Goal: Task Accomplishment & Management: Manage account settings

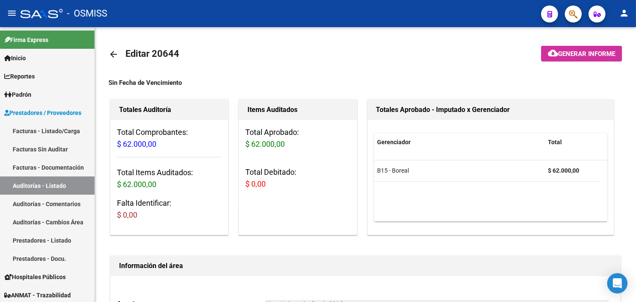
scroll to position [610, 0]
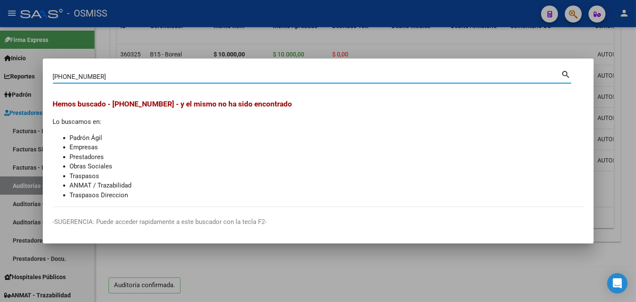
drag, startPoint x: 74, startPoint y: 78, endPoint x: 0, endPoint y: 73, distance: 74.3
click at [0, 77] on div "[PHONE_NUMBER] Buscar (apellido, dni, cuil, nro traspaso, cuit, obra social) se…" at bounding box center [318, 151] width 636 height 302
type input "0-31798"
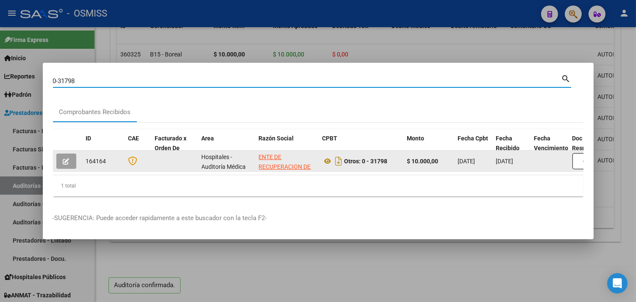
click at [65, 159] on icon "button" at bounding box center [66, 161] width 6 height 6
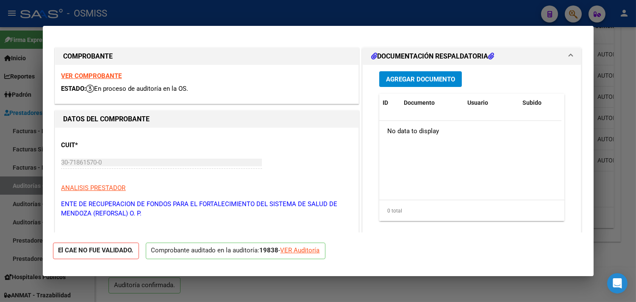
type input "[DATE]"
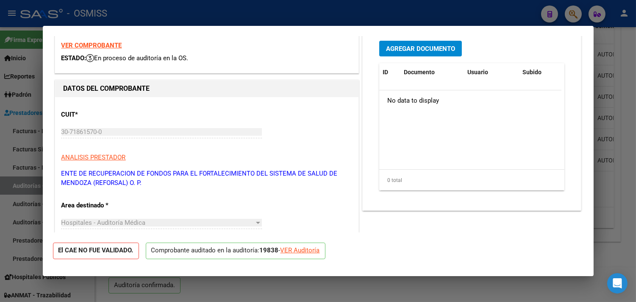
scroll to position [47, 0]
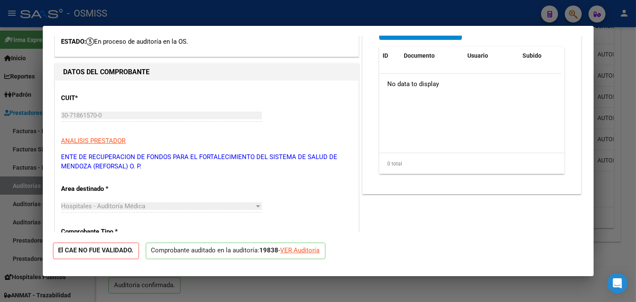
click at [634, 99] on div at bounding box center [318, 151] width 636 height 302
type input "$ 0,00"
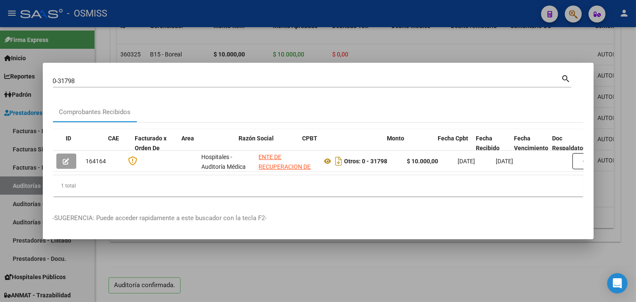
scroll to position [0, 317]
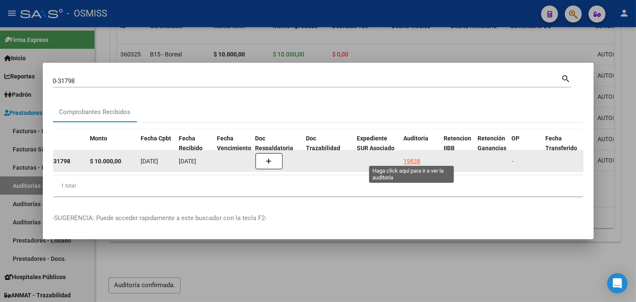
click at [410, 156] on div "19838" at bounding box center [412, 161] width 17 height 10
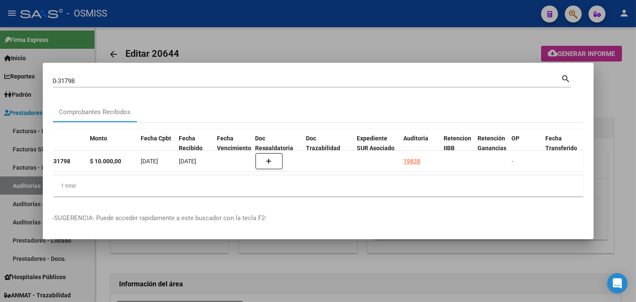
click at [634, 128] on div at bounding box center [318, 151] width 636 height 302
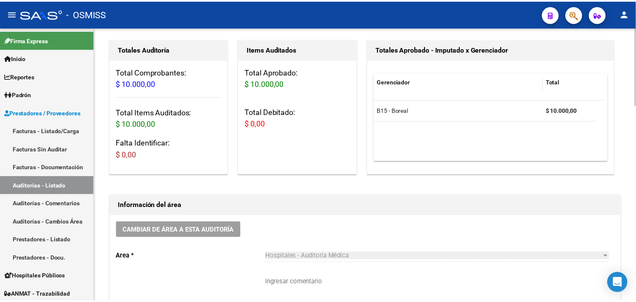
scroll to position [188, 0]
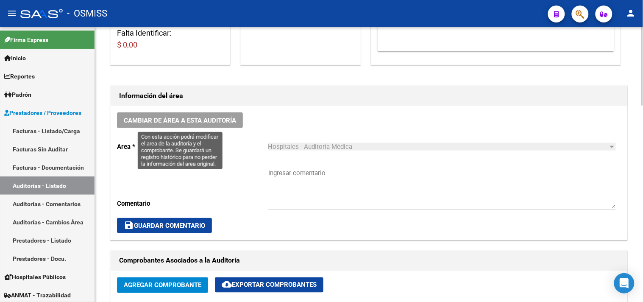
click at [188, 117] on span "Cambiar de área a esta auditoría" at bounding box center [180, 121] width 112 height 8
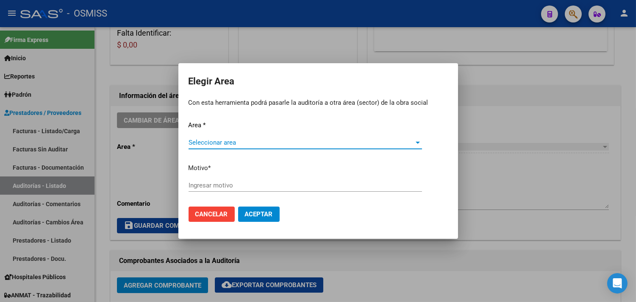
click at [237, 148] on div "Seleccionar area Seleccionar area" at bounding box center [306, 146] width 234 height 21
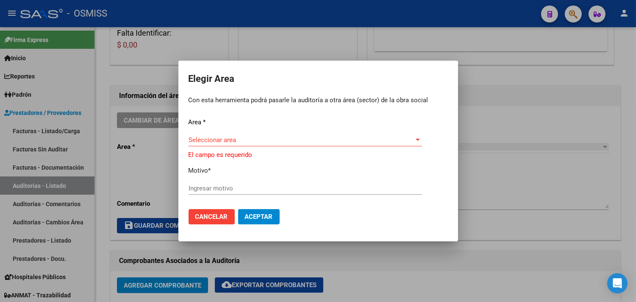
click at [248, 138] on span "Seleccionar area" at bounding box center [302, 140] width 226 height 8
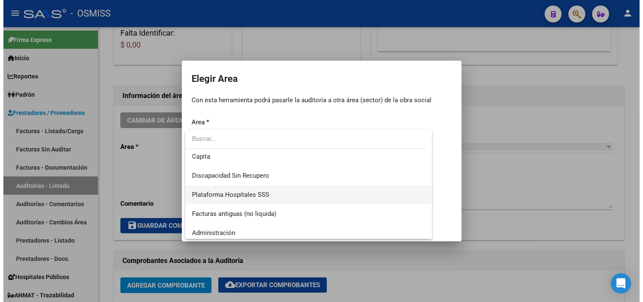
scroll to position [197, 0]
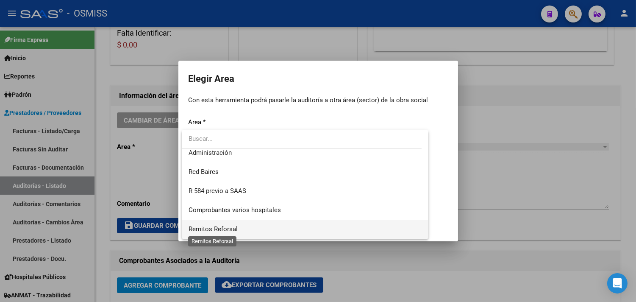
click at [231, 227] on span "Remitos Reforsal" at bounding box center [213, 229] width 49 height 8
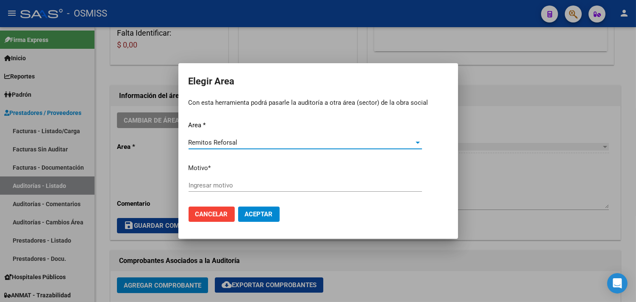
click at [218, 186] on input "Ingresar motivo" at bounding box center [306, 185] width 234 height 8
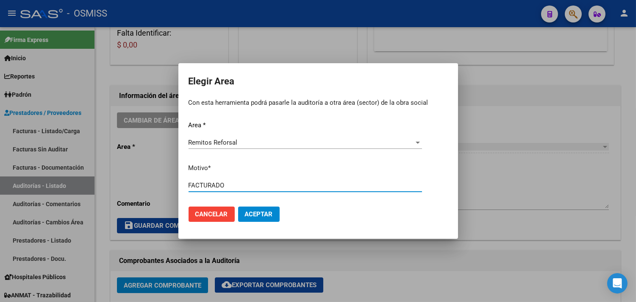
type input "FACTURADO"
click at [264, 217] on span "Aceptar" at bounding box center [259, 214] width 28 height 8
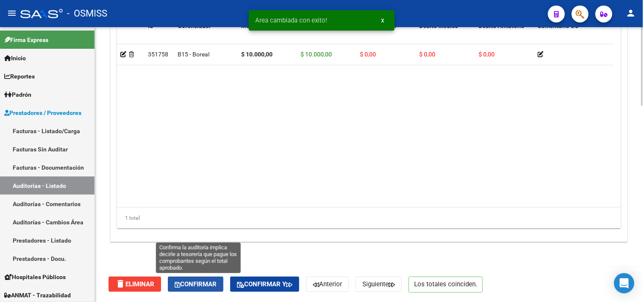
click at [194, 287] on button "Confirmar" at bounding box center [196, 283] width 56 height 15
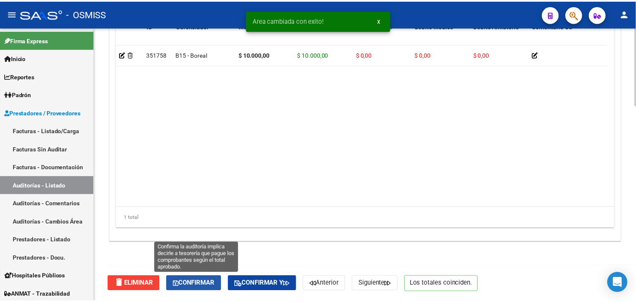
scroll to position [610, 0]
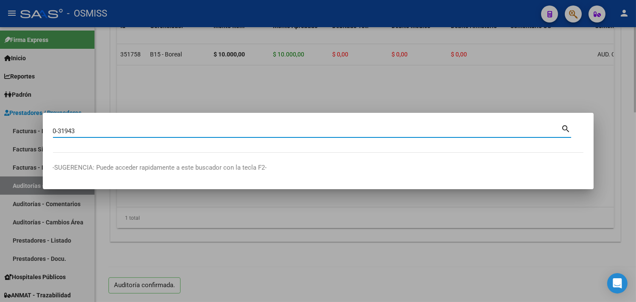
type input "0-31943"
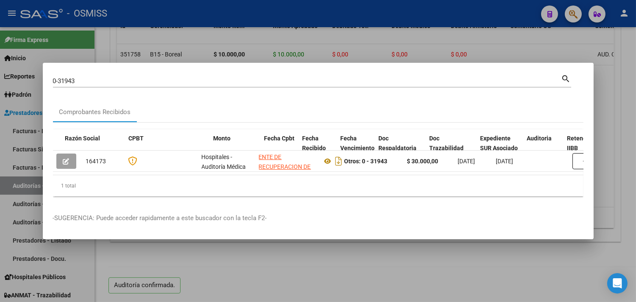
scroll to position [0, 354]
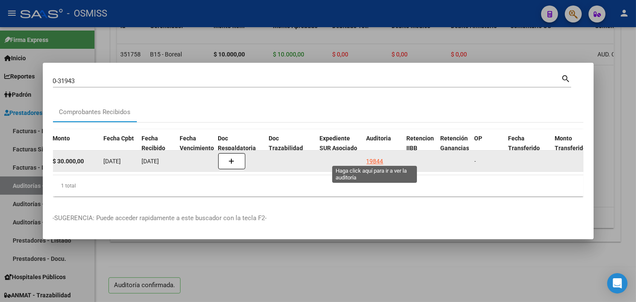
click at [378, 157] on div "19844" at bounding box center [375, 161] width 17 height 10
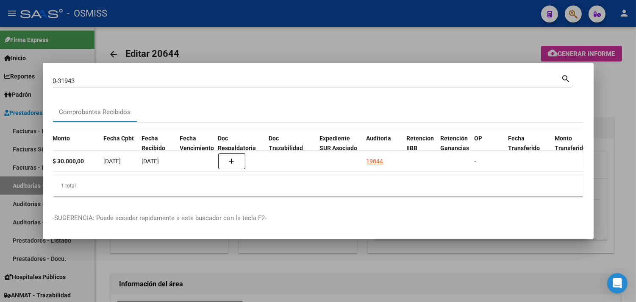
click at [613, 100] on div at bounding box center [318, 151] width 636 height 302
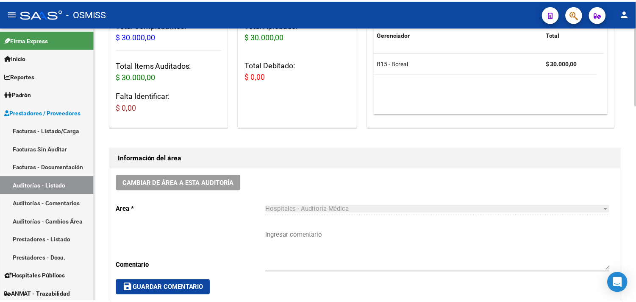
scroll to position [141, 0]
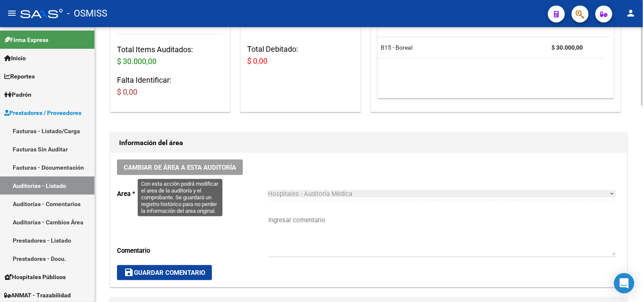
click at [159, 166] on span "Cambiar de área a esta auditoría" at bounding box center [180, 168] width 112 height 8
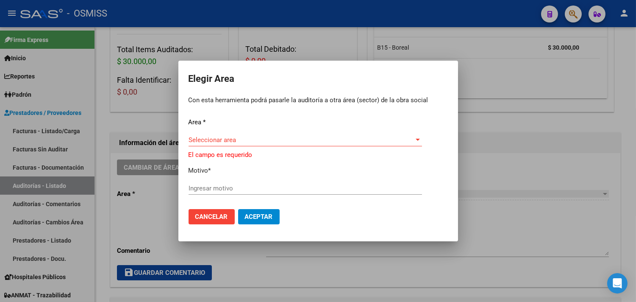
click at [206, 133] on div "Area * Seleccionar area Seleccionar area El campo es requerido Motivo * Ingresa…" at bounding box center [318, 159] width 259 height 85
click at [208, 142] on span "Seleccionar area" at bounding box center [302, 140] width 226 height 8
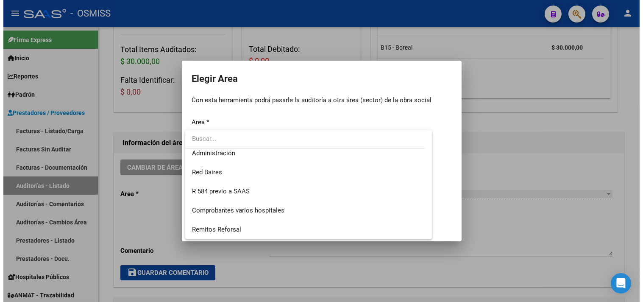
scroll to position [197, 0]
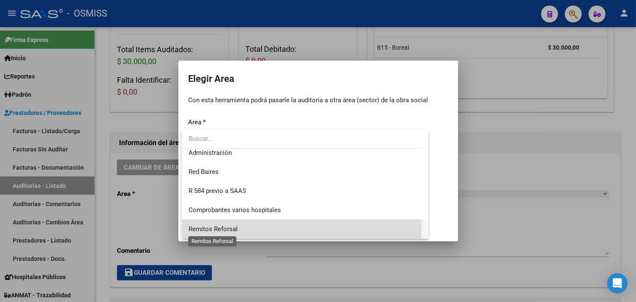
click at [219, 231] on span "Remitos Reforsal" at bounding box center [213, 229] width 49 height 8
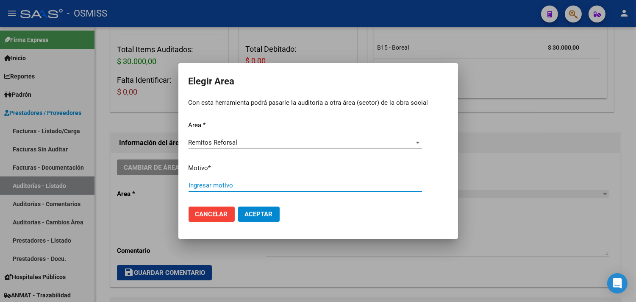
click at [221, 186] on input "Ingresar motivo" at bounding box center [306, 185] width 234 height 8
type input "FACTURADO"
click at [265, 206] on mat-dialog-actions "Cancelar Aceptar" at bounding box center [318, 214] width 259 height 29
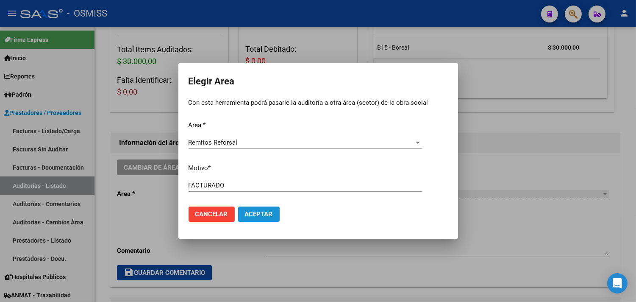
click at [266, 209] on button "Aceptar" at bounding box center [259, 213] width 42 height 15
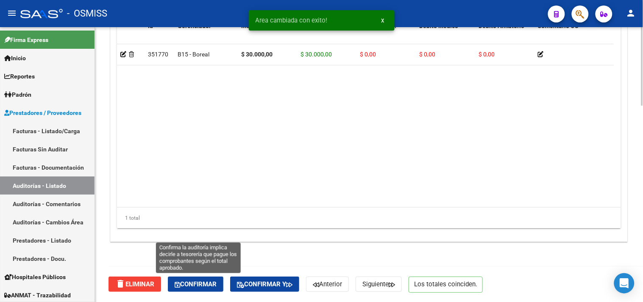
click at [176, 281] on button "Confirmar" at bounding box center [196, 283] width 56 height 15
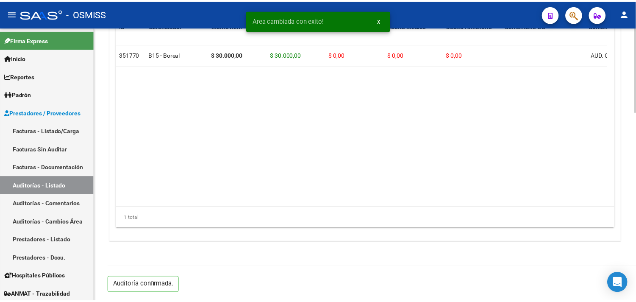
scroll to position [610, 0]
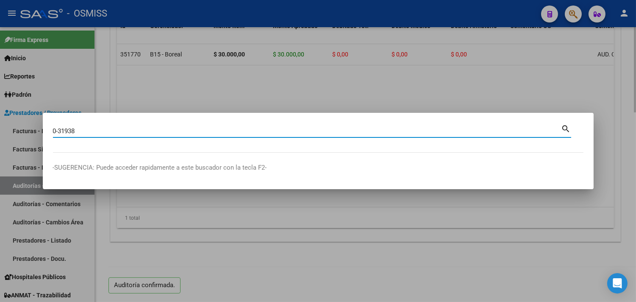
type input "0-31938"
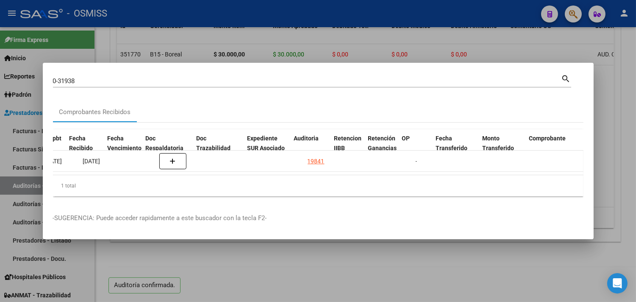
scroll to position [0, 427]
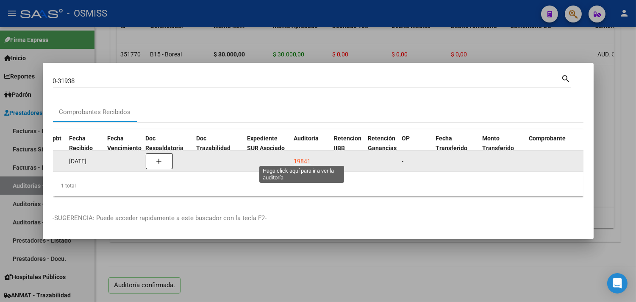
click at [300, 156] on div "19841" at bounding box center [302, 161] width 17 height 10
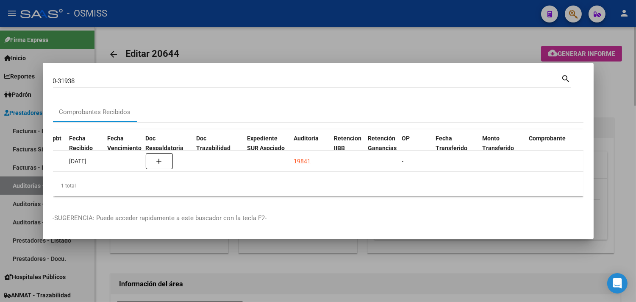
click at [615, 101] on div at bounding box center [318, 151] width 636 height 302
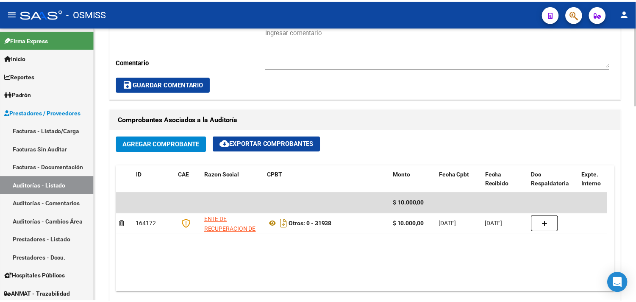
scroll to position [235, 0]
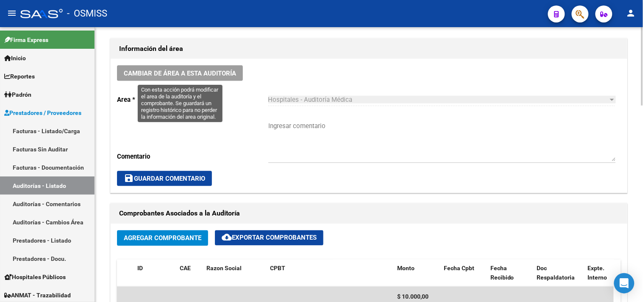
click at [210, 75] on span "Cambiar de área a esta auditoría" at bounding box center [180, 74] width 112 height 8
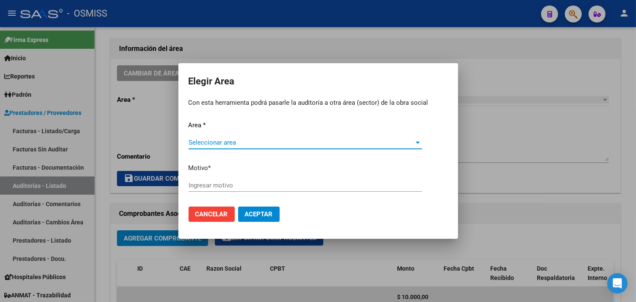
click at [213, 145] on span "Seleccionar area" at bounding box center [302, 143] width 226 height 8
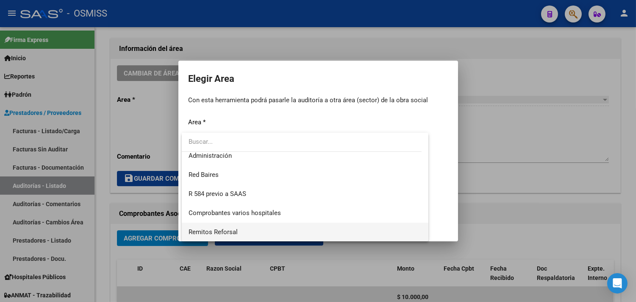
click at [237, 232] on span "Remitos Reforsal" at bounding box center [306, 232] width 234 height 19
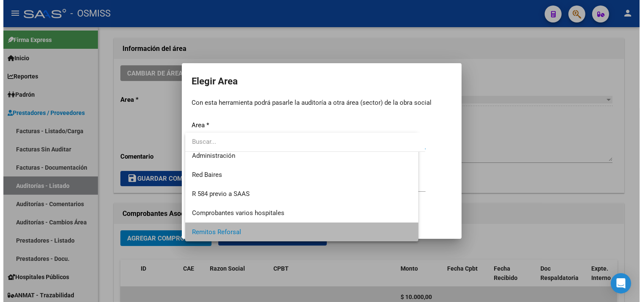
scroll to position [197, 0]
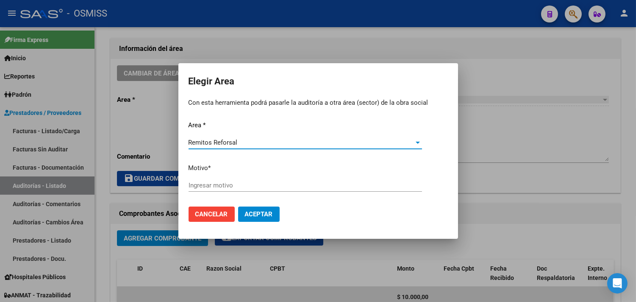
click at [230, 183] on input "Ingresar motivo" at bounding box center [306, 185] width 234 height 8
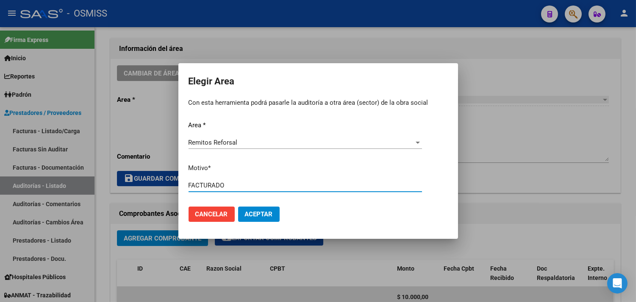
type input "FACTURADO"
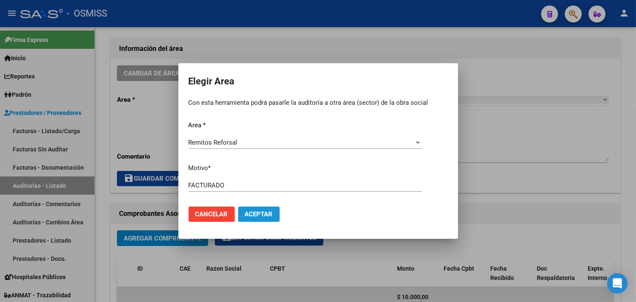
click at [256, 208] on button "Aceptar" at bounding box center [259, 213] width 42 height 15
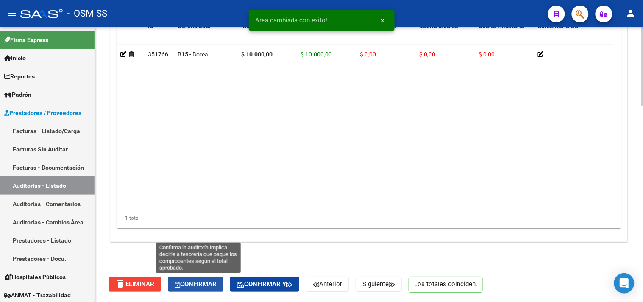
click at [206, 286] on span "Confirmar" at bounding box center [196, 284] width 42 height 8
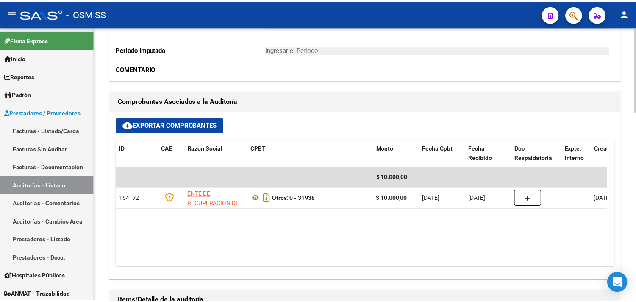
scroll to position [233, 0]
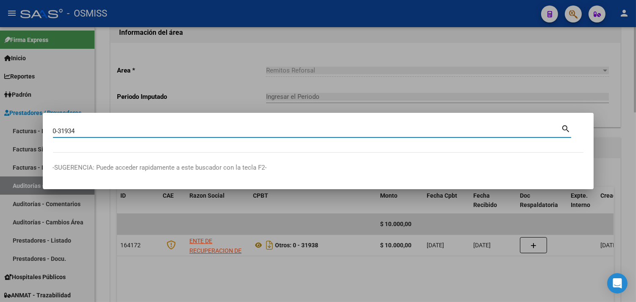
type input "0-31934"
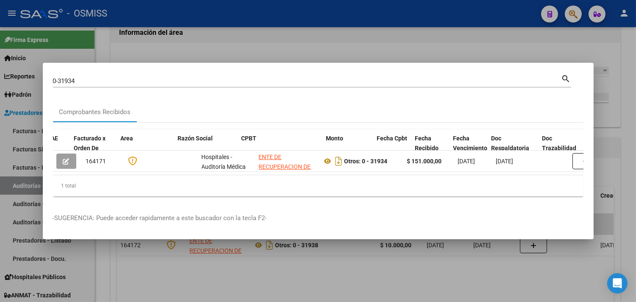
scroll to position [0, 409]
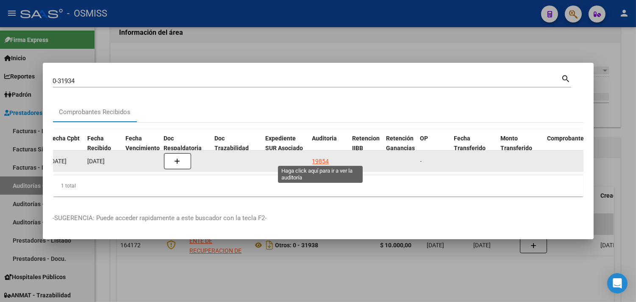
click at [322, 156] on div "19854" at bounding box center [320, 161] width 17 height 10
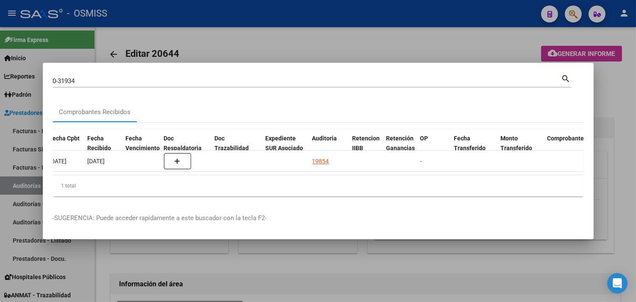
click at [616, 95] on div at bounding box center [318, 151] width 636 height 302
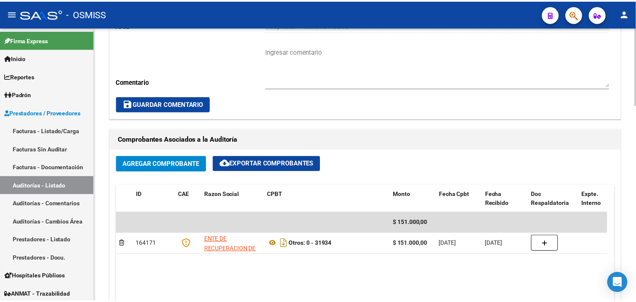
scroll to position [215, 0]
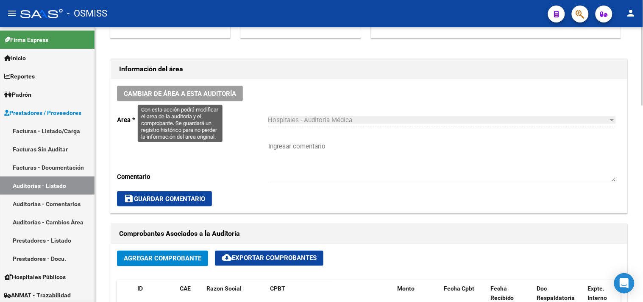
click at [181, 86] on button "Cambiar de área a esta auditoría" at bounding box center [180, 94] width 126 height 16
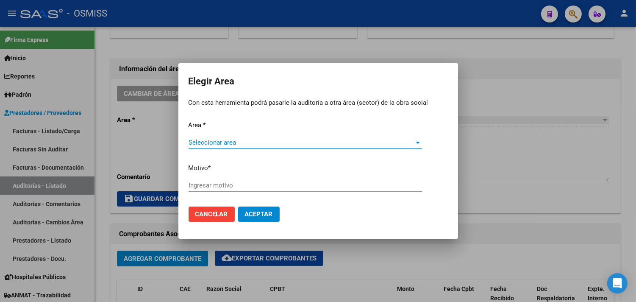
click at [211, 142] on span "Seleccionar area" at bounding box center [302, 143] width 226 height 8
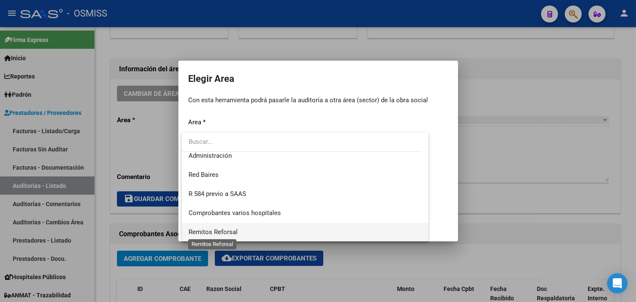
click at [230, 231] on span "Remitos Reforsal" at bounding box center [213, 232] width 49 height 8
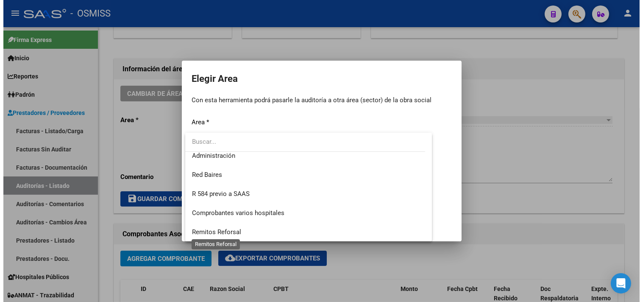
scroll to position [197, 0]
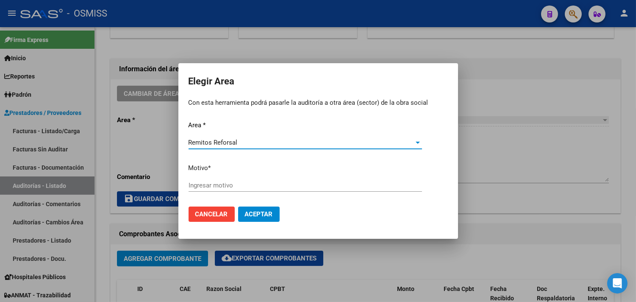
click at [226, 180] on div "Ingresar motivo" at bounding box center [306, 185] width 234 height 13
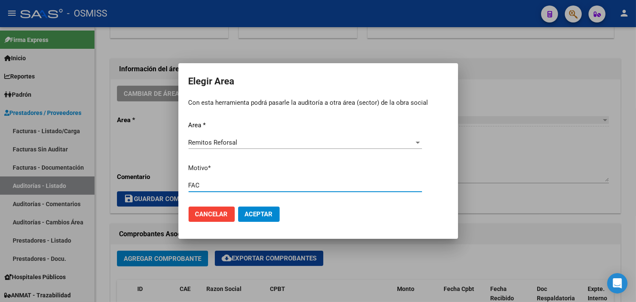
type input "FAC"
click at [266, 211] on span "Aceptar" at bounding box center [259, 214] width 28 height 8
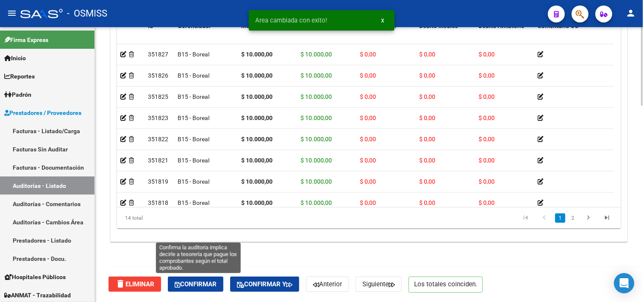
click at [208, 283] on span "Confirmar" at bounding box center [196, 284] width 42 height 8
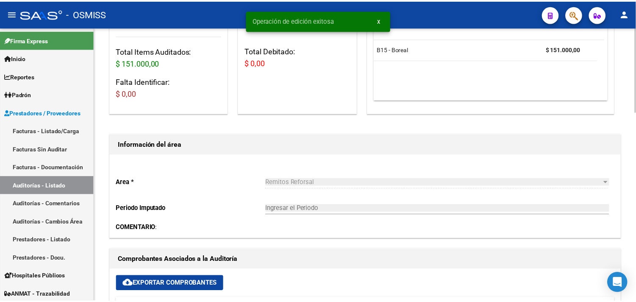
scroll to position [0, 0]
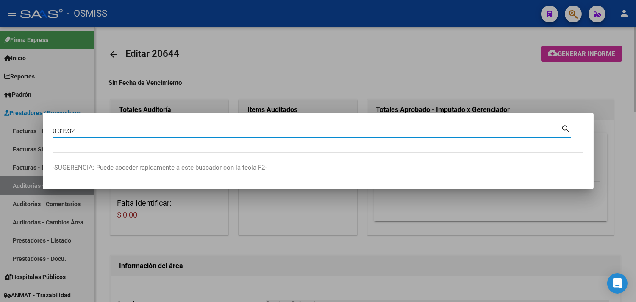
type input "0-31932"
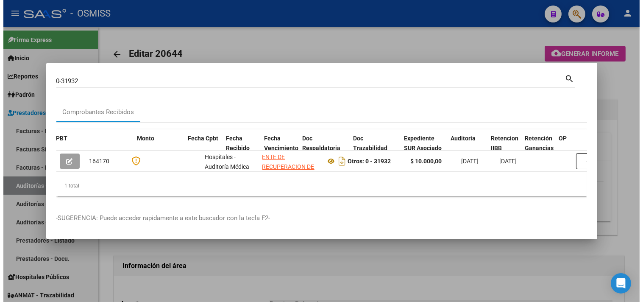
scroll to position [0, 388]
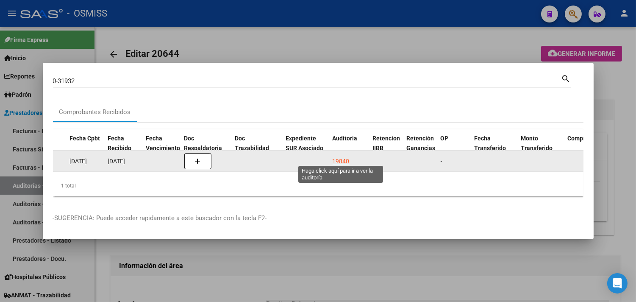
click at [345, 157] on div "19840" at bounding box center [341, 161] width 17 height 10
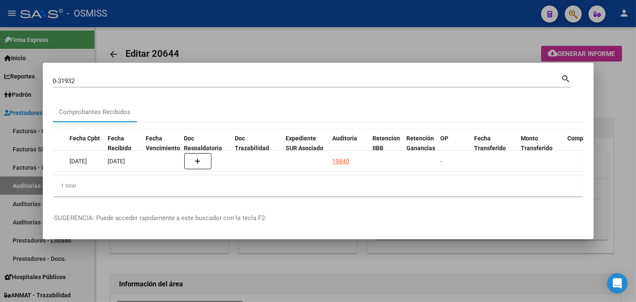
click at [625, 88] on div at bounding box center [318, 151] width 636 height 302
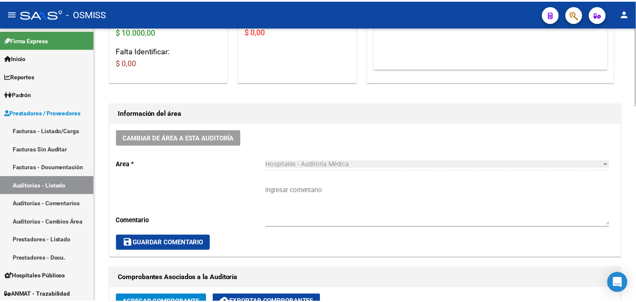
scroll to position [235, 0]
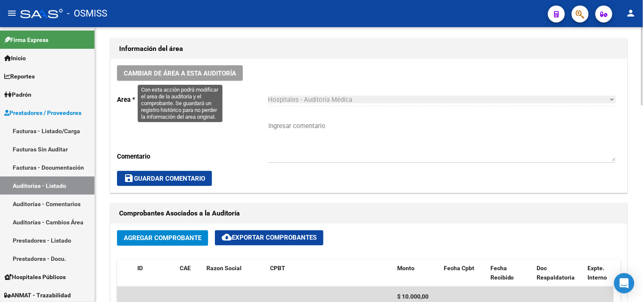
click at [193, 79] on button "Cambiar de área a esta auditoría" at bounding box center [180, 73] width 126 height 16
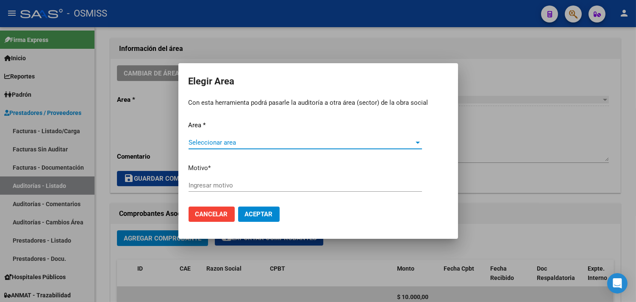
click at [238, 142] on span "Seleccionar area" at bounding box center [302, 143] width 226 height 8
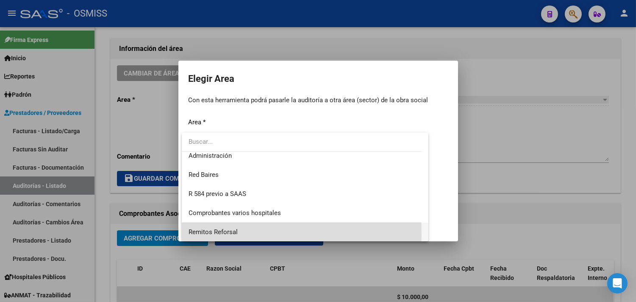
click at [238, 232] on span "Remitos Reforsal" at bounding box center [306, 232] width 234 height 19
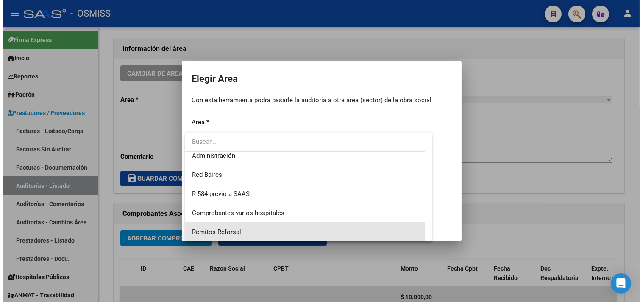
scroll to position [197, 0]
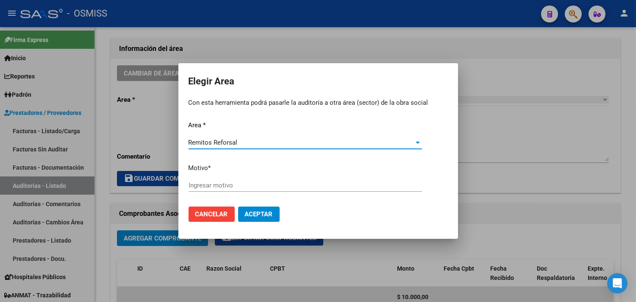
click at [232, 185] on input "Ingresar motivo" at bounding box center [306, 185] width 234 height 8
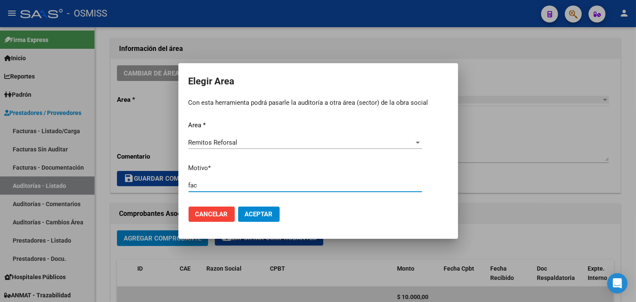
type input "fac"
click at [259, 209] on button "Aceptar" at bounding box center [259, 213] width 42 height 15
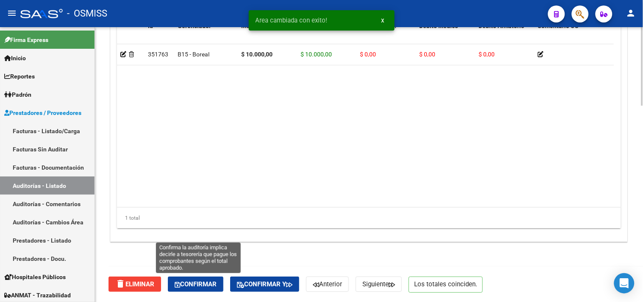
click at [197, 282] on span "Confirmar" at bounding box center [196, 284] width 42 height 8
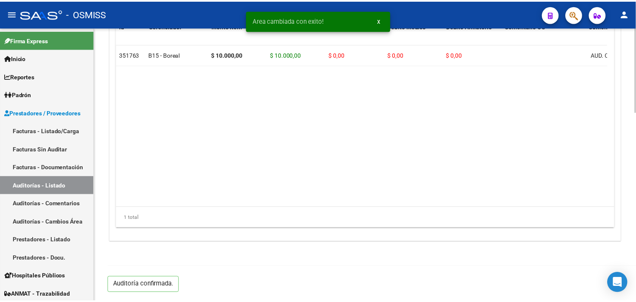
scroll to position [610, 0]
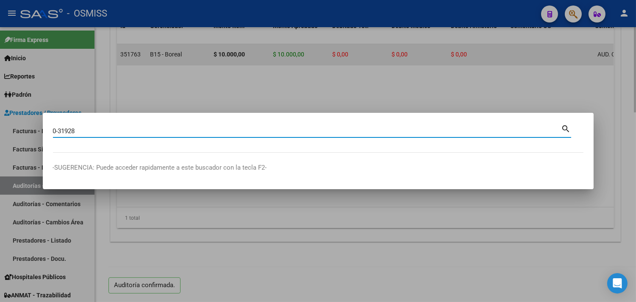
type input "0-31928"
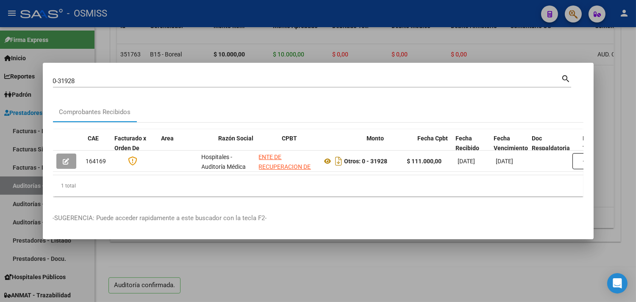
scroll to position [0, 387]
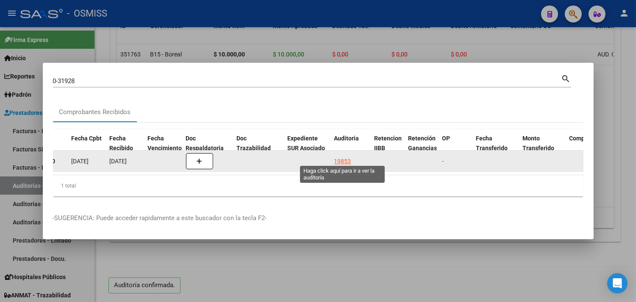
click at [338, 157] on div "19853" at bounding box center [342, 161] width 17 height 10
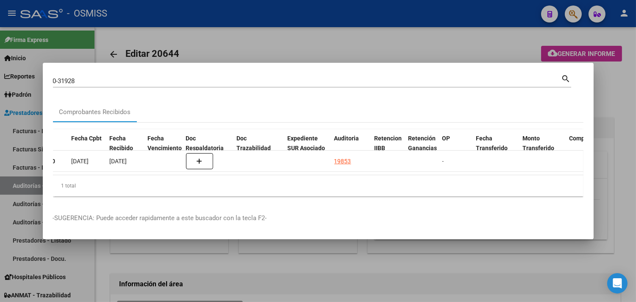
click at [603, 102] on div at bounding box center [318, 151] width 636 height 302
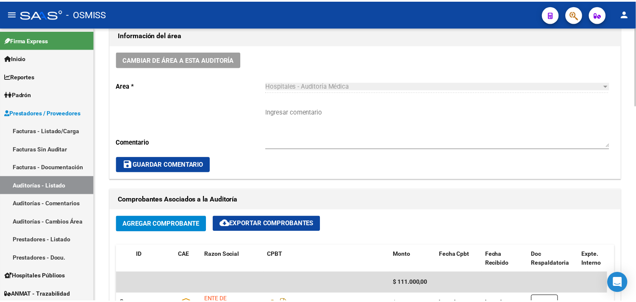
scroll to position [235, 0]
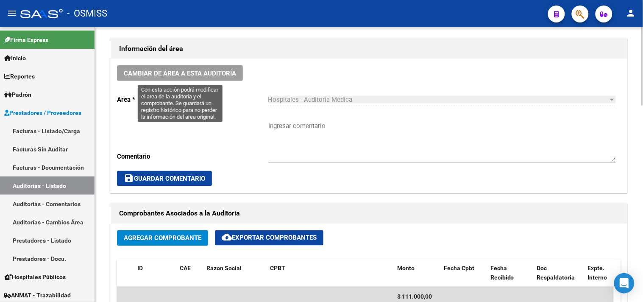
click at [170, 70] on span "Cambiar de área a esta auditoría" at bounding box center [180, 74] width 112 height 8
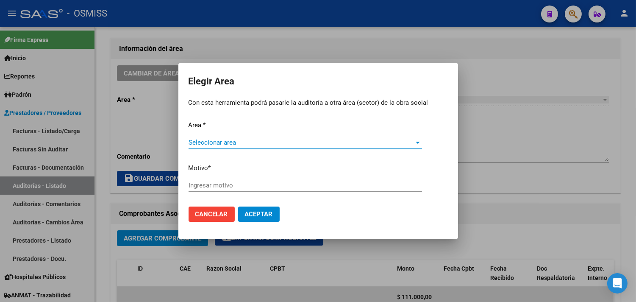
click at [217, 143] on span "Seleccionar area" at bounding box center [302, 143] width 226 height 8
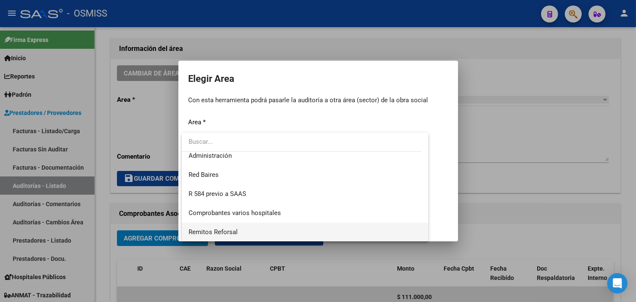
click at [245, 231] on span "Remitos Reforsal" at bounding box center [306, 232] width 234 height 19
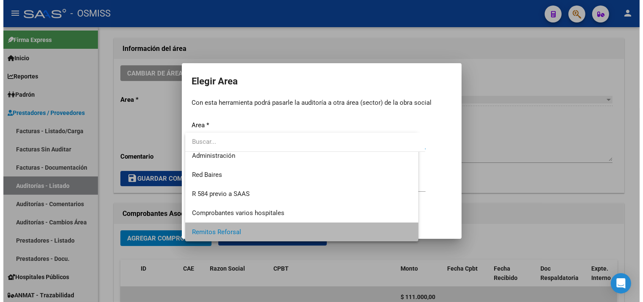
scroll to position [197, 0]
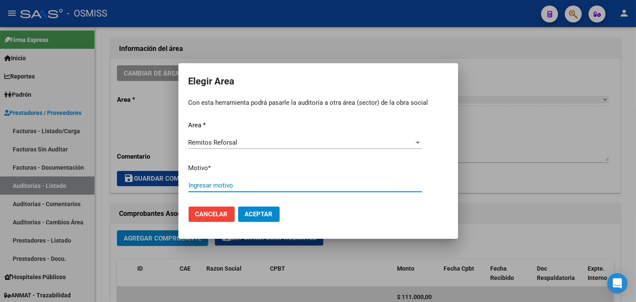
click at [229, 184] on input "Ingresar motivo" at bounding box center [306, 185] width 234 height 8
type input "fac"
click at [262, 214] on span "Aceptar" at bounding box center [259, 214] width 28 height 8
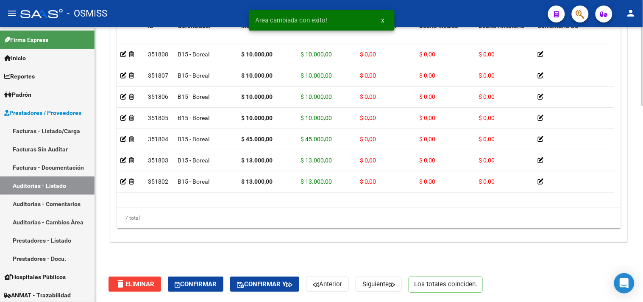
click at [201, 280] on span "Confirmar" at bounding box center [196, 284] width 42 height 8
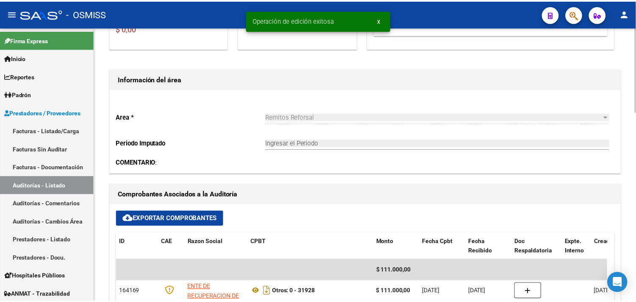
scroll to position [186, 0]
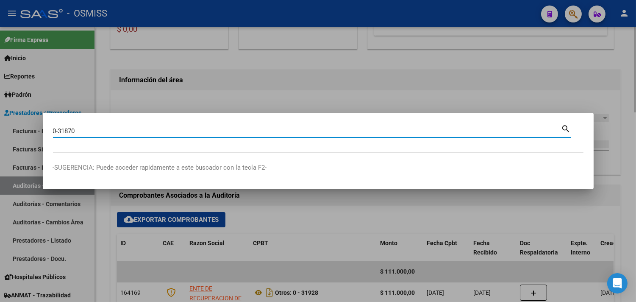
type input "0-31870"
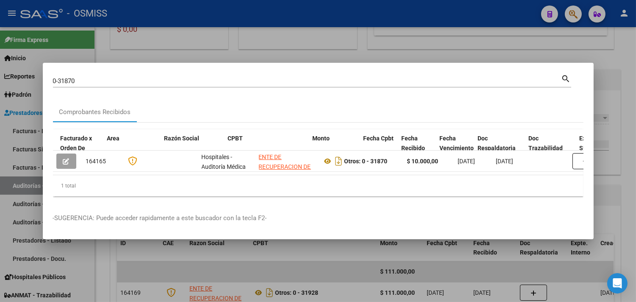
scroll to position [0, 309]
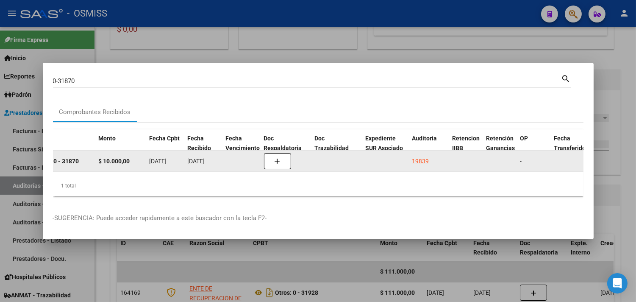
drag, startPoint x: 409, startPoint y: 157, endPoint x: 413, endPoint y: 156, distance: 4.3
click at [409, 157] on datatable-body-cell "19839" at bounding box center [429, 160] width 40 height 21
click at [417, 156] on div "19839" at bounding box center [420, 161] width 17 height 10
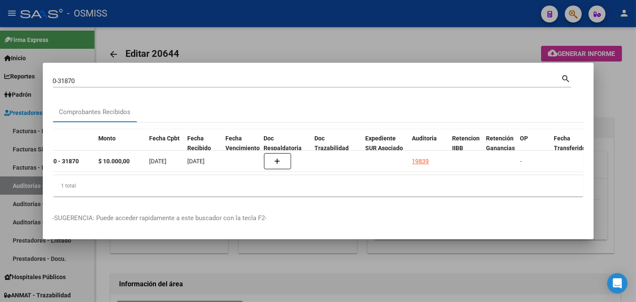
click at [624, 109] on div at bounding box center [318, 151] width 636 height 302
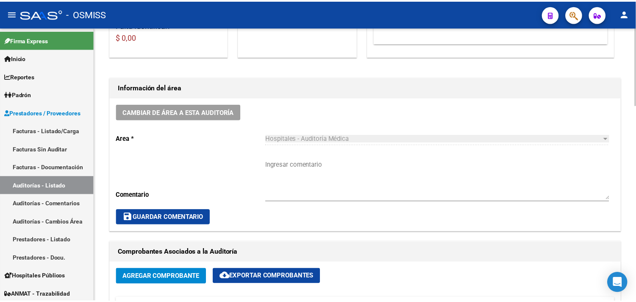
scroll to position [188, 0]
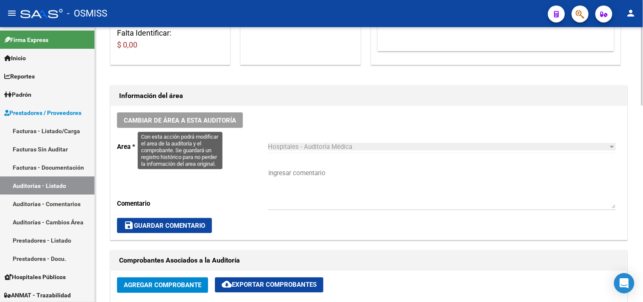
click at [183, 117] on span "Cambiar de área a esta auditoría" at bounding box center [180, 121] width 112 height 8
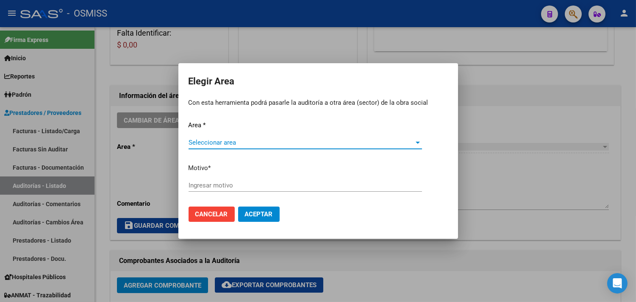
click at [233, 143] on span "Seleccionar area" at bounding box center [302, 143] width 226 height 8
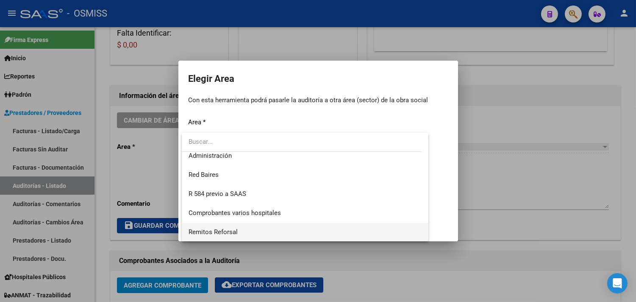
click at [240, 237] on span "Remitos Reforsal" at bounding box center [306, 232] width 234 height 19
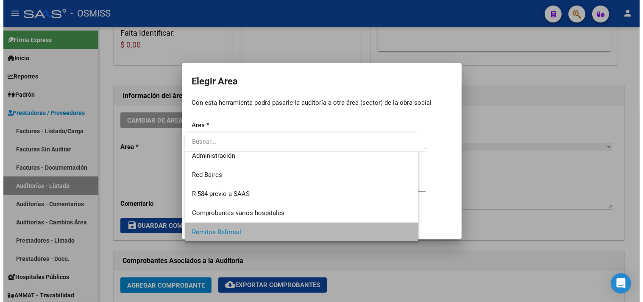
scroll to position [197, 0]
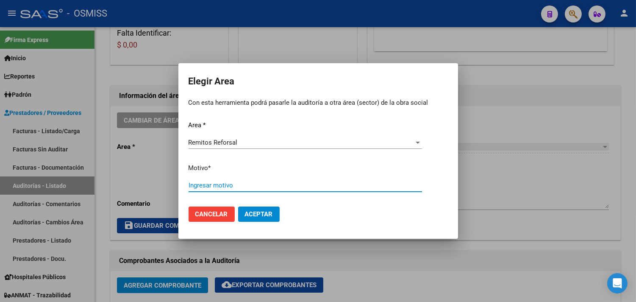
click at [231, 188] on input "Ingresar motivo" at bounding box center [306, 185] width 234 height 8
type input "fac"
click at [265, 216] on span "Aceptar" at bounding box center [259, 214] width 28 height 8
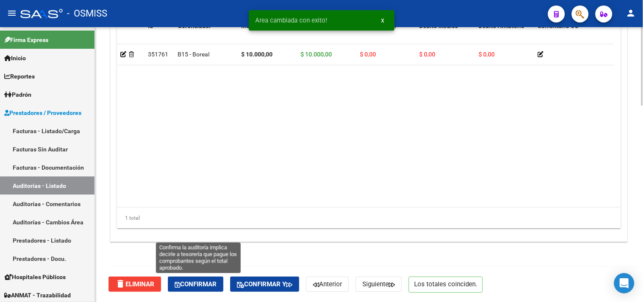
click at [204, 281] on span "Confirmar" at bounding box center [196, 284] width 42 height 8
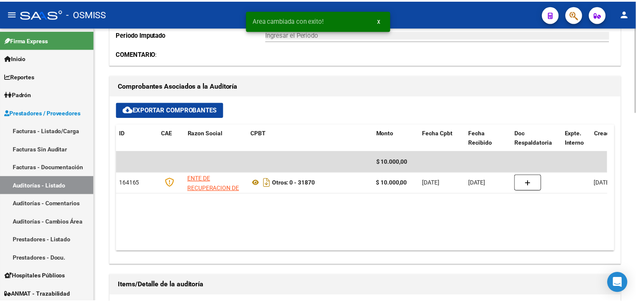
scroll to position [233, 0]
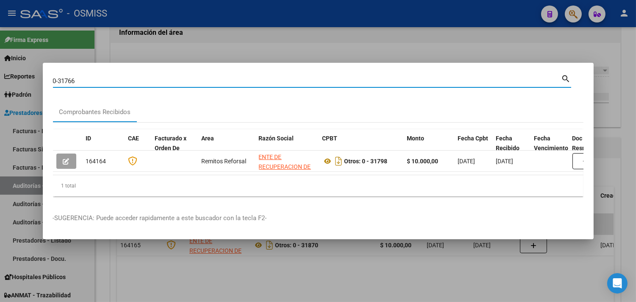
type input "0-31766"
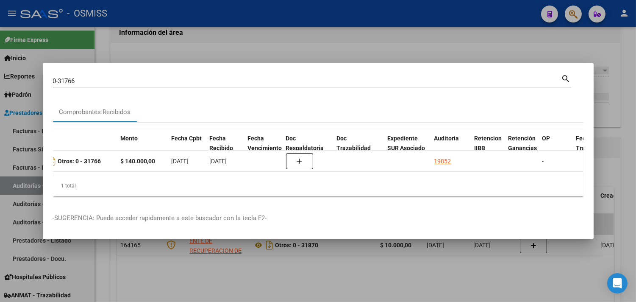
scroll to position [0, 464]
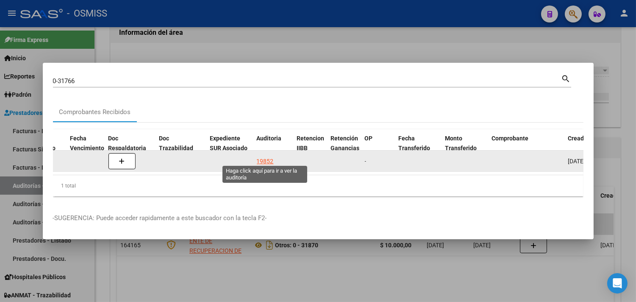
click at [263, 156] on div "19852" at bounding box center [265, 161] width 17 height 10
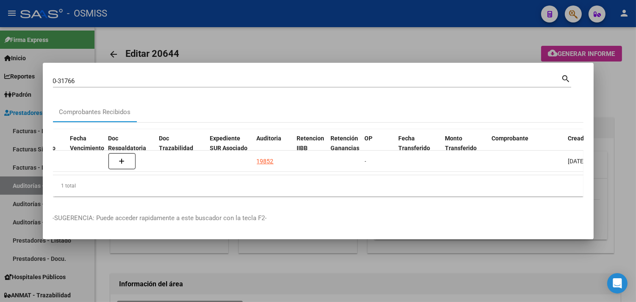
click at [616, 85] on div at bounding box center [318, 151] width 636 height 302
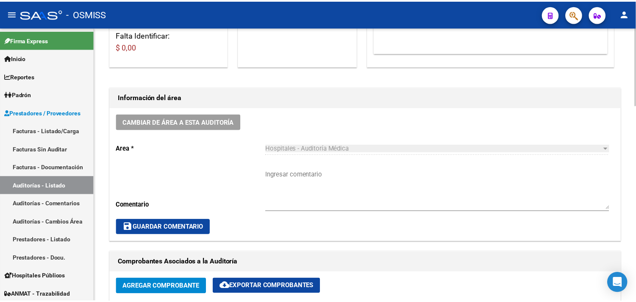
scroll to position [188, 0]
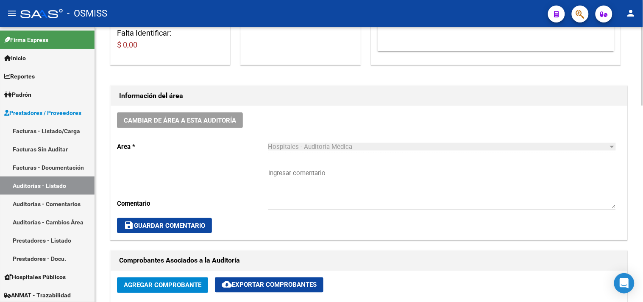
click at [162, 123] on span "Cambiar de área a esta auditoría" at bounding box center [180, 121] width 112 height 8
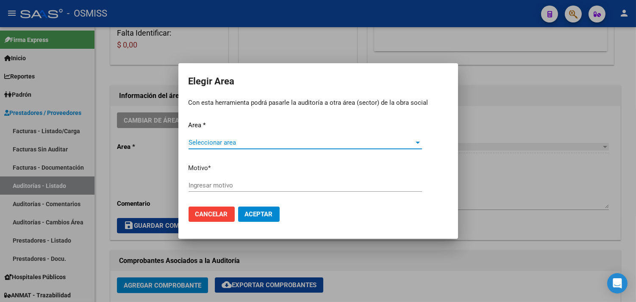
click at [219, 140] on span "Seleccionar area" at bounding box center [302, 143] width 226 height 8
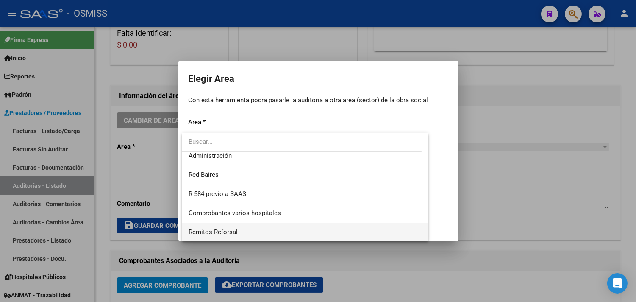
click at [237, 234] on span "Remitos Reforsal" at bounding box center [306, 232] width 234 height 19
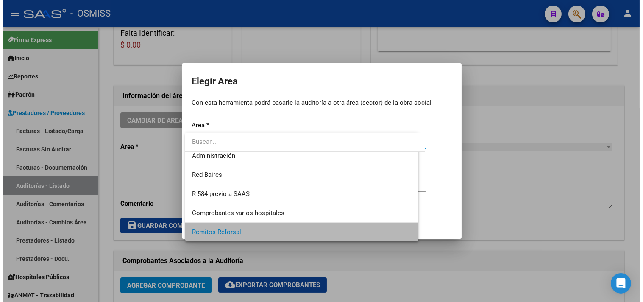
scroll to position [197, 0]
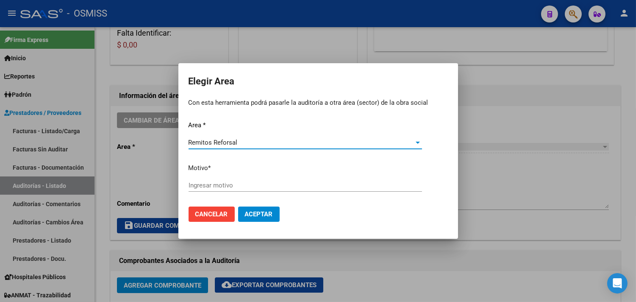
click at [226, 184] on input "Ingresar motivo" at bounding box center [306, 185] width 234 height 8
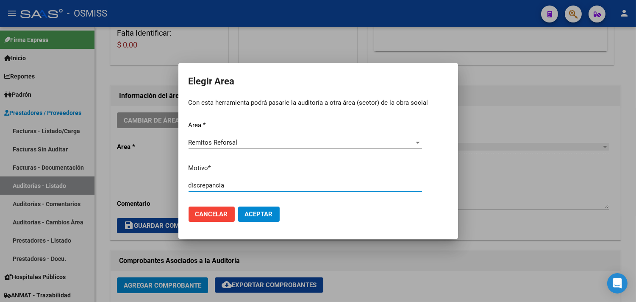
type input "discrepancia"
click at [253, 211] on span "Aceptar" at bounding box center [259, 214] width 28 height 8
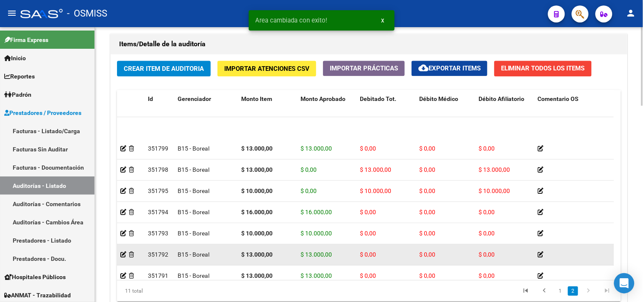
scroll to position [80, 0]
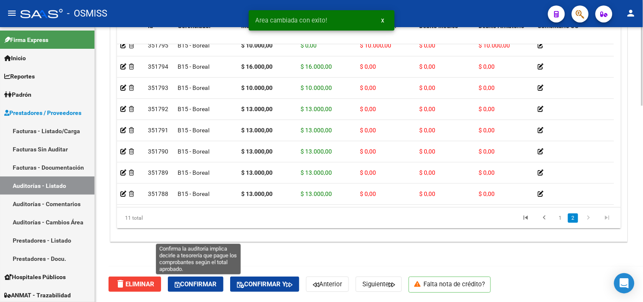
click at [189, 284] on span "Confirmar" at bounding box center [196, 284] width 42 height 8
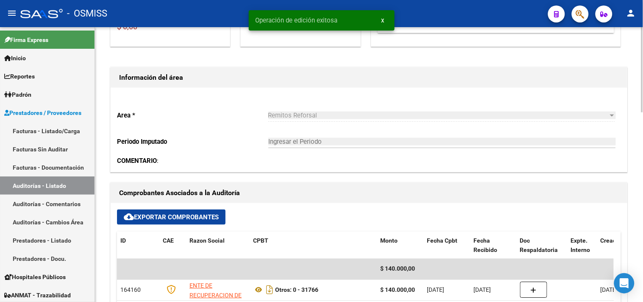
scroll to position [235, 0]
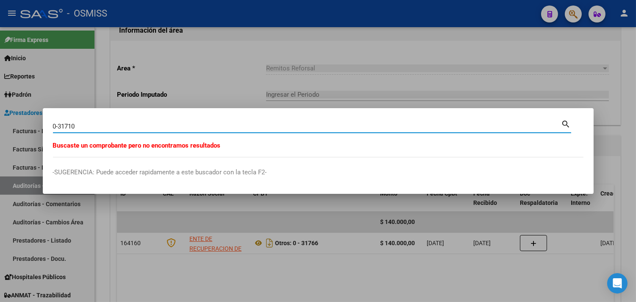
click at [54, 127] on input "0-31710" at bounding box center [307, 127] width 509 height 8
type input "1-31710"
drag, startPoint x: 85, startPoint y: 124, endPoint x: 18, endPoint y: 119, distance: 66.8
click at [18, 119] on div "1-31710 Buscar (apellido, dni, cuil, nro traspaso, cuit, obra social) search Bu…" at bounding box center [318, 151] width 636 height 302
click at [213, 81] on div at bounding box center [318, 151] width 636 height 302
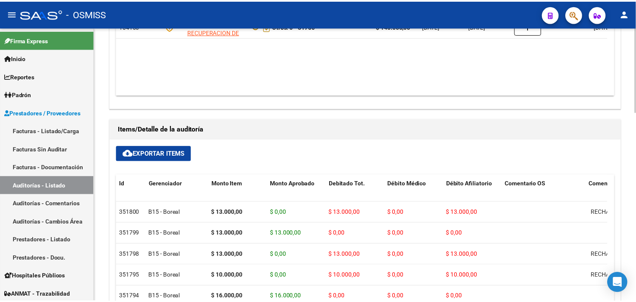
scroll to position [327, 0]
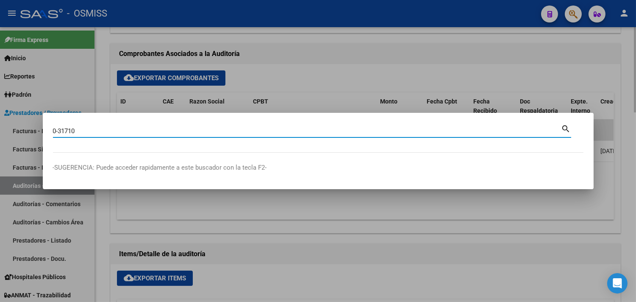
type input "0-31710"
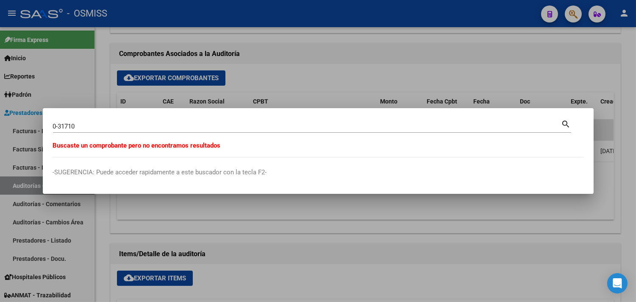
click at [376, 68] on div at bounding box center [318, 151] width 636 height 302
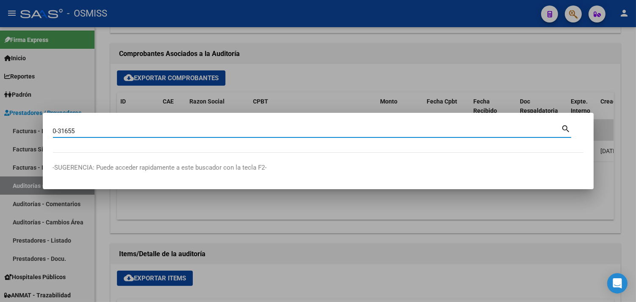
type input "0-31655"
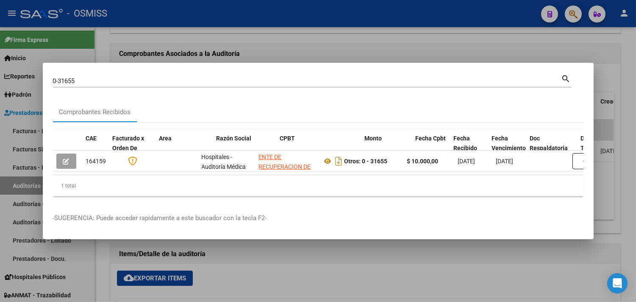
scroll to position [0, 479]
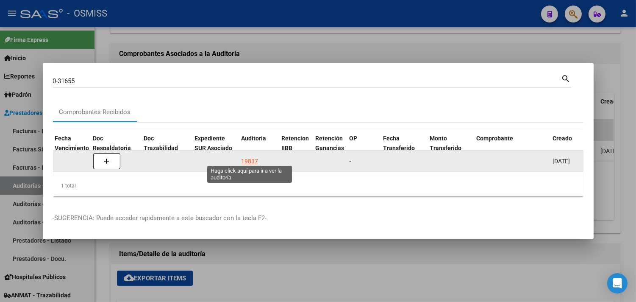
click at [249, 158] on div "19837" at bounding box center [250, 161] width 17 height 10
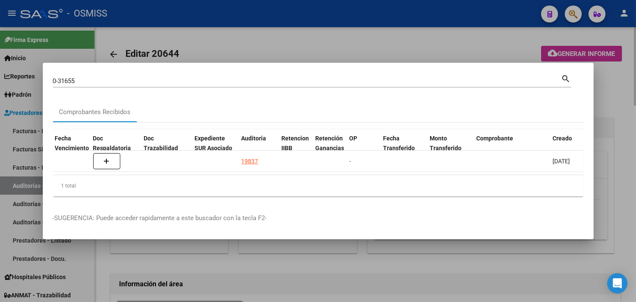
click at [613, 134] on div at bounding box center [318, 151] width 636 height 302
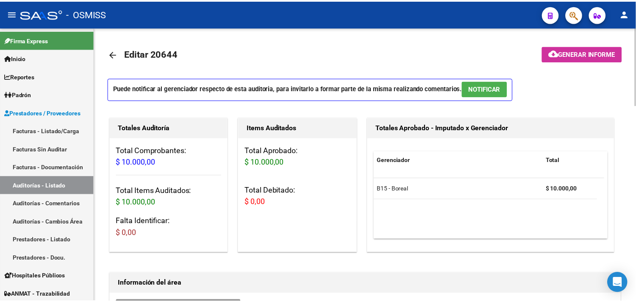
scroll to position [282, 0]
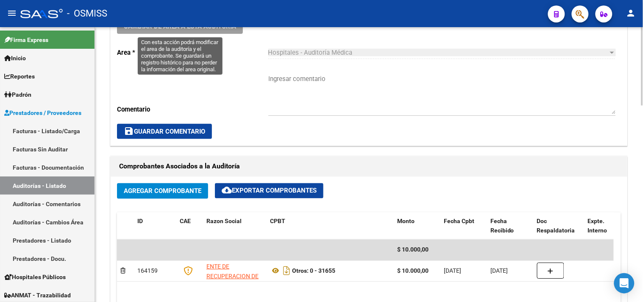
click at [185, 32] on button "Cambiar de área a esta auditoría" at bounding box center [180, 26] width 126 height 16
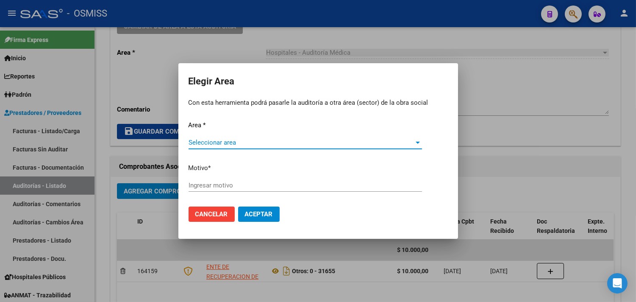
click at [223, 145] on span "Seleccionar area" at bounding box center [302, 143] width 226 height 8
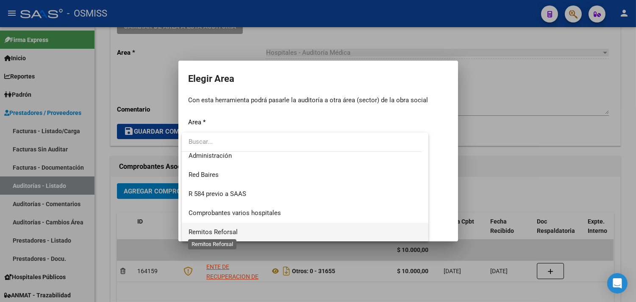
click at [212, 235] on span "Remitos Reforsal" at bounding box center [213, 232] width 49 height 8
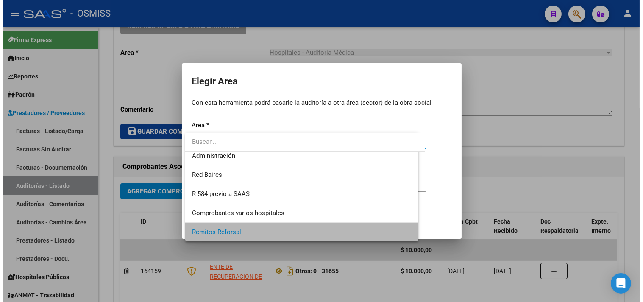
scroll to position [197, 0]
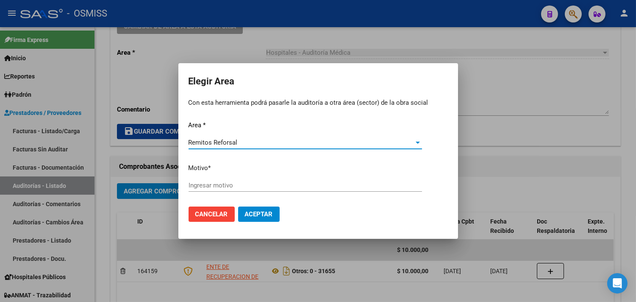
click at [221, 184] on input "Ingresar motivo" at bounding box center [306, 185] width 234 height 8
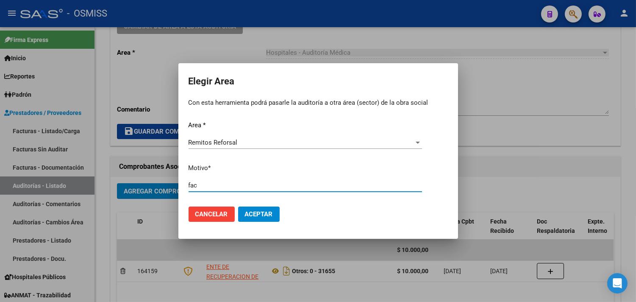
type input "fac"
click at [254, 214] on span "Aceptar" at bounding box center [259, 214] width 28 height 8
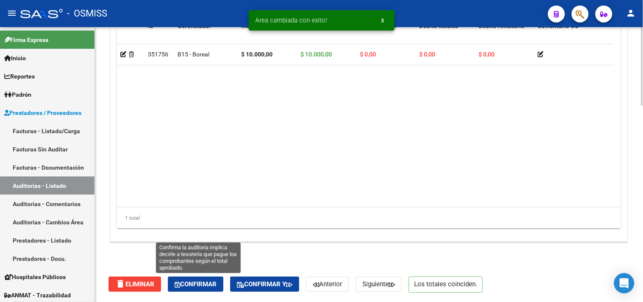
click at [198, 289] on button "Confirmar" at bounding box center [196, 283] width 56 height 15
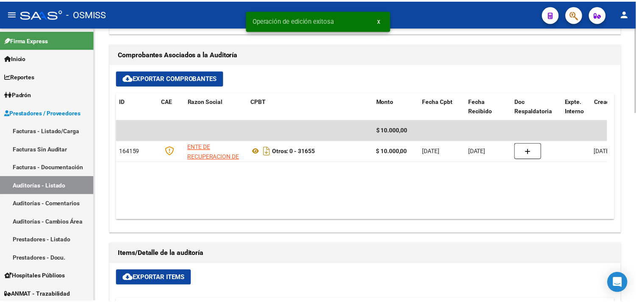
scroll to position [280, 0]
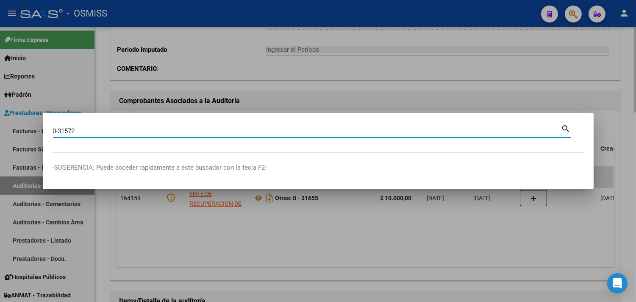
type input "0-31572"
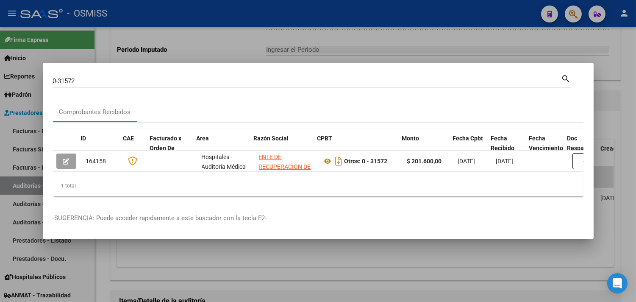
scroll to position [0, 277]
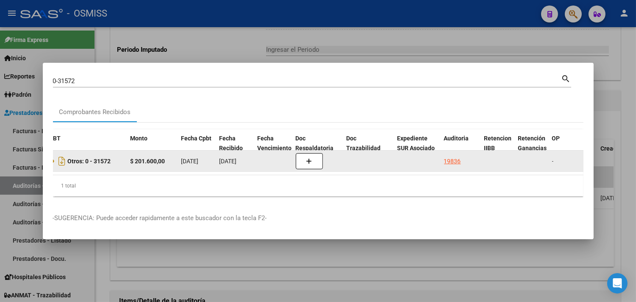
click at [450, 157] on div "19836" at bounding box center [452, 161] width 17 height 10
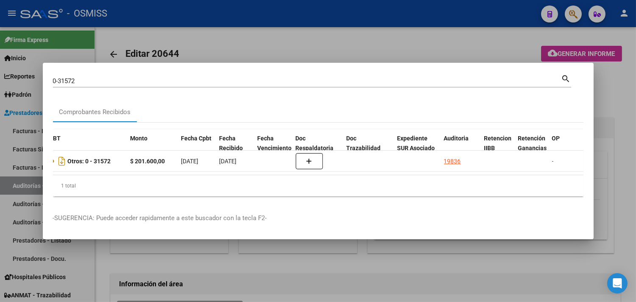
click at [619, 86] on div at bounding box center [318, 151] width 636 height 302
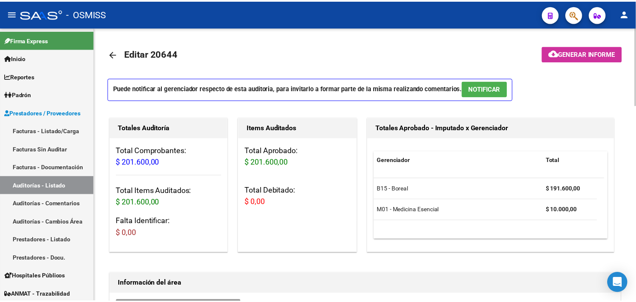
scroll to position [235, 0]
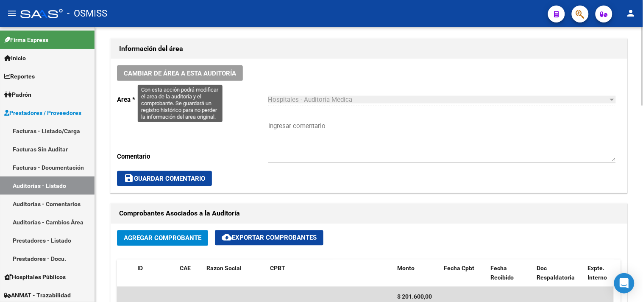
click at [190, 66] on button "Cambiar de área a esta auditoría" at bounding box center [180, 73] width 126 height 16
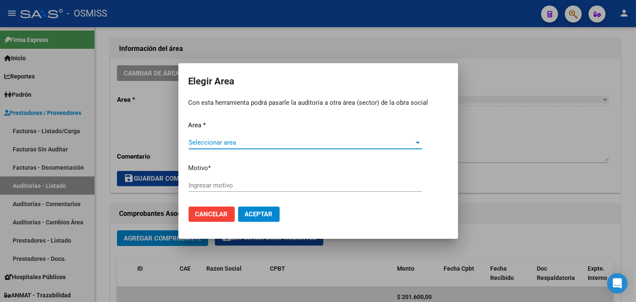
click at [220, 143] on span "Seleccionar area" at bounding box center [302, 143] width 226 height 8
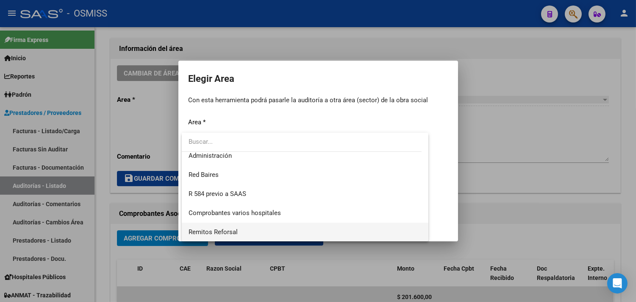
click at [244, 228] on span "Remitos Reforsal" at bounding box center [306, 232] width 234 height 19
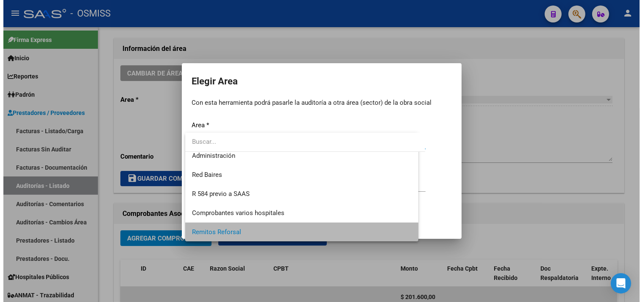
scroll to position [197, 0]
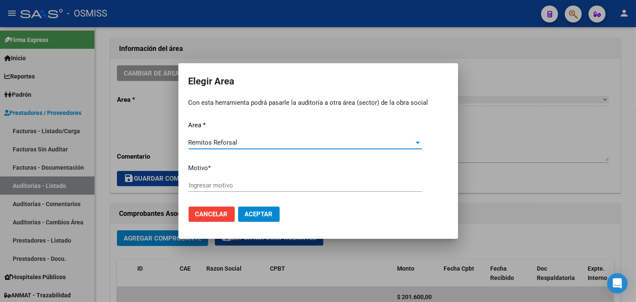
click at [236, 187] on input "Ingresar motivo" at bounding box center [306, 185] width 234 height 8
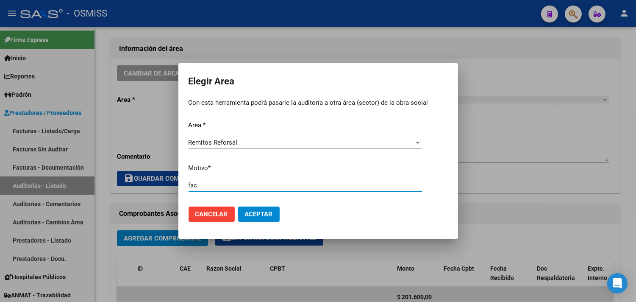
type input "fac"
click at [253, 219] on button "Aceptar" at bounding box center [259, 213] width 42 height 15
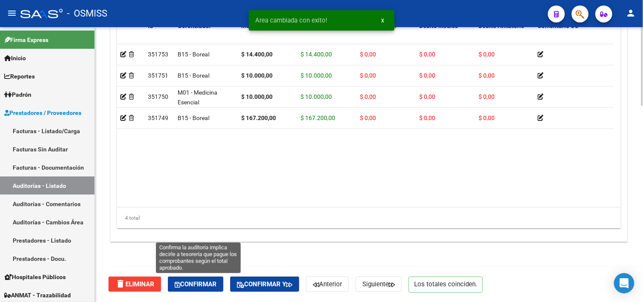
click at [212, 281] on span "Confirmar" at bounding box center [196, 284] width 42 height 8
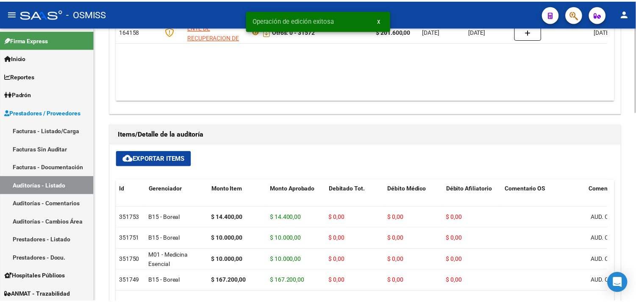
scroll to position [280, 0]
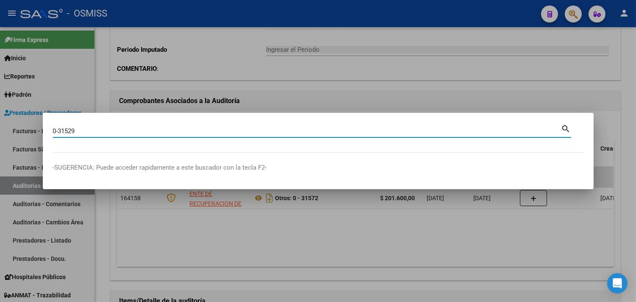
type input "0-31529"
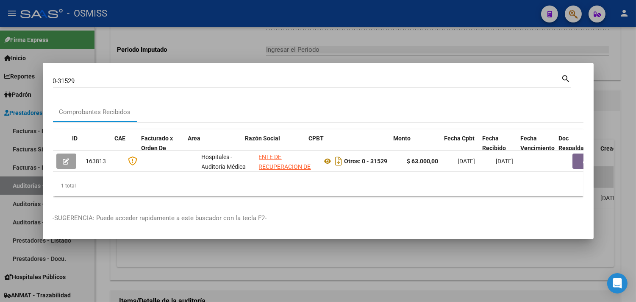
scroll to position [0, 299]
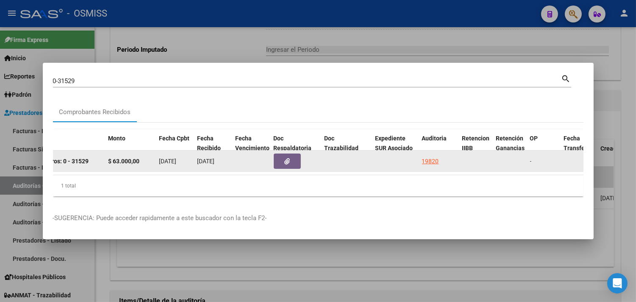
click at [433, 159] on div "19820" at bounding box center [430, 161] width 17 height 10
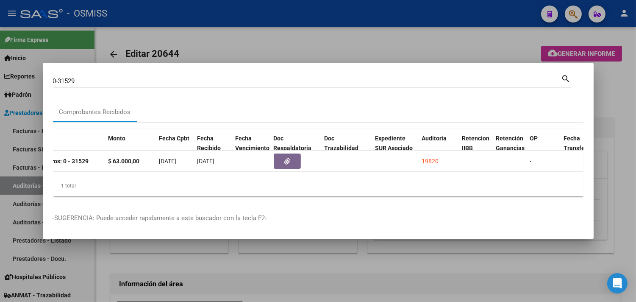
click at [622, 123] on div at bounding box center [318, 151] width 636 height 302
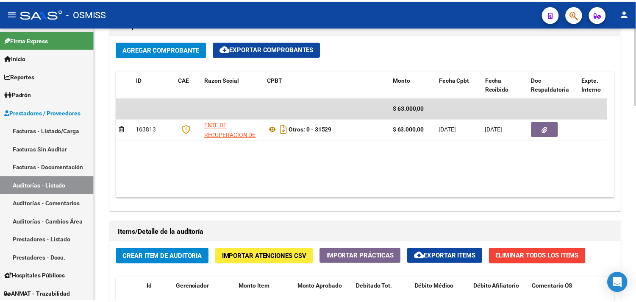
scroll to position [235, 0]
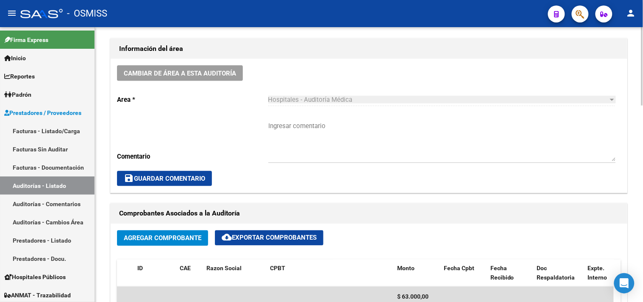
click at [160, 72] on span "Cambiar de área a esta auditoría" at bounding box center [180, 74] width 112 height 8
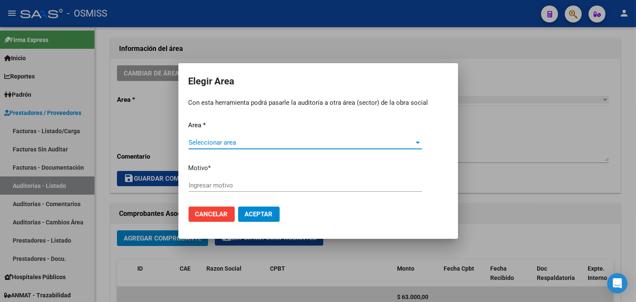
click at [227, 141] on span "Seleccionar area" at bounding box center [302, 143] width 226 height 8
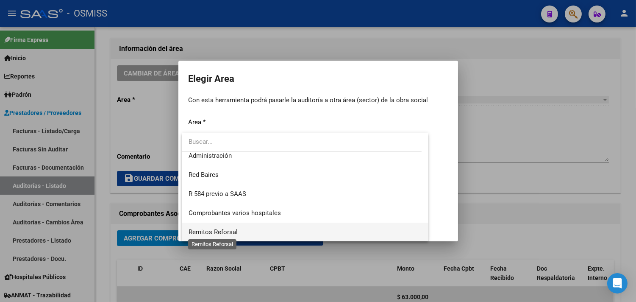
click at [225, 232] on span "Remitos Reforsal" at bounding box center [213, 232] width 49 height 8
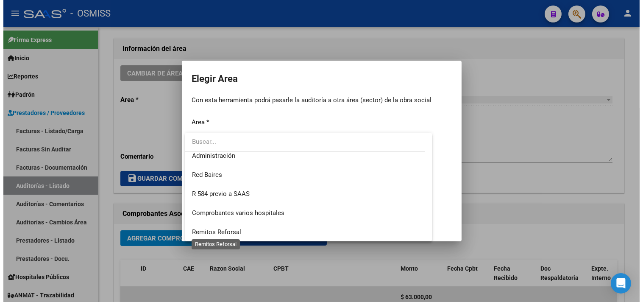
scroll to position [197, 0]
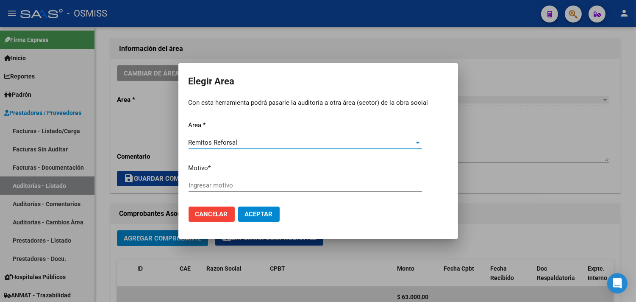
click at [214, 181] on input "Ingresar motivo" at bounding box center [306, 185] width 234 height 8
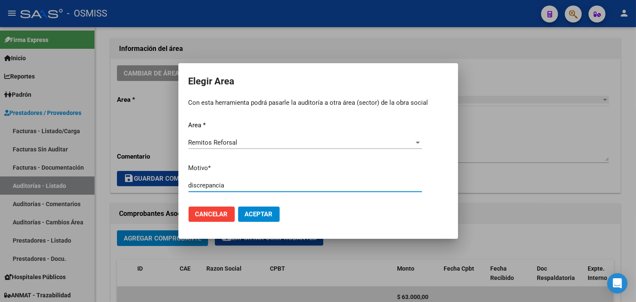
type input "discrepancia"
click at [238, 206] on button "Aceptar" at bounding box center [259, 213] width 42 height 15
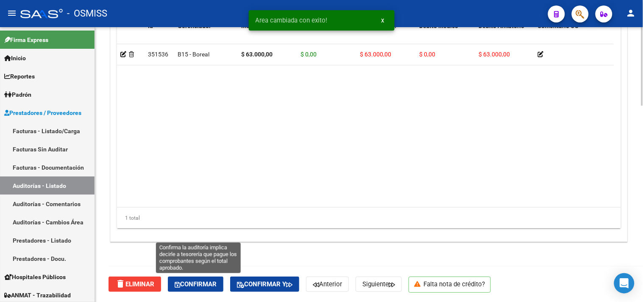
click at [196, 281] on span "Confirmar" at bounding box center [196, 284] width 42 height 8
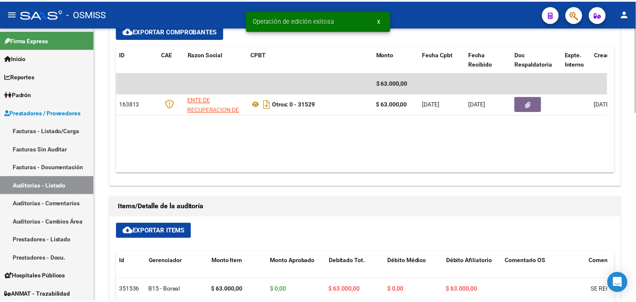
scroll to position [280, 0]
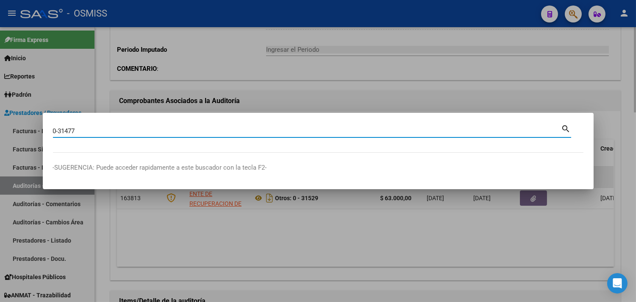
type input "0-31477"
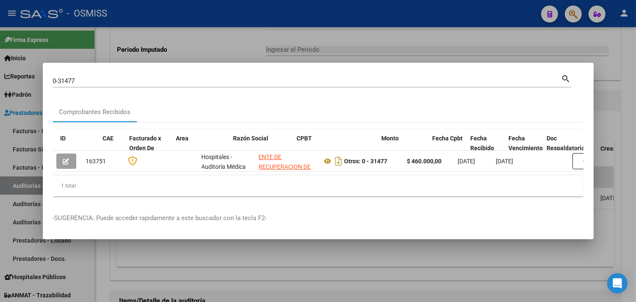
scroll to position [0, 268]
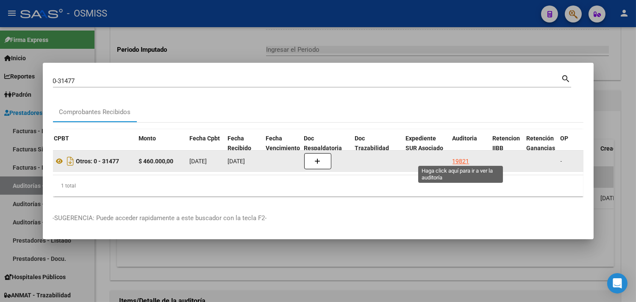
click at [458, 156] on div "19821" at bounding box center [461, 161] width 17 height 10
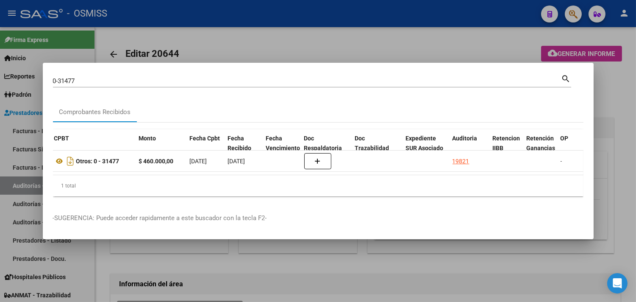
click at [627, 153] on div at bounding box center [318, 151] width 636 height 302
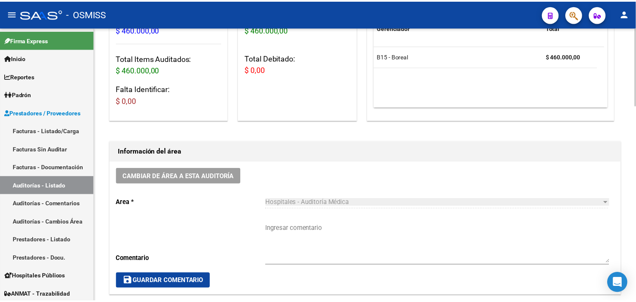
scroll to position [188, 0]
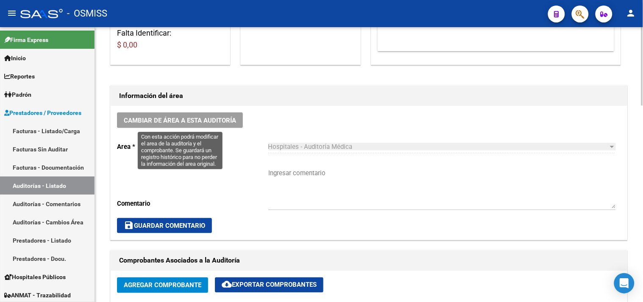
click at [199, 114] on button "Cambiar de área a esta auditoría" at bounding box center [180, 120] width 126 height 16
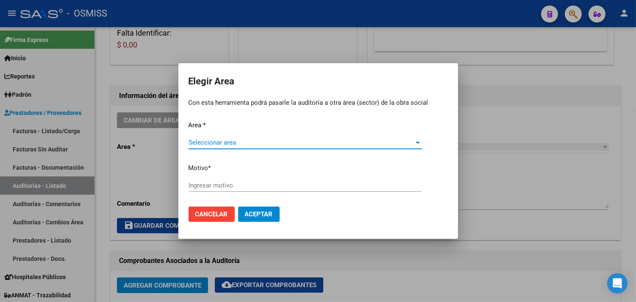
click at [229, 139] on span "Seleccionar area" at bounding box center [302, 143] width 226 height 8
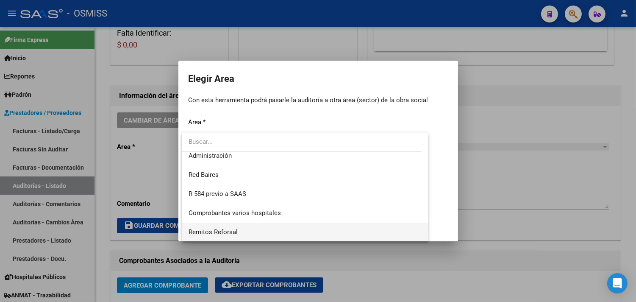
click at [259, 231] on span "Remitos Reforsal" at bounding box center [306, 232] width 234 height 19
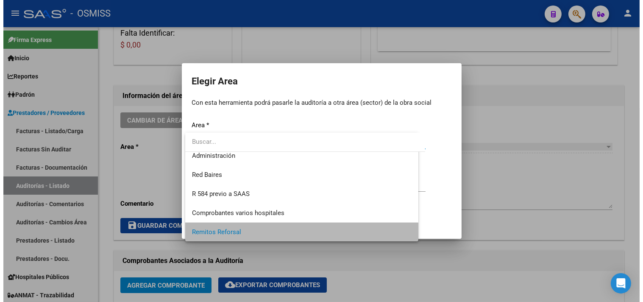
scroll to position [197, 0]
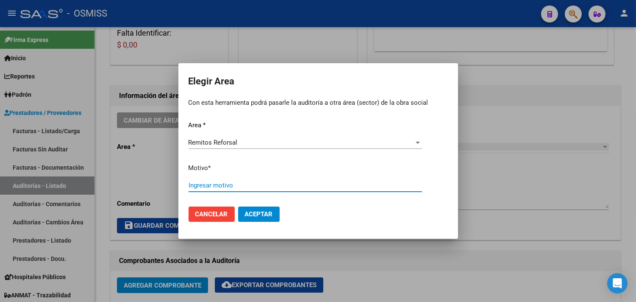
click at [222, 184] on input "Ingresar motivo" at bounding box center [306, 185] width 234 height 8
type input "fac"
click at [266, 214] on span "Aceptar" at bounding box center [259, 214] width 28 height 8
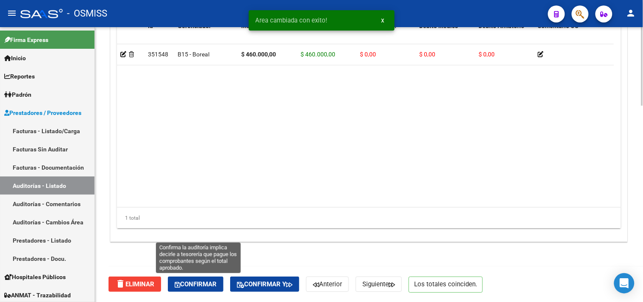
click at [208, 281] on span "Confirmar" at bounding box center [196, 284] width 42 height 8
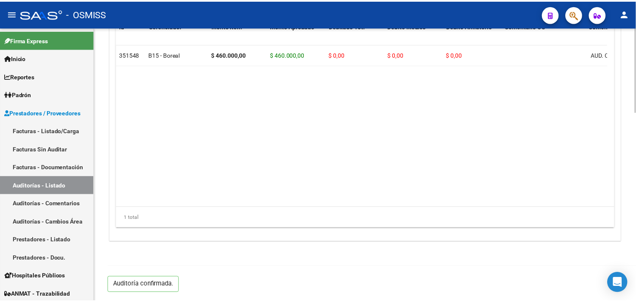
scroll to position [280, 0]
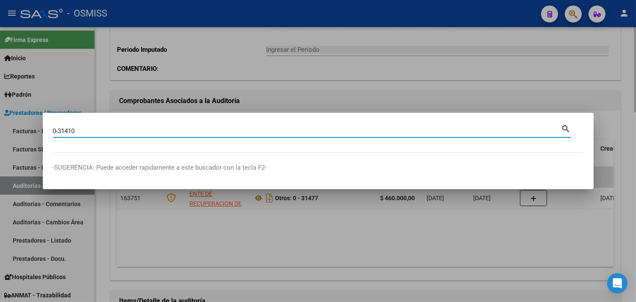
type input "0-31410"
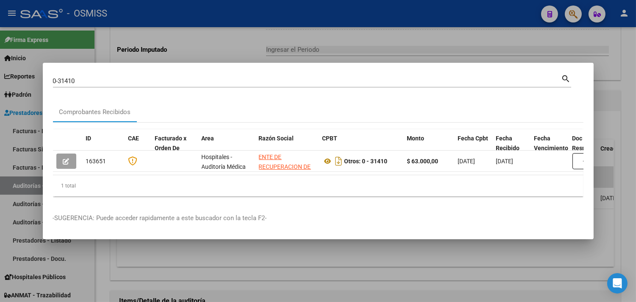
drag, startPoint x: 167, startPoint y: 178, endPoint x: 273, endPoint y: 180, distance: 105.6
click at [273, 180] on div "1 total" at bounding box center [318, 185] width 531 height 21
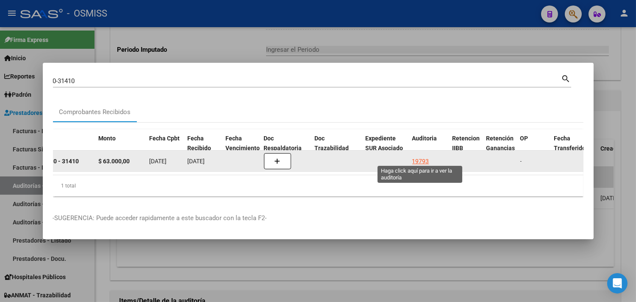
click at [419, 160] on div "19793" at bounding box center [420, 161] width 17 height 10
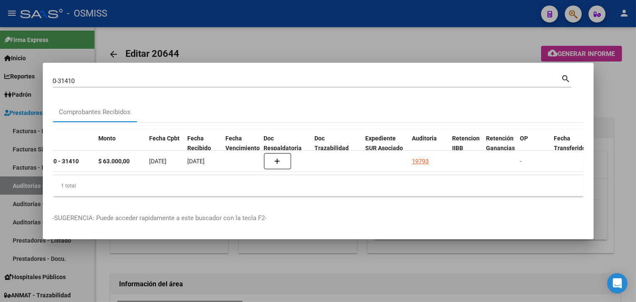
click at [621, 98] on div at bounding box center [318, 151] width 636 height 302
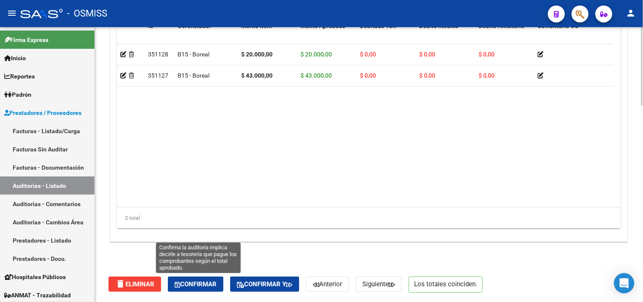
click at [203, 280] on span "Confirmar" at bounding box center [196, 284] width 42 height 8
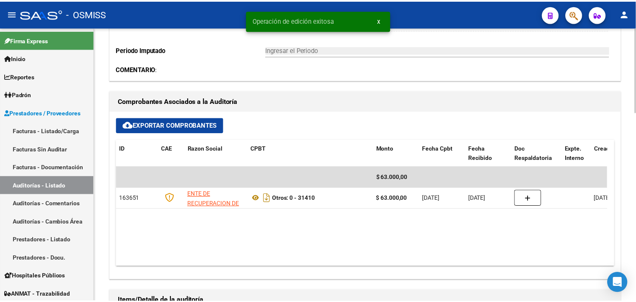
scroll to position [233, 0]
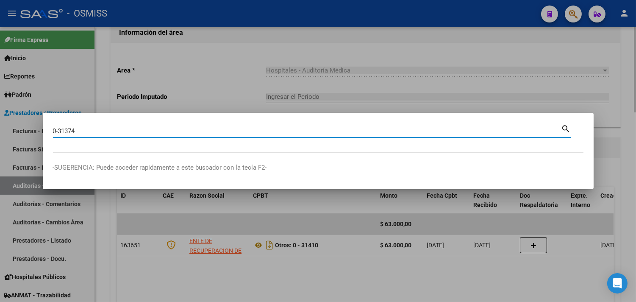
type input "0-31374"
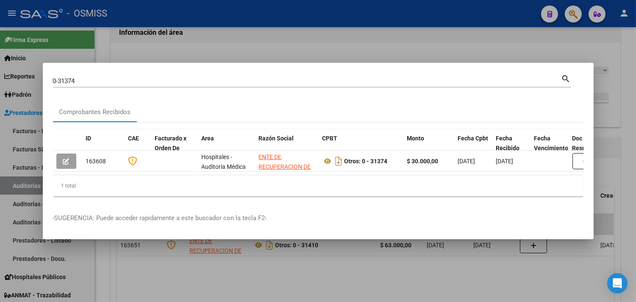
scroll to position [0, 253]
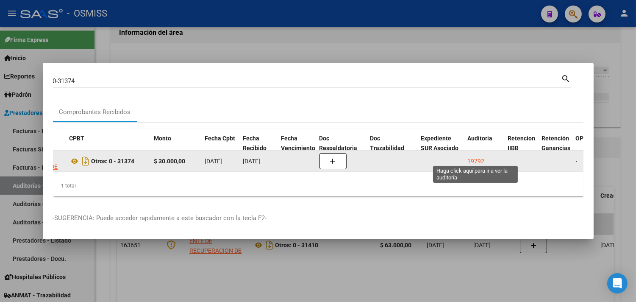
click at [472, 159] on div "19792" at bounding box center [476, 161] width 17 height 10
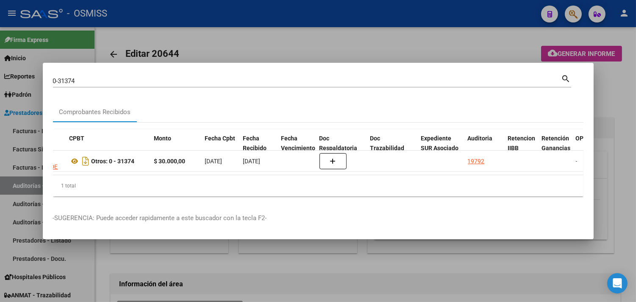
click at [617, 136] on div at bounding box center [318, 151] width 636 height 302
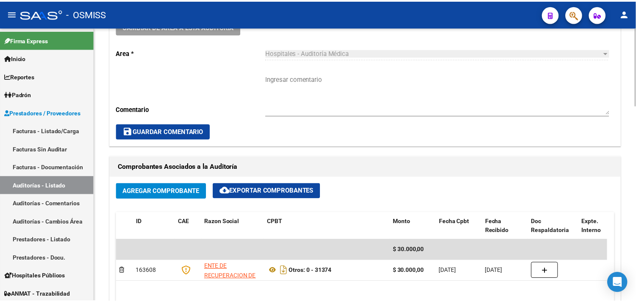
scroll to position [235, 0]
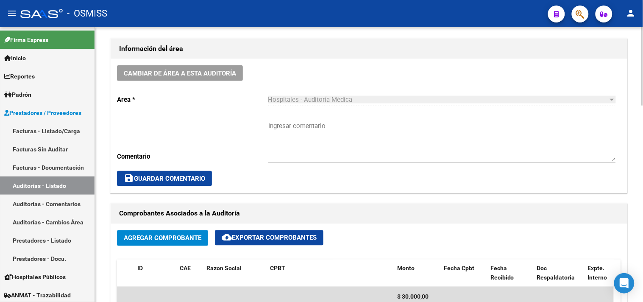
click at [176, 73] on span "Cambiar de área a esta auditoría" at bounding box center [180, 74] width 112 height 8
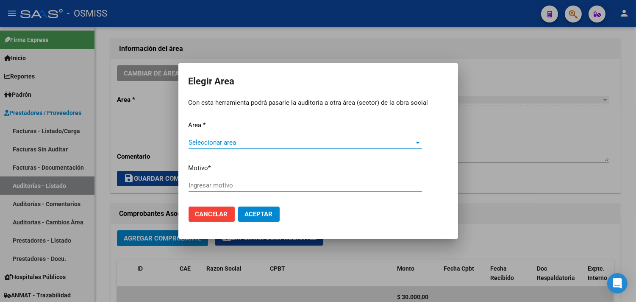
click at [218, 139] on span "Seleccionar area" at bounding box center [302, 143] width 226 height 8
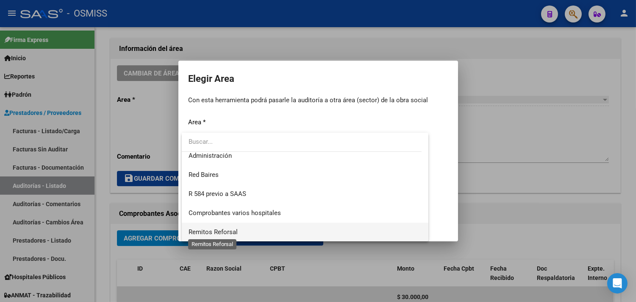
click at [226, 232] on span "Remitos Reforsal" at bounding box center [213, 232] width 49 height 8
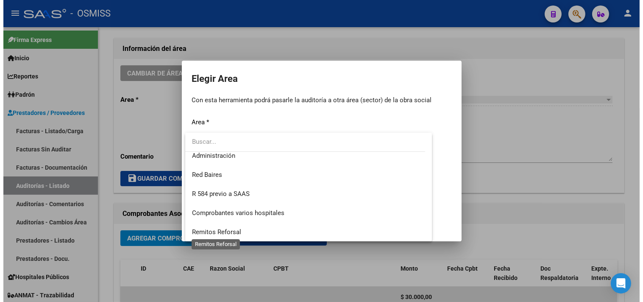
scroll to position [197, 0]
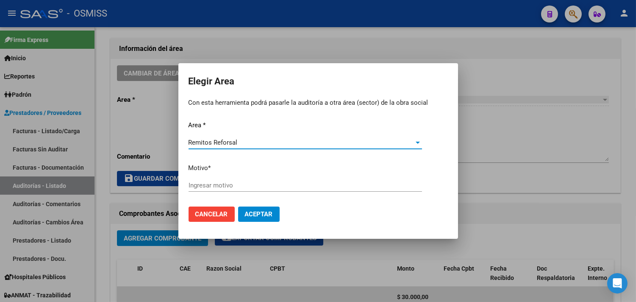
click at [222, 189] on div "Ingresar motivo" at bounding box center [306, 185] width 234 height 13
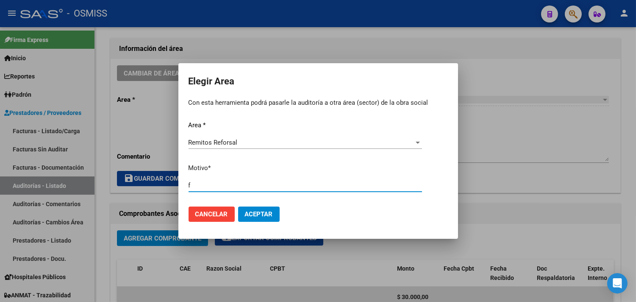
click at [221, 184] on input "f" at bounding box center [306, 185] width 234 height 8
type input "fac"
click at [262, 217] on span "Aceptar" at bounding box center [259, 214] width 28 height 8
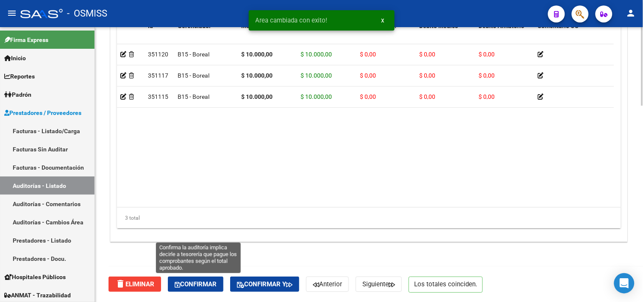
click at [189, 281] on span "Confirmar" at bounding box center [196, 284] width 42 height 8
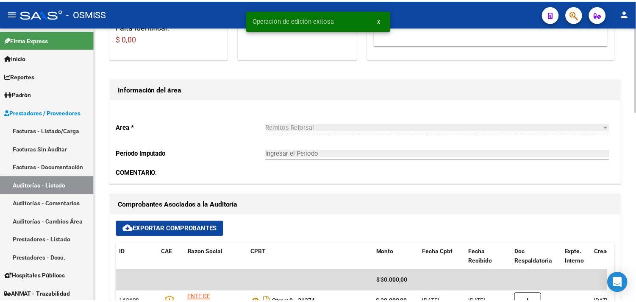
scroll to position [188, 0]
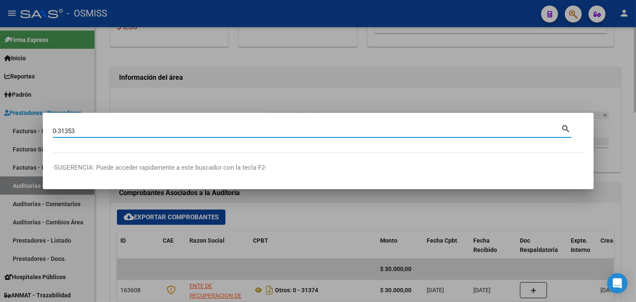
type input "0-31353"
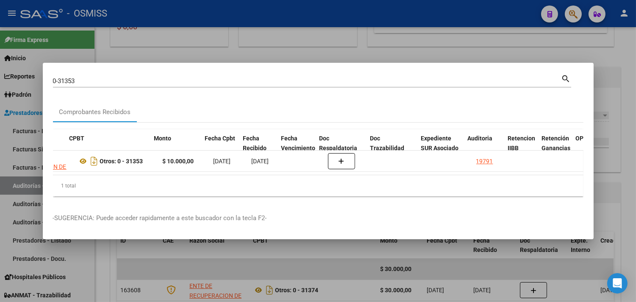
scroll to position [0, 253]
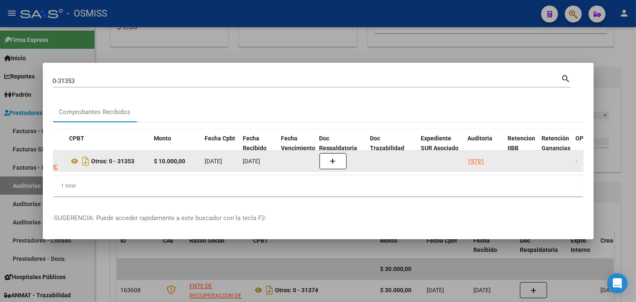
click at [477, 158] on div "19791" at bounding box center [476, 161] width 17 height 10
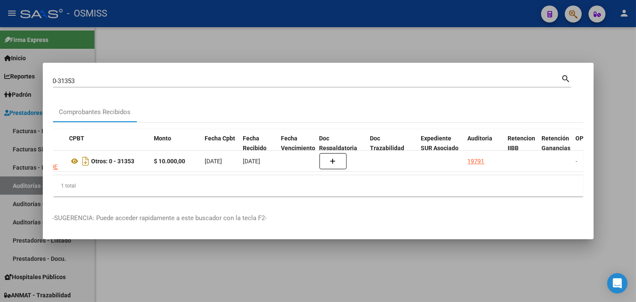
click at [616, 131] on div at bounding box center [318, 151] width 636 height 302
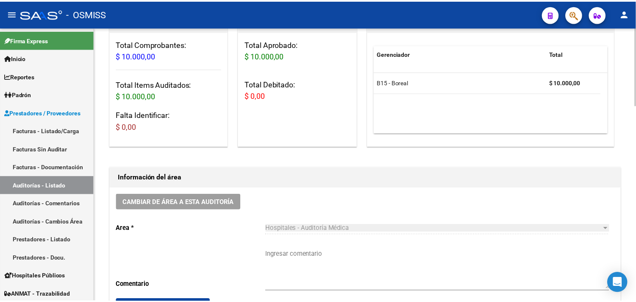
scroll to position [188, 0]
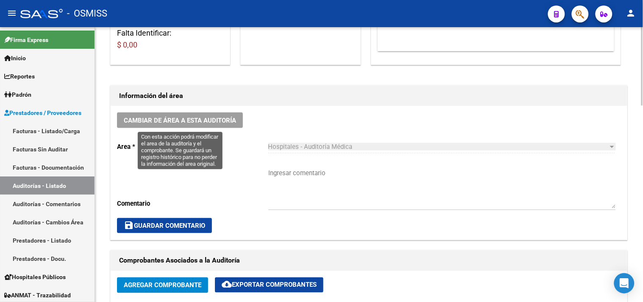
click at [171, 120] on span "Cambiar de área a esta auditoría" at bounding box center [180, 121] width 112 height 8
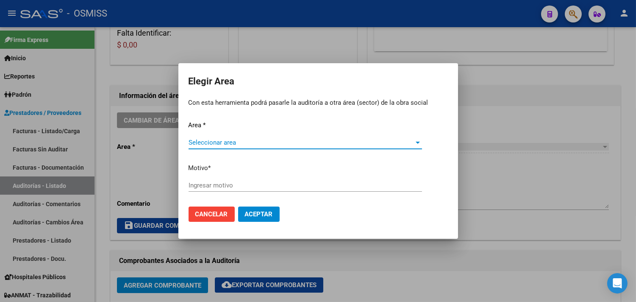
click at [211, 142] on span "Seleccionar area" at bounding box center [302, 143] width 226 height 8
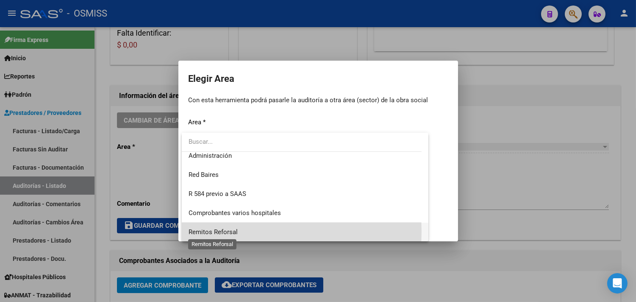
click at [225, 231] on span "Remitos Reforsal" at bounding box center [213, 232] width 49 height 8
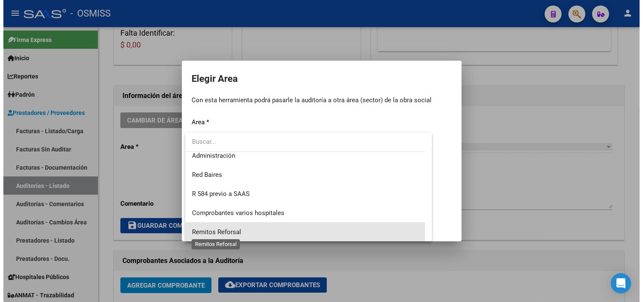
scroll to position [197, 0]
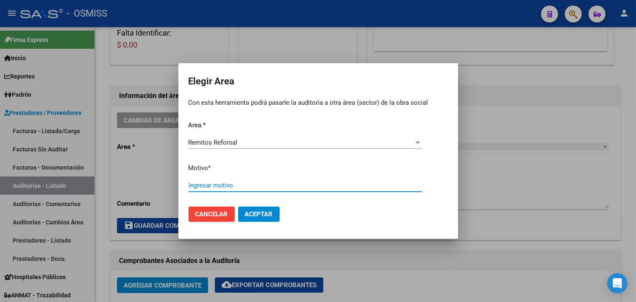
click at [222, 186] on input "Ingresar motivo" at bounding box center [306, 185] width 234 height 8
type input "fac"
click at [257, 213] on span "Aceptar" at bounding box center [259, 214] width 28 height 8
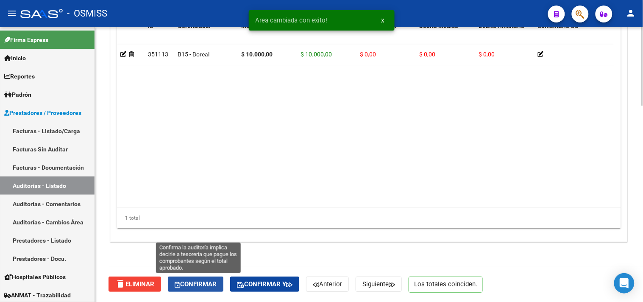
click at [189, 289] on button "Confirmar" at bounding box center [196, 283] width 56 height 15
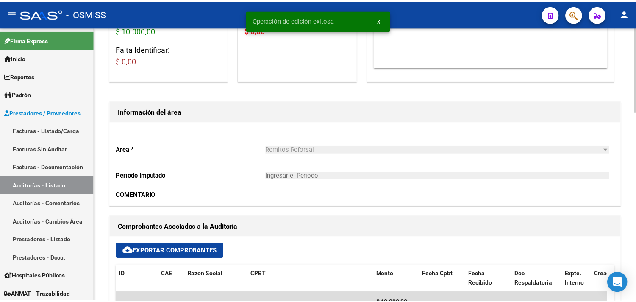
scroll to position [139, 0]
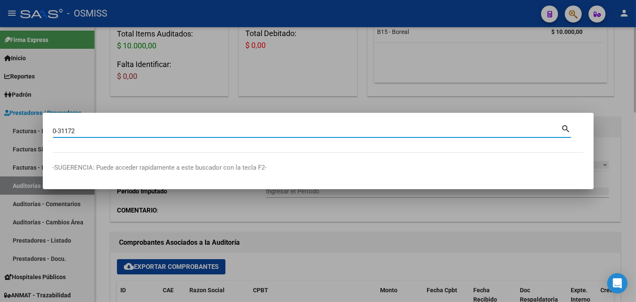
type input "0-31172"
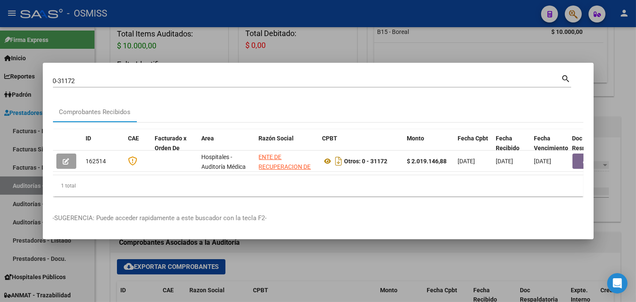
scroll to position [0, 238]
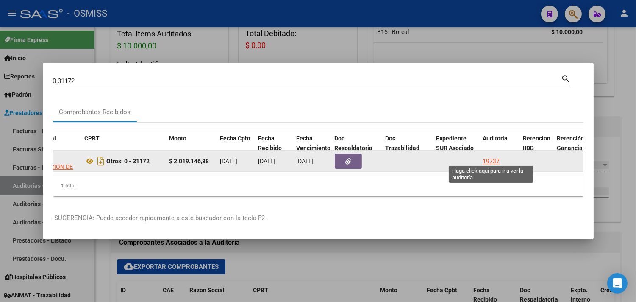
click at [490, 156] on div "19737" at bounding box center [491, 161] width 17 height 10
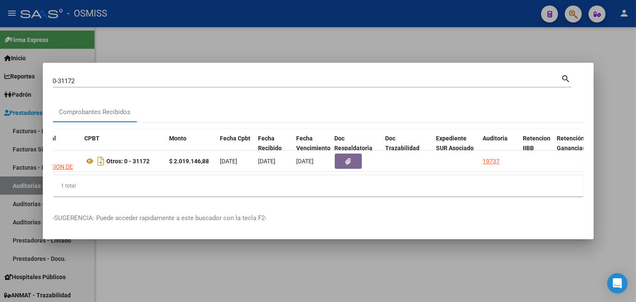
click at [603, 121] on div at bounding box center [318, 151] width 636 height 302
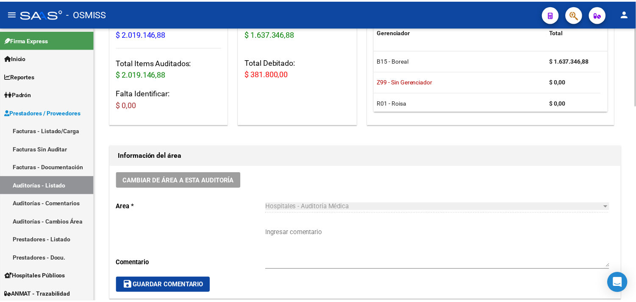
scroll to position [141, 0]
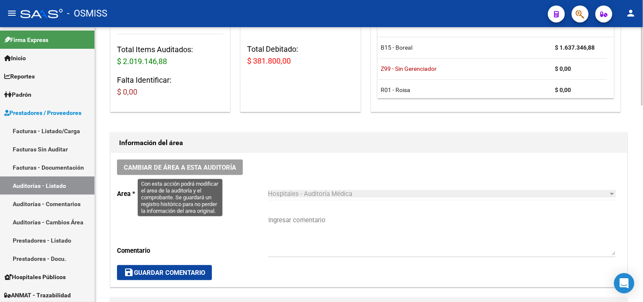
click at [196, 166] on span "Cambiar de área a esta auditoría" at bounding box center [180, 168] width 112 height 8
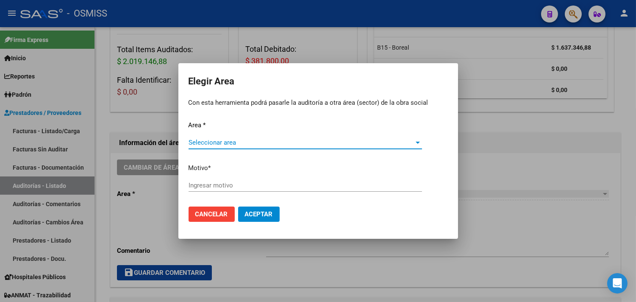
click at [210, 147] on div "Seleccionar area Seleccionar area" at bounding box center [306, 146] width 234 height 21
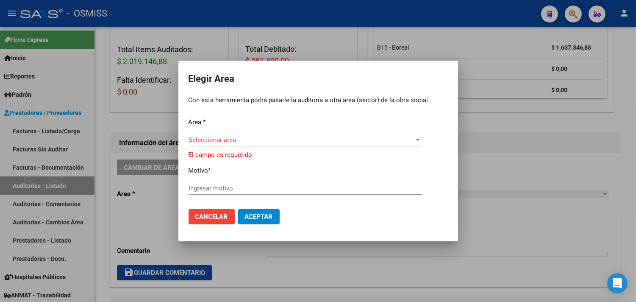
click at [249, 138] on span "Seleccionar area" at bounding box center [302, 140] width 226 height 8
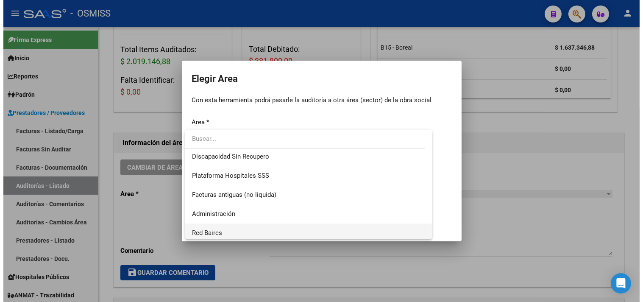
scroll to position [197, 0]
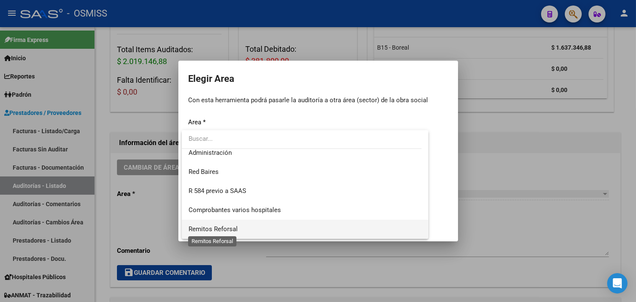
click at [234, 229] on span "Remitos Reforsal" at bounding box center [213, 229] width 49 height 8
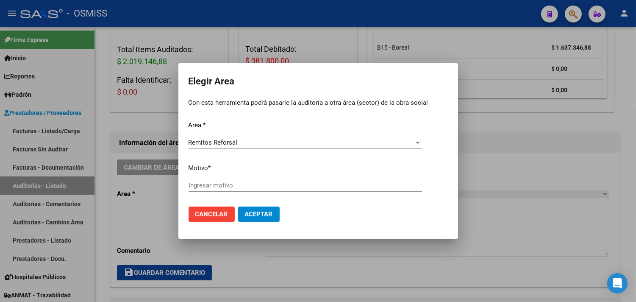
click at [221, 189] on div "Ingresar motivo" at bounding box center [306, 185] width 234 height 13
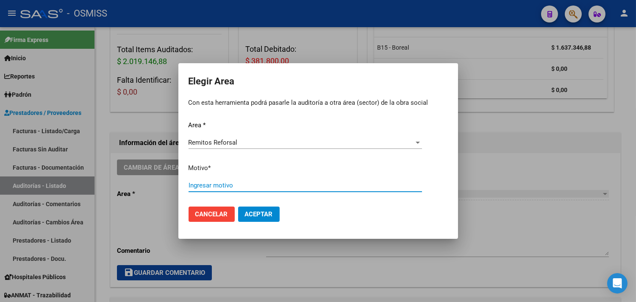
click at [221, 182] on input "Ingresar motivo" at bounding box center [306, 185] width 234 height 8
type input "discrepancias"
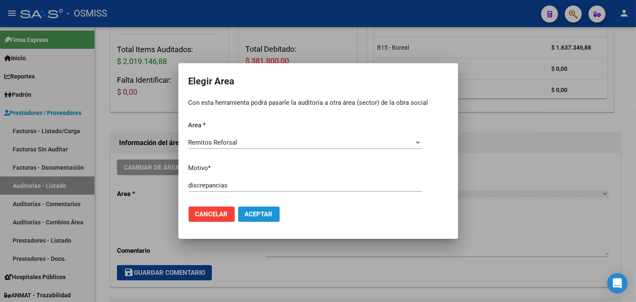
click at [250, 216] on span "Aceptar" at bounding box center [259, 214] width 28 height 8
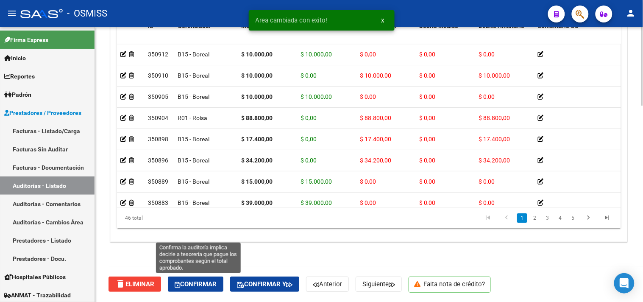
click at [198, 286] on span "Confirmar" at bounding box center [196, 284] width 42 height 8
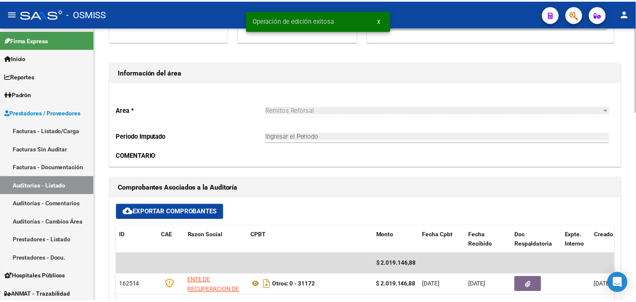
scroll to position [186, 0]
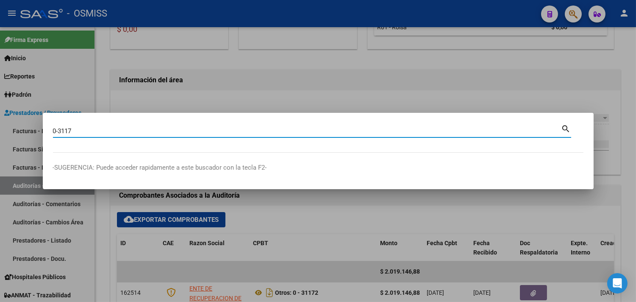
click at [69, 128] on input "0-3117" at bounding box center [307, 131] width 509 height 8
type input "0-31137"
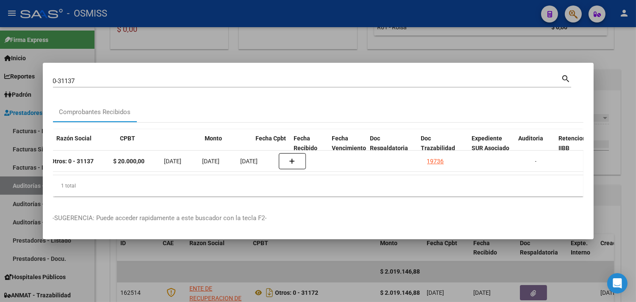
scroll to position [0, 382]
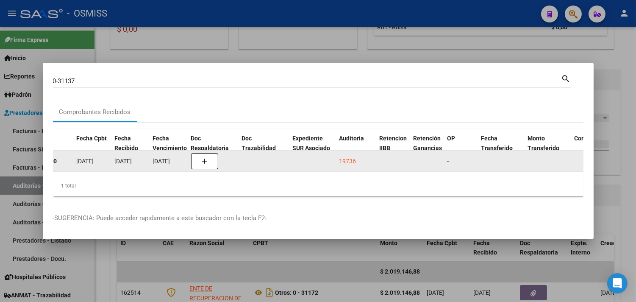
click at [351, 156] on div "19736" at bounding box center [348, 161] width 17 height 10
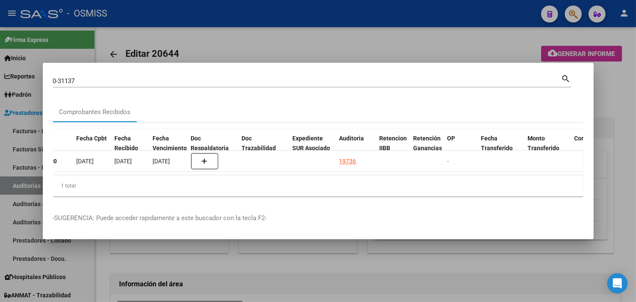
click at [610, 104] on div at bounding box center [318, 151] width 636 height 302
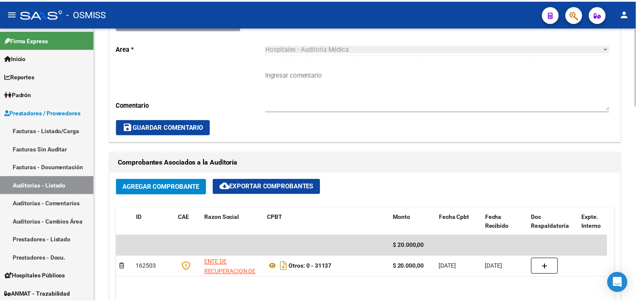
scroll to position [235, 0]
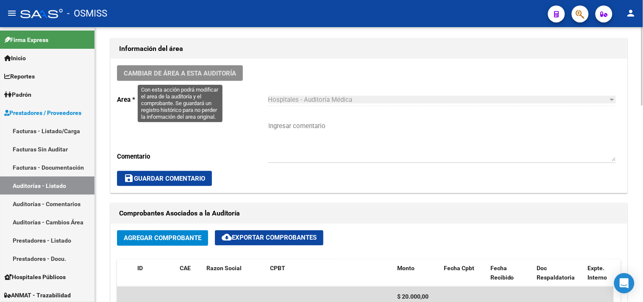
click at [191, 69] on span "Cambiar de área a esta auditoría" at bounding box center [180, 73] width 112 height 8
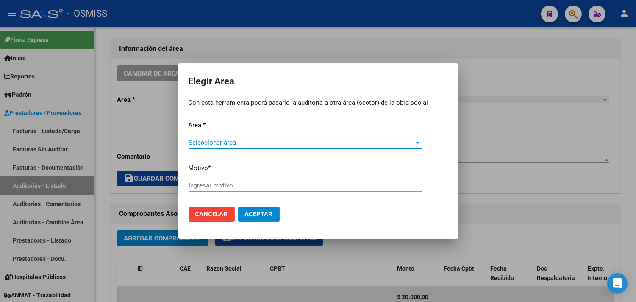
click at [205, 141] on span "Seleccionar area" at bounding box center [302, 143] width 226 height 8
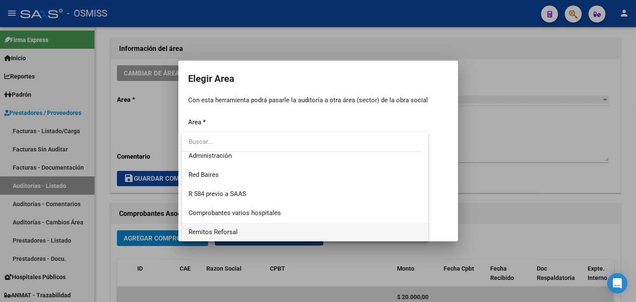
click at [219, 230] on span "Remitos Reforsal" at bounding box center [213, 232] width 49 height 8
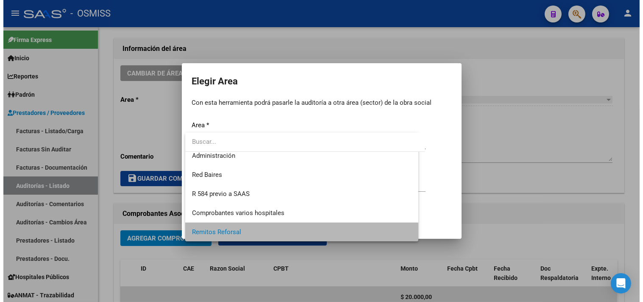
scroll to position [197, 0]
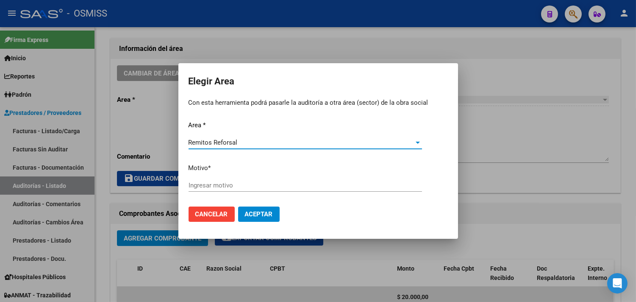
click at [218, 189] on div "Ingresar motivo" at bounding box center [306, 185] width 234 height 13
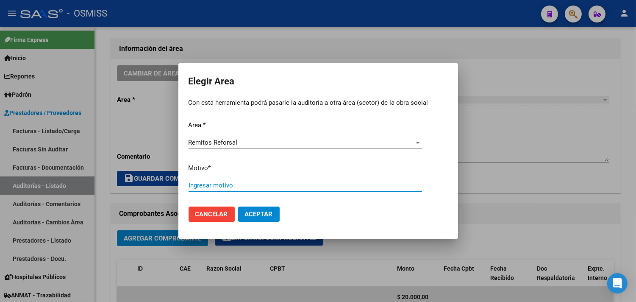
click at [213, 187] on input "Ingresar motivo" at bounding box center [306, 185] width 234 height 8
type input "discrep"
click at [263, 213] on span "Aceptar" at bounding box center [259, 214] width 28 height 8
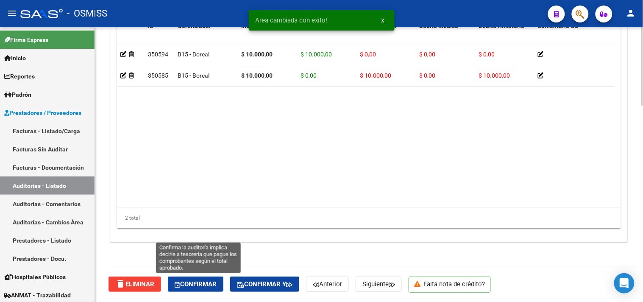
click at [208, 279] on button "Confirmar" at bounding box center [196, 283] width 56 height 15
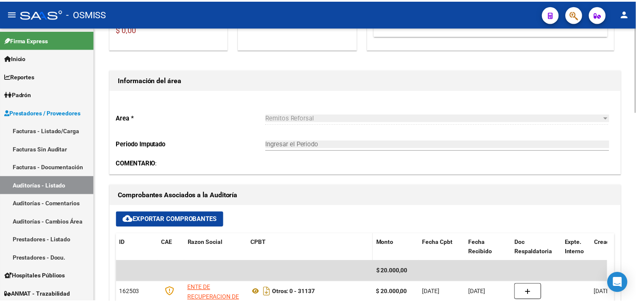
scroll to position [233, 0]
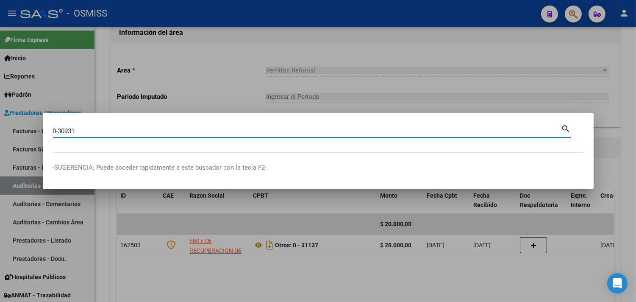
type input "0-30931"
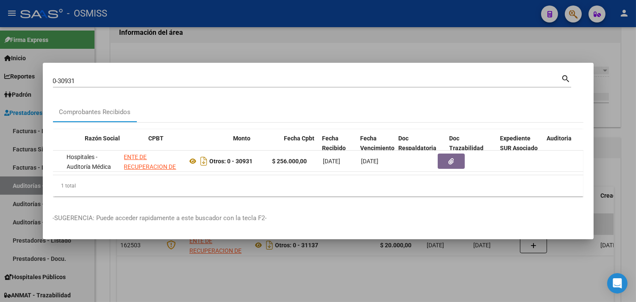
scroll to position [0, 174]
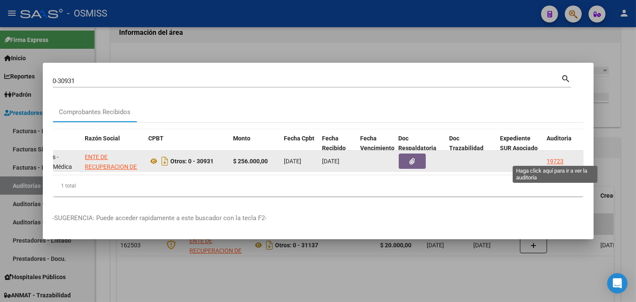
click at [550, 156] on div "19723" at bounding box center [555, 161] width 17 height 10
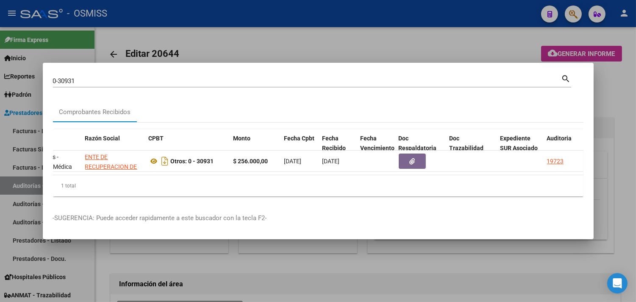
click at [620, 94] on div at bounding box center [318, 151] width 636 height 302
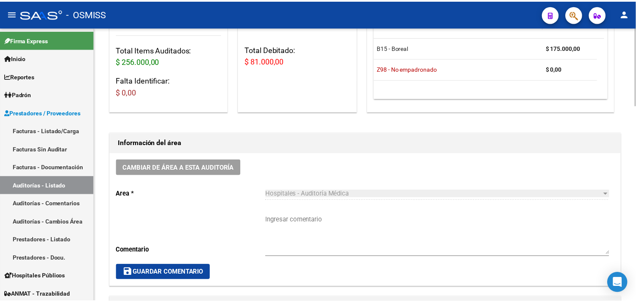
scroll to position [188, 0]
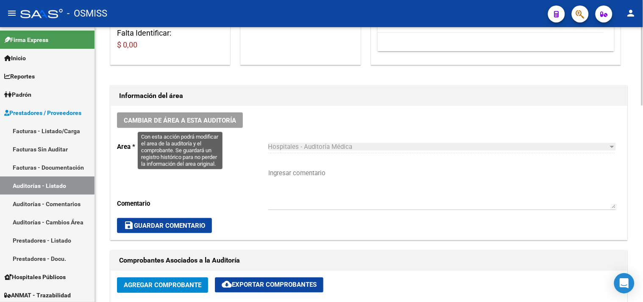
click at [198, 118] on span "Cambiar de área a esta auditoría" at bounding box center [180, 121] width 112 height 8
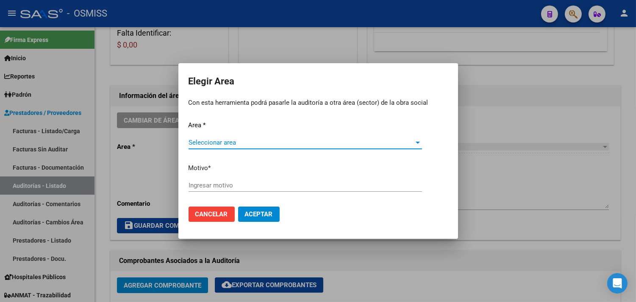
click at [248, 143] on span "Seleccionar area" at bounding box center [302, 143] width 226 height 8
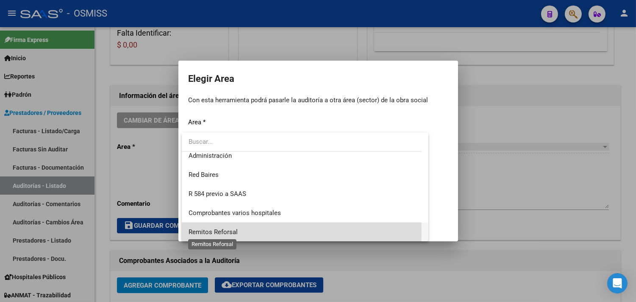
click at [231, 231] on span "Remitos Reforsal" at bounding box center [213, 232] width 49 height 8
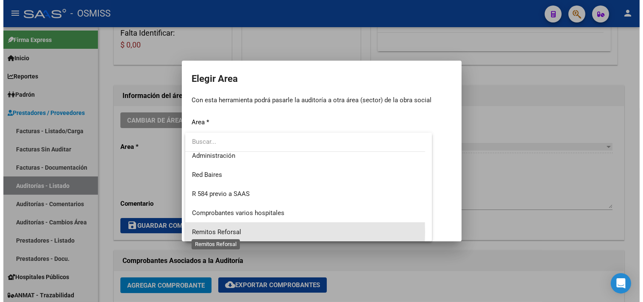
scroll to position [197, 0]
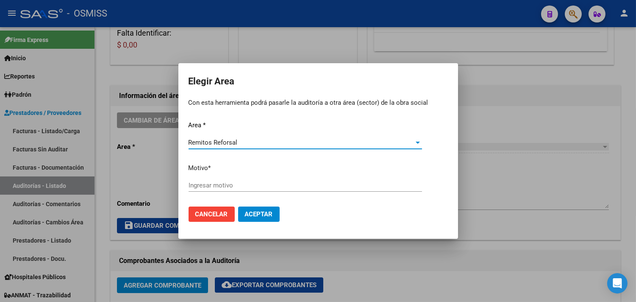
click at [240, 188] on input "Ingresar motivo" at bounding box center [306, 185] width 234 height 8
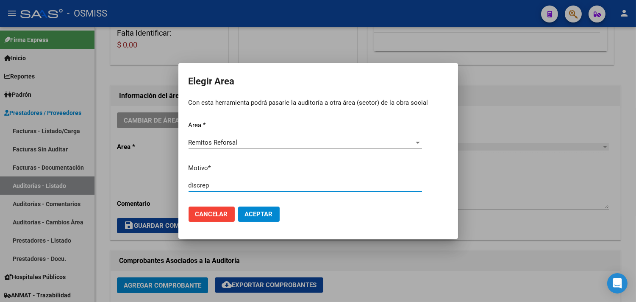
type input "discrep"
click at [238, 206] on button "Aceptar" at bounding box center [259, 213] width 42 height 15
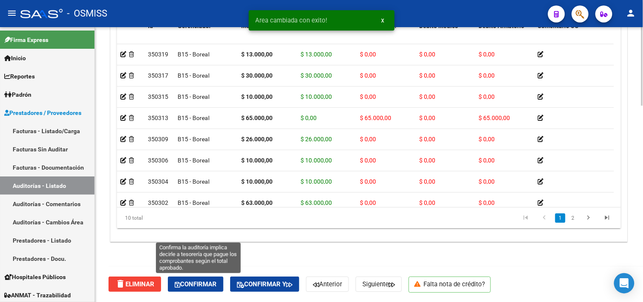
click at [215, 281] on span "Confirmar" at bounding box center [196, 284] width 42 height 8
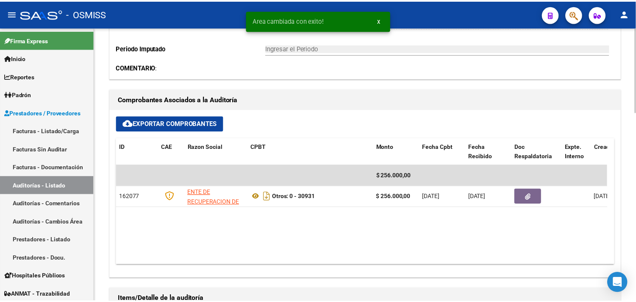
scroll to position [280, 0]
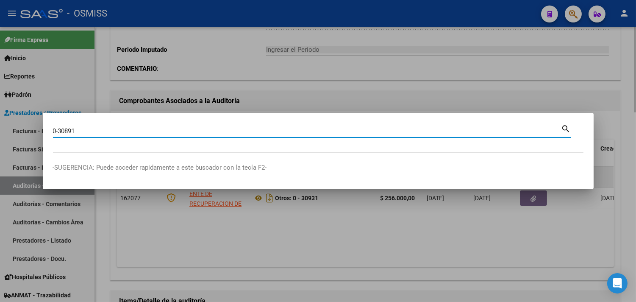
type input "0-30891"
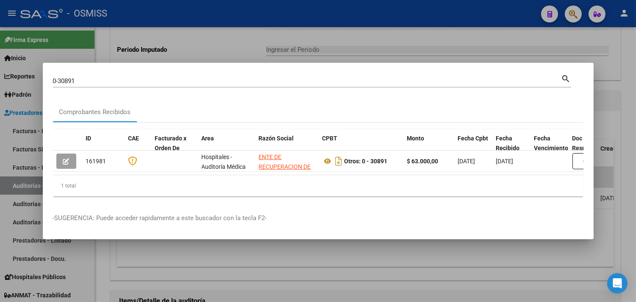
drag, startPoint x: 195, startPoint y: 178, endPoint x: 238, endPoint y: 170, distance: 43.3
click at [238, 170] on div "ID CAE Facturado x Orden De Area Razón Social CPBT Monto Fecha Cpbt Fecha Recib…" at bounding box center [318, 162] width 531 height 67
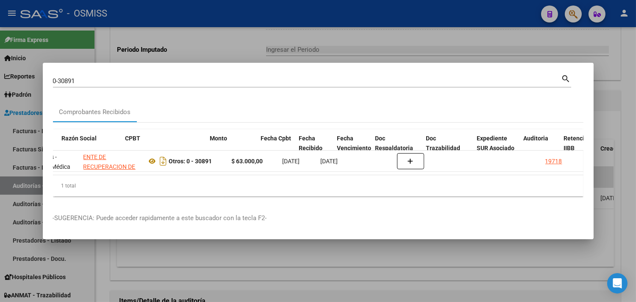
scroll to position [0, 197]
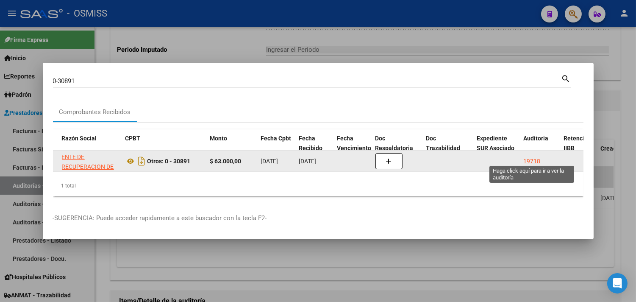
click at [534, 156] on div "19718" at bounding box center [532, 161] width 17 height 10
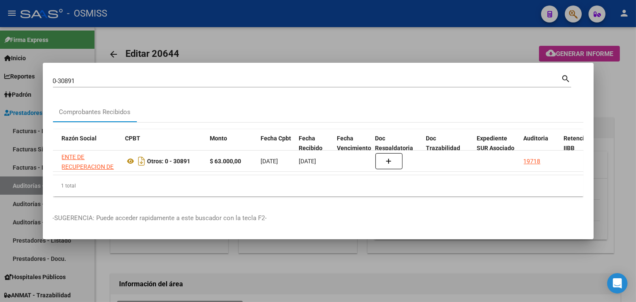
click at [611, 114] on div at bounding box center [318, 151] width 636 height 302
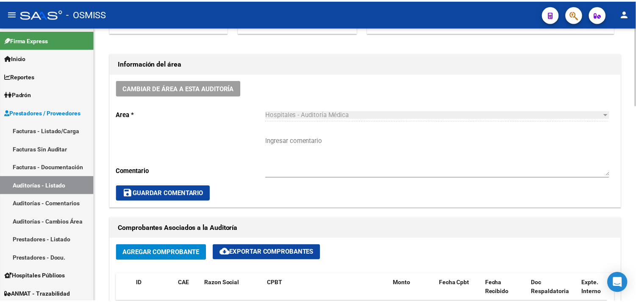
scroll to position [235, 0]
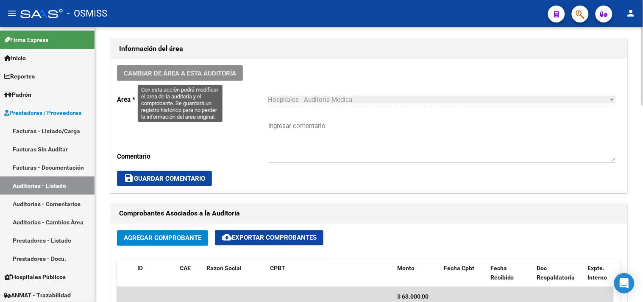
click at [215, 74] on span "Cambiar de área a esta auditoría" at bounding box center [180, 74] width 112 height 8
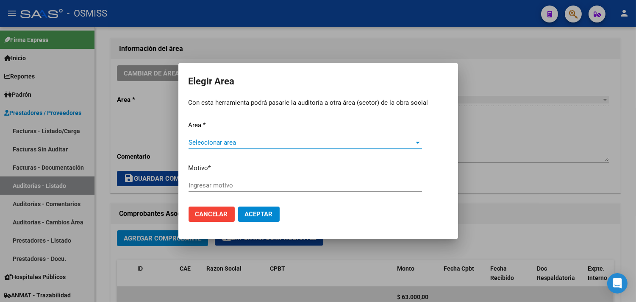
click at [226, 145] on span "Seleccionar area" at bounding box center [302, 143] width 226 height 8
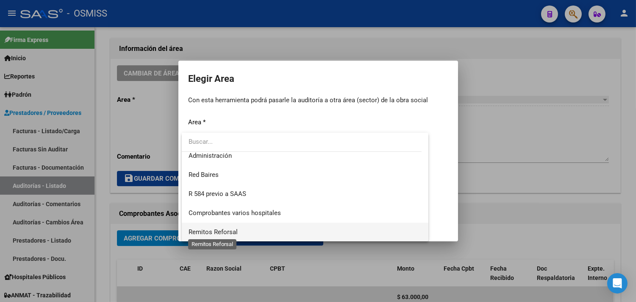
click at [225, 229] on span "Remitos Reforsal" at bounding box center [213, 232] width 49 height 8
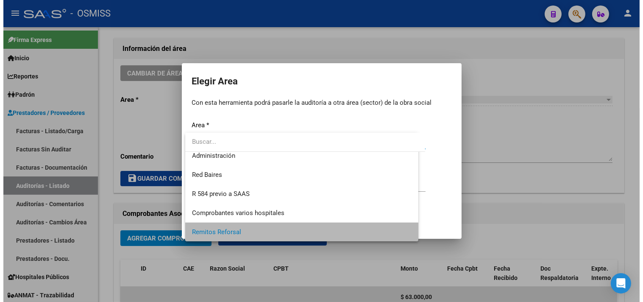
scroll to position [197, 0]
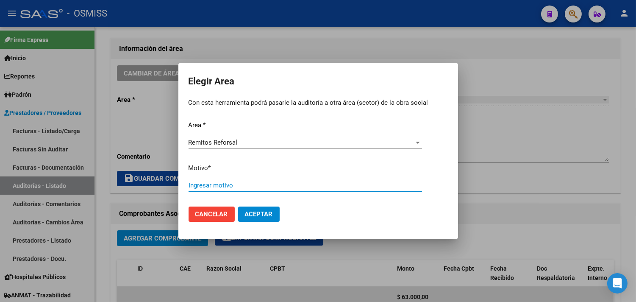
click at [222, 181] on input "Ingresar motivo" at bounding box center [306, 185] width 234 height 8
type input "discrepancia"
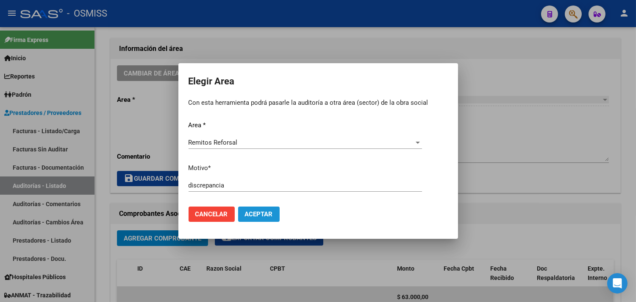
click at [251, 213] on span "Aceptar" at bounding box center [259, 214] width 28 height 8
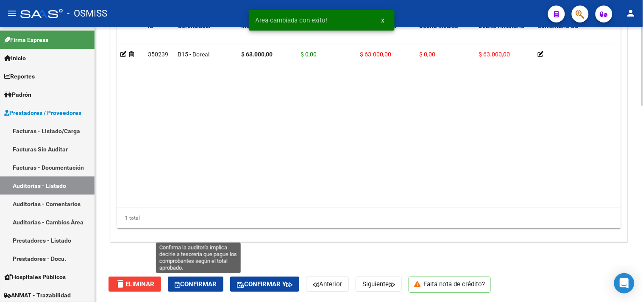
click at [213, 281] on span "Confirmar" at bounding box center [196, 284] width 42 height 8
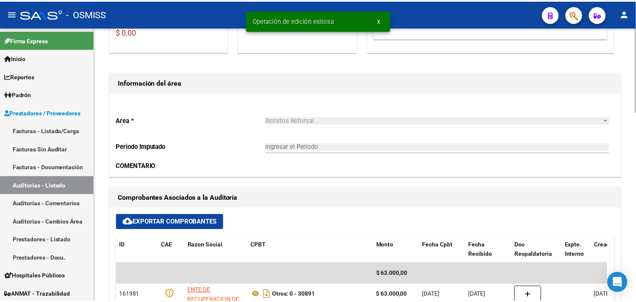
scroll to position [186, 0]
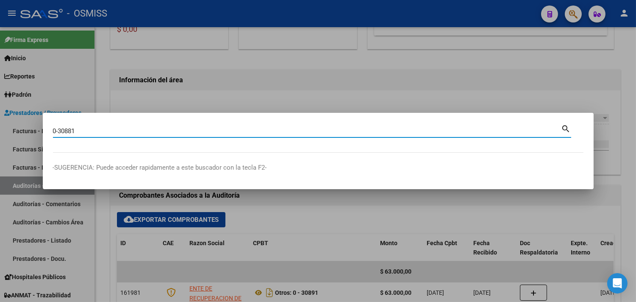
type input "0-30881"
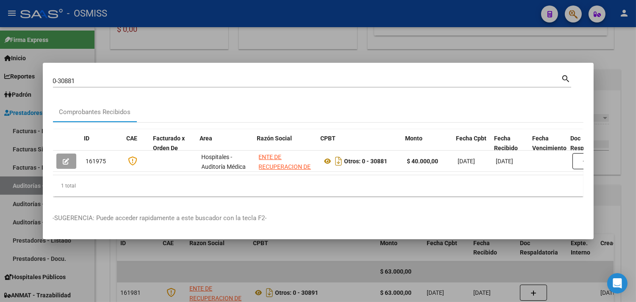
scroll to position [0, 263]
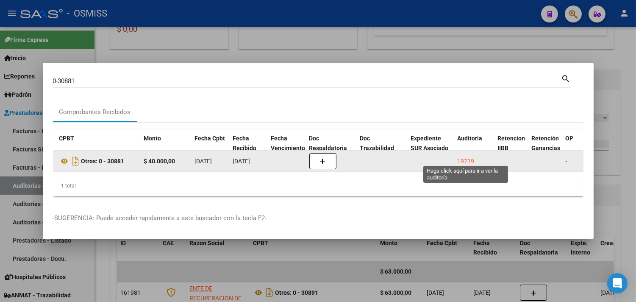
click at [460, 159] on div "19719" at bounding box center [466, 161] width 17 height 10
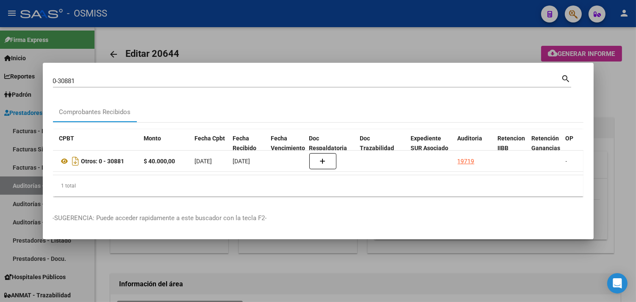
click at [616, 117] on div at bounding box center [318, 151] width 636 height 302
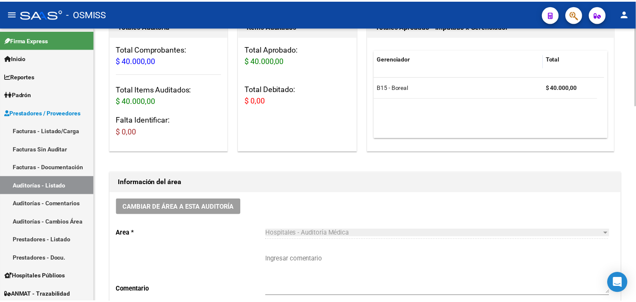
scroll to position [188, 0]
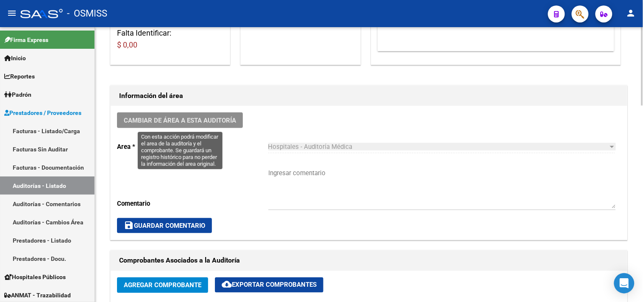
click at [159, 125] on button "Cambiar de área a esta auditoría" at bounding box center [180, 120] width 126 height 16
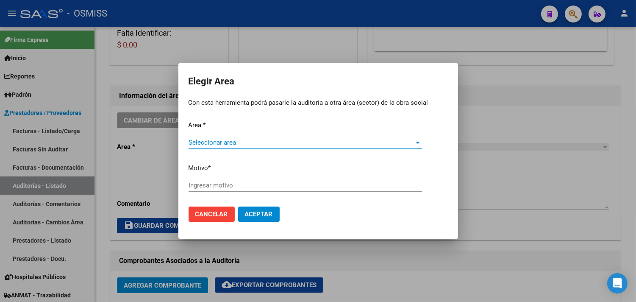
click at [234, 138] on div "Seleccionar area Seleccionar area" at bounding box center [306, 142] width 234 height 13
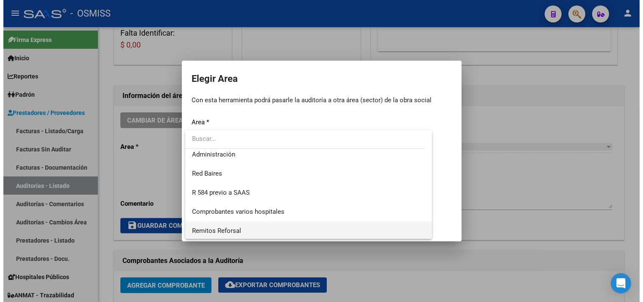
scroll to position [197, 0]
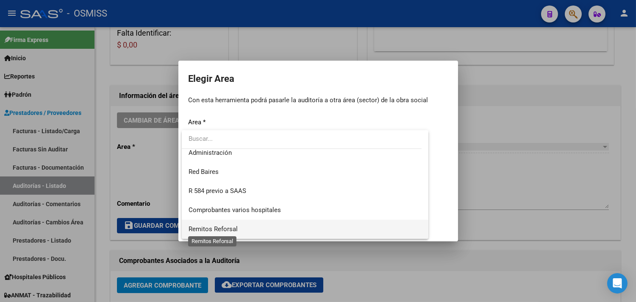
click at [224, 224] on span "Remitos Reforsal" at bounding box center [306, 229] width 234 height 19
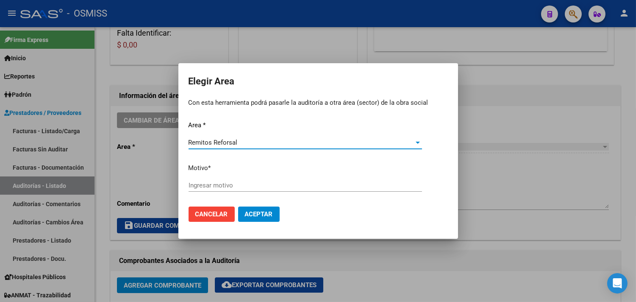
click at [217, 185] on input "Ingresar motivo" at bounding box center [306, 185] width 234 height 8
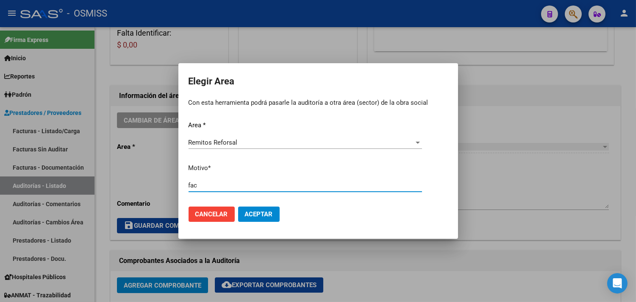
type input "fac"
click at [269, 220] on button "Aceptar" at bounding box center [259, 213] width 42 height 15
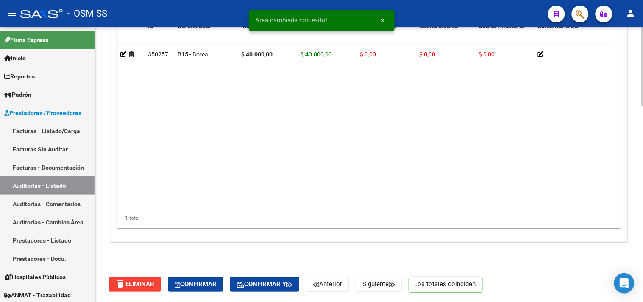
click at [198, 278] on button "Confirmar" at bounding box center [196, 283] width 56 height 15
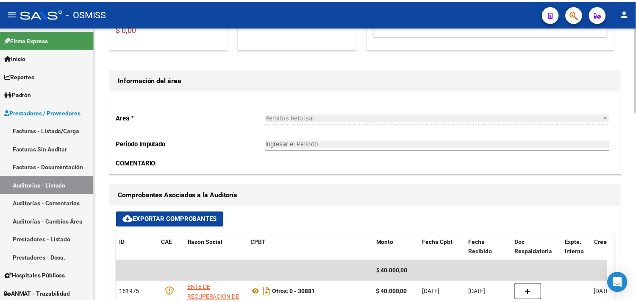
scroll to position [233, 0]
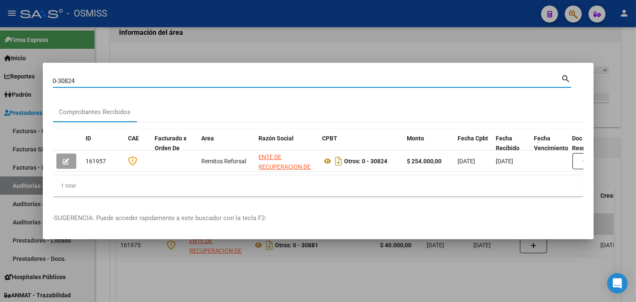
click at [197, 169] on datatable-selection "161957 Remitos Reforsal ENTE DE RECUPERACION DE FONDOS PARA EL FORTALECIMIENTO …" at bounding box center [318, 170] width 531 height 8
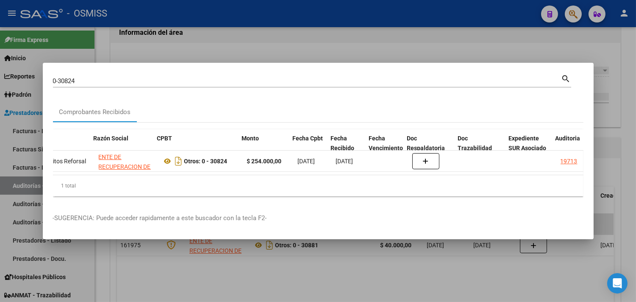
scroll to position [0, 0]
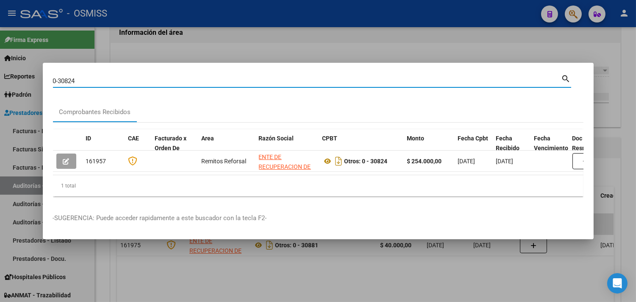
drag, startPoint x: 84, startPoint y: 78, endPoint x: 66, endPoint y: 75, distance: 18.1
click at [66, 77] on input "0-30824" at bounding box center [307, 81] width 509 height 8
type input "0-30763"
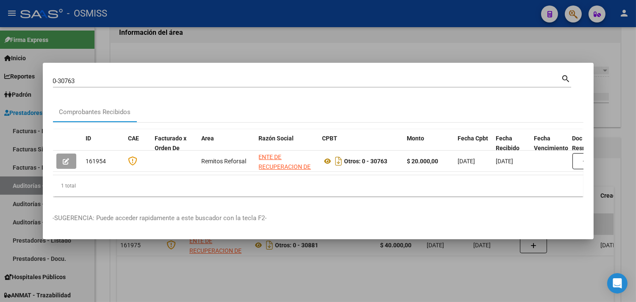
click at [204, 63] on mat-dialog-container "0-30763 Buscar (apellido, dni, cuil, nro traspaso, cuit, obra social) search Co…" at bounding box center [318, 151] width 551 height 177
click at [180, 35] on div at bounding box center [318, 151] width 636 height 302
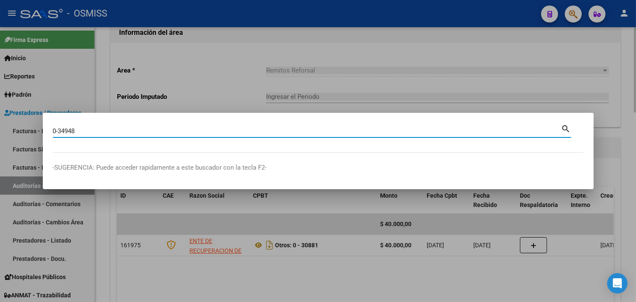
type input "0-34948"
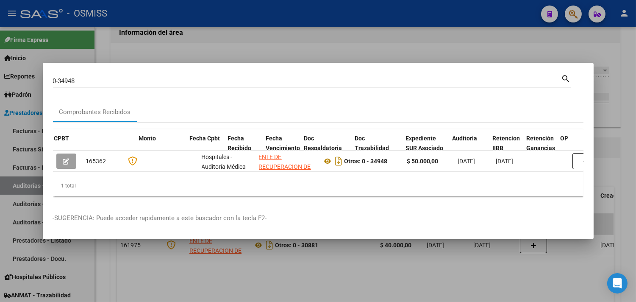
scroll to position [0, 268]
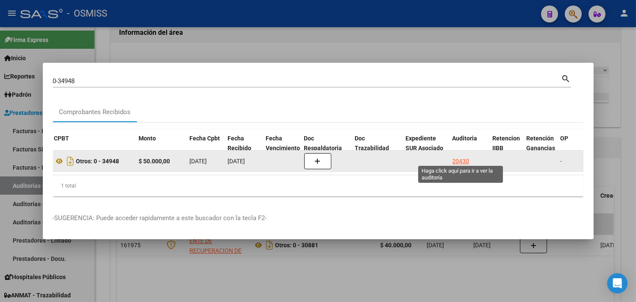
click at [463, 156] on div "20430" at bounding box center [461, 161] width 17 height 10
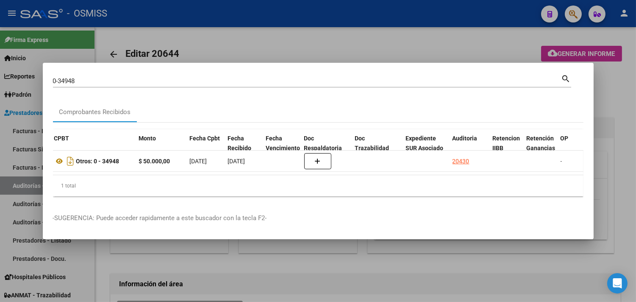
click at [603, 128] on div at bounding box center [318, 151] width 636 height 302
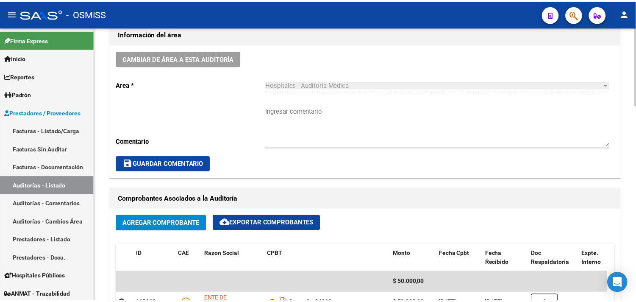
scroll to position [235, 0]
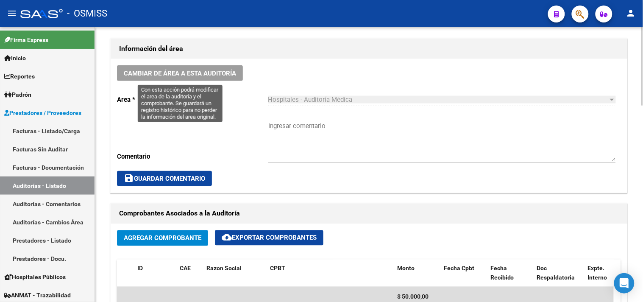
click at [175, 78] on button "Cambiar de área a esta auditoría" at bounding box center [180, 73] width 126 height 16
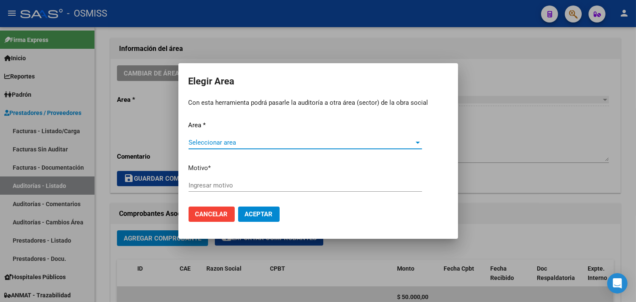
click at [206, 139] on span "Seleccionar area" at bounding box center [302, 143] width 226 height 8
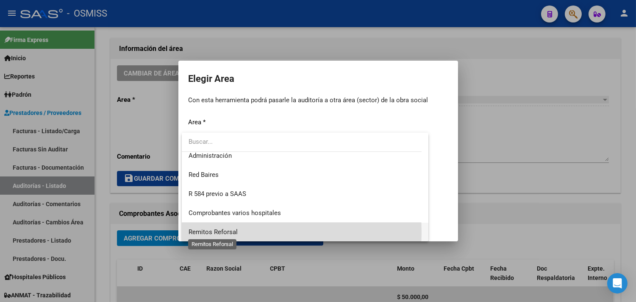
click at [215, 231] on span "Remitos Reforsal" at bounding box center [213, 232] width 49 height 8
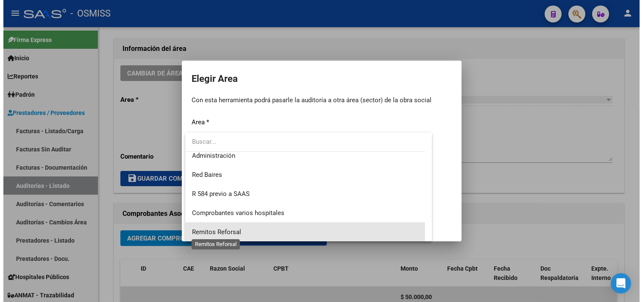
scroll to position [197, 0]
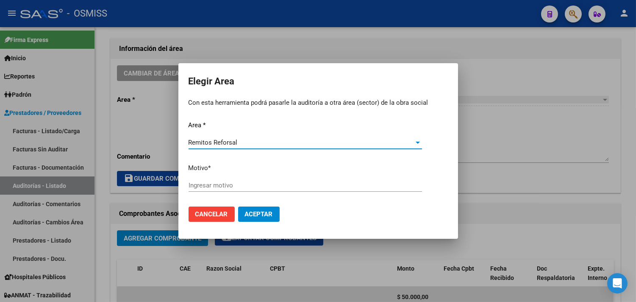
click at [226, 184] on input "Ingresar motivo" at bounding box center [306, 185] width 234 height 8
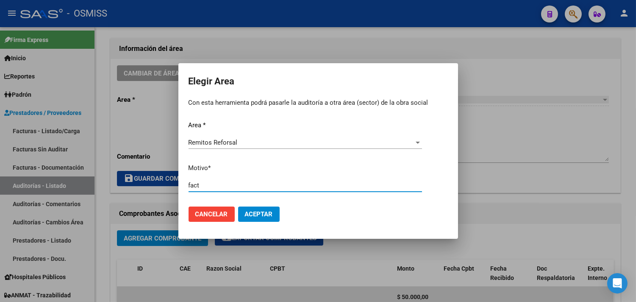
type input "fact"
click at [238, 206] on button "Aceptar" at bounding box center [259, 213] width 42 height 15
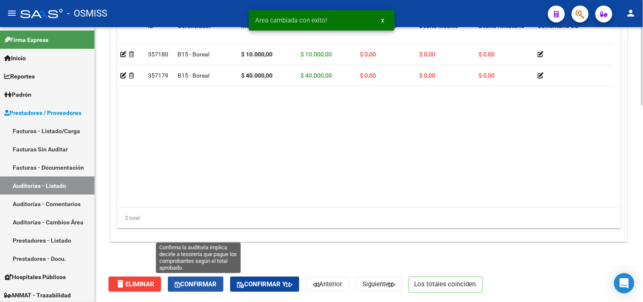
click at [213, 281] on span "Confirmar" at bounding box center [196, 284] width 42 height 8
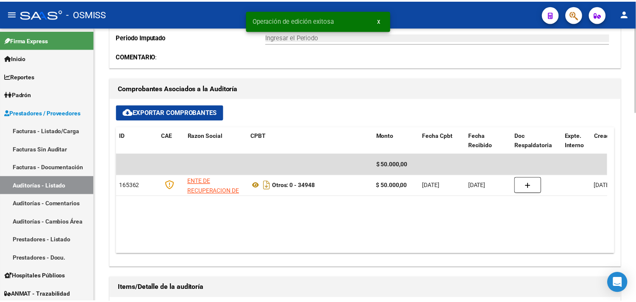
scroll to position [280, 0]
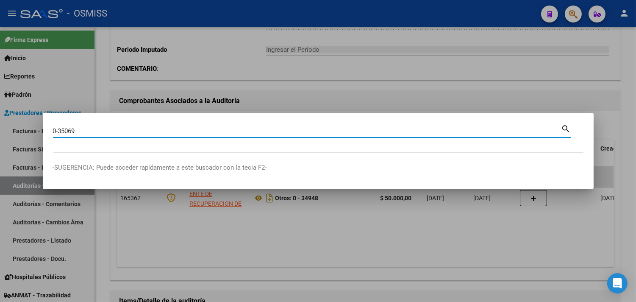
type input "0-35069"
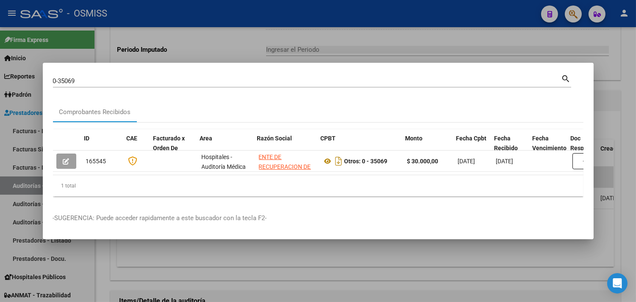
scroll to position [0, 295]
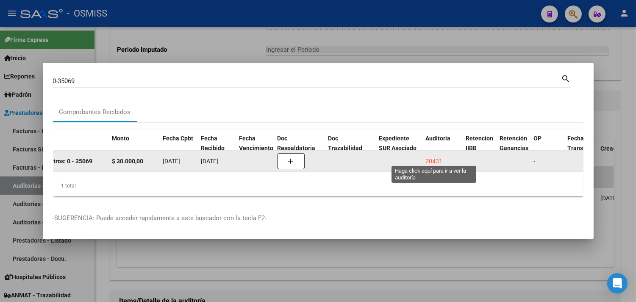
click at [432, 156] on div "20431" at bounding box center [434, 161] width 17 height 10
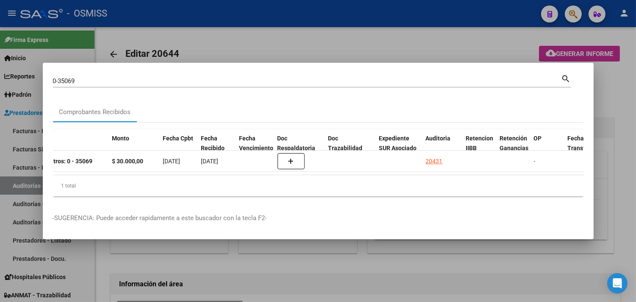
click at [613, 117] on div at bounding box center [318, 151] width 636 height 302
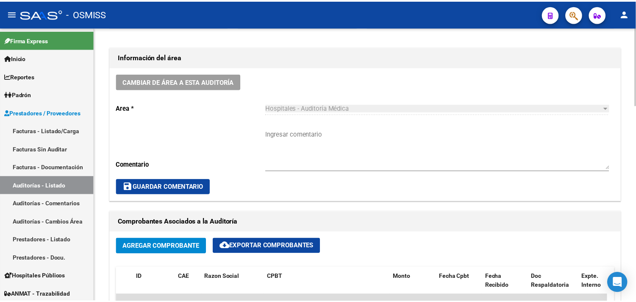
scroll to position [235, 0]
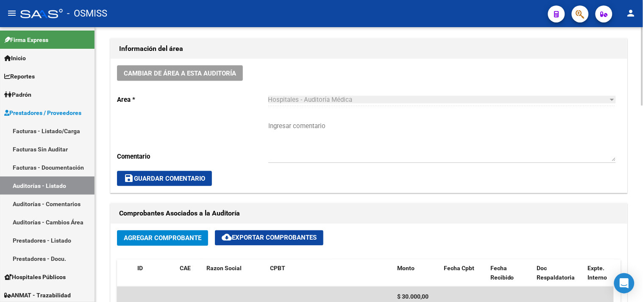
click at [220, 75] on span "Cambiar de área a esta auditoría" at bounding box center [180, 74] width 112 height 8
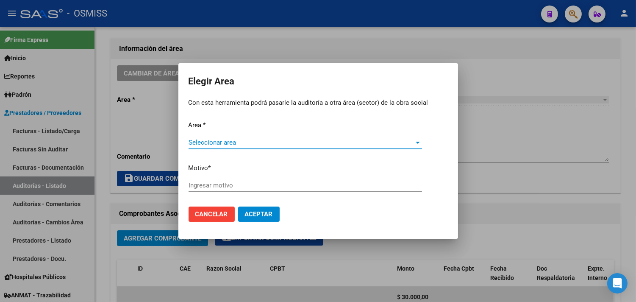
click at [240, 145] on span "Seleccionar area" at bounding box center [302, 143] width 226 height 8
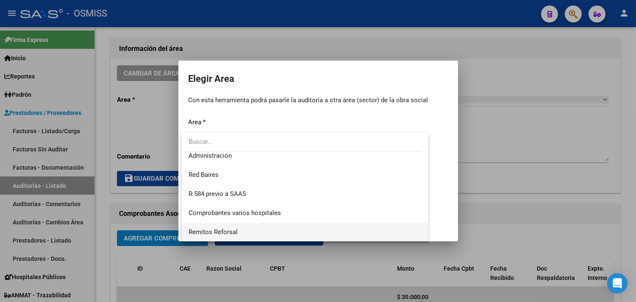
click at [226, 231] on span "Remitos Reforsal" at bounding box center [213, 232] width 49 height 8
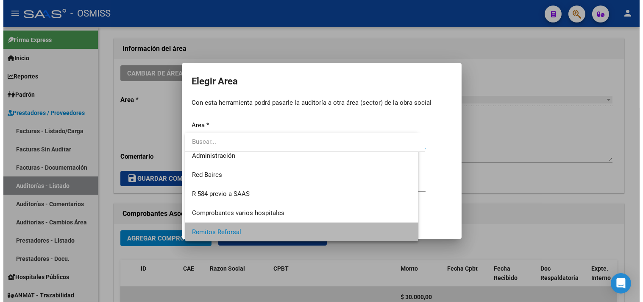
scroll to position [197, 0]
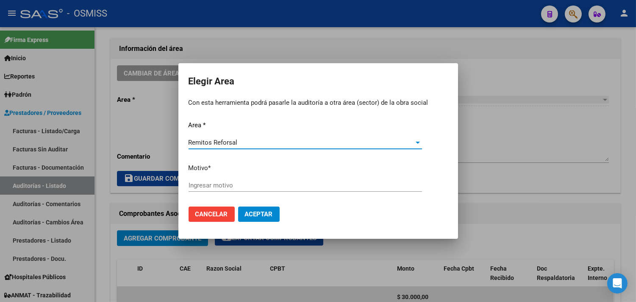
click at [225, 186] on input "Ingresar motivo" at bounding box center [306, 185] width 234 height 8
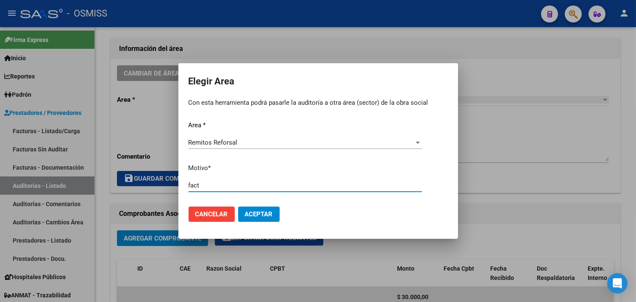
type input "fact"
click at [238, 206] on button "Aceptar" at bounding box center [259, 213] width 42 height 15
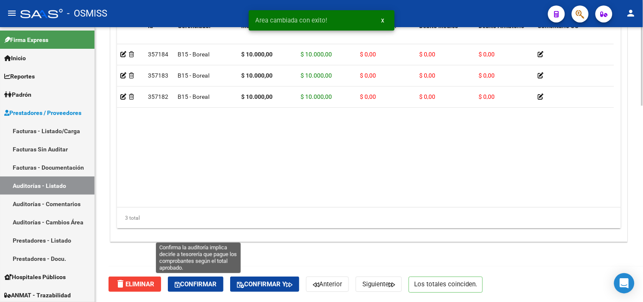
click at [200, 283] on span "Confirmar" at bounding box center [196, 284] width 42 height 8
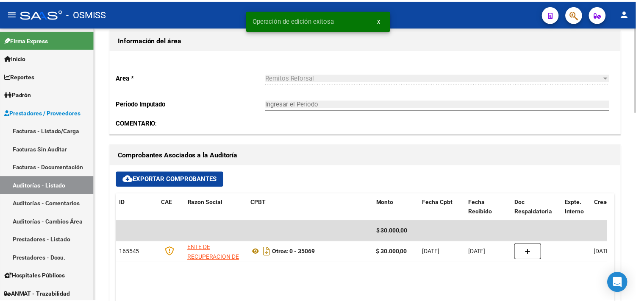
scroll to position [186, 0]
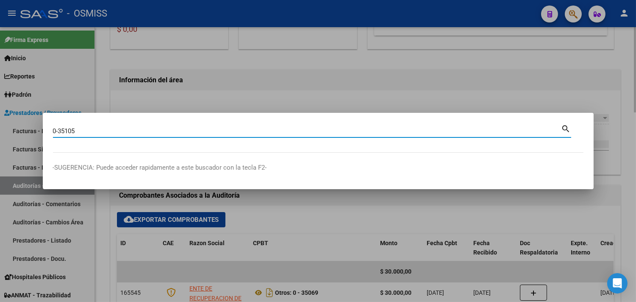
type input "0-35105"
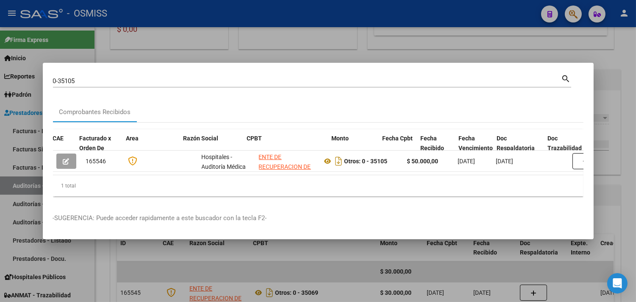
scroll to position [0, 382]
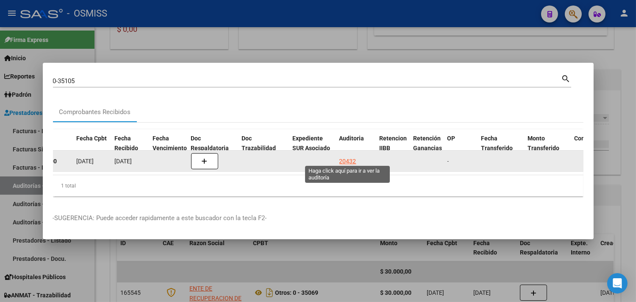
click at [348, 159] on div "20432" at bounding box center [348, 161] width 17 height 10
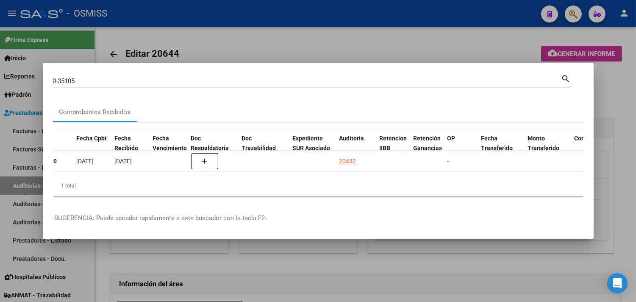
click at [612, 102] on div at bounding box center [318, 151] width 636 height 302
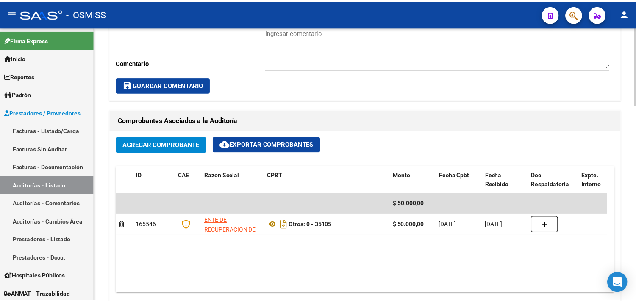
scroll to position [282, 0]
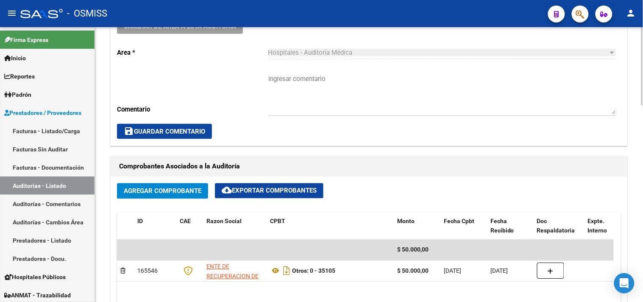
click at [189, 33] on button "Cambiar de área a esta auditoría" at bounding box center [180, 26] width 126 height 16
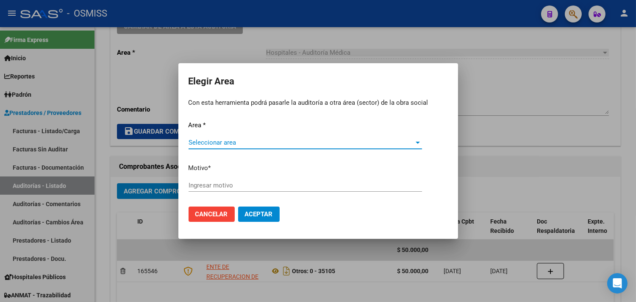
click at [214, 153] on div "Seleccionar area Seleccionar area" at bounding box center [306, 146] width 234 height 21
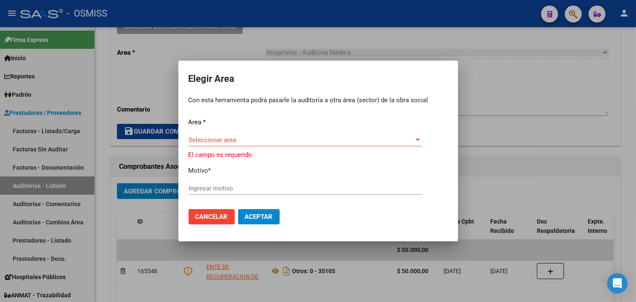
click at [212, 142] on span "Seleccionar area" at bounding box center [302, 140] width 226 height 8
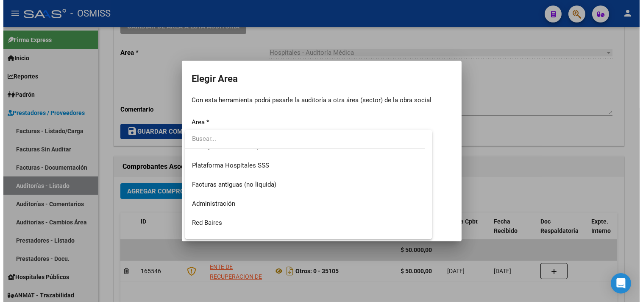
scroll to position [197, 0]
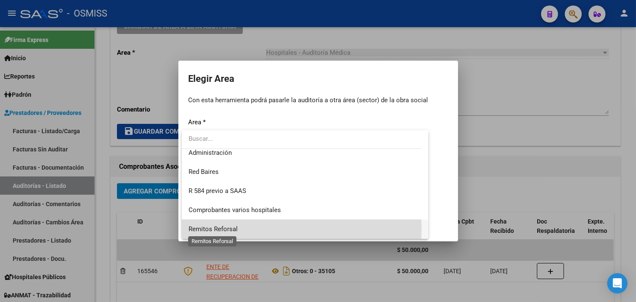
click at [221, 228] on span "Remitos Reforsal" at bounding box center [213, 229] width 49 height 8
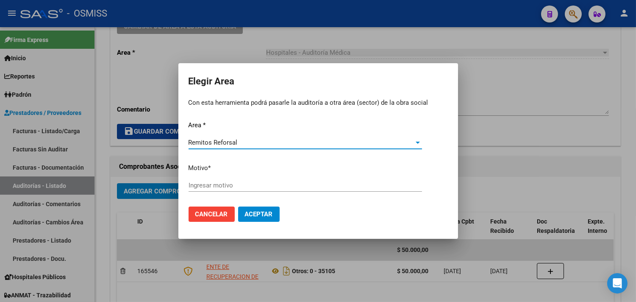
click at [220, 184] on input "Ingresar motivo" at bounding box center [306, 185] width 234 height 8
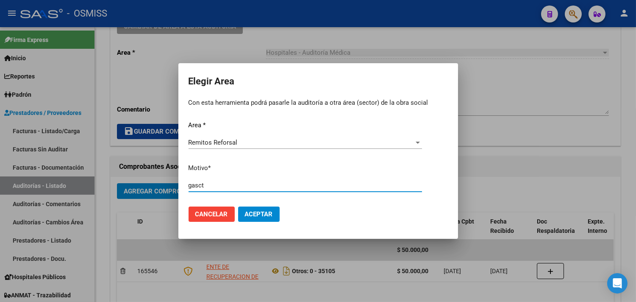
type input "gasct"
click at [251, 215] on span "Aceptar" at bounding box center [259, 214] width 28 height 8
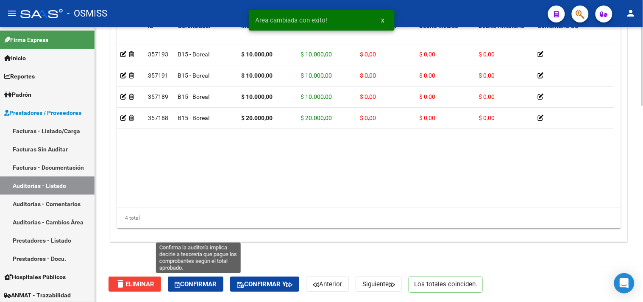
click at [192, 289] on button "Confirmar" at bounding box center [196, 283] width 56 height 15
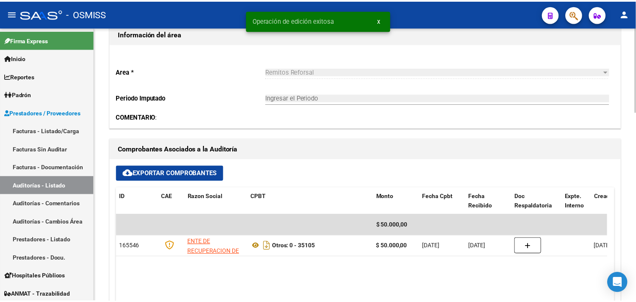
scroll to position [233, 0]
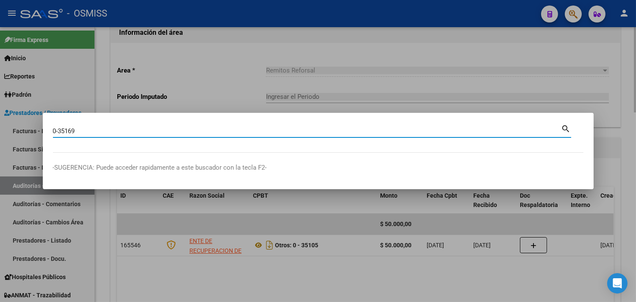
type input "0-35169"
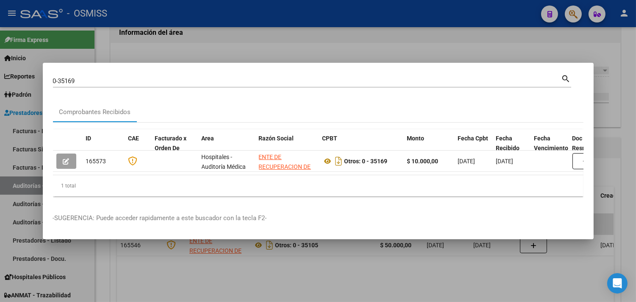
drag, startPoint x: 181, startPoint y: 178, endPoint x: 186, endPoint y: 176, distance: 5.0
click at [186, 177] on div "ID CAE Facturado x Orden De Area Razón Social CPBT Monto Fecha Cpbt Fecha Recib…" at bounding box center [318, 162] width 531 height 67
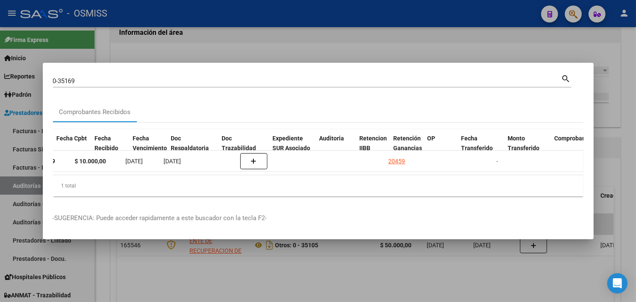
scroll to position [0, 409]
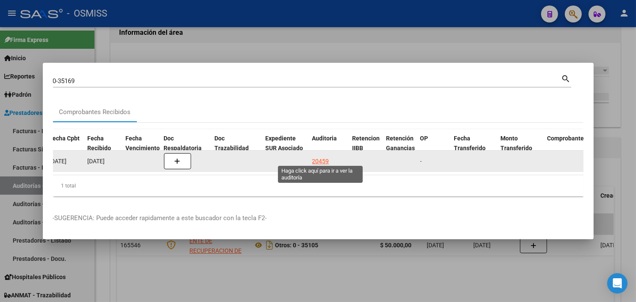
click at [317, 156] on div "20459" at bounding box center [320, 161] width 17 height 10
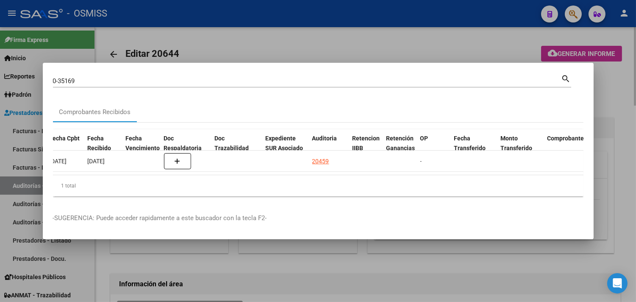
click at [626, 99] on div at bounding box center [318, 151] width 636 height 302
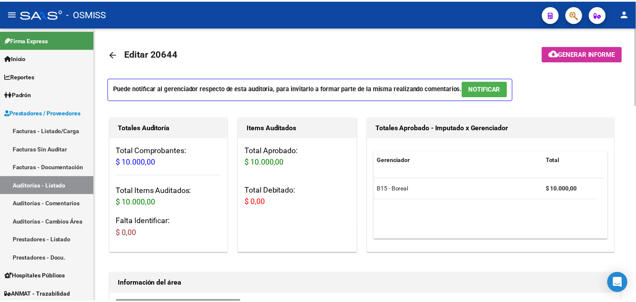
scroll to position [235, 0]
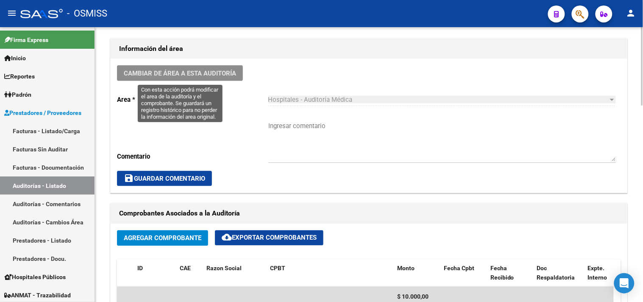
click at [203, 67] on button "Cambiar de área a esta auditoría" at bounding box center [180, 73] width 126 height 16
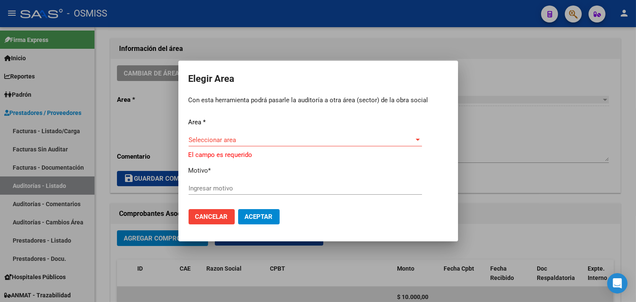
click at [219, 134] on div "Area * Seleccionar area Seleccionar area El campo es requerido Motivo * Ingresa…" at bounding box center [318, 159] width 259 height 85
click at [223, 139] on span "Seleccionar area" at bounding box center [302, 140] width 226 height 8
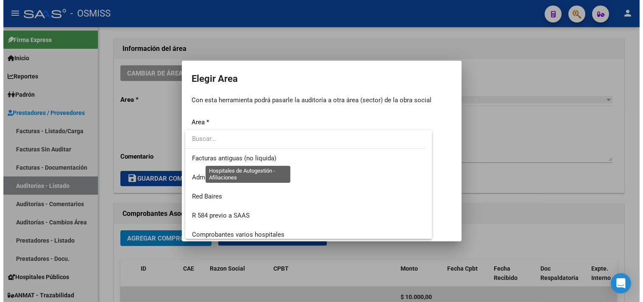
scroll to position [197, 0]
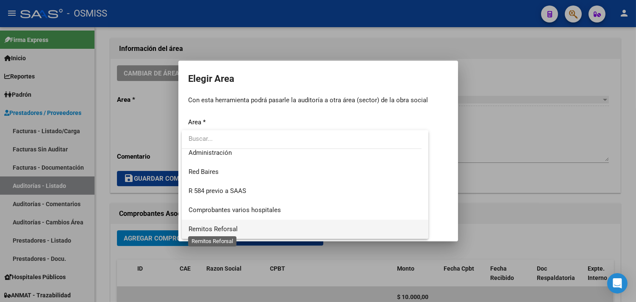
click at [231, 225] on span "Remitos Reforsal" at bounding box center [213, 229] width 49 height 8
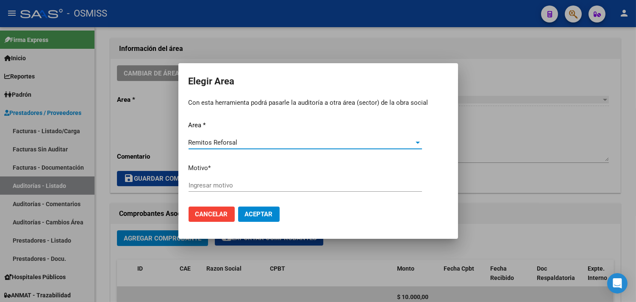
click at [234, 184] on input "Ingresar motivo" at bounding box center [306, 185] width 234 height 8
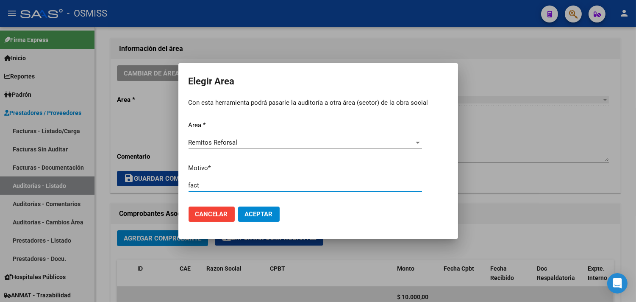
type input "fact"
click at [238, 206] on button "Aceptar" at bounding box center [259, 213] width 42 height 15
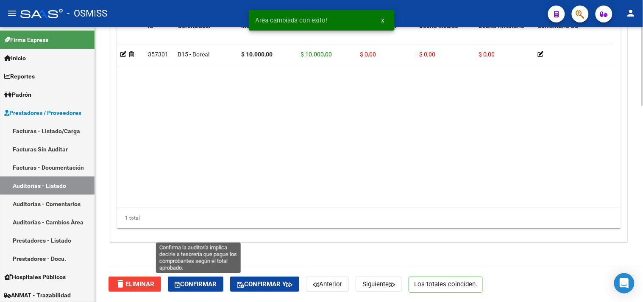
click at [209, 282] on span "Confirmar" at bounding box center [196, 284] width 42 height 8
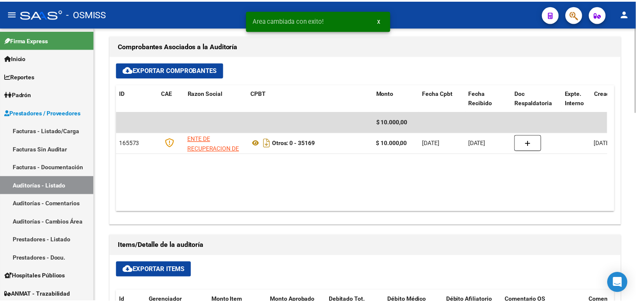
scroll to position [327, 0]
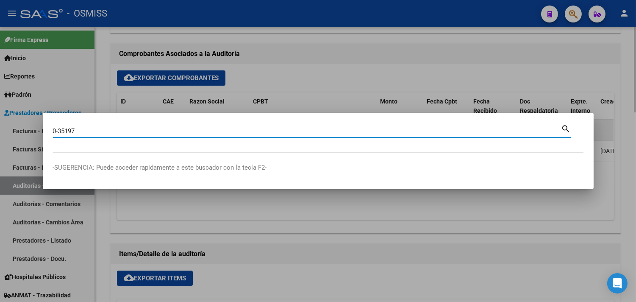
type input "0-35197"
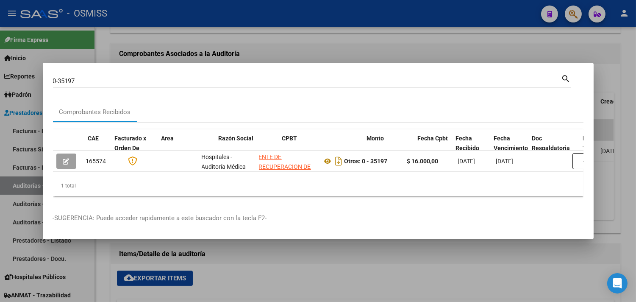
scroll to position [0, 387]
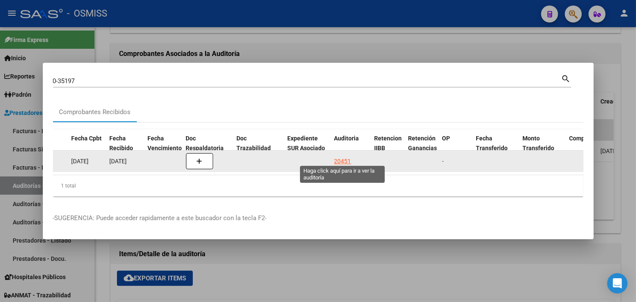
click at [337, 158] on div "20451" at bounding box center [342, 161] width 17 height 10
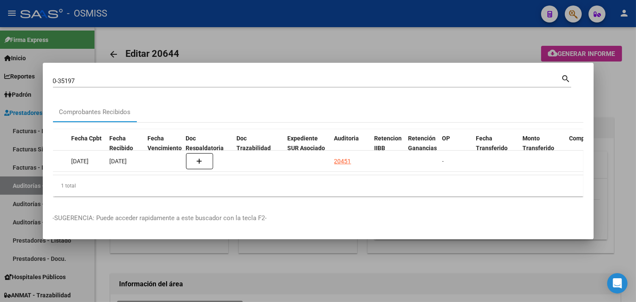
click at [624, 139] on div at bounding box center [318, 151] width 636 height 302
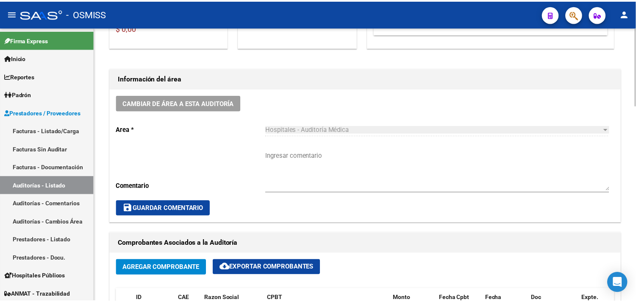
scroll to position [282, 0]
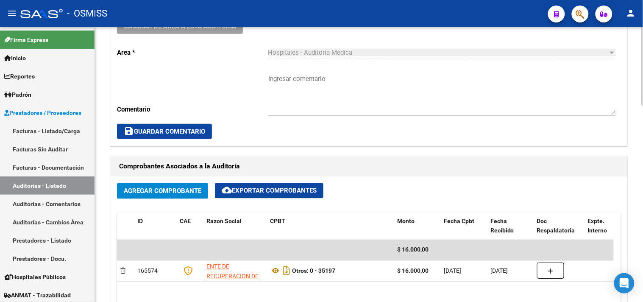
click at [185, 31] on button "Cambiar de área a esta auditoría" at bounding box center [180, 26] width 126 height 16
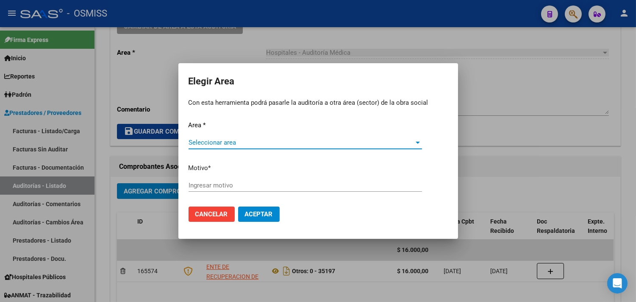
click at [217, 140] on span "Seleccionar area" at bounding box center [302, 143] width 226 height 8
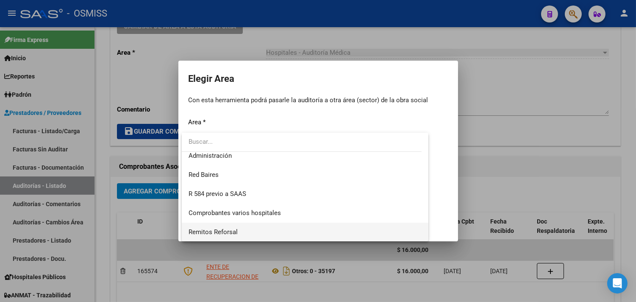
click at [225, 231] on span "Remitos Reforsal" at bounding box center [213, 232] width 49 height 8
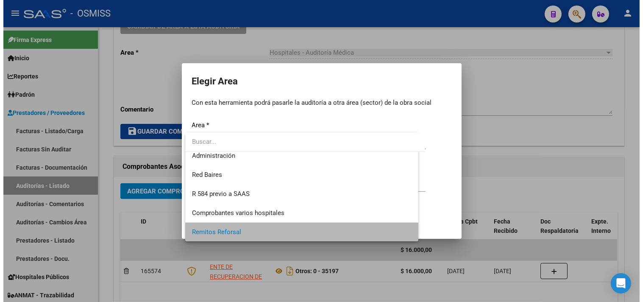
scroll to position [197, 0]
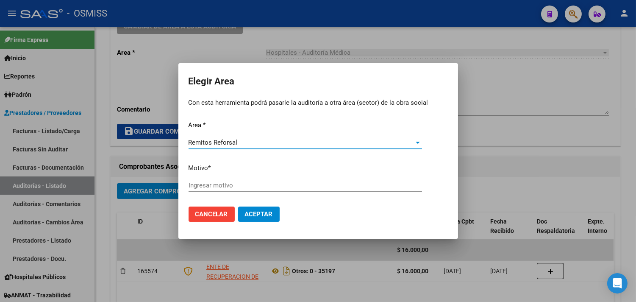
click at [217, 184] on input "Ingresar motivo" at bounding box center [306, 185] width 234 height 8
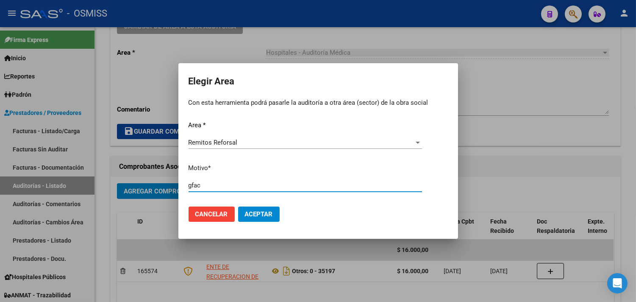
type input "gfac"
click at [255, 213] on span "Aceptar" at bounding box center [259, 214] width 28 height 8
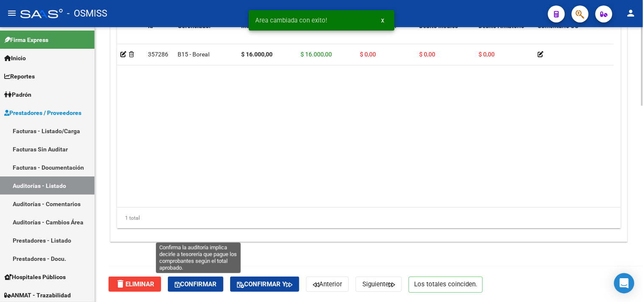
click at [198, 282] on span "Confirmar" at bounding box center [196, 284] width 42 height 8
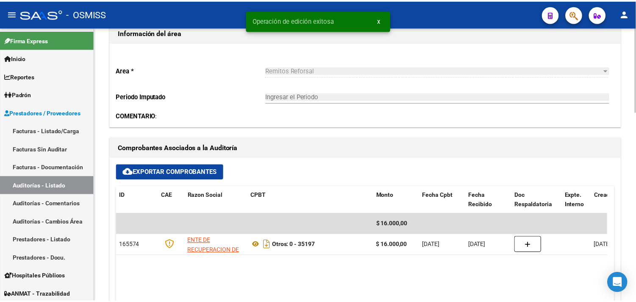
scroll to position [186, 0]
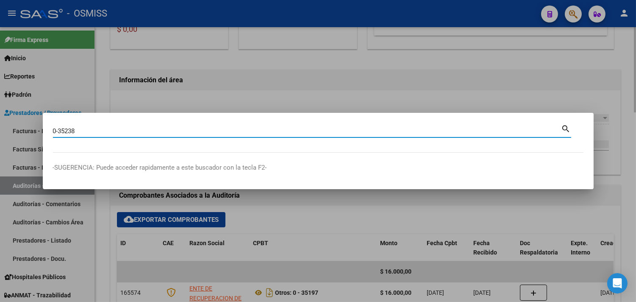
type input "0-35238"
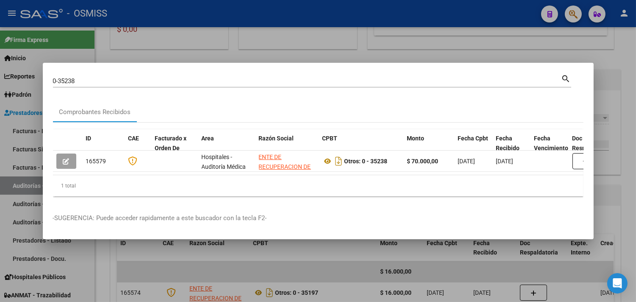
scroll to position [0, 302]
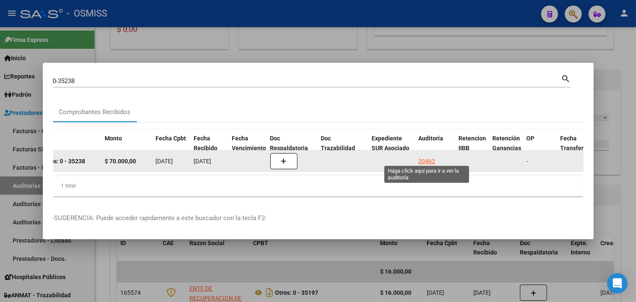
click at [420, 161] on div "20462" at bounding box center [427, 161] width 17 height 10
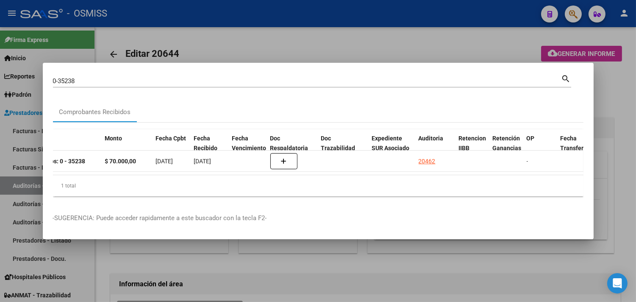
click at [614, 136] on div at bounding box center [318, 151] width 636 height 302
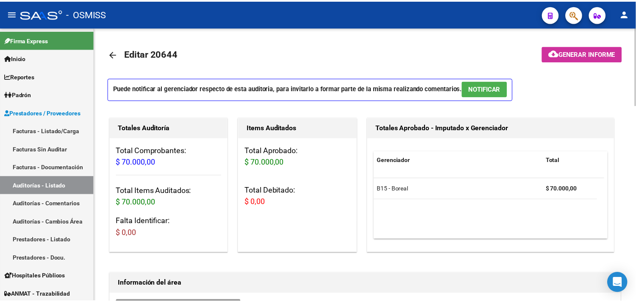
scroll to position [235, 0]
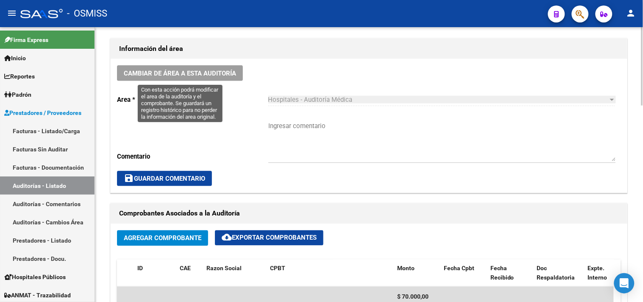
click at [230, 75] on span "Cambiar de área a esta auditoría" at bounding box center [180, 74] width 112 height 8
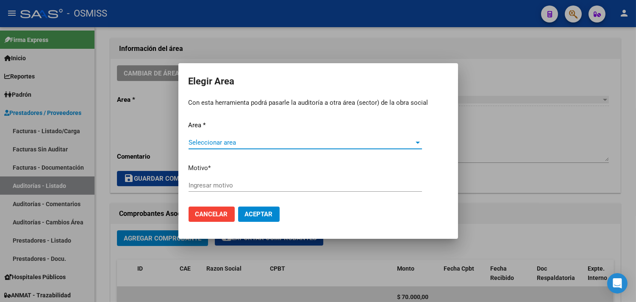
click at [236, 142] on span "Seleccionar area" at bounding box center [302, 143] width 226 height 8
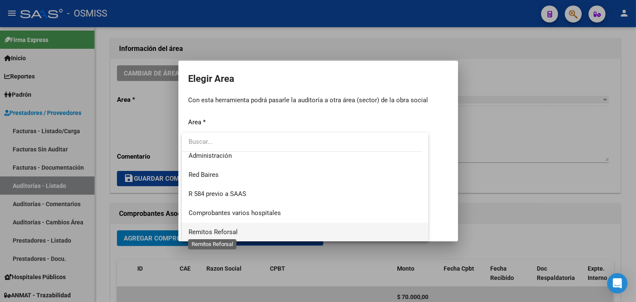
click at [221, 230] on span "Remitos Reforsal" at bounding box center [213, 232] width 49 height 8
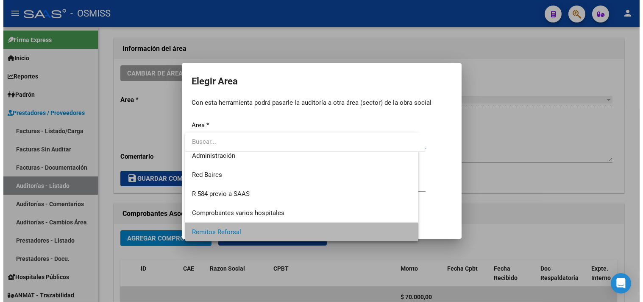
scroll to position [197, 0]
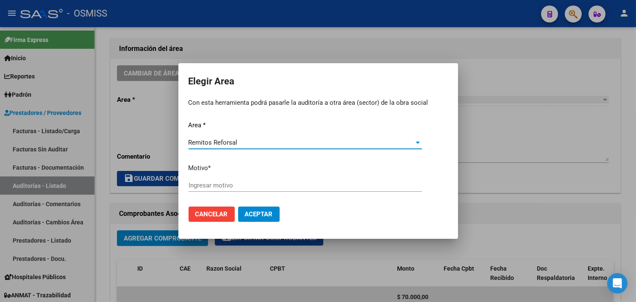
click at [225, 185] on input "Ingresar motivo" at bounding box center [306, 185] width 234 height 8
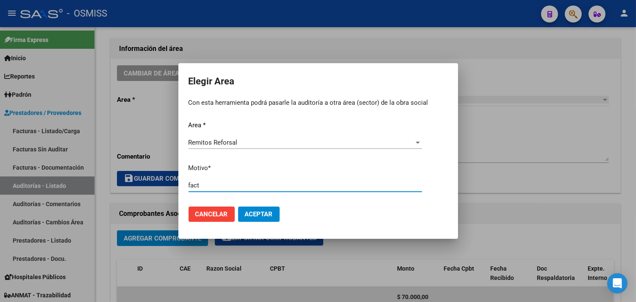
type input "fact"
click at [277, 211] on button "Aceptar" at bounding box center [259, 213] width 42 height 15
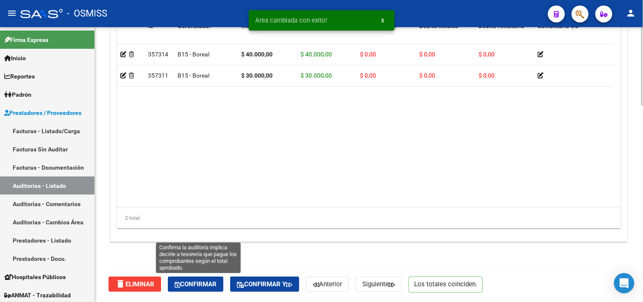
drag, startPoint x: 209, startPoint y: 282, endPoint x: 209, endPoint y: 274, distance: 8.1
click at [209, 282] on span "Confirmar" at bounding box center [196, 284] width 42 height 8
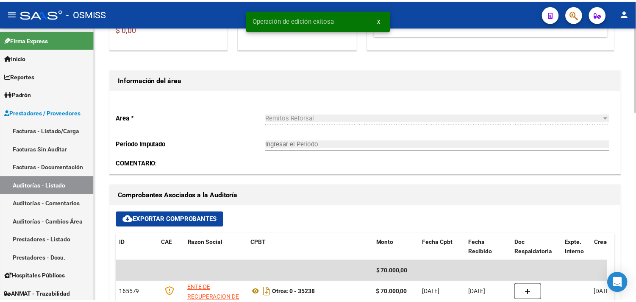
scroll to position [233, 0]
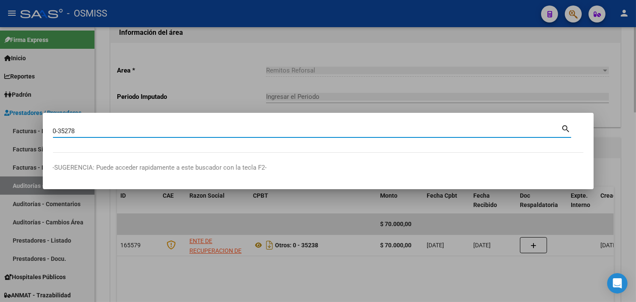
type input "0-35278"
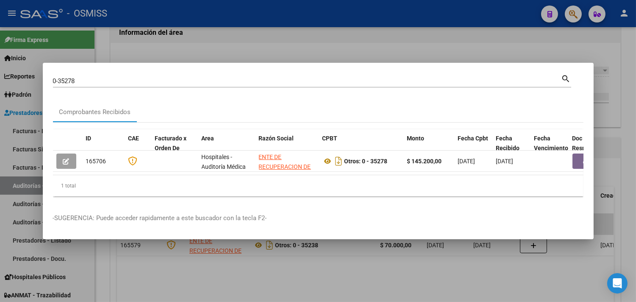
scroll to position [0, 375]
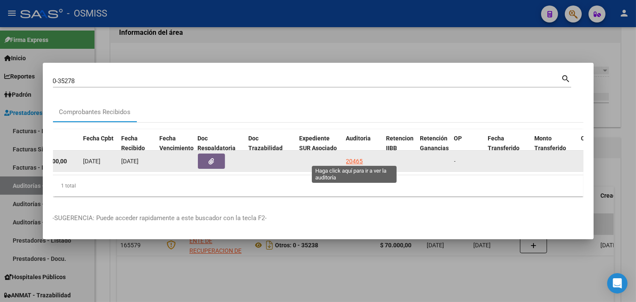
click at [358, 156] on div "20465" at bounding box center [354, 161] width 17 height 10
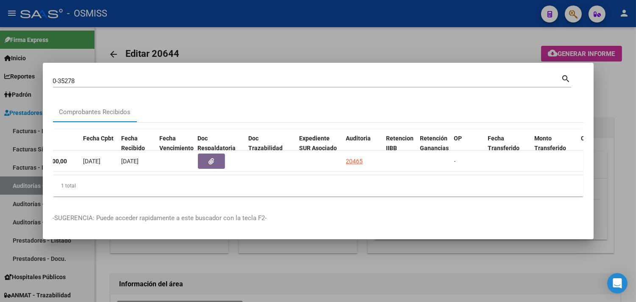
click at [619, 101] on div at bounding box center [318, 151] width 636 height 302
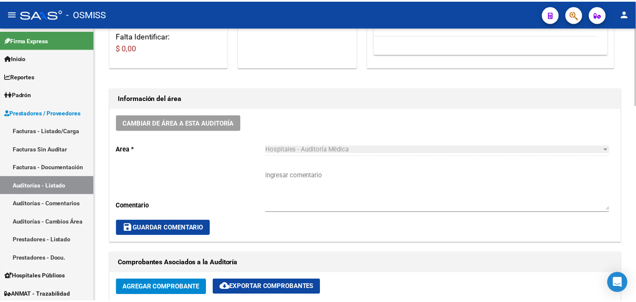
scroll to position [235, 0]
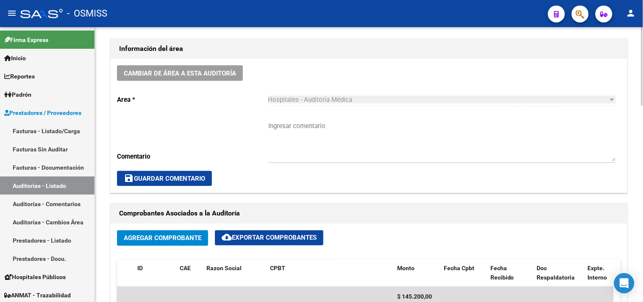
click at [197, 65] on button "Cambiar de área a esta auditoría" at bounding box center [180, 73] width 126 height 16
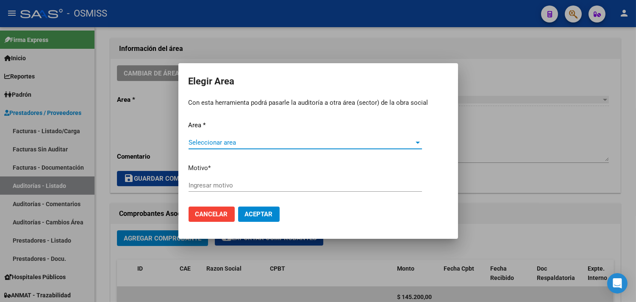
click at [211, 142] on span "Seleccionar area" at bounding box center [302, 143] width 226 height 8
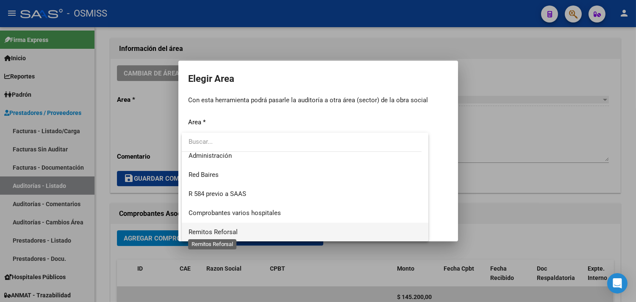
click at [225, 235] on span "Remitos Reforsal" at bounding box center [213, 232] width 49 height 8
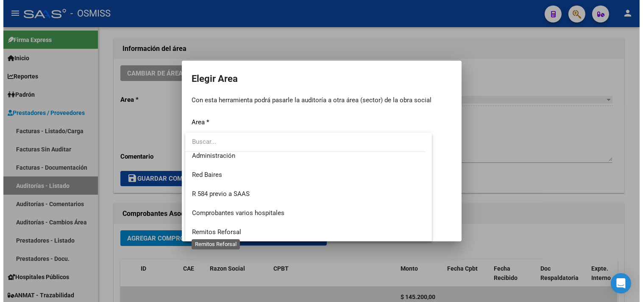
scroll to position [197, 0]
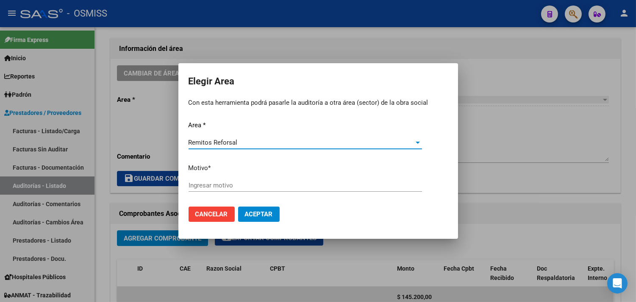
click at [220, 183] on input "Ingresar motivo" at bounding box center [306, 185] width 234 height 8
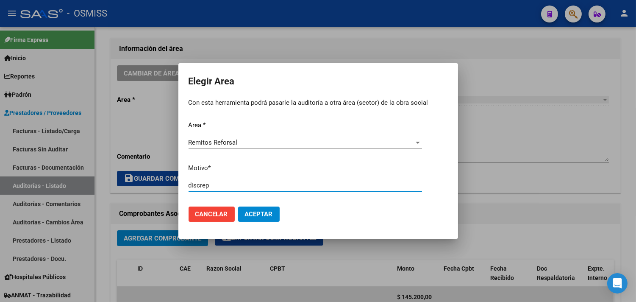
type input "discrep"
click at [238, 206] on button "Aceptar" at bounding box center [259, 213] width 42 height 15
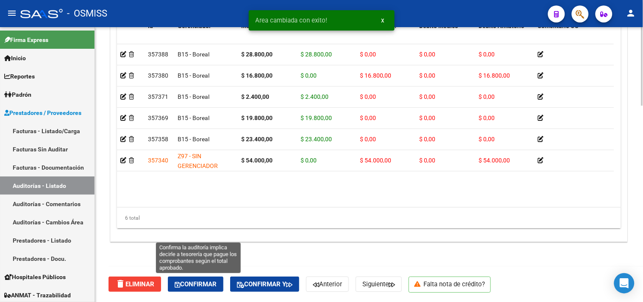
click at [211, 279] on button "Confirmar" at bounding box center [196, 283] width 56 height 15
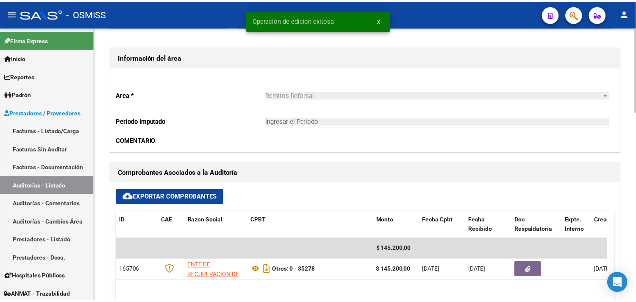
scroll to position [186, 0]
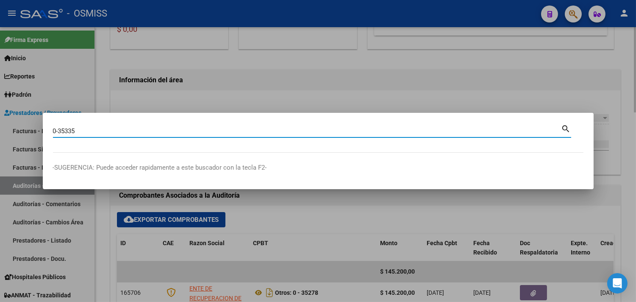
type input "0-35335"
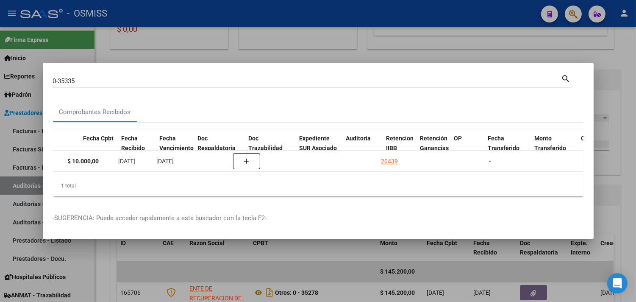
scroll to position [0, 392]
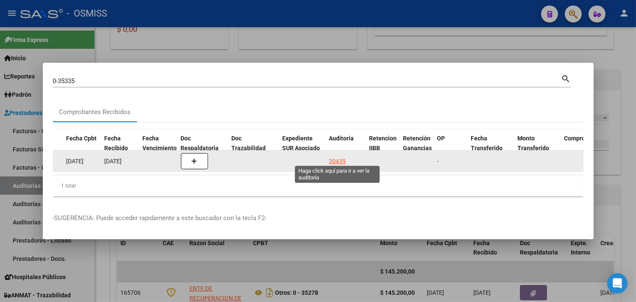
click at [340, 156] on div "20439" at bounding box center [337, 161] width 17 height 10
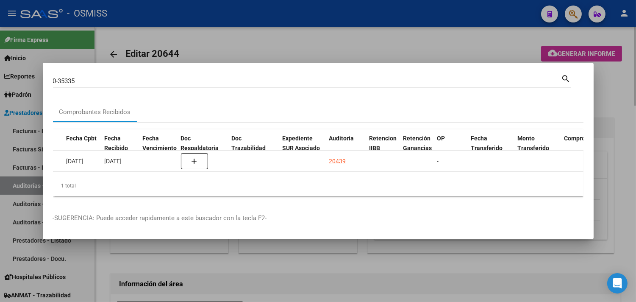
click at [608, 89] on div at bounding box center [318, 151] width 636 height 302
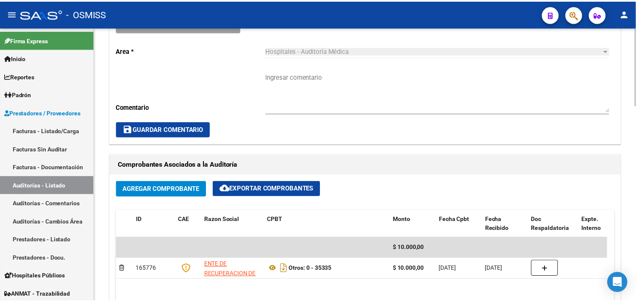
scroll to position [282, 0]
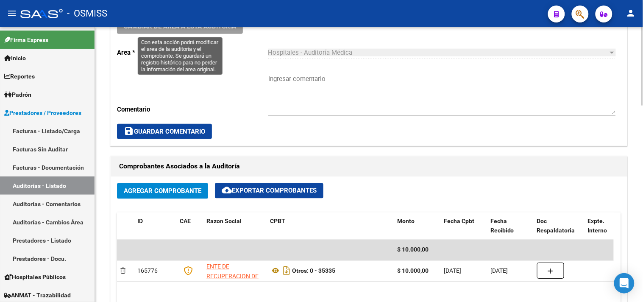
click at [171, 33] on button "Cambiar de área a esta auditoría" at bounding box center [180, 26] width 126 height 16
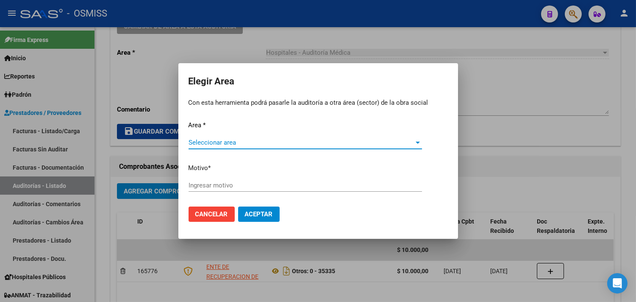
click at [226, 143] on span "Seleccionar area" at bounding box center [302, 143] width 226 height 8
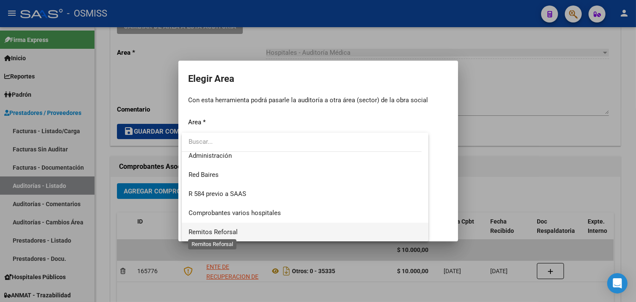
click at [225, 234] on span "Remitos Reforsal" at bounding box center [213, 232] width 49 height 8
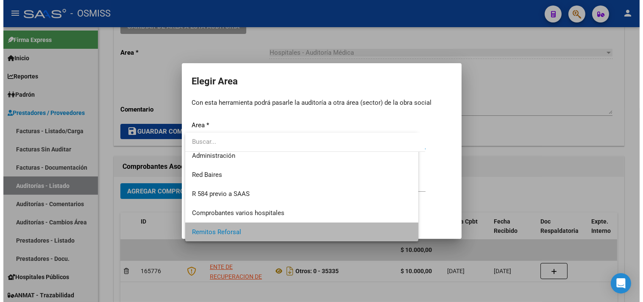
scroll to position [197, 0]
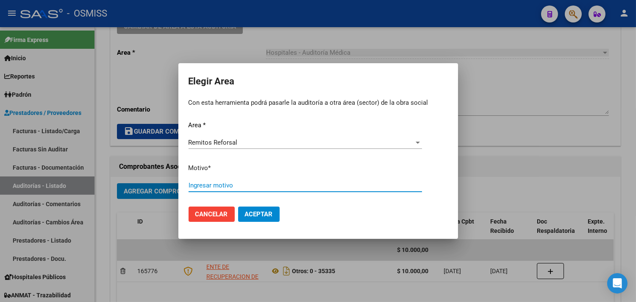
click at [208, 187] on input "Ingresar motivo" at bounding box center [306, 185] width 234 height 8
type input "fac"
click at [266, 214] on span "Aceptar" at bounding box center [259, 214] width 28 height 8
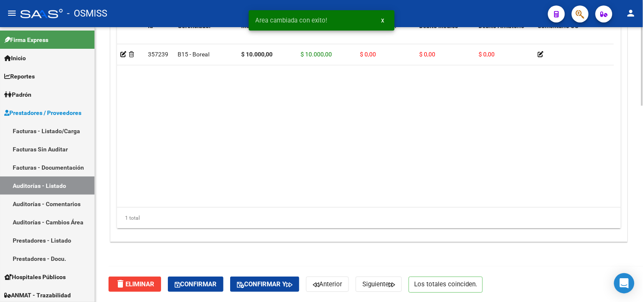
click at [209, 278] on button "Confirmar" at bounding box center [196, 283] width 56 height 15
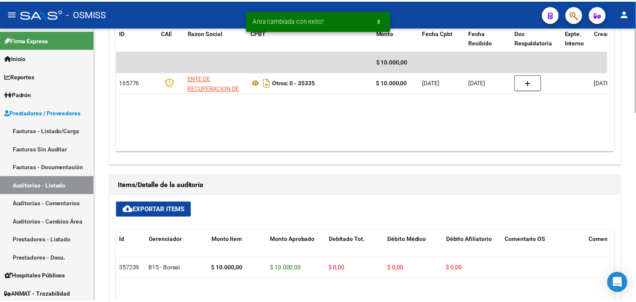
scroll to position [280, 0]
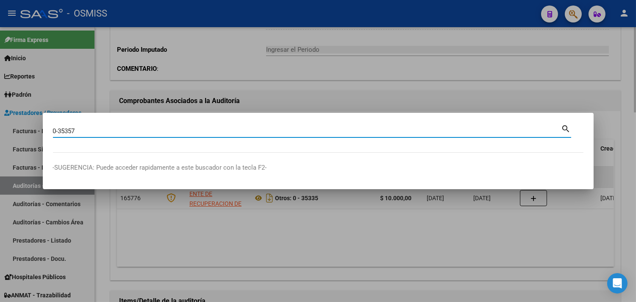
type input "0-35357"
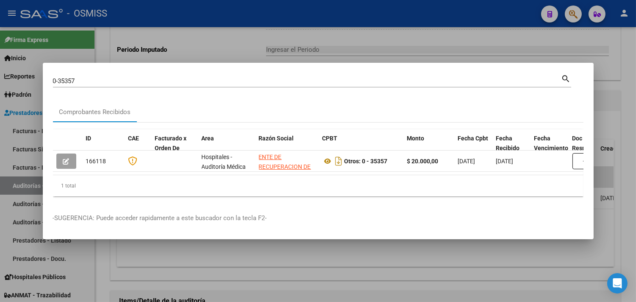
scroll to position [0, 219]
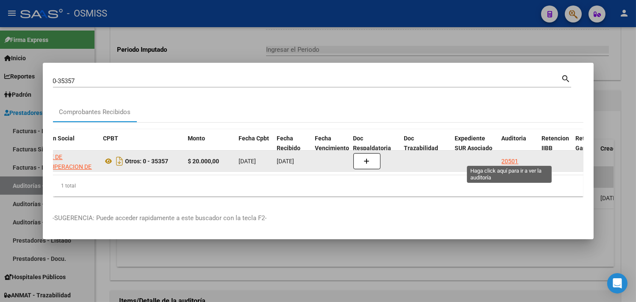
click at [511, 156] on div "20501" at bounding box center [510, 161] width 17 height 10
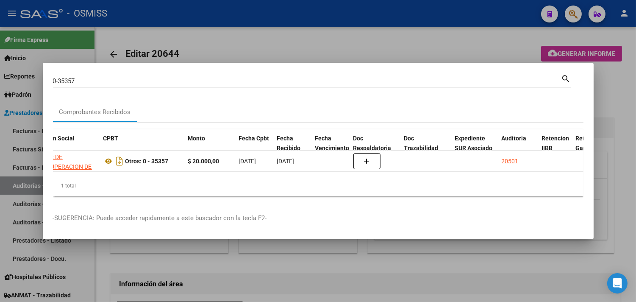
click at [611, 117] on div at bounding box center [318, 151] width 636 height 302
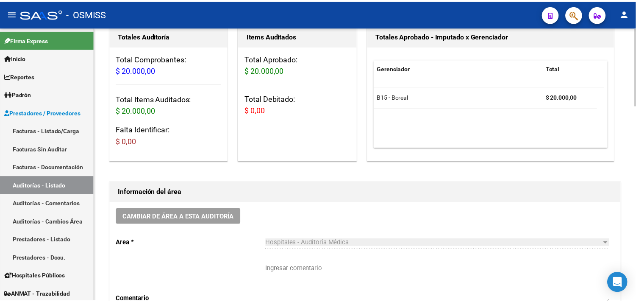
scroll to position [141, 0]
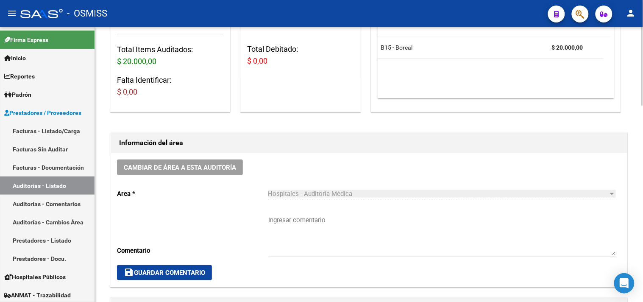
click at [197, 166] on div "Cambiar de área a esta auditoría Area * Hospitales - Auditoría Médica Seleccion…" at bounding box center [369, 220] width 517 height 134
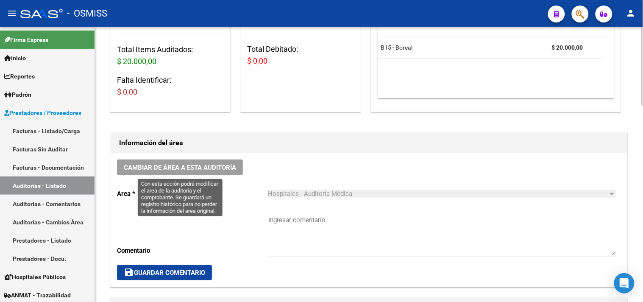
click at [196, 166] on span "Cambiar de área a esta auditoría" at bounding box center [180, 168] width 112 height 8
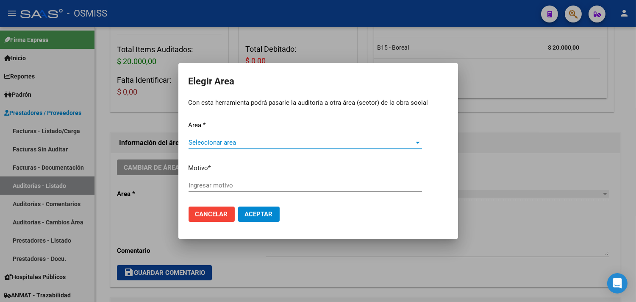
click at [222, 146] on span "Seleccionar area" at bounding box center [302, 143] width 226 height 8
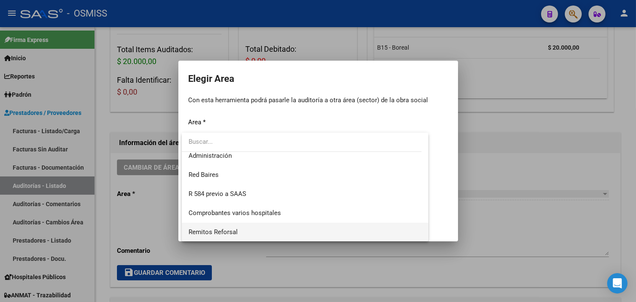
click at [242, 230] on span "Remitos Reforsal" at bounding box center [306, 232] width 234 height 19
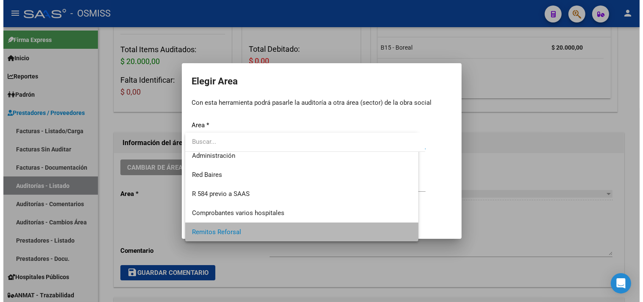
scroll to position [197, 0]
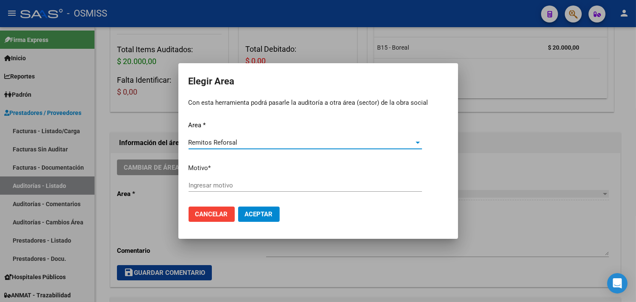
click at [232, 184] on input "Ingresar motivo" at bounding box center [306, 185] width 234 height 8
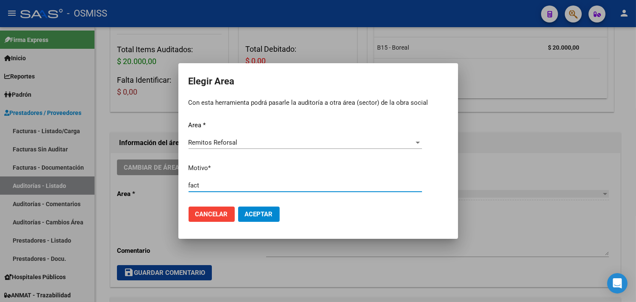
type input "fact"
click at [256, 212] on span "Aceptar" at bounding box center [259, 214] width 28 height 8
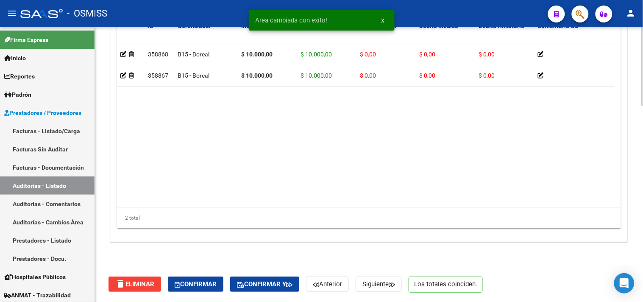
click at [212, 283] on span "Confirmar" at bounding box center [196, 284] width 42 height 8
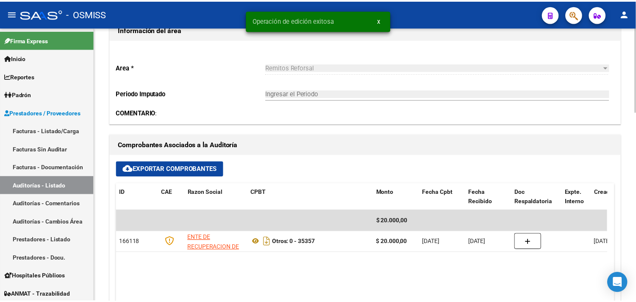
scroll to position [233, 0]
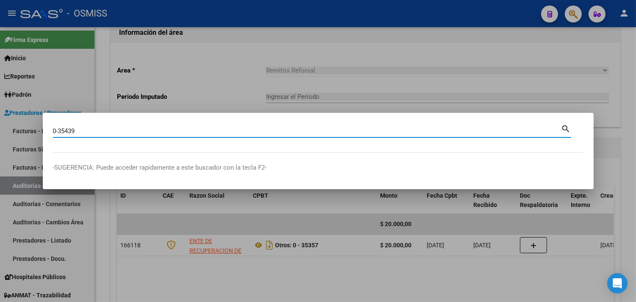
type input "0-35439"
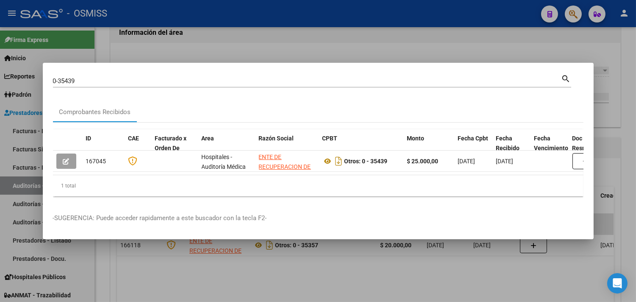
scroll to position [0, 464]
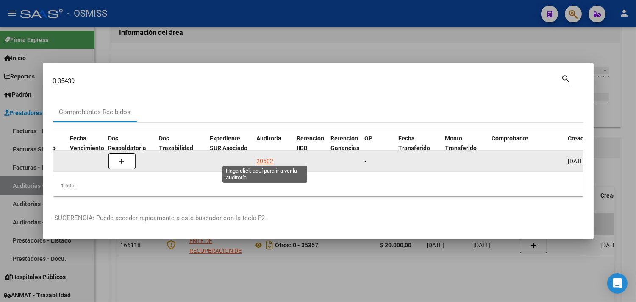
click at [259, 156] on div "20502" at bounding box center [265, 161] width 17 height 10
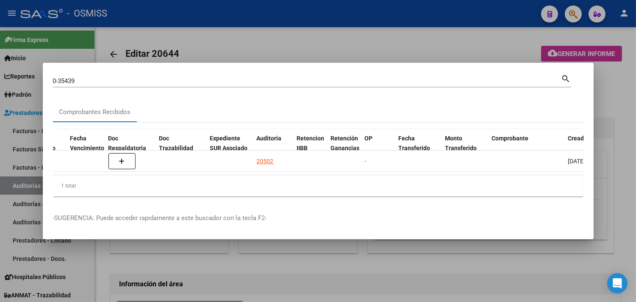
click at [615, 72] on div at bounding box center [318, 151] width 636 height 302
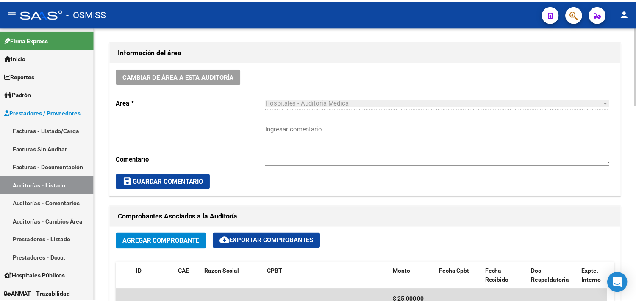
scroll to position [282, 0]
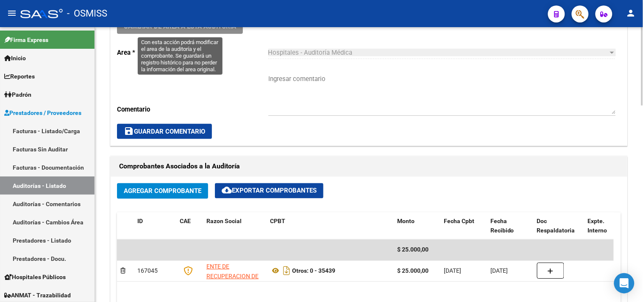
click at [201, 31] on button "Cambiar de área a esta auditoría" at bounding box center [180, 26] width 126 height 16
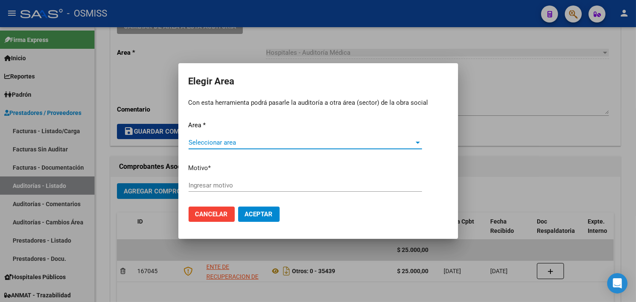
click at [226, 143] on span "Seleccionar area" at bounding box center [302, 143] width 226 height 8
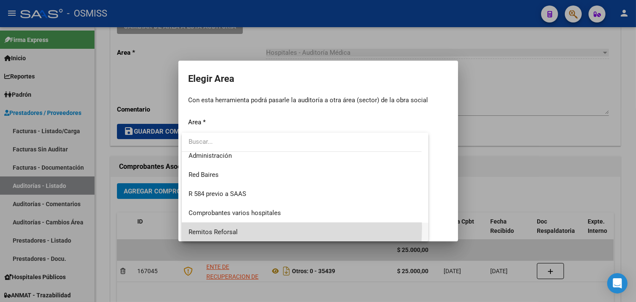
click at [226, 227] on span "Remitos Reforsal" at bounding box center [306, 232] width 234 height 19
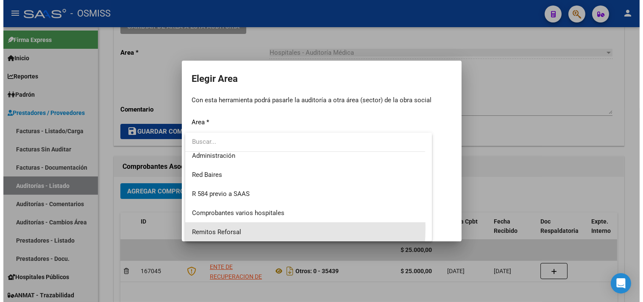
scroll to position [197, 0]
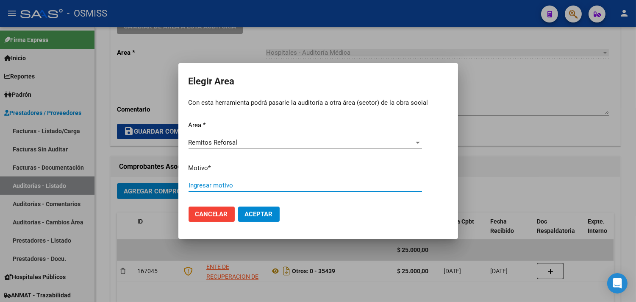
click at [225, 183] on input "Ingresar motivo" at bounding box center [306, 185] width 234 height 8
type input "fac"
click at [264, 219] on button "Aceptar" at bounding box center [259, 213] width 42 height 15
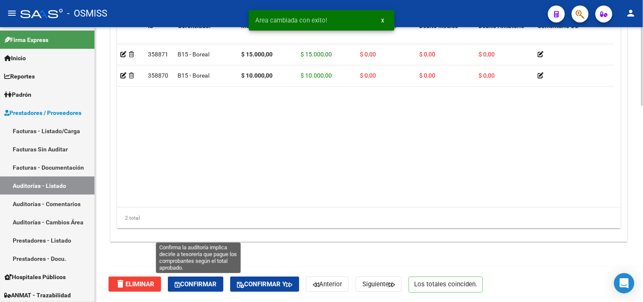
click at [197, 278] on button "Confirmar" at bounding box center [196, 283] width 56 height 15
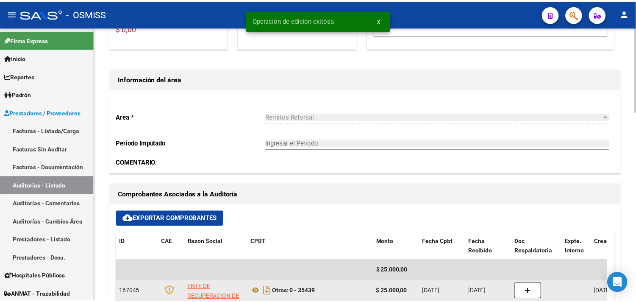
scroll to position [186, 0]
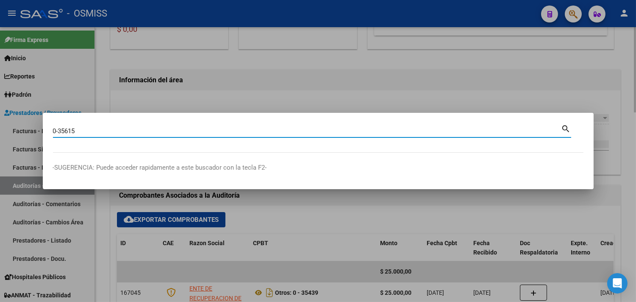
type input "0-35615"
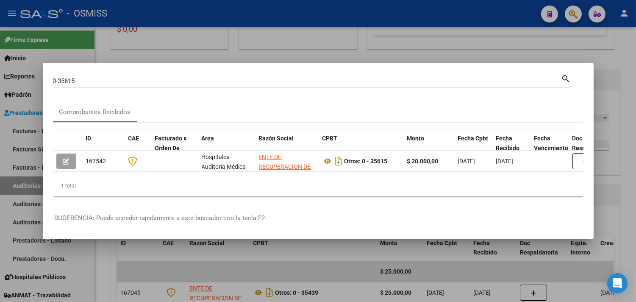
scroll to position [0, 358]
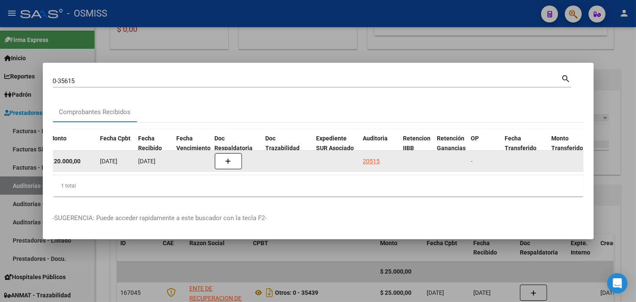
click at [368, 159] on div "20515" at bounding box center [371, 161] width 17 height 10
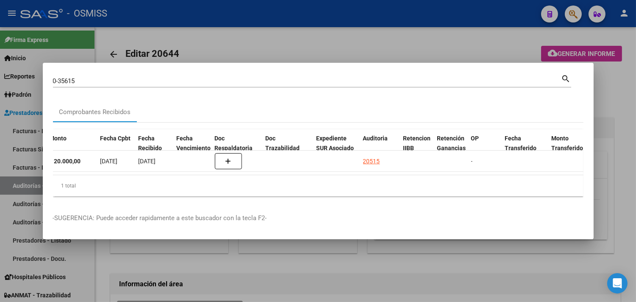
click at [623, 124] on div at bounding box center [318, 151] width 636 height 302
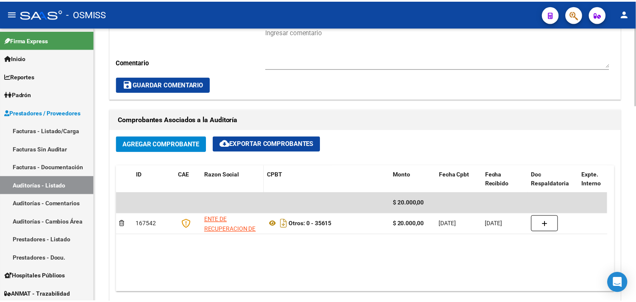
scroll to position [235, 0]
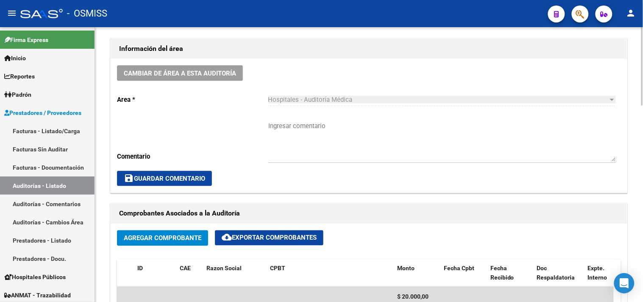
click at [199, 78] on button "Cambiar de área a esta auditoría" at bounding box center [180, 73] width 126 height 16
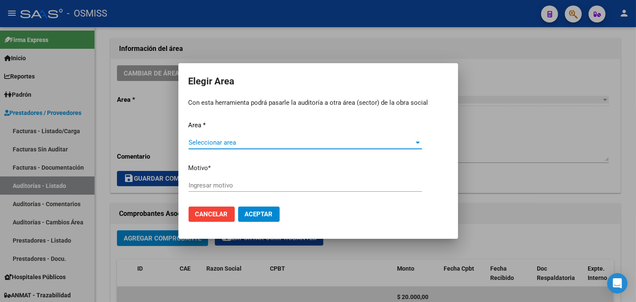
click at [247, 145] on span "Seleccionar area" at bounding box center [302, 143] width 226 height 8
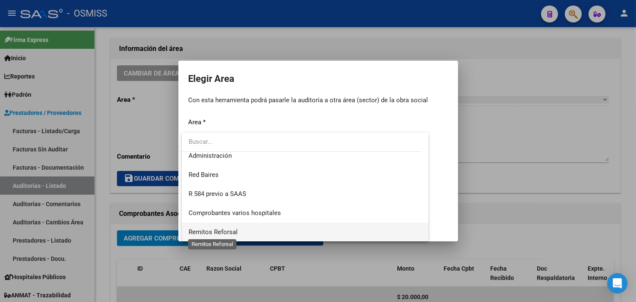
click at [227, 228] on span "Remitos Reforsal" at bounding box center [213, 232] width 49 height 8
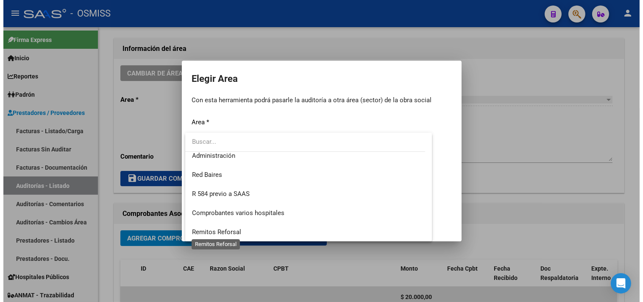
scroll to position [197, 0]
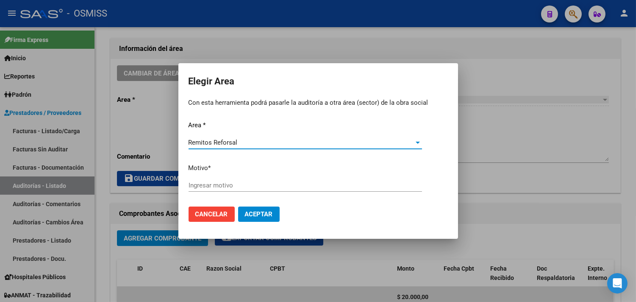
click at [226, 189] on input "Ingresar motivo" at bounding box center [306, 185] width 234 height 8
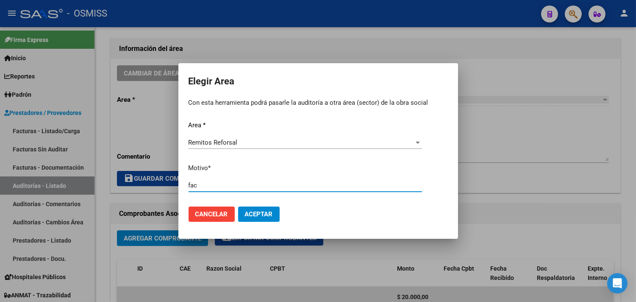
type input "fac"
click at [265, 218] on button "Aceptar" at bounding box center [259, 213] width 42 height 15
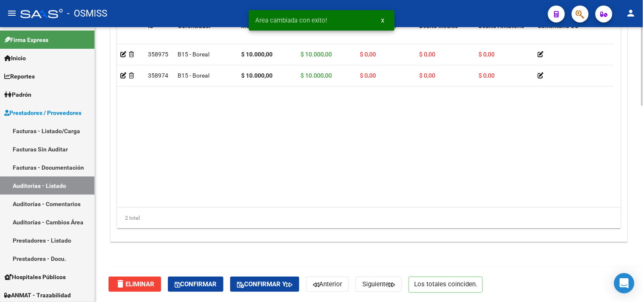
click at [212, 274] on div "delete Eliminar Confirmar Confirmar y Anterior Siguiente Los totales coinciden." at bounding box center [373, 284] width 528 height 36
click at [215, 280] on span "Confirmar" at bounding box center [196, 284] width 42 height 8
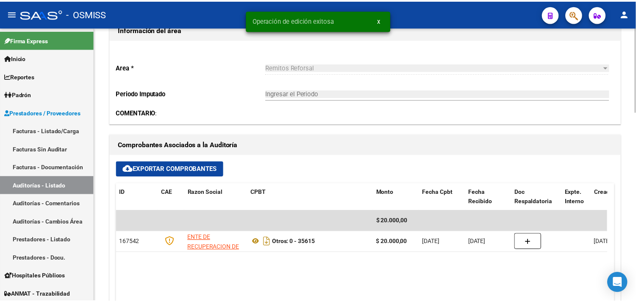
scroll to position [233, 0]
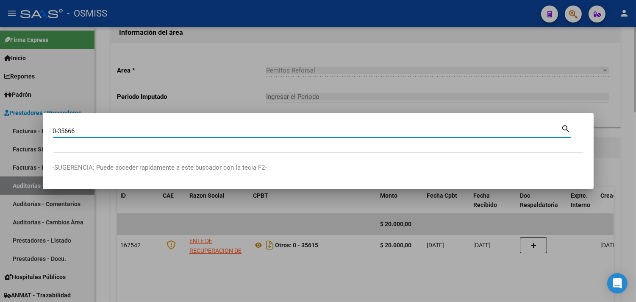
type input "0-35666"
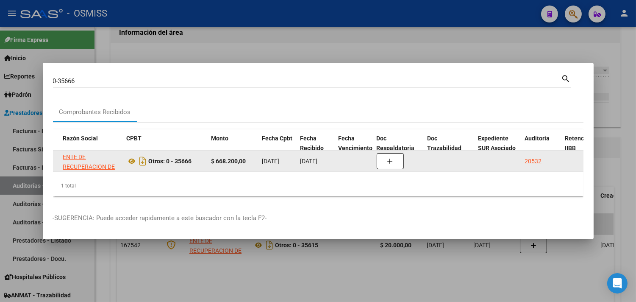
scroll to position [0, 197]
click at [530, 156] on div "20532" at bounding box center [532, 161] width 17 height 10
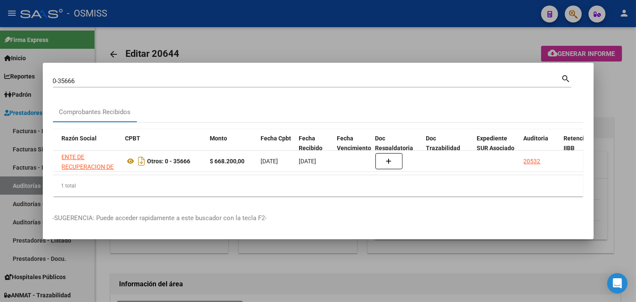
click at [618, 111] on div at bounding box center [318, 151] width 636 height 302
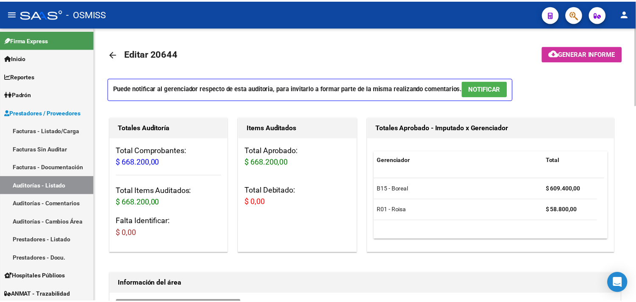
scroll to position [235, 0]
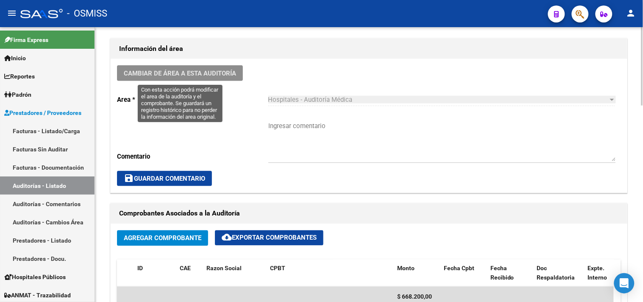
click at [185, 73] on span "Cambiar de área a esta auditoría" at bounding box center [180, 74] width 112 height 8
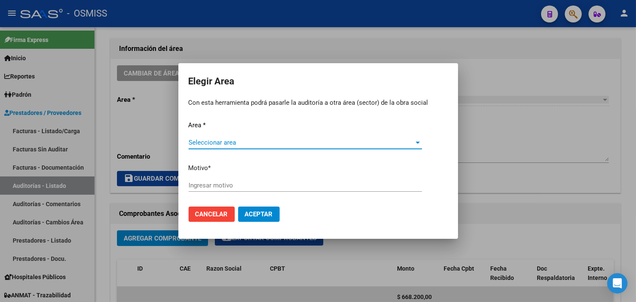
click at [230, 141] on span "Seleccionar area" at bounding box center [302, 143] width 226 height 8
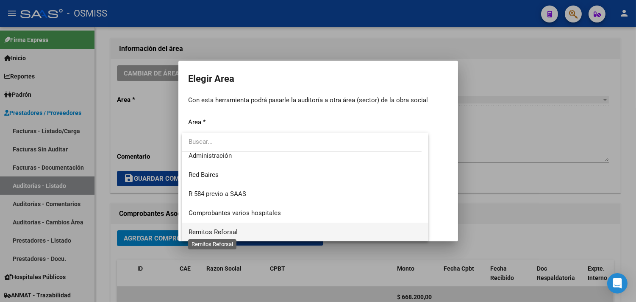
click at [228, 231] on span "Remitos Reforsal" at bounding box center [213, 232] width 49 height 8
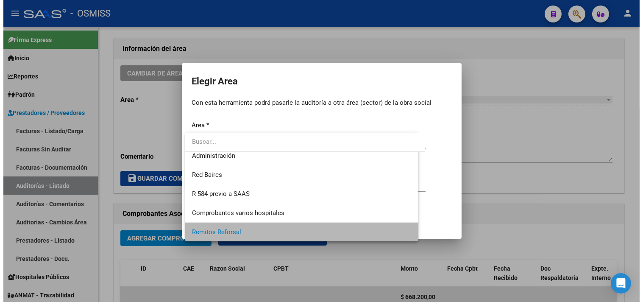
scroll to position [197, 0]
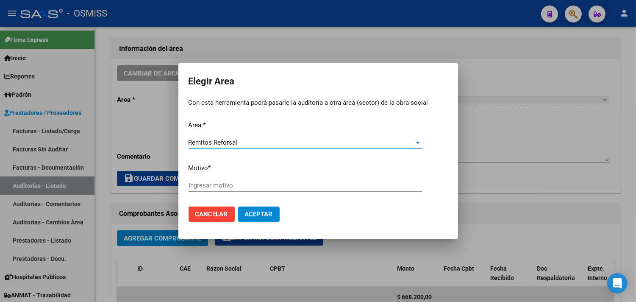
click at [227, 186] on input "Ingresar motivo" at bounding box center [306, 185] width 234 height 8
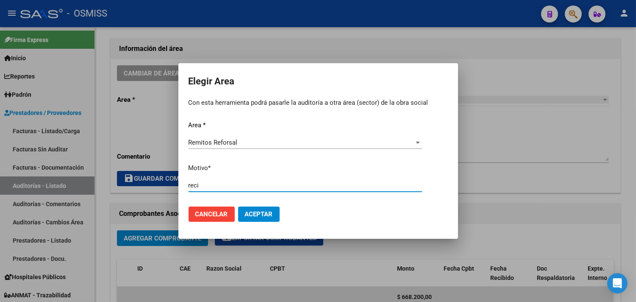
type input "reci"
click at [253, 215] on span "Aceptar" at bounding box center [259, 214] width 28 height 8
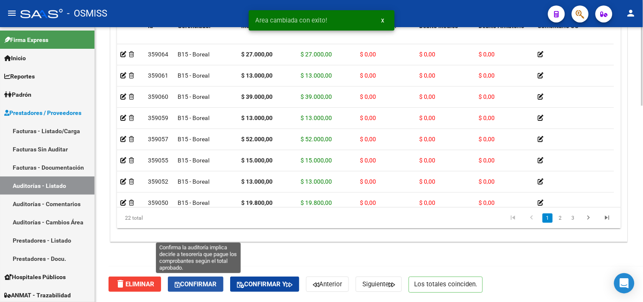
click at [206, 277] on button "Confirmar" at bounding box center [196, 283] width 56 height 15
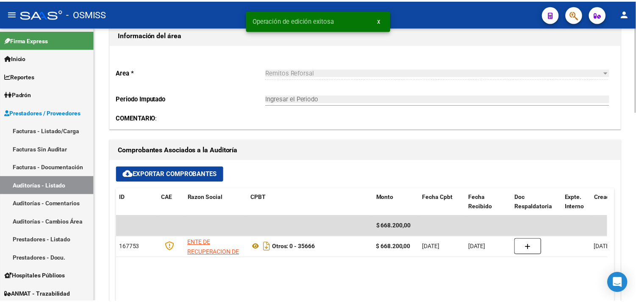
scroll to position [235, 0]
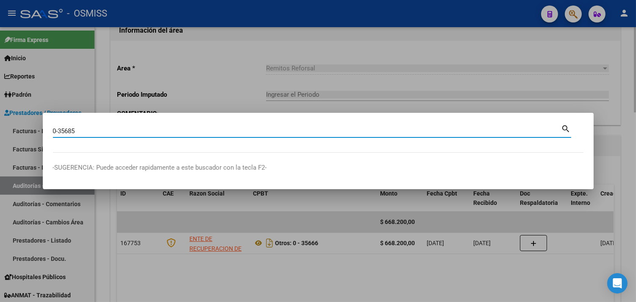
type input "0-35685"
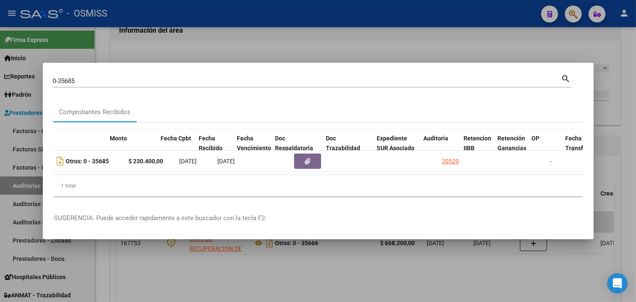
scroll to position [0, 307]
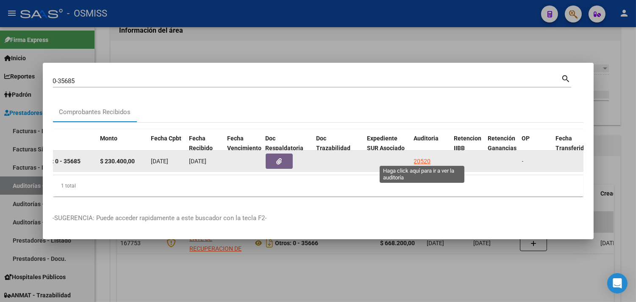
click at [422, 157] on div "20520" at bounding box center [422, 161] width 17 height 10
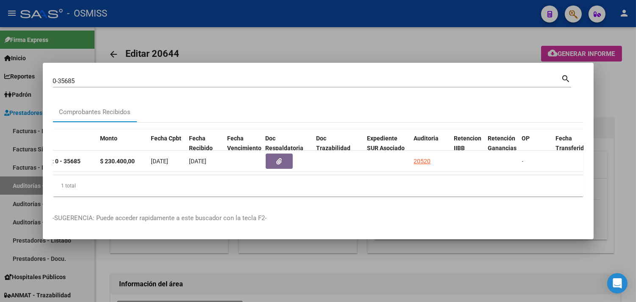
click at [624, 106] on div at bounding box center [318, 151] width 636 height 302
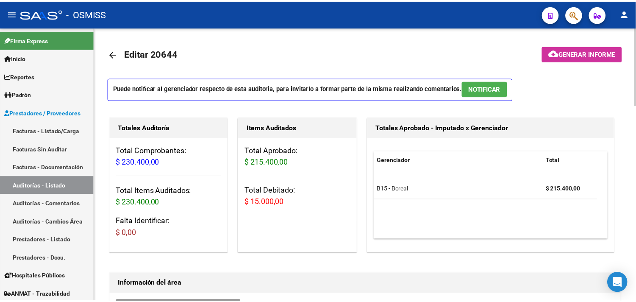
scroll to position [235, 0]
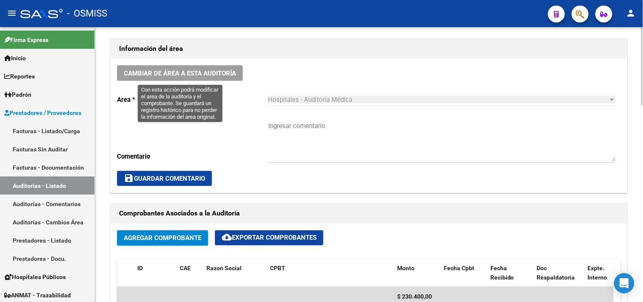
click at [191, 78] on button "Cambiar de área a esta auditoría" at bounding box center [180, 73] width 126 height 16
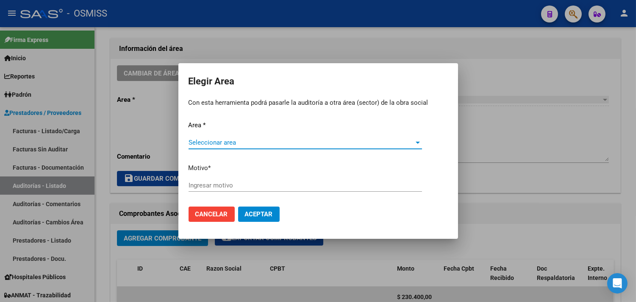
click at [205, 139] on span "Seleccionar area" at bounding box center [302, 143] width 226 height 8
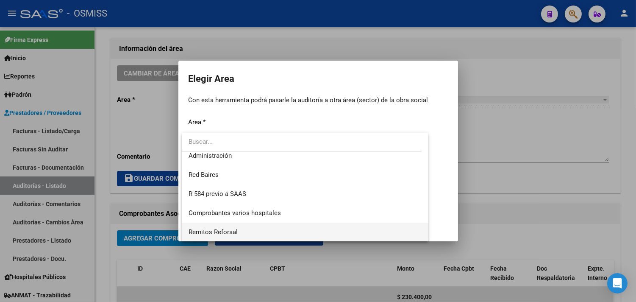
drag, startPoint x: 239, startPoint y: 232, endPoint x: 238, endPoint y: 226, distance: 5.6
click at [239, 231] on span "Remitos Reforsal" at bounding box center [306, 232] width 234 height 19
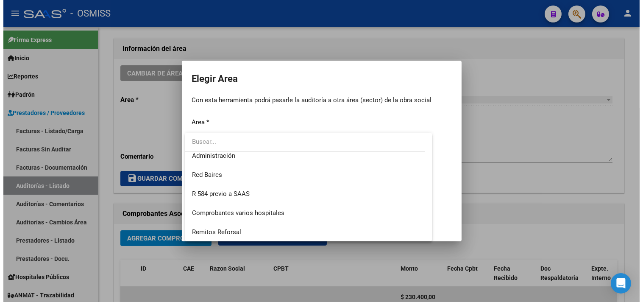
scroll to position [197, 0]
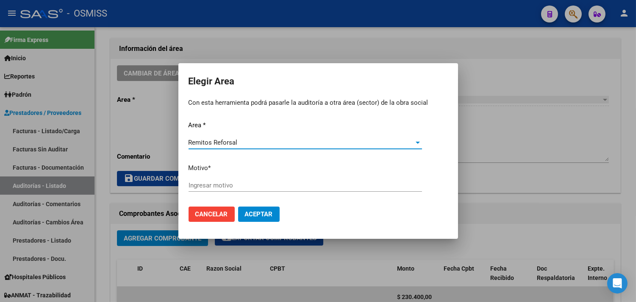
click at [226, 183] on input "Ingresar motivo" at bounding box center [306, 185] width 234 height 8
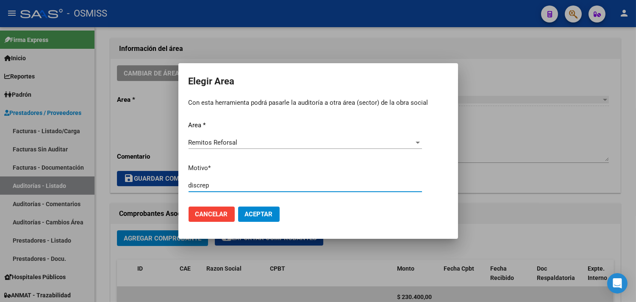
type input "discrep"
click at [238, 206] on button "Aceptar" at bounding box center [259, 213] width 42 height 15
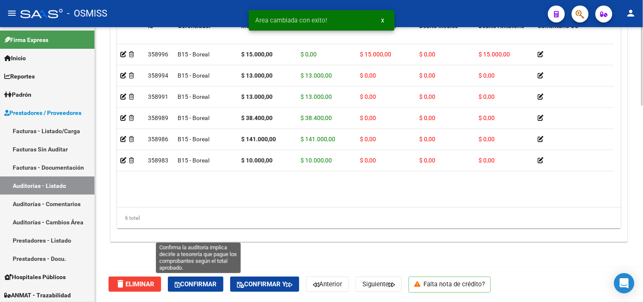
click at [213, 278] on button "Confirmar" at bounding box center [196, 283] width 56 height 15
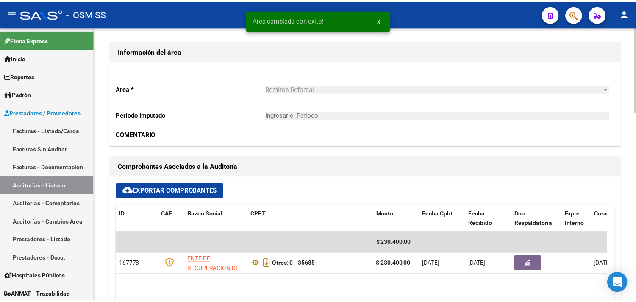
scroll to position [186, 0]
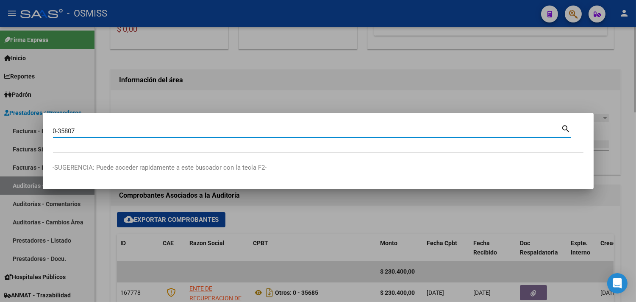
type input "0-35807"
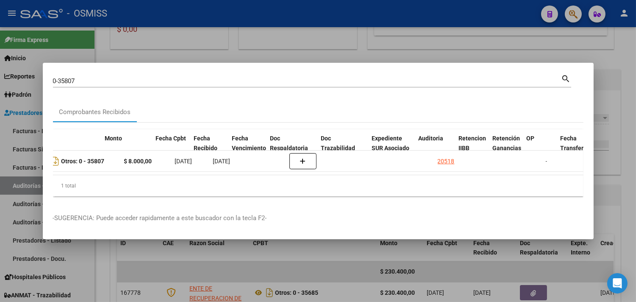
scroll to position [0, 302]
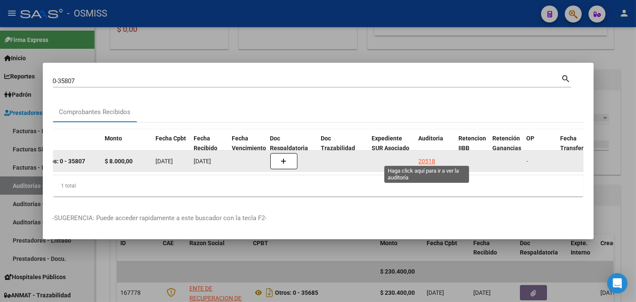
click at [427, 156] on div "20518" at bounding box center [427, 161] width 17 height 10
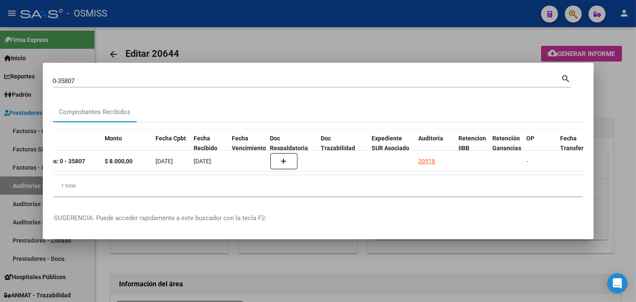
click at [605, 109] on div at bounding box center [318, 151] width 636 height 302
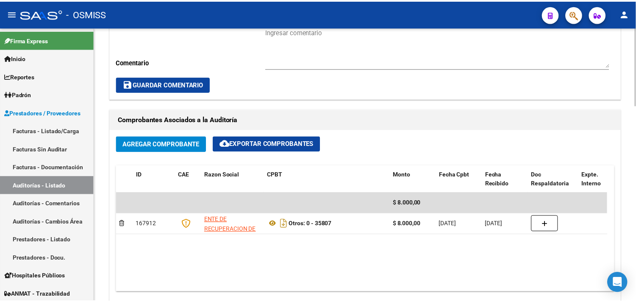
scroll to position [235, 0]
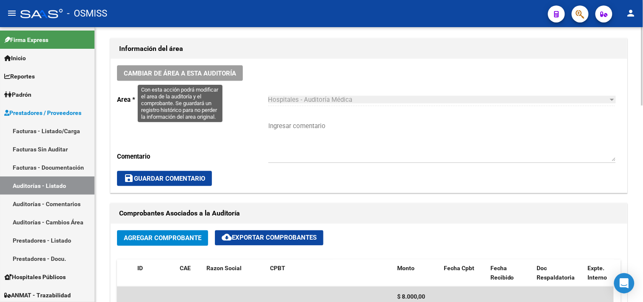
click at [170, 69] on button "Cambiar de área a esta auditoría" at bounding box center [180, 73] width 126 height 16
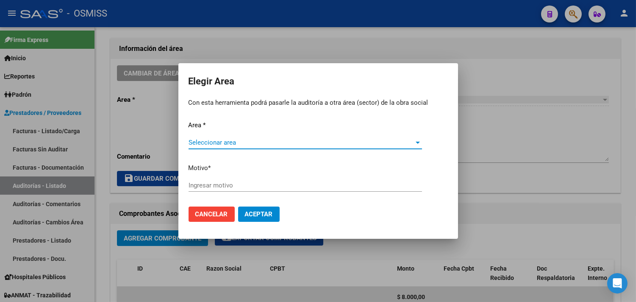
click at [228, 140] on span "Seleccionar area" at bounding box center [302, 143] width 226 height 8
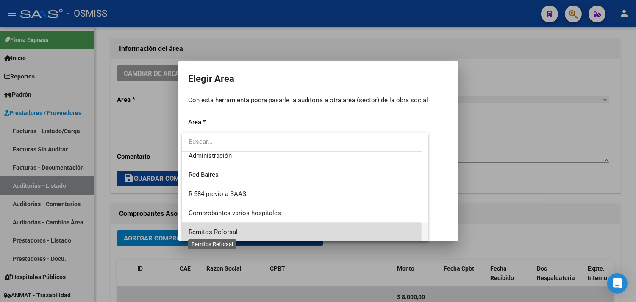
click at [234, 231] on span "Remitos Reforsal" at bounding box center [213, 232] width 49 height 8
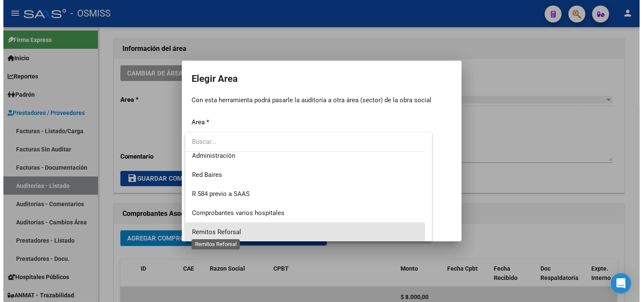
scroll to position [197, 0]
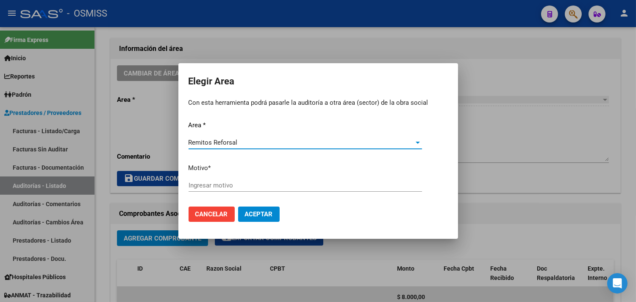
click at [223, 187] on input "Ingresar motivo" at bounding box center [306, 185] width 234 height 8
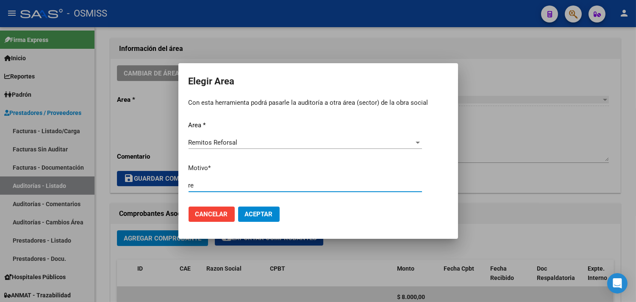
type input "r"
type input "fac"
click at [238, 206] on button "Aceptar" at bounding box center [259, 213] width 42 height 15
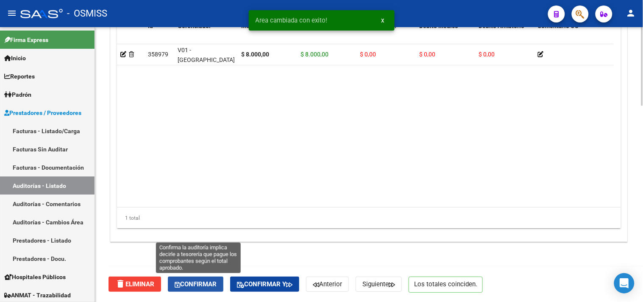
click at [204, 287] on span "Confirmar" at bounding box center [196, 284] width 42 height 8
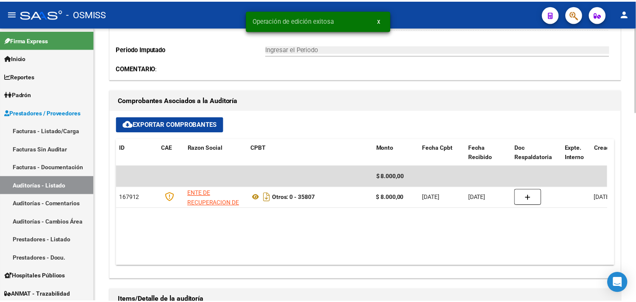
scroll to position [280, 0]
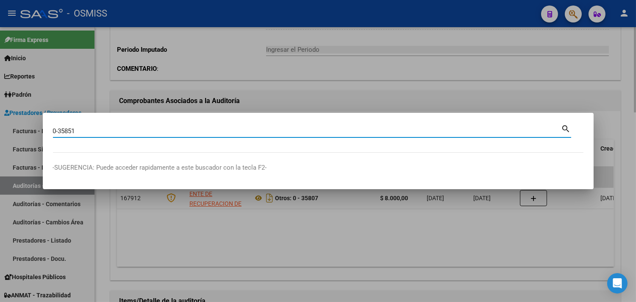
type input "0-35851"
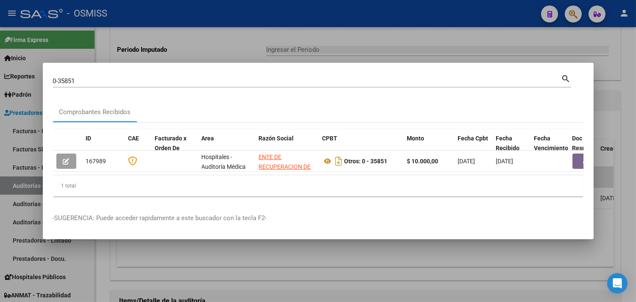
scroll to position [0, 153]
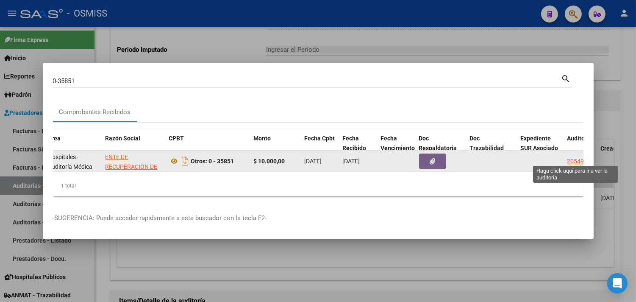
click at [572, 157] on div "20549" at bounding box center [576, 161] width 17 height 10
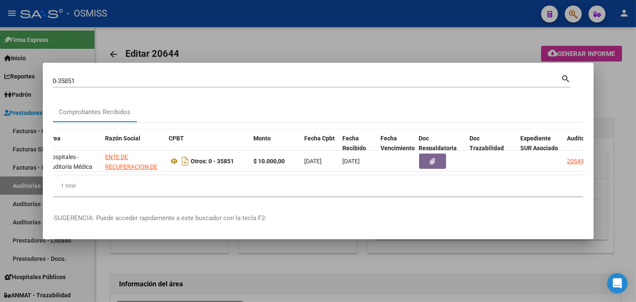
click at [619, 87] on div at bounding box center [318, 151] width 636 height 302
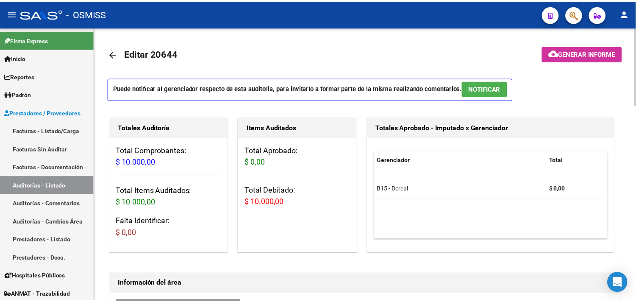
scroll to position [235, 0]
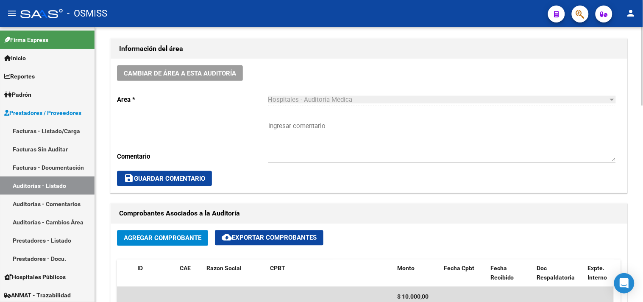
click at [192, 78] on button "Cambiar de área a esta auditoría" at bounding box center [180, 73] width 126 height 16
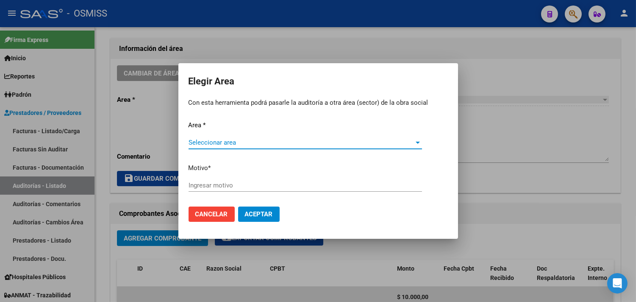
click at [229, 139] on span "Seleccionar area" at bounding box center [302, 143] width 226 height 8
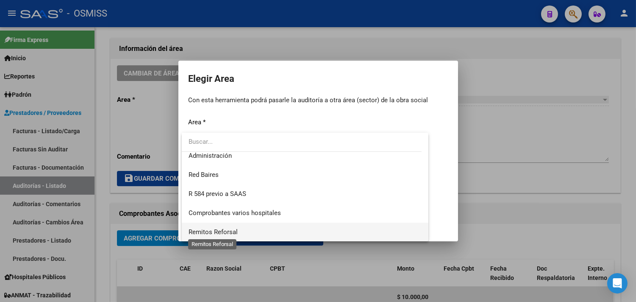
click at [217, 231] on span "Remitos Reforsal" at bounding box center [213, 232] width 49 height 8
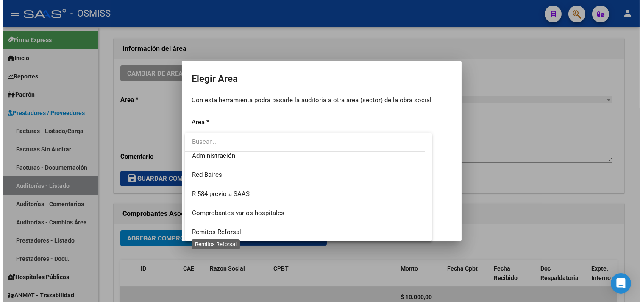
scroll to position [197, 0]
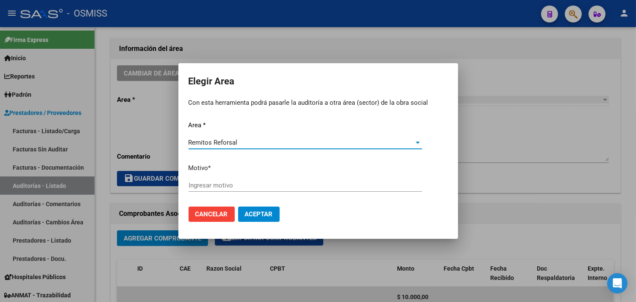
click at [221, 186] on input "Ingresar motivo" at bounding box center [306, 185] width 234 height 8
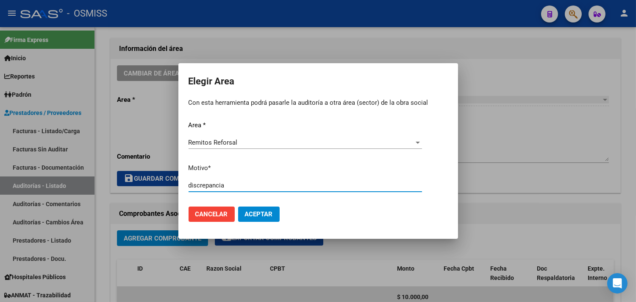
type input "discrepancia"
click at [238, 206] on button "Aceptar" at bounding box center [259, 213] width 42 height 15
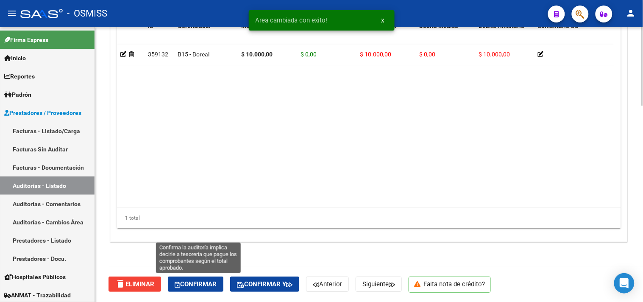
click at [197, 276] on button "Confirmar" at bounding box center [196, 283] width 56 height 15
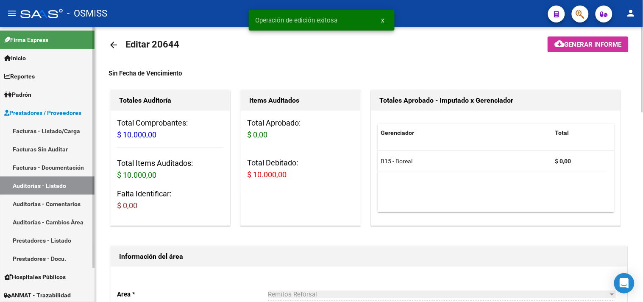
scroll to position [0, 0]
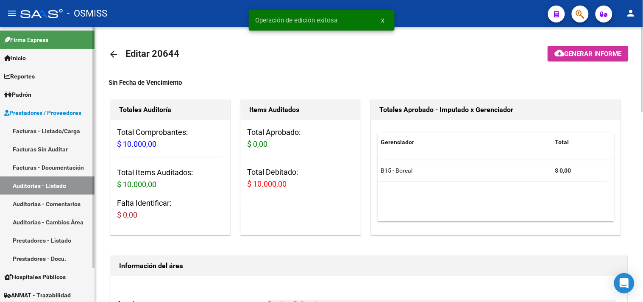
click at [49, 184] on link "Auditorías - Listado" at bounding box center [47, 185] width 95 height 18
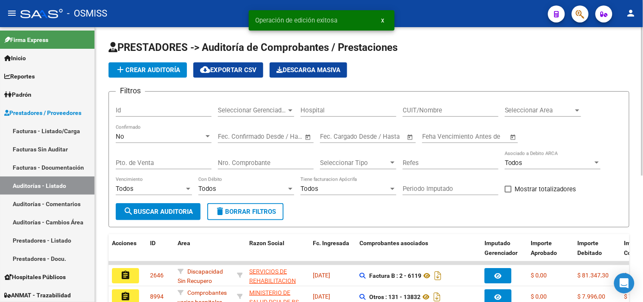
click at [540, 109] on span "Seleccionar Area" at bounding box center [539, 110] width 69 height 8
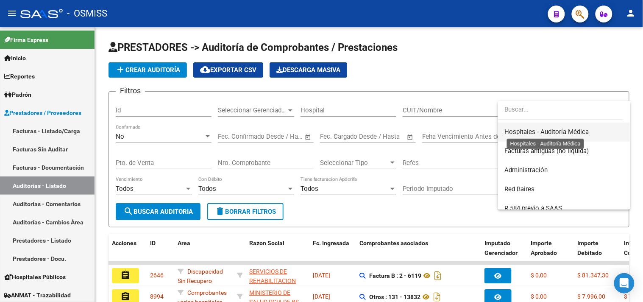
click at [577, 130] on span "Hospitales - Auditoría Médica" at bounding box center [547, 132] width 84 height 8
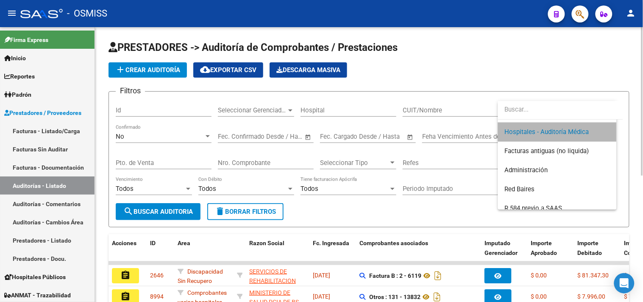
scroll to position [191, 0]
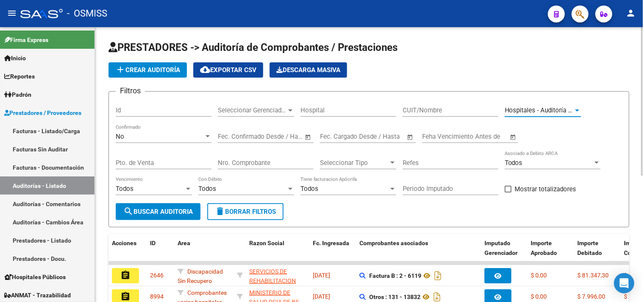
click at [188, 213] on span "search Buscar Auditoria" at bounding box center [158, 212] width 70 height 8
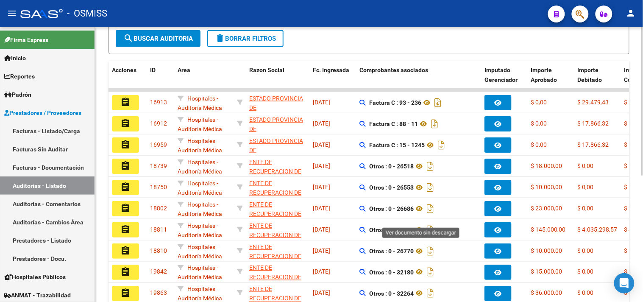
scroll to position [188, 0]
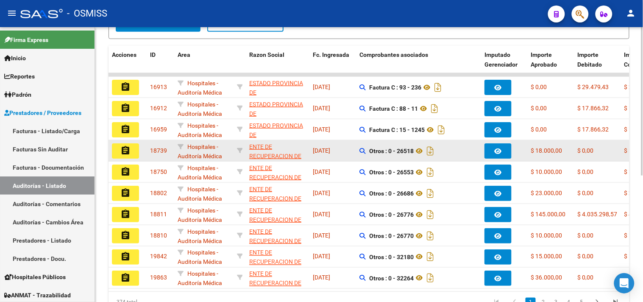
click at [123, 150] on mat-icon "assignment" at bounding box center [125, 150] width 10 height 10
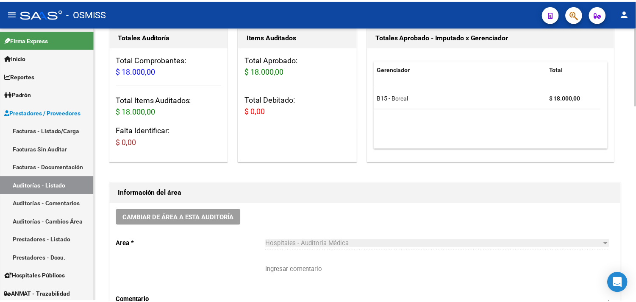
scroll to position [235, 0]
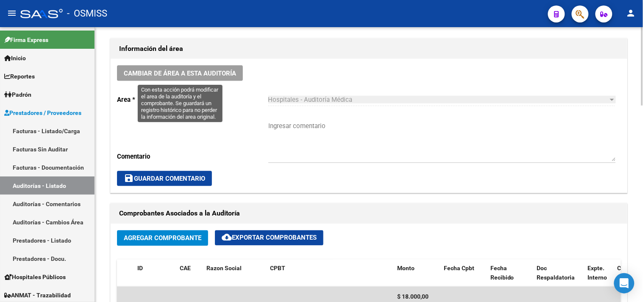
click at [185, 74] on span "Cambiar de área a esta auditoría" at bounding box center [180, 74] width 112 height 8
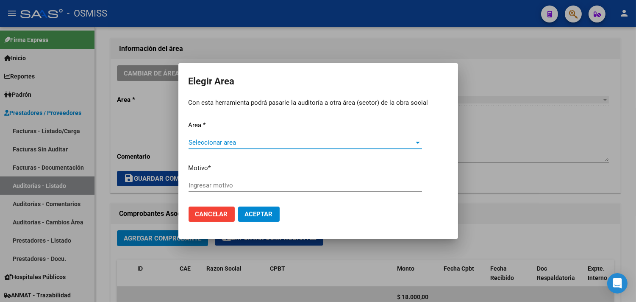
click at [212, 142] on span "Seleccionar area" at bounding box center [302, 143] width 226 height 8
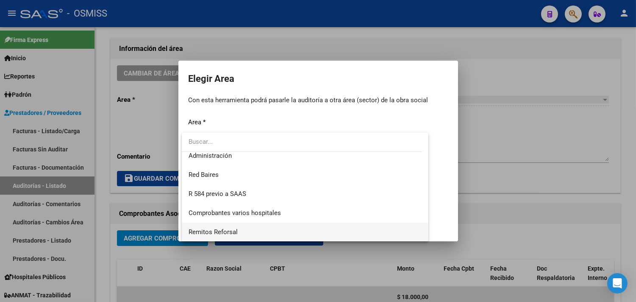
click at [240, 229] on span "Remitos Reforsal" at bounding box center [306, 232] width 234 height 19
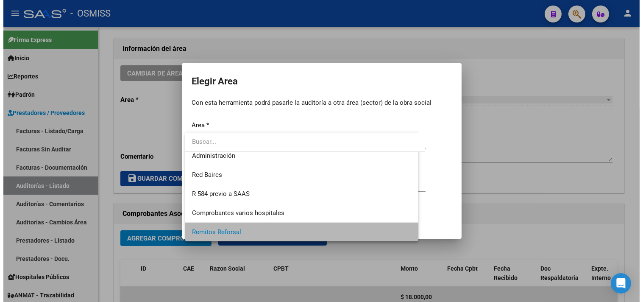
scroll to position [197, 0]
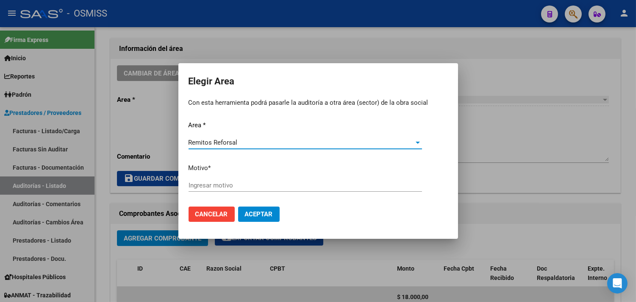
click at [223, 187] on input "Ingresar motivo" at bounding box center [306, 185] width 234 height 8
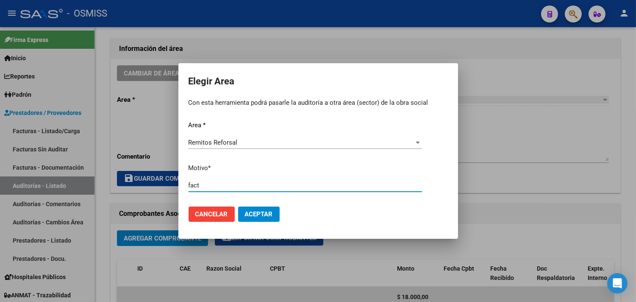
type input "fact"
click at [238, 206] on button "Aceptar" at bounding box center [259, 213] width 42 height 15
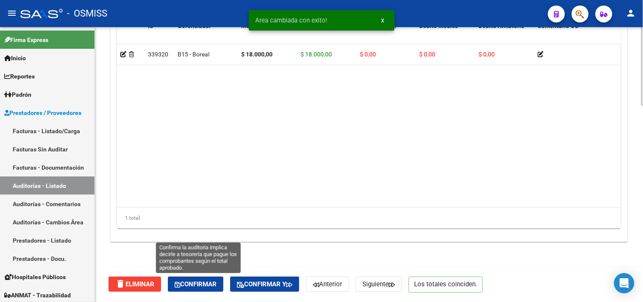
click at [214, 281] on span "Confirmar" at bounding box center [196, 284] width 42 height 8
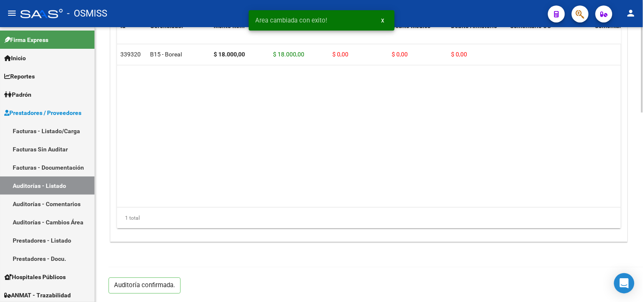
scroll to position [610, 0]
click at [59, 181] on link "Auditorías - Listado" at bounding box center [47, 185] width 95 height 18
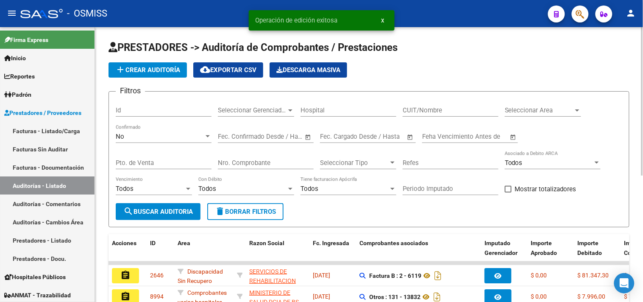
click at [526, 108] on span "Seleccionar Area" at bounding box center [539, 110] width 69 height 8
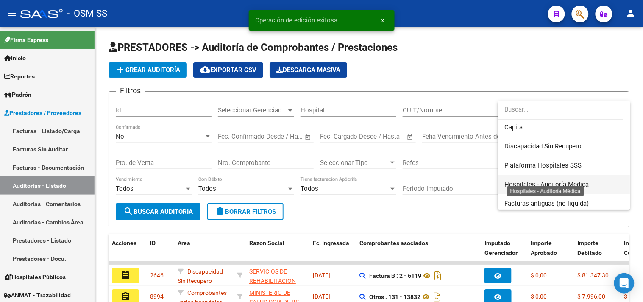
scroll to position [141, 0]
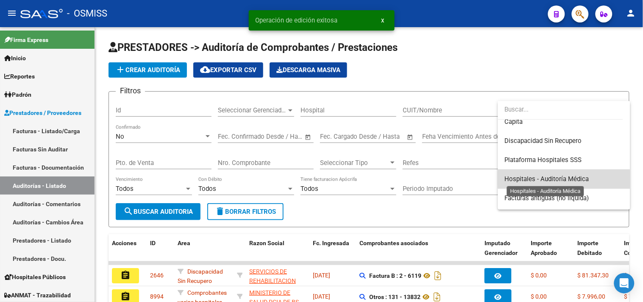
click at [579, 178] on span "Hospitales - Auditoría Médica" at bounding box center [547, 179] width 84 height 8
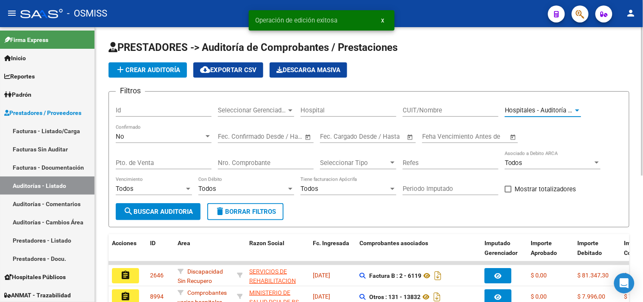
click at [168, 211] on span "search Buscar Auditoria" at bounding box center [158, 212] width 70 height 8
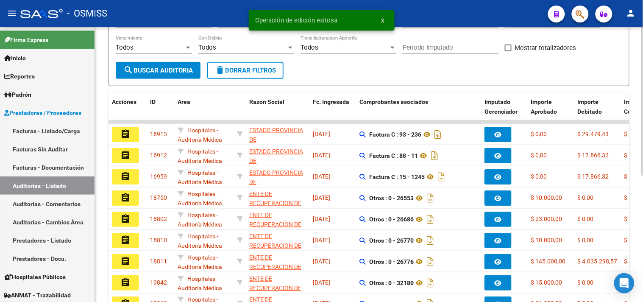
scroll to position [188, 0]
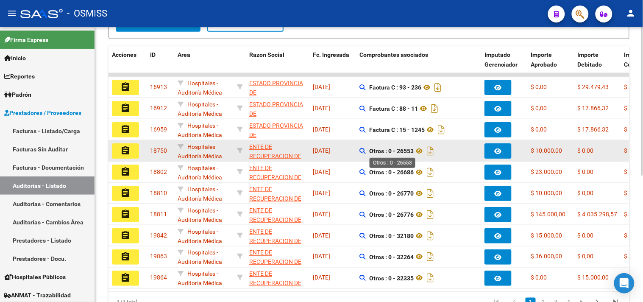
drag, startPoint x: 389, startPoint y: 151, endPoint x: 415, endPoint y: 151, distance: 26.3
click at [414, 151] on strong "Otros : 0 - 26553" at bounding box center [391, 151] width 45 height 7
copy strong "0 - 26553"
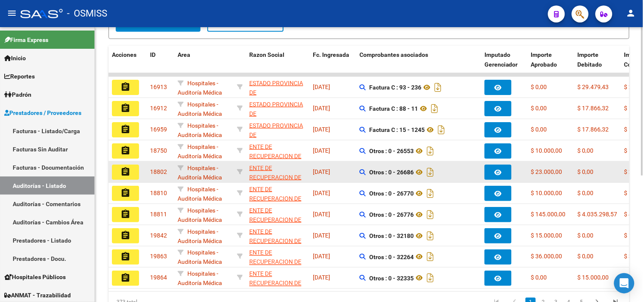
click at [129, 172] on mat-icon "assignment" at bounding box center [125, 172] width 10 height 10
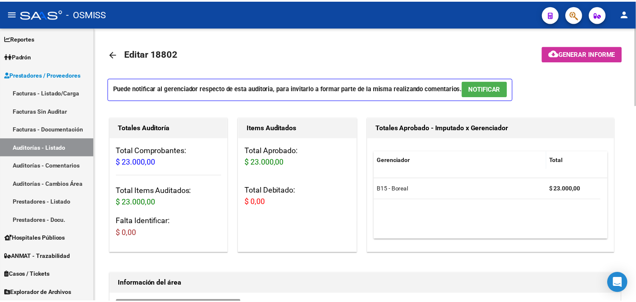
scroll to position [235, 0]
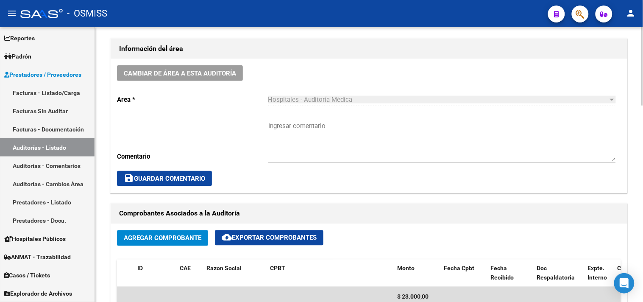
click at [217, 83] on div "Cambiar de área a esta auditoría Area * Hospitales - Auditoría Médica Seleccion…" at bounding box center [369, 126] width 517 height 134
click at [215, 73] on span "Cambiar de área a esta auditoría" at bounding box center [180, 74] width 112 height 8
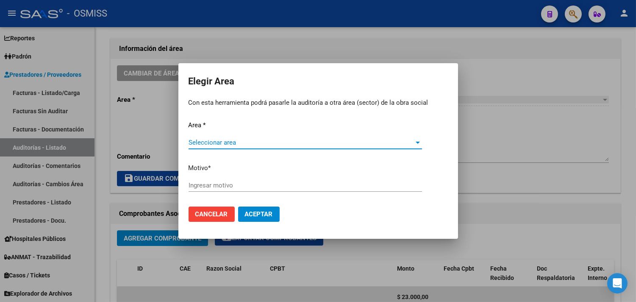
click at [230, 143] on span "Seleccionar area" at bounding box center [302, 143] width 226 height 8
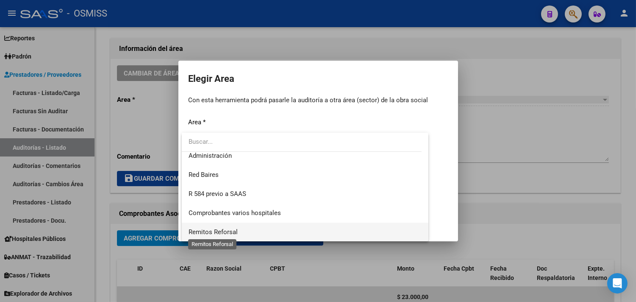
click at [231, 231] on span "Remitos Reforsal" at bounding box center [213, 232] width 49 height 8
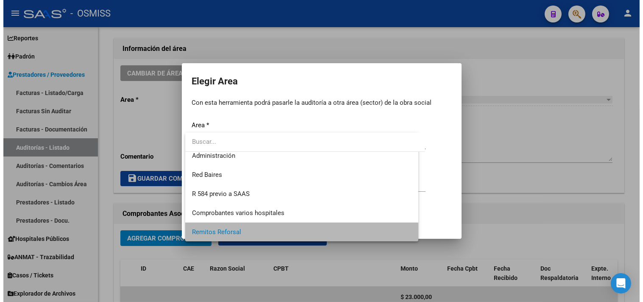
scroll to position [197, 0]
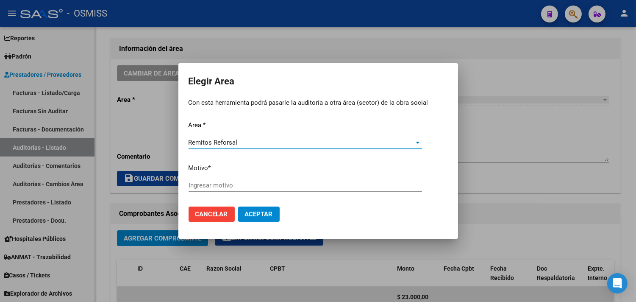
click at [240, 184] on input "Ingresar motivo" at bounding box center [306, 185] width 234 height 8
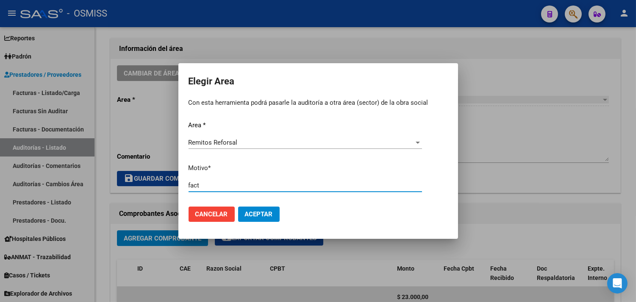
type input "fact"
click at [262, 211] on span "Aceptar" at bounding box center [259, 214] width 28 height 8
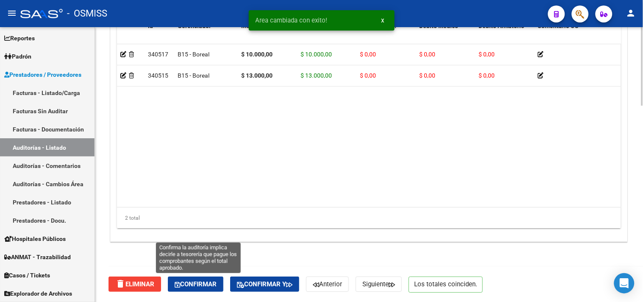
click at [193, 284] on span "Confirmar" at bounding box center [196, 284] width 42 height 8
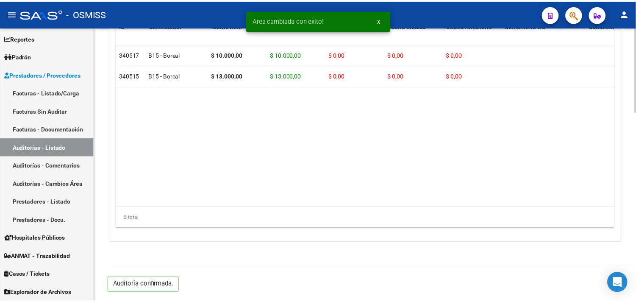
scroll to position [610, 0]
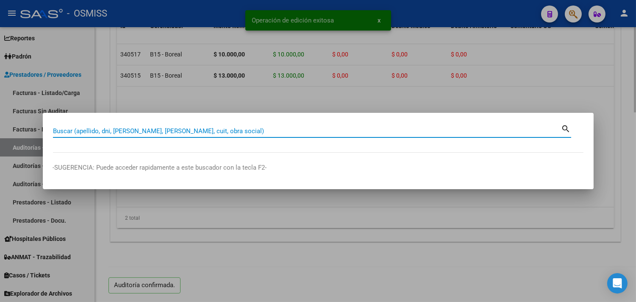
paste input "0 - 26553"
type input "0 - 26553"
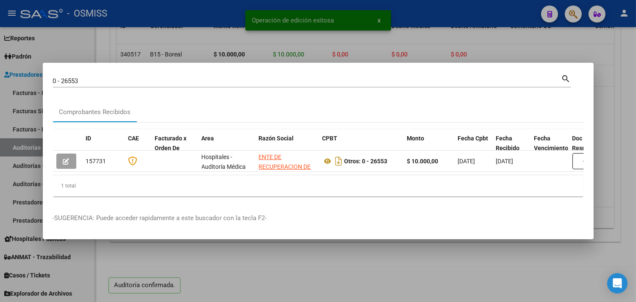
scroll to position [0, 295]
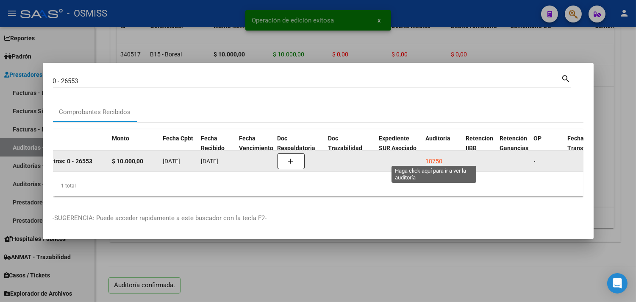
click at [434, 158] on div "18750" at bounding box center [434, 161] width 17 height 10
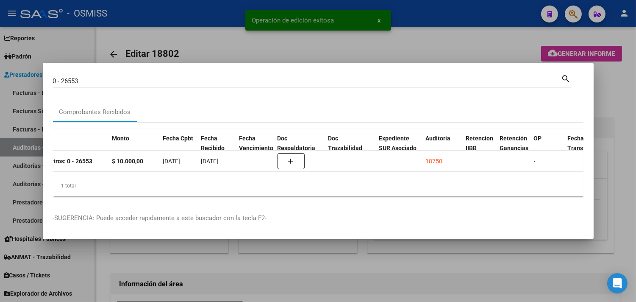
click at [608, 98] on div at bounding box center [318, 151] width 636 height 302
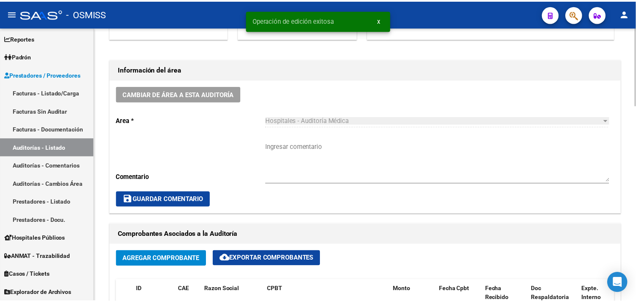
scroll to position [235, 0]
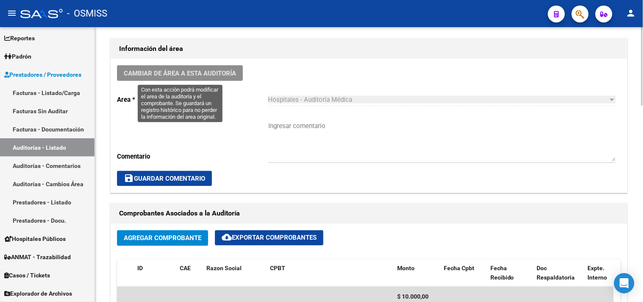
click at [184, 73] on span "Cambiar de área a esta auditoría" at bounding box center [180, 74] width 112 height 8
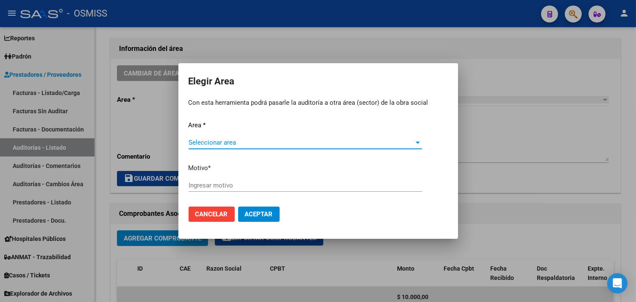
click at [215, 147] on div "Seleccionar area Seleccionar area" at bounding box center [306, 146] width 234 height 21
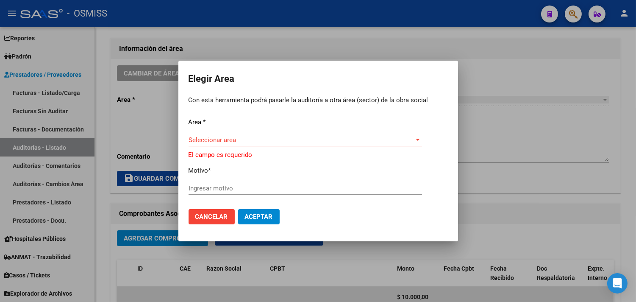
click at [233, 140] on span "Seleccionar area" at bounding box center [302, 140] width 226 height 8
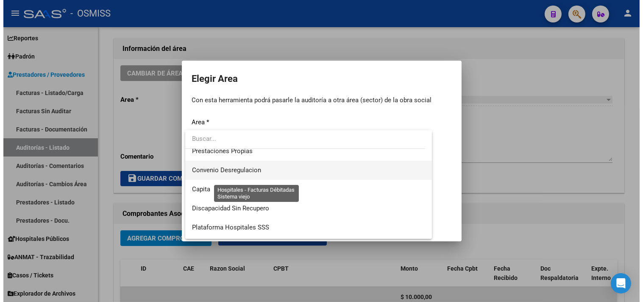
scroll to position [197, 0]
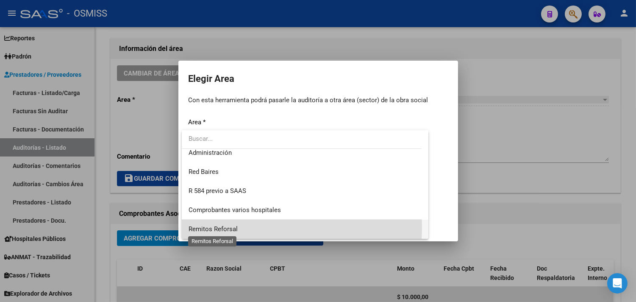
click at [237, 227] on span "Remitos Reforsal" at bounding box center [213, 229] width 49 height 8
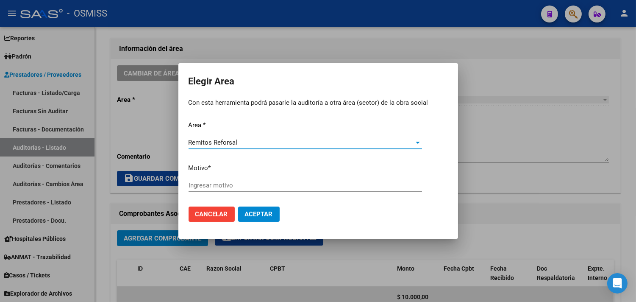
click at [228, 187] on input "Ingresar motivo" at bounding box center [306, 185] width 234 height 8
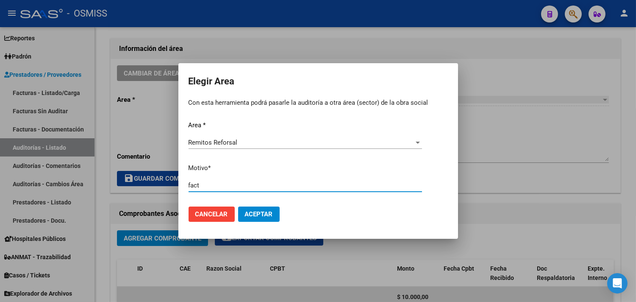
type input "fact"
click at [259, 212] on span "Aceptar" at bounding box center [259, 214] width 28 height 8
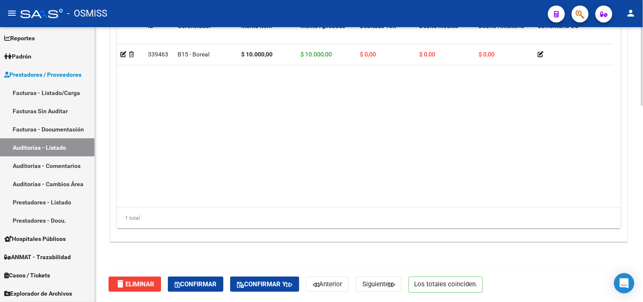
click at [181, 270] on div "delete Eliminar Confirmar Confirmar y Anterior Siguiente Los totales coinciden." at bounding box center [373, 284] width 528 height 36
click at [189, 280] on span "Confirmar" at bounding box center [196, 284] width 42 height 8
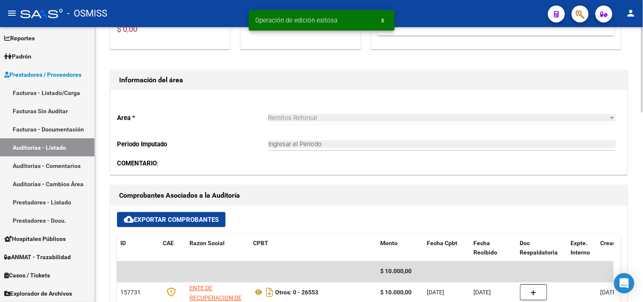
scroll to position [0, 0]
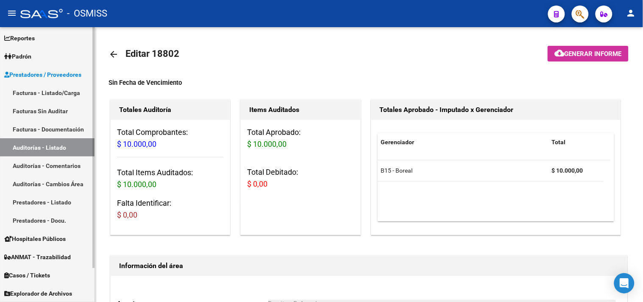
click at [62, 143] on link "Auditorías - Listado" at bounding box center [47, 147] width 95 height 18
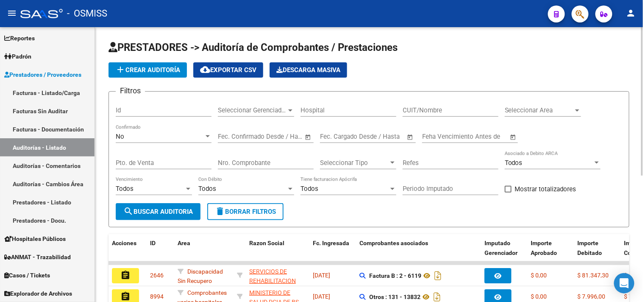
click at [573, 108] on span "Seleccionar Area" at bounding box center [539, 110] width 69 height 8
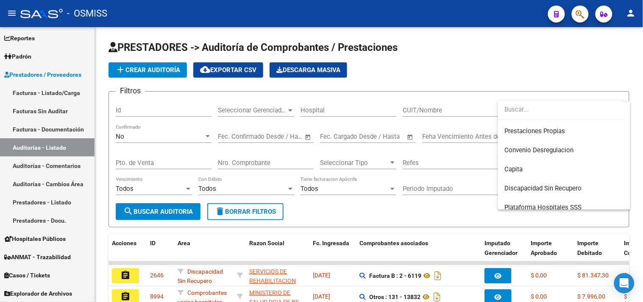
scroll to position [141, 0]
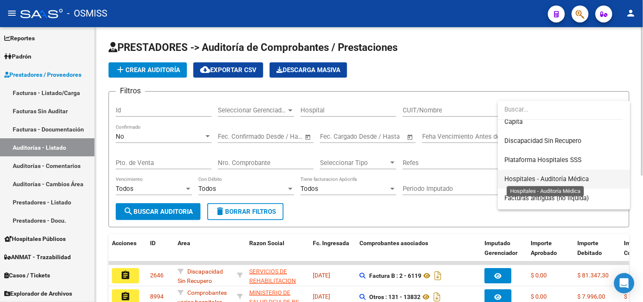
click at [553, 178] on span "Hospitales - Auditoría Médica" at bounding box center [547, 179] width 84 height 8
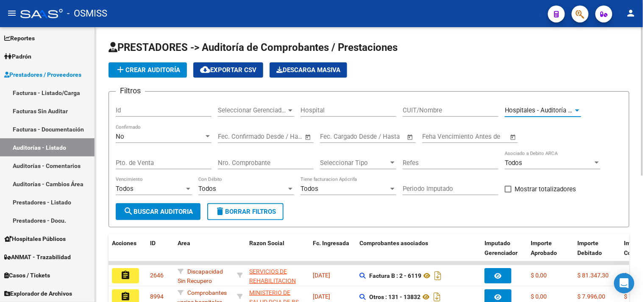
click at [178, 215] on span "search Buscar Auditoria" at bounding box center [158, 212] width 70 height 8
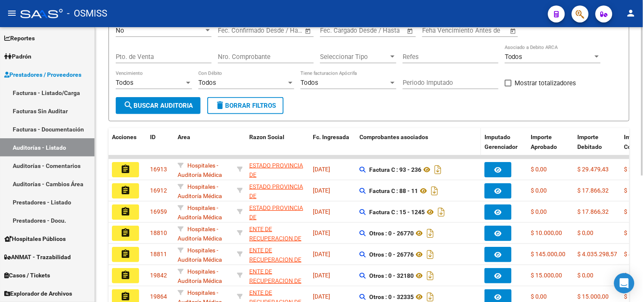
scroll to position [234, 0]
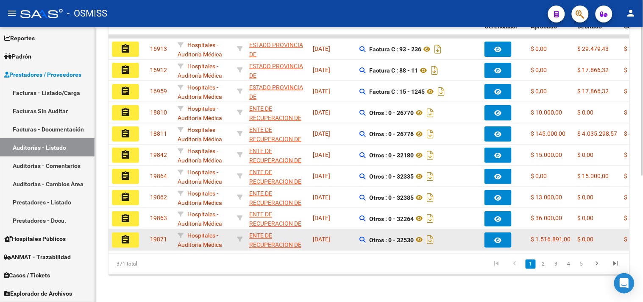
click at [134, 232] on button "assignment" at bounding box center [125, 239] width 27 height 15
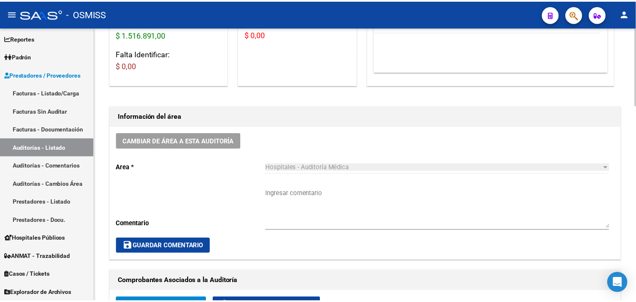
scroll to position [235, 0]
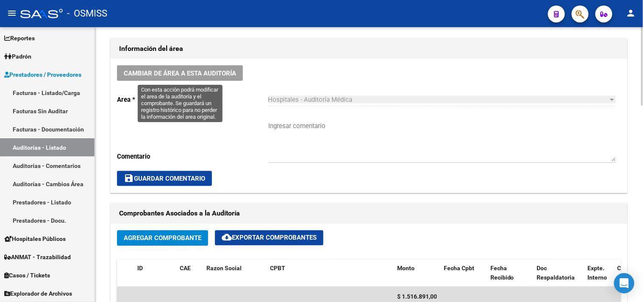
click at [183, 69] on button "Cambiar de área a esta auditoría" at bounding box center [180, 73] width 126 height 16
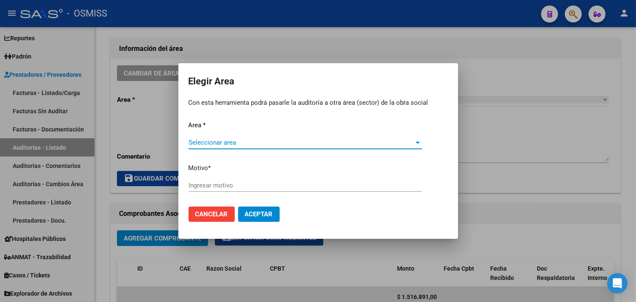
click at [218, 137] on div "Seleccionar area Seleccionar area" at bounding box center [306, 142] width 234 height 13
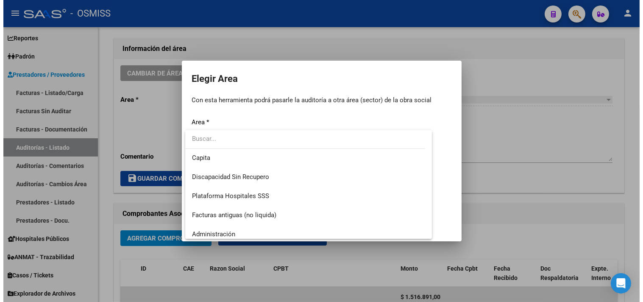
scroll to position [197, 0]
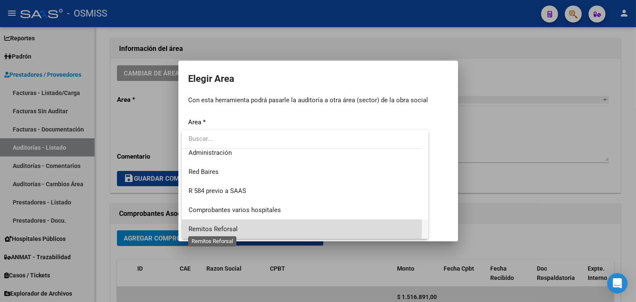
click at [231, 226] on span "Remitos Reforsal" at bounding box center [213, 229] width 49 height 8
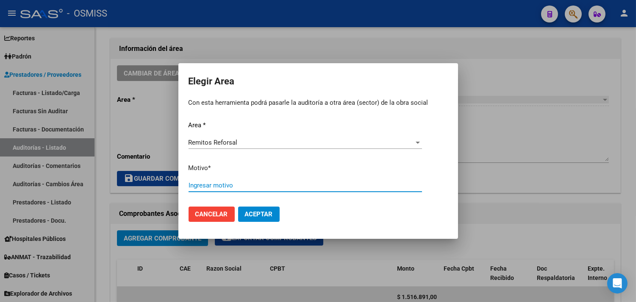
click at [218, 186] on input "Ingresar motivo" at bounding box center [306, 185] width 234 height 8
type input "fact"
click at [259, 208] on button "Aceptar" at bounding box center [259, 213] width 42 height 15
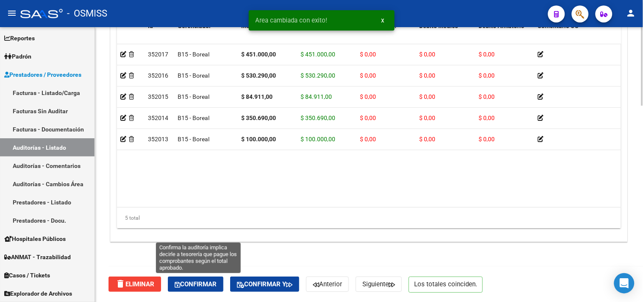
click at [208, 284] on span "Confirmar" at bounding box center [196, 284] width 42 height 8
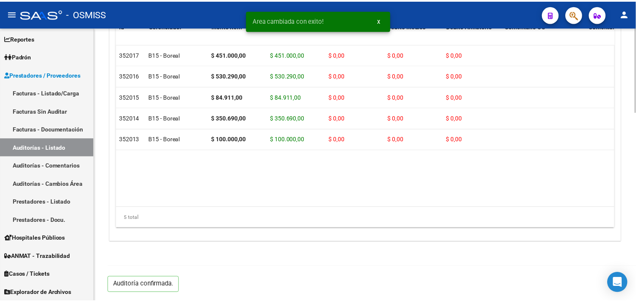
scroll to position [610, 0]
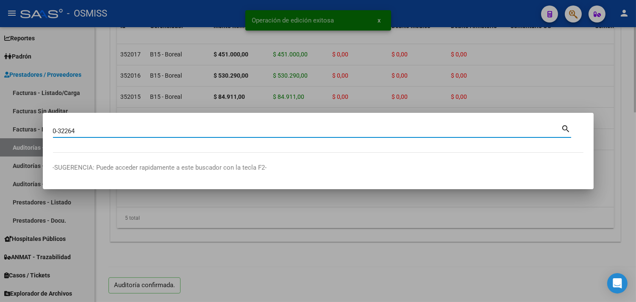
type input "0-32264"
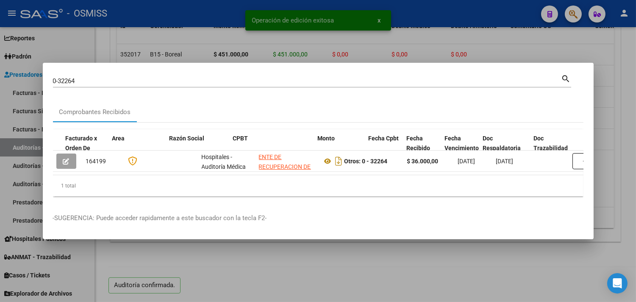
scroll to position [0, 256]
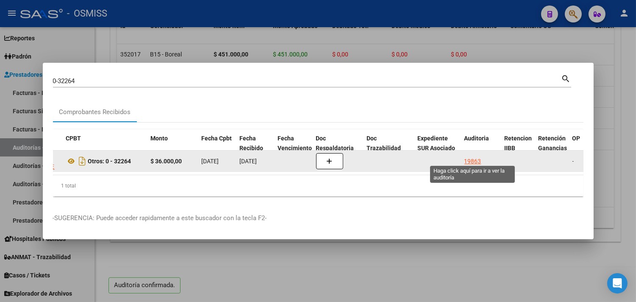
click at [471, 156] on div "19863" at bounding box center [473, 161] width 17 height 10
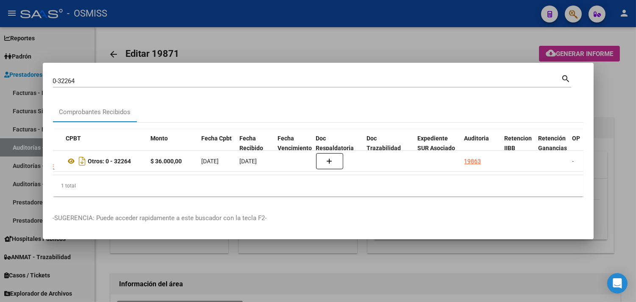
click at [621, 90] on div at bounding box center [318, 151] width 636 height 302
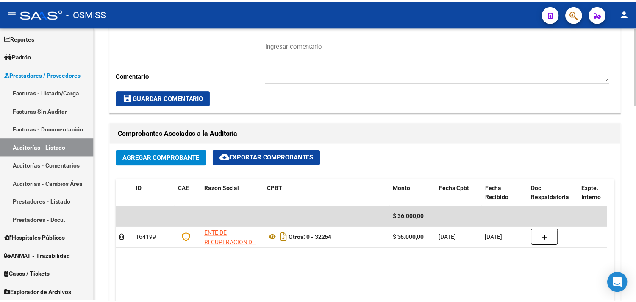
scroll to position [262, 0]
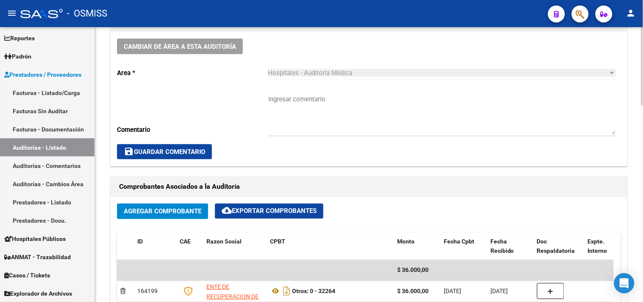
click at [173, 54] on div "Cambiar de área a esta auditoría Area * Hospitales - Auditoría Médica Seleccion…" at bounding box center [369, 99] width 517 height 134
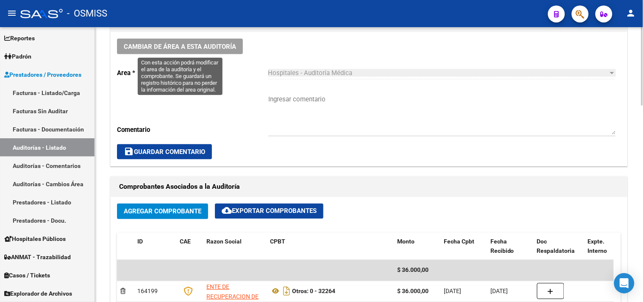
click at [177, 51] on button "Cambiar de área a esta auditoría" at bounding box center [180, 47] width 126 height 16
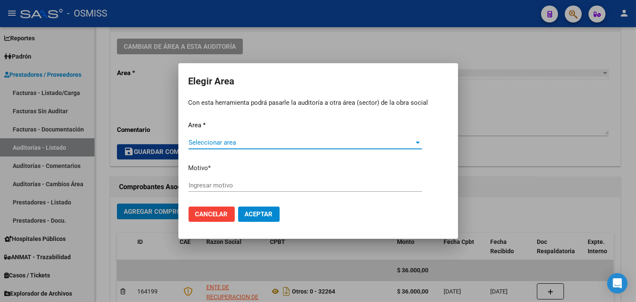
click at [217, 142] on span "Seleccionar area" at bounding box center [302, 143] width 226 height 8
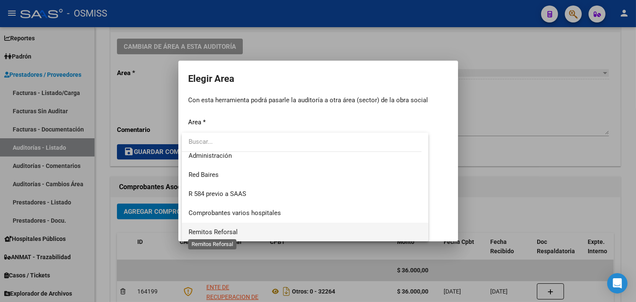
click at [197, 229] on span "Remitos Reforsal" at bounding box center [213, 232] width 49 height 8
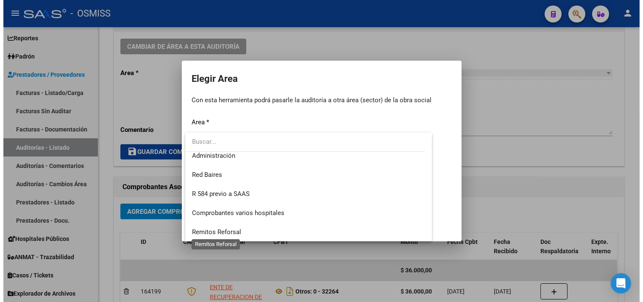
scroll to position [197, 0]
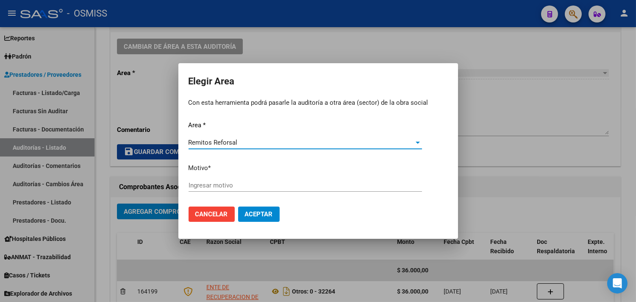
click at [219, 181] on input "Ingresar motivo" at bounding box center [306, 185] width 234 height 8
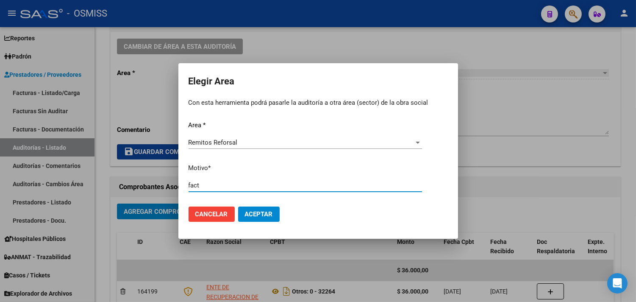
type input "fact"
click at [270, 214] on span "Aceptar" at bounding box center [259, 214] width 28 height 8
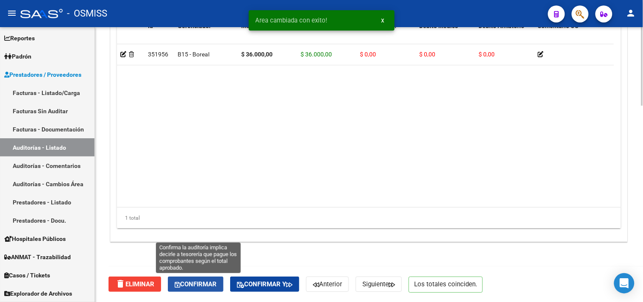
click at [212, 279] on button "Confirmar" at bounding box center [196, 283] width 56 height 15
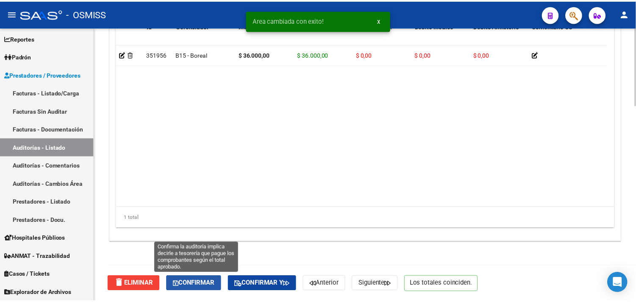
scroll to position [610, 0]
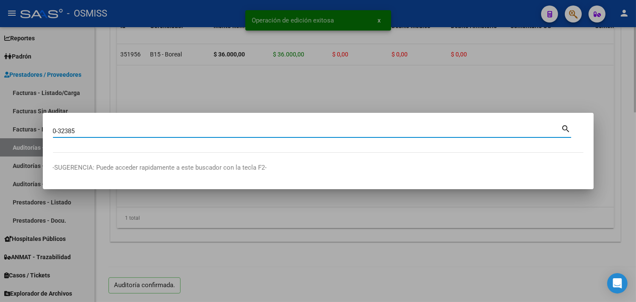
type input "0-32385"
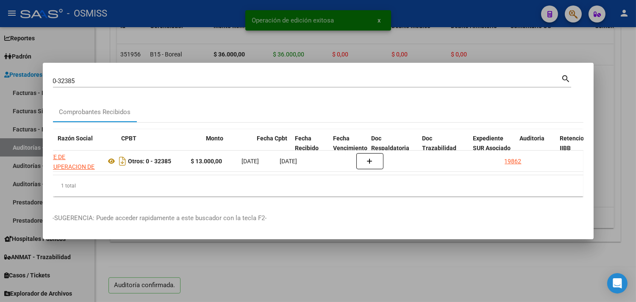
scroll to position [0, 256]
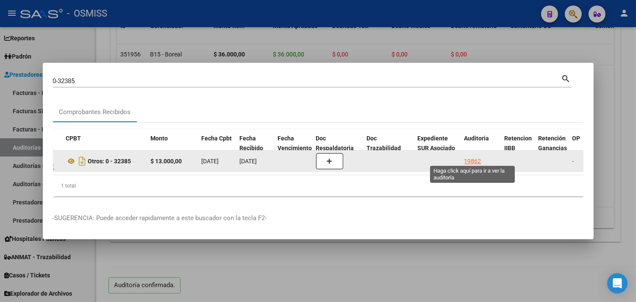
click at [471, 156] on div "19862" at bounding box center [473, 161] width 17 height 10
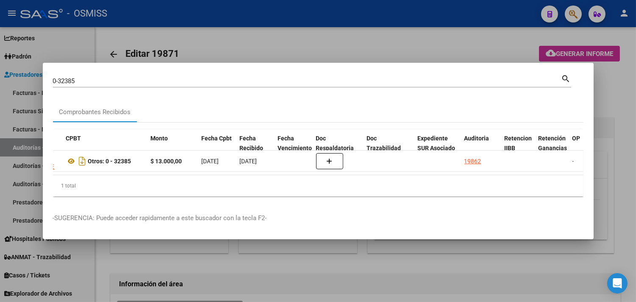
click at [608, 96] on div at bounding box center [318, 151] width 636 height 302
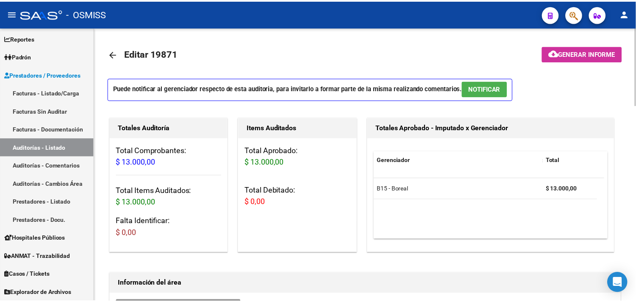
scroll to position [188, 0]
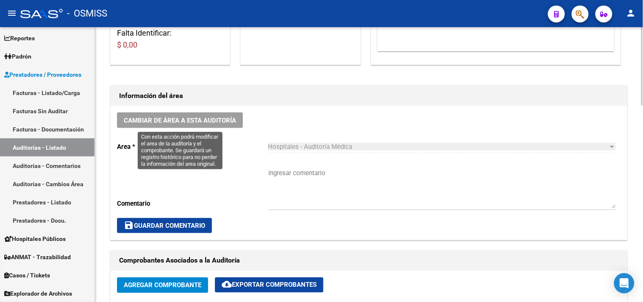
click at [230, 118] on span "Cambiar de área a esta auditoría" at bounding box center [180, 121] width 112 height 8
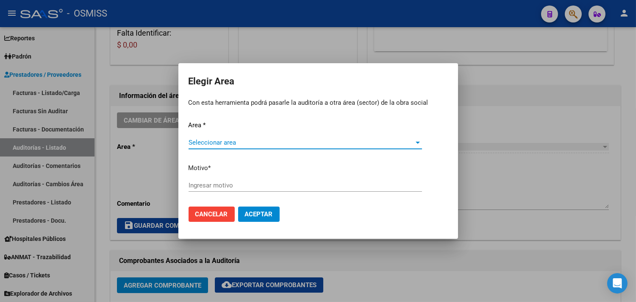
click at [211, 142] on span "Seleccionar area" at bounding box center [302, 143] width 226 height 8
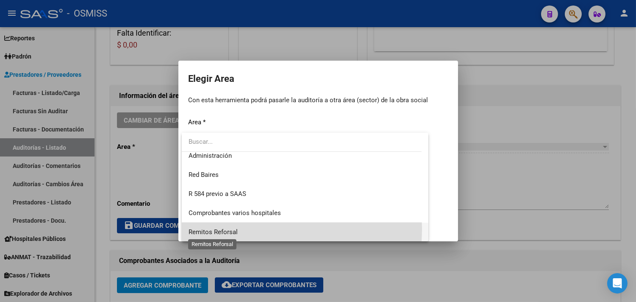
click at [220, 228] on span "Remitos Reforsal" at bounding box center [213, 232] width 49 height 8
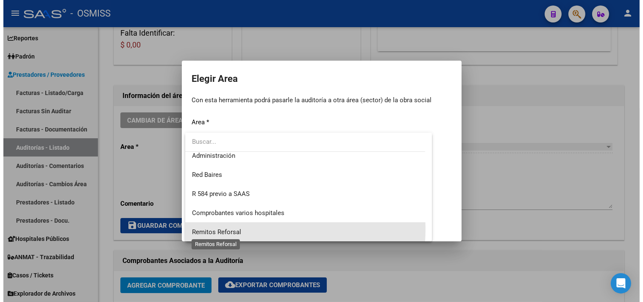
scroll to position [197, 0]
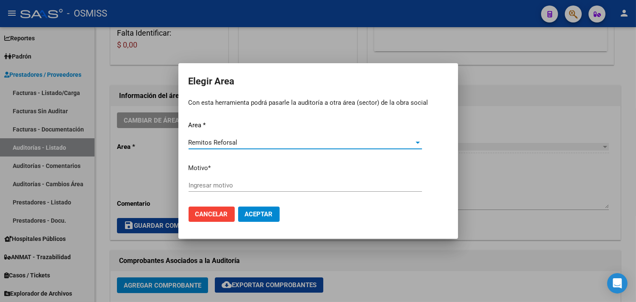
click at [225, 184] on input "Ingresar motivo" at bounding box center [306, 185] width 234 height 8
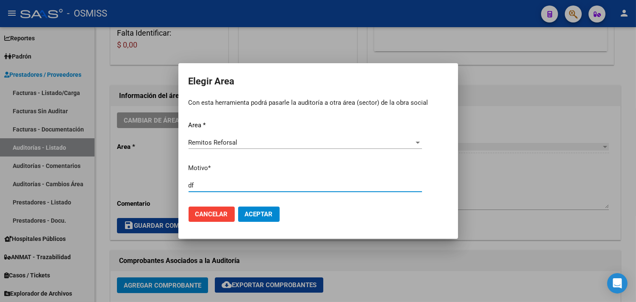
type input "d"
type input "fact"
click at [238, 206] on button "Aceptar" at bounding box center [259, 213] width 42 height 15
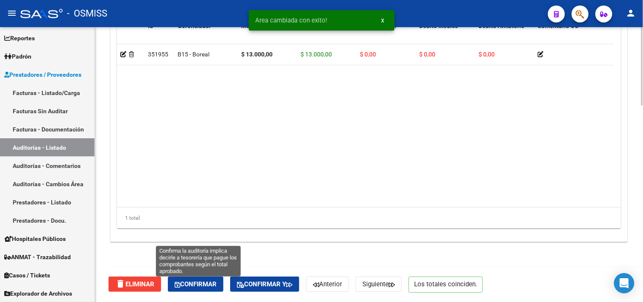
click at [195, 281] on span "Confirmar" at bounding box center [196, 284] width 42 height 8
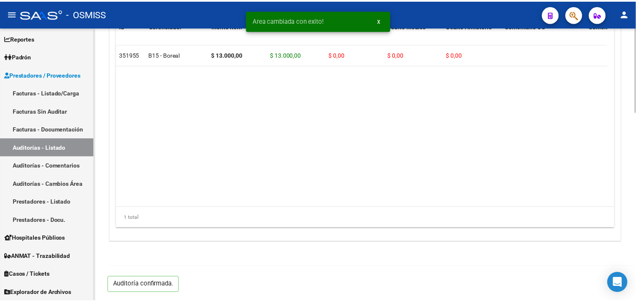
scroll to position [610, 0]
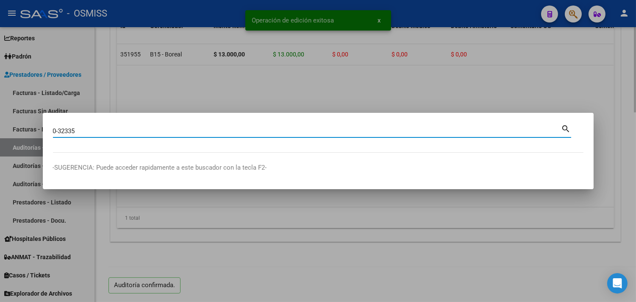
type input "0-32335"
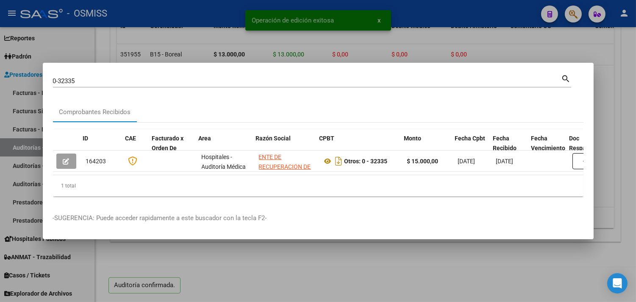
scroll to position [0, 340]
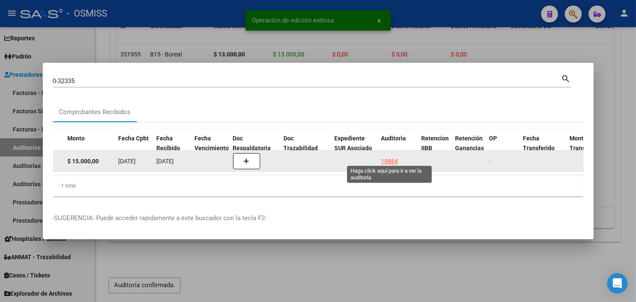
click at [395, 158] on div "19864" at bounding box center [390, 161] width 17 height 10
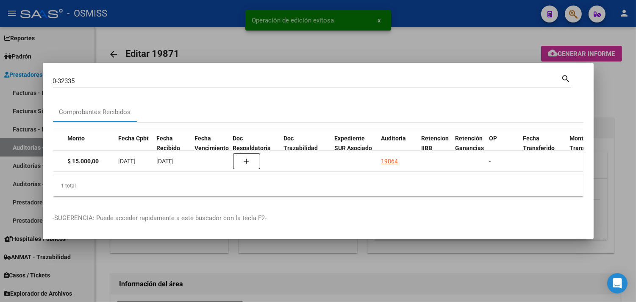
click at [610, 107] on div at bounding box center [318, 151] width 636 height 302
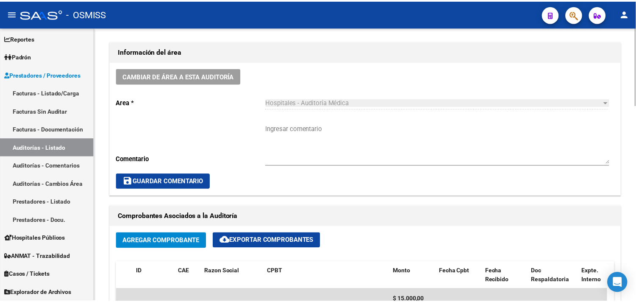
scroll to position [235, 0]
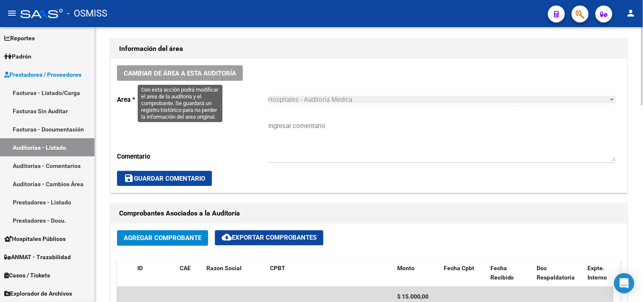
click at [184, 70] on span "Cambiar de área a esta auditoría" at bounding box center [180, 74] width 112 height 8
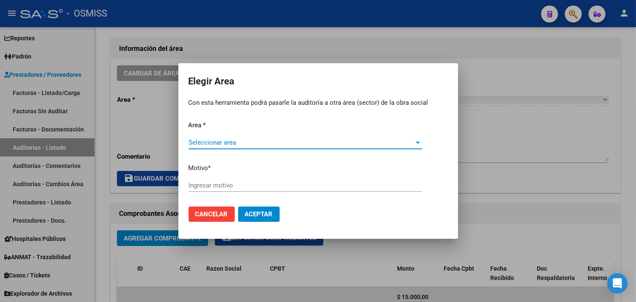
click at [228, 142] on span "Seleccionar area" at bounding box center [302, 143] width 226 height 8
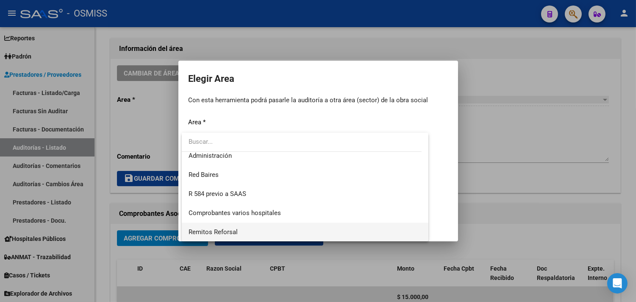
click at [234, 230] on span "Remitos Reforsal" at bounding box center [213, 232] width 49 height 8
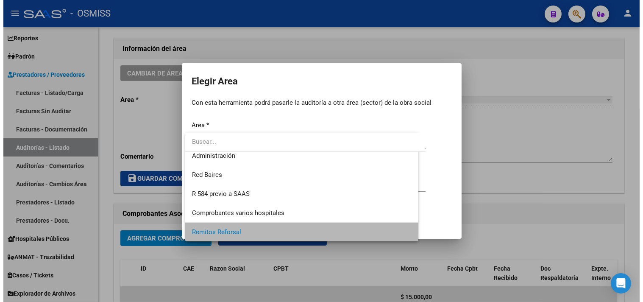
scroll to position [197, 0]
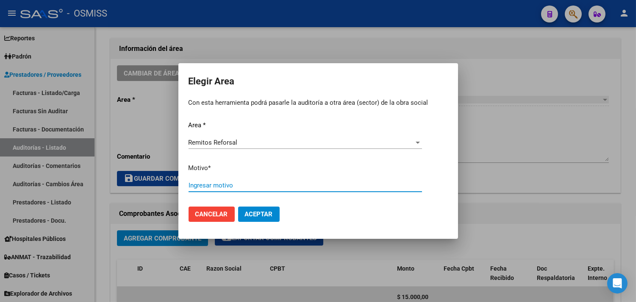
click at [234, 183] on input "Ingresar motivo" at bounding box center [306, 185] width 234 height 8
type input "discrep"
click at [238, 206] on button "Aceptar" at bounding box center [259, 213] width 42 height 15
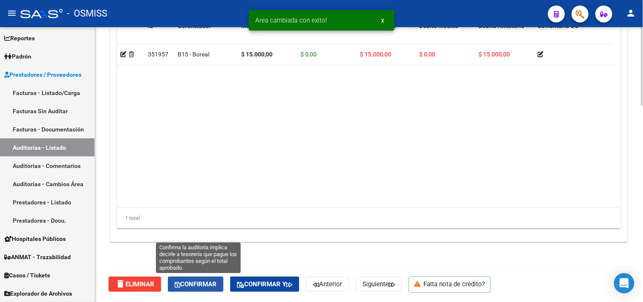
click at [183, 281] on span "Confirmar" at bounding box center [196, 284] width 42 height 8
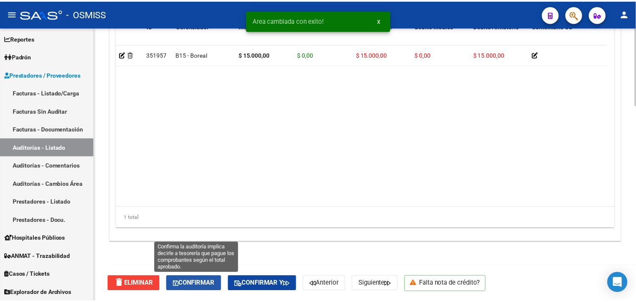
scroll to position [610, 0]
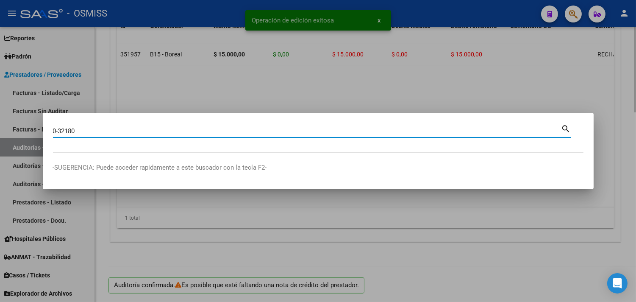
type input "0-32180"
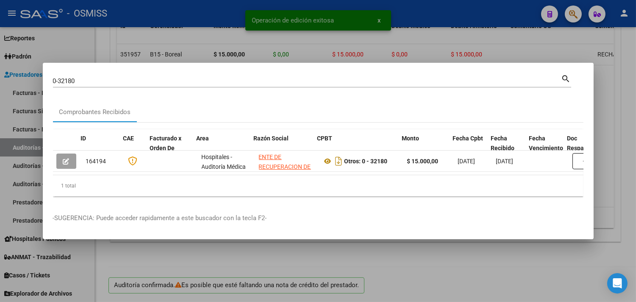
scroll to position [0, 299]
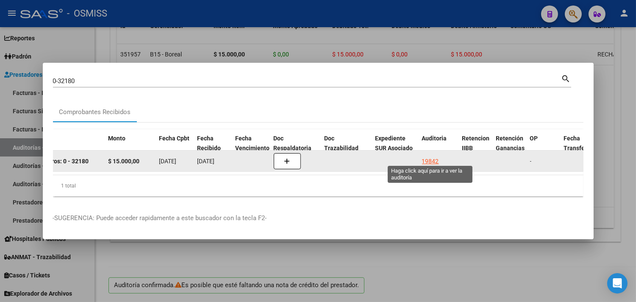
click at [427, 157] on div "19842" at bounding box center [430, 161] width 17 height 10
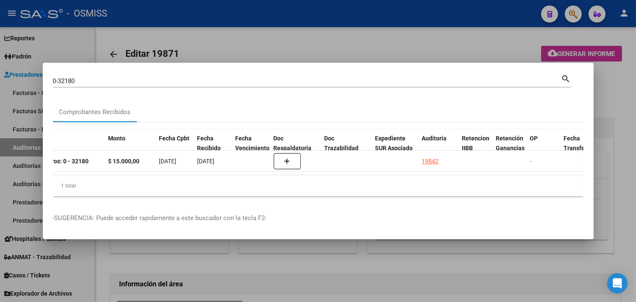
click at [618, 98] on div at bounding box center [318, 151] width 636 height 302
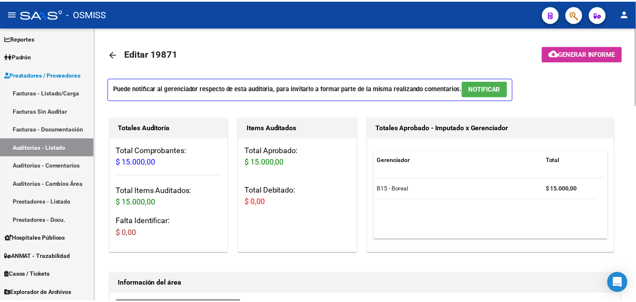
scroll to position [188, 0]
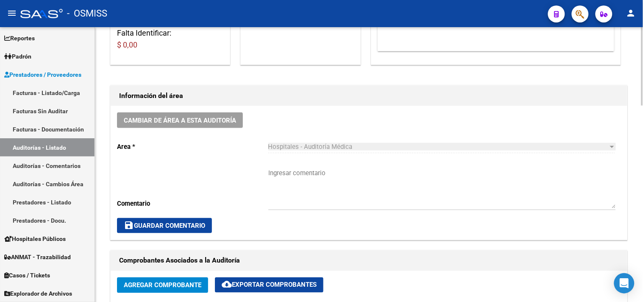
click at [174, 125] on button "Cambiar de área a esta auditoría" at bounding box center [180, 120] width 126 height 16
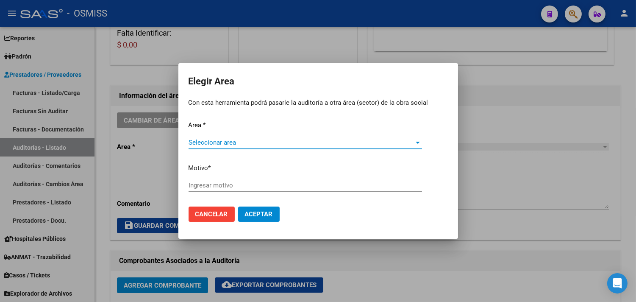
click at [209, 146] on span "Seleccionar area" at bounding box center [302, 143] width 226 height 8
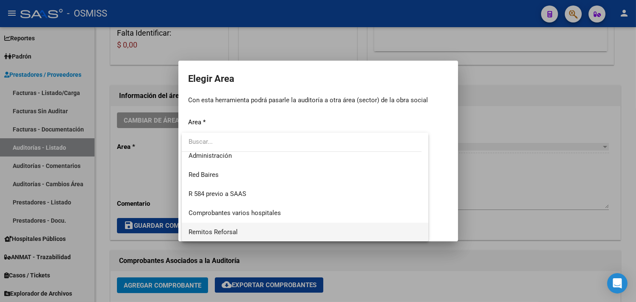
click at [226, 227] on span "Remitos Reforsal" at bounding box center [306, 232] width 234 height 19
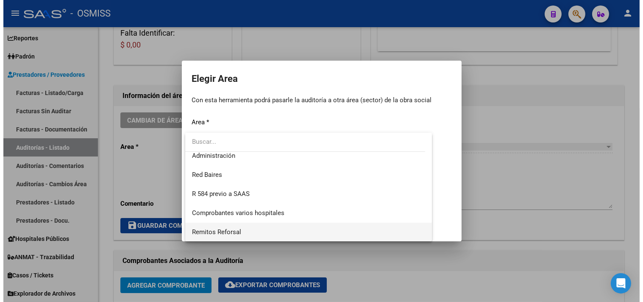
scroll to position [197, 0]
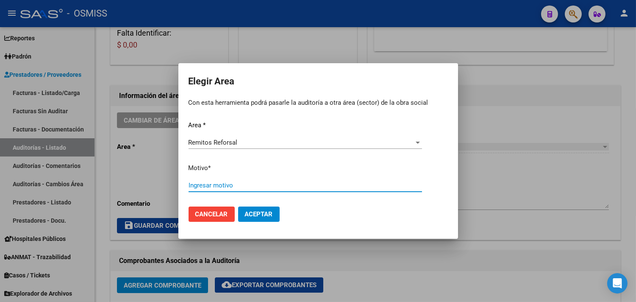
click at [224, 182] on input "Ingresar motivo" at bounding box center [306, 185] width 234 height 8
type input "fact"
click at [238, 206] on button "Aceptar" at bounding box center [259, 213] width 42 height 15
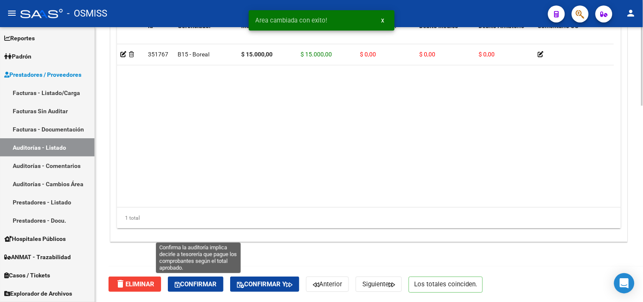
click at [195, 283] on span "Confirmar" at bounding box center [196, 284] width 42 height 8
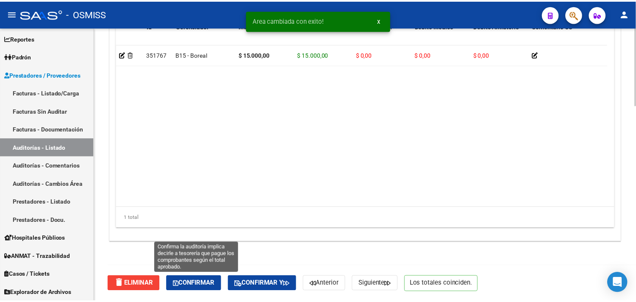
scroll to position [610, 0]
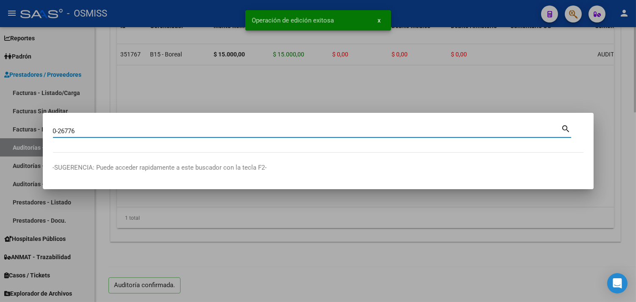
type input "0-26776"
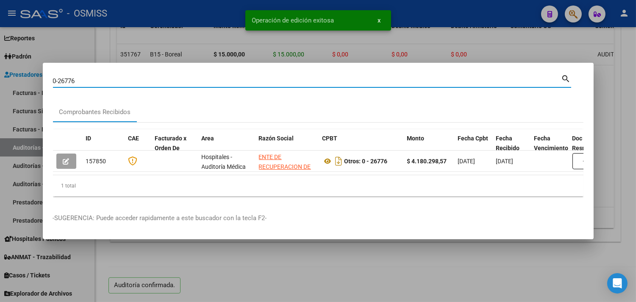
scroll to position [0, 506]
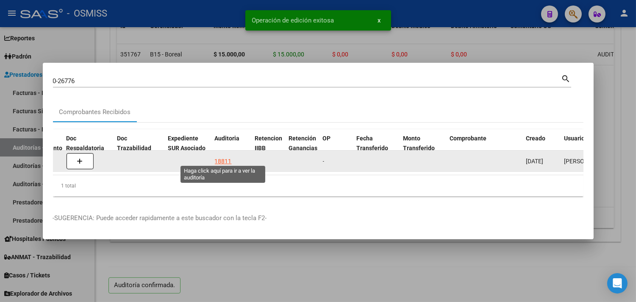
click at [226, 156] on div "18811" at bounding box center [223, 161] width 17 height 10
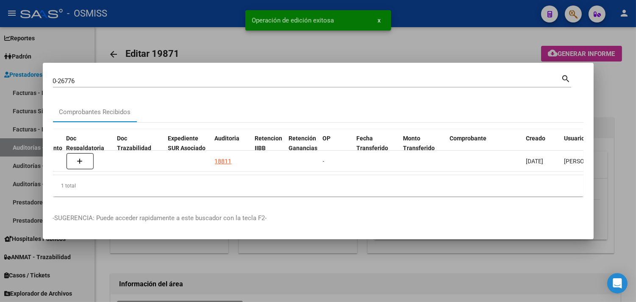
click at [622, 95] on div at bounding box center [318, 151] width 636 height 302
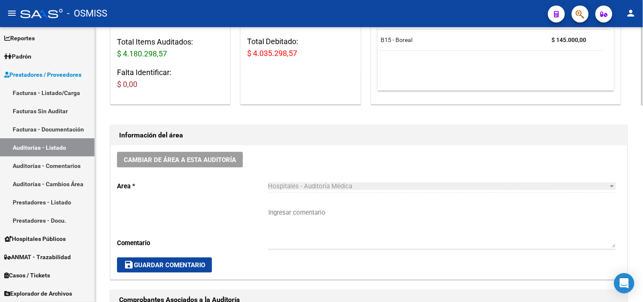
scroll to position [188, 0]
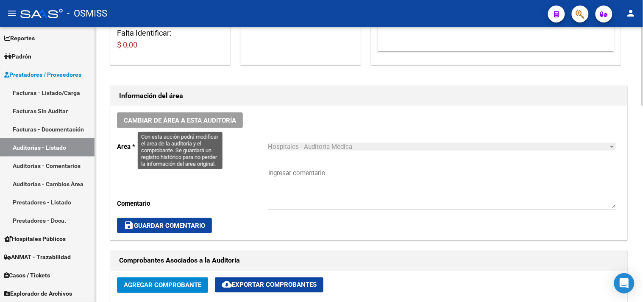
click at [172, 120] on span "Cambiar de área a esta auditoría" at bounding box center [180, 121] width 112 height 8
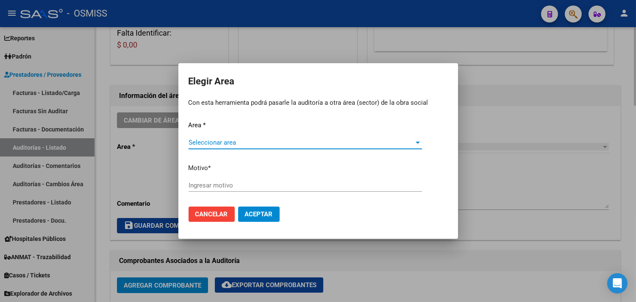
drag, startPoint x: 568, startPoint y: 116, endPoint x: 562, endPoint y: 117, distance: 7.0
click at [566, 117] on div at bounding box center [318, 151] width 636 height 302
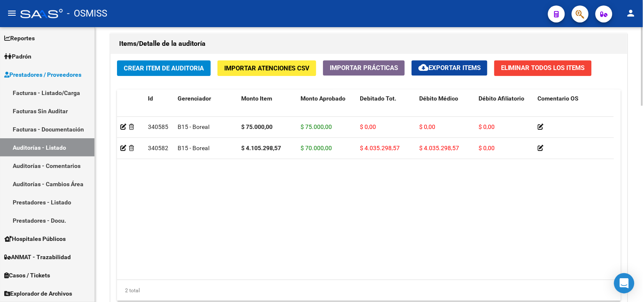
scroll to position [686, 0]
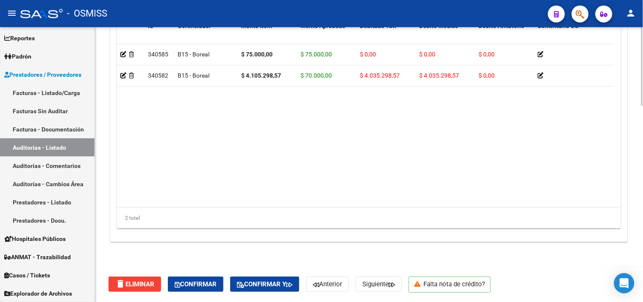
drag, startPoint x: 279, startPoint y: 206, endPoint x: 396, endPoint y: 204, distance: 117.5
click at [396, 204] on datatable-body "340585 B15 - Boreal $ 75.000,00 $ 75.000,00 $ 0,00 $ 0,00 $ 0,00 20596674918 59…" at bounding box center [365, 125] width 497 height 163
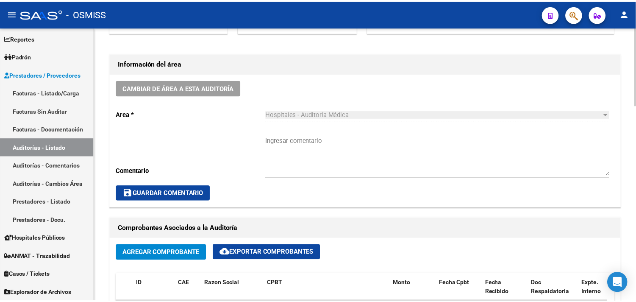
scroll to position [215, 0]
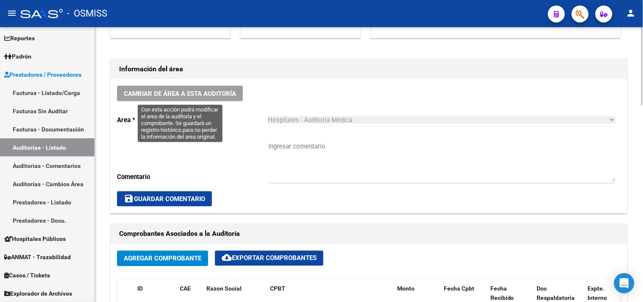
click at [219, 97] on span "Cambiar de área a esta auditoría" at bounding box center [180, 94] width 112 height 8
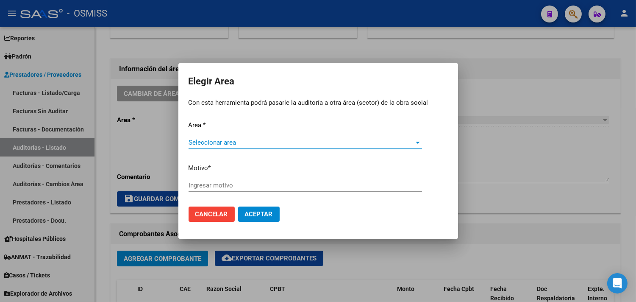
click at [212, 139] on div "Seleccionar area Seleccionar area" at bounding box center [306, 142] width 234 height 13
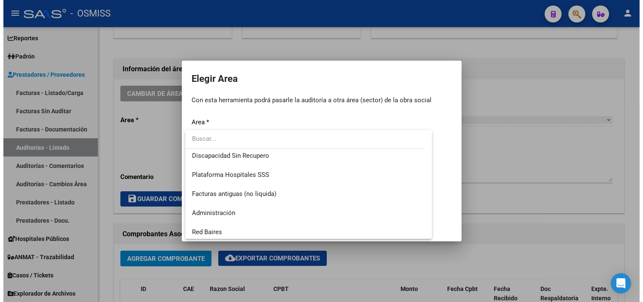
scroll to position [197, 0]
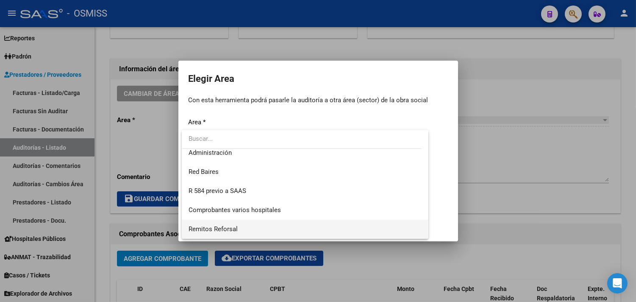
click at [219, 223] on span "Remitos Reforsal" at bounding box center [306, 229] width 234 height 19
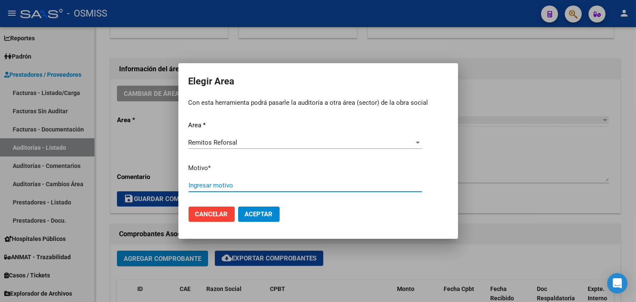
click at [217, 187] on input "Ingresar motivo" at bounding box center [306, 185] width 234 height 8
type input "debito medico"
click at [238, 206] on button "Aceptar" at bounding box center [259, 213] width 42 height 15
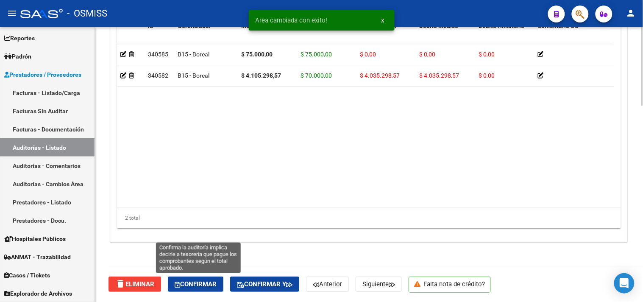
click at [194, 283] on span "Confirmar" at bounding box center [196, 284] width 42 height 8
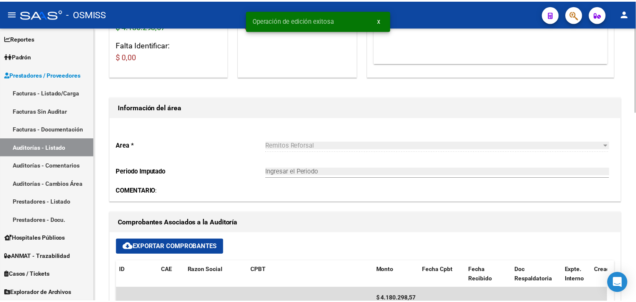
scroll to position [92, 0]
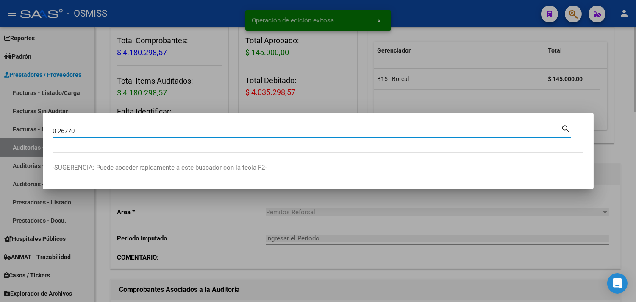
type input "0-26770"
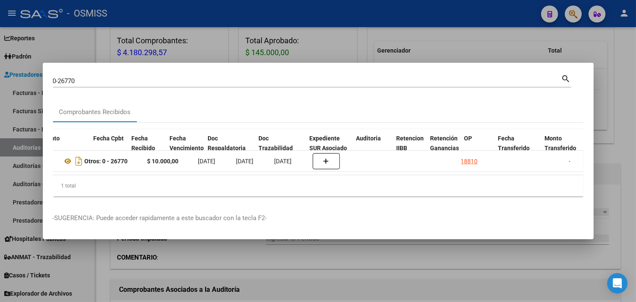
scroll to position [0, 404]
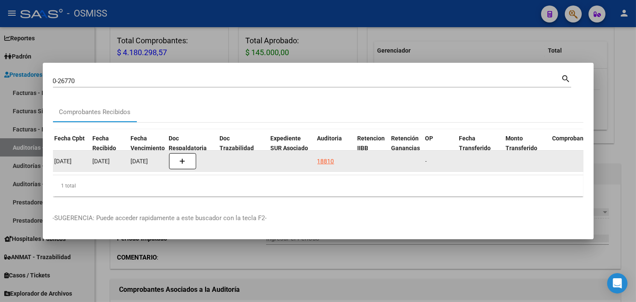
click at [320, 156] on div "18810" at bounding box center [326, 161] width 17 height 10
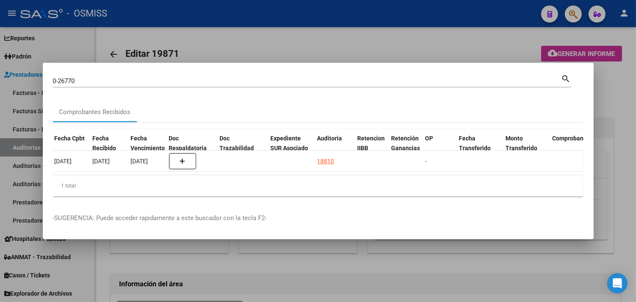
click at [625, 122] on div at bounding box center [318, 151] width 636 height 302
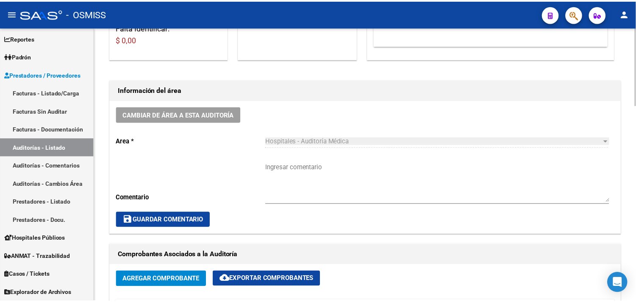
scroll to position [235, 0]
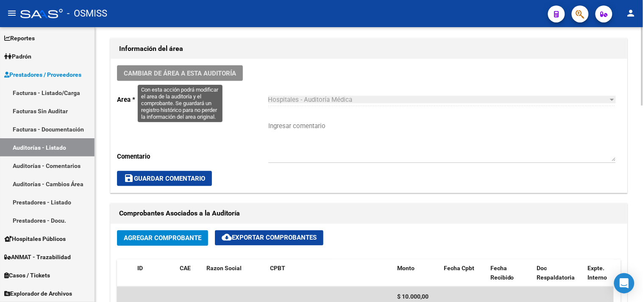
click at [194, 73] on span "Cambiar de área a esta auditoría" at bounding box center [180, 74] width 112 height 8
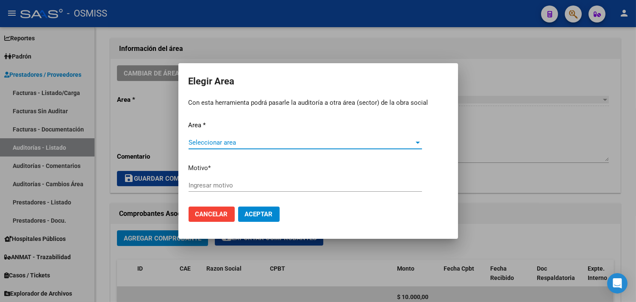
click at [217, 148] on div "Seleccionar area Seleccionar area" at bounding box center [306, 146] width 234 height 21
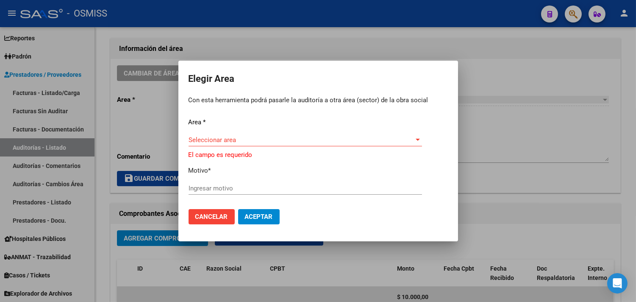
click at [231, 140] on span "Seleccionar area" at bounding box center [302, 140] width 226 height 8
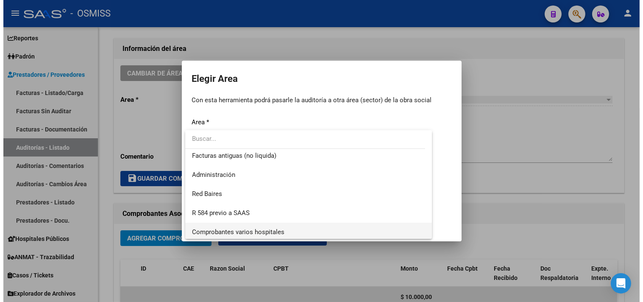
scroll to position [197, 0]
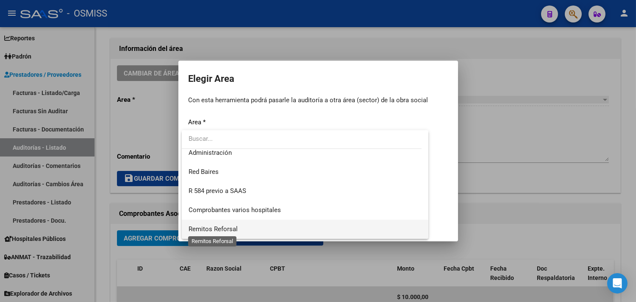
click at [200, 226] on span "Remitos Reforsal" at bounding box center [213, 229] width 49 height 8
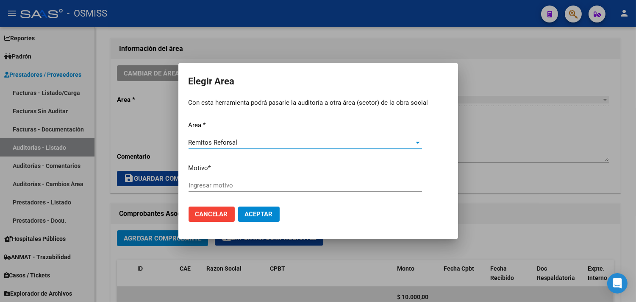
click at [215, 189] on div "Ingresar motivo" at bounding box center [306, 185] width 234 height 13
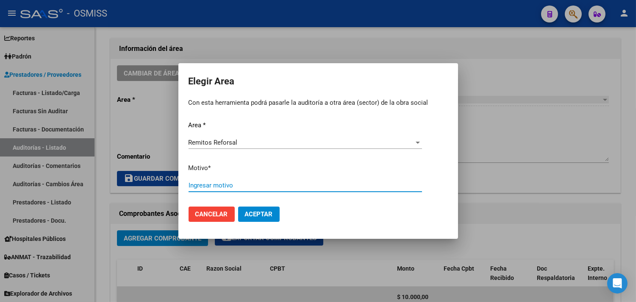
click at [217, 186] on input "Ingresar motivo" at bounding box center [306, 185] width 234 height 8
type input "fac"
click at [259, 212] on span "Aceptar" at bounding box center [259, 214] width 28 height 8
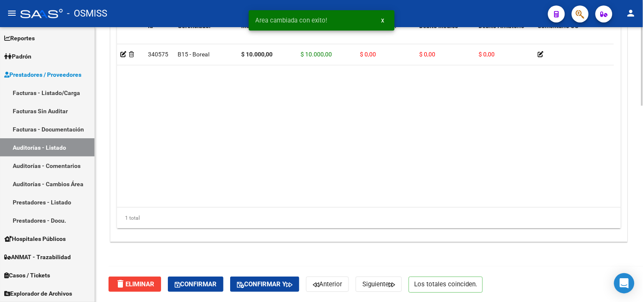
click at [200, 283] on span "Confirmar" at bounding box center [196, 284] width 42 height 8
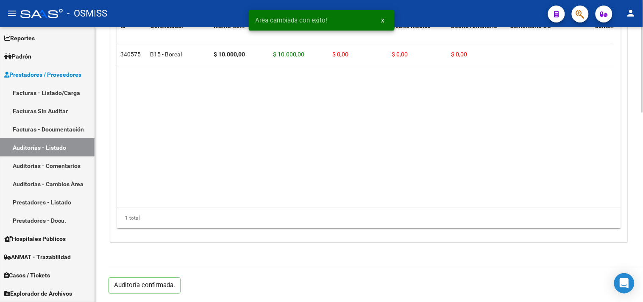
scroll to position [610, 0]
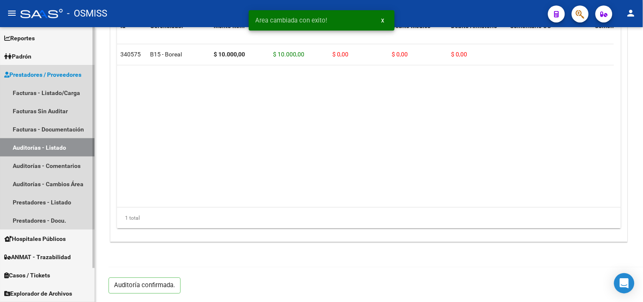
click at [66, 147] on link "Auditorías - Listado" at bounding box center [47, 147] width 95 height 18
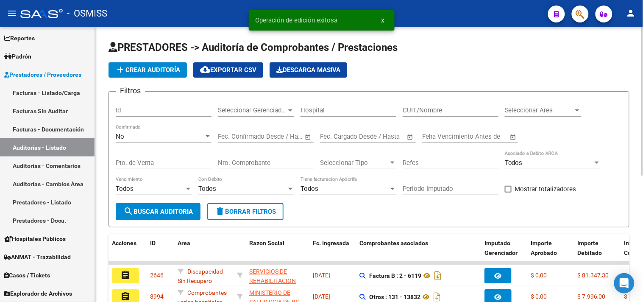
click at [536, 103] on div "Seleccionar Area Seleccionar Area" at bounding box center [543, 107] width 76 height 18
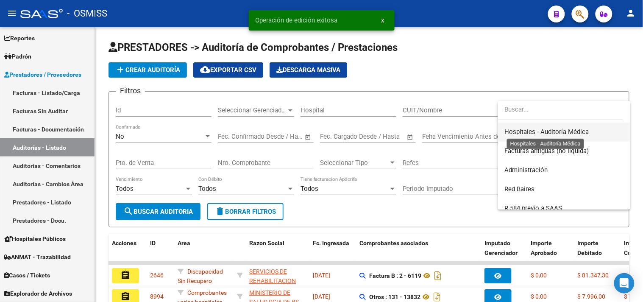
click at [564, 131] on span "Hospitales - Auditoría Médica" at bounding box center [547, 132] width 84 height 8
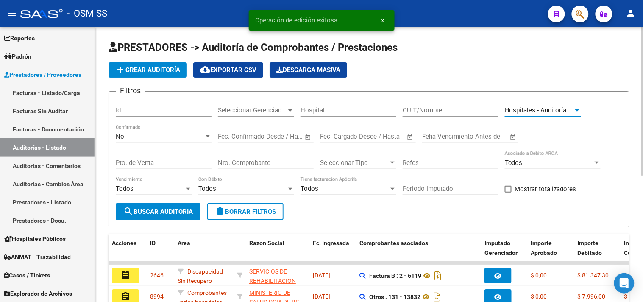
click at [172, 215] on span "search Buscar Auditoria" at bounding box center [158, 212] width 70 height 8
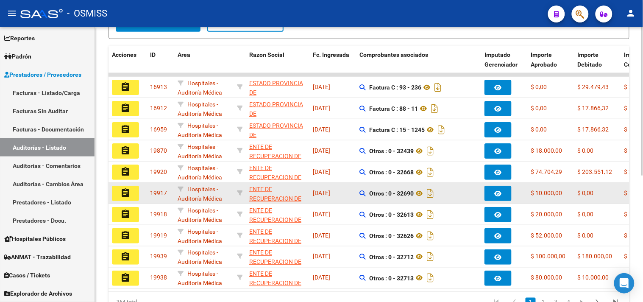
scroll to position [234, 0]
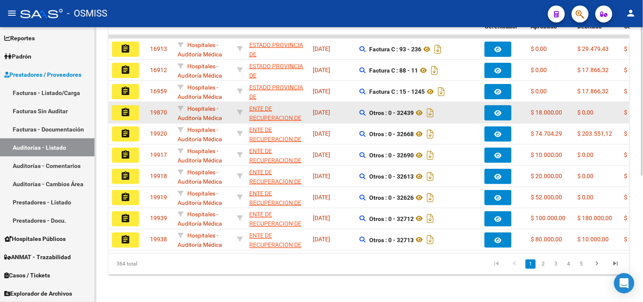
drag, startPoint x: 389, startPoint y: 105, endPoint x: 413, endPoint y: 109, distance: 24.5
click at [413, 109] on div "Otros : 0 - 32439" at bounding box center [418, 113] width 118 height 14
copy strong "0 - 32439"
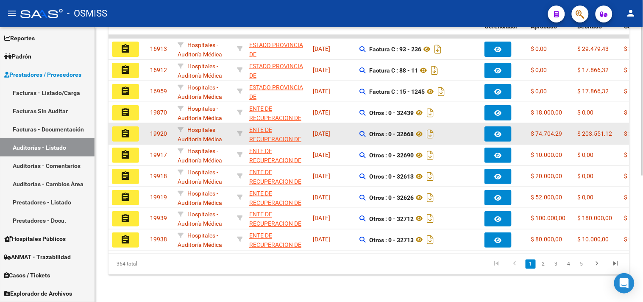
click at [126, 128] on mat-icon "assignment" at bounding box center [125, 133] width 10 height 10
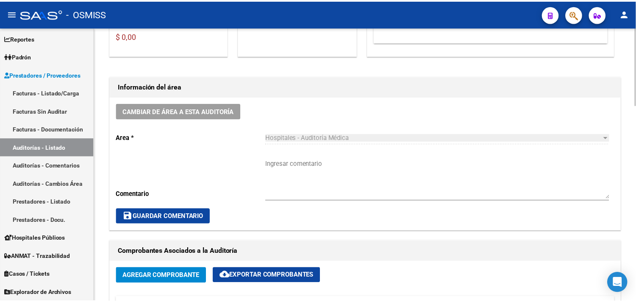
scroll to position [235, 0]
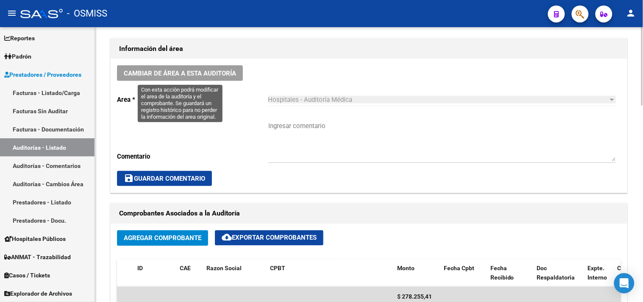
click at [196, 73] on span "Cambiar de área a esta auditoría" at bounding box center [180, 74] width 112 height 8
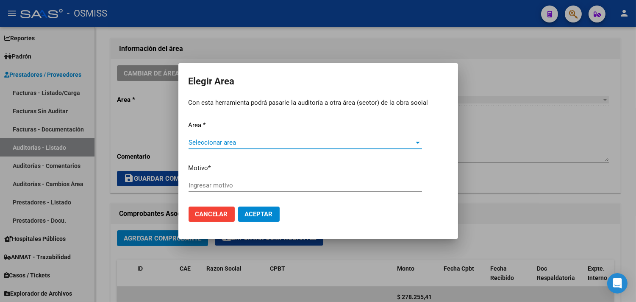
click at [231, 136] on div "Area * Seleccionar area Seleccionar area Motivo * Ingresar motivo" at bounding box center [318, 160] width 259 height 80
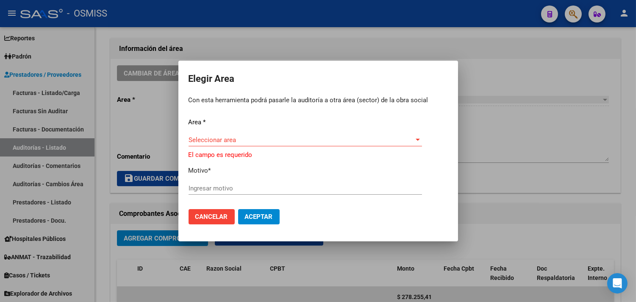
click at [231, 138] on span "Seleccionar area" at bounding box center [302, 140] width 226 height 8
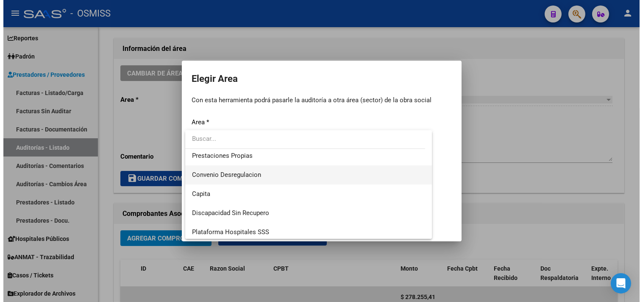
scroll to position [197, 0]
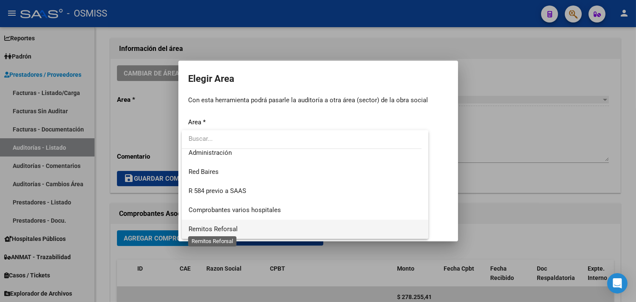
click at [226, 226] on span "Remitos Reforsal" at bounding box center [213, 229] width 49 height 8
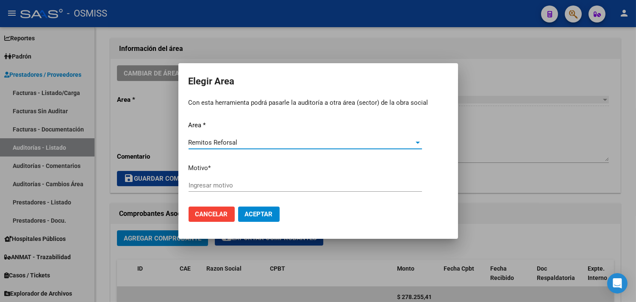
click at [229, 185] on input "Ingresar motivo" at bounding box center [306, 185] width 234 height 8
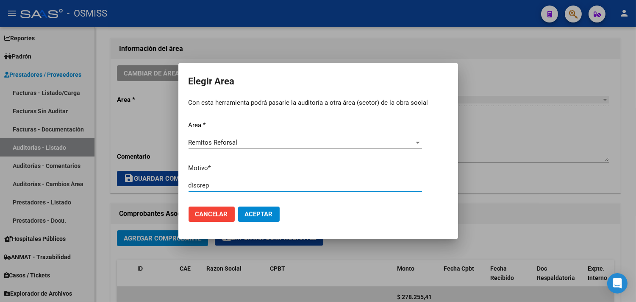
type input "discrep"
click at [238, 206] on button "Aceptar" at bounding box center [259, 213] width 42 height 15
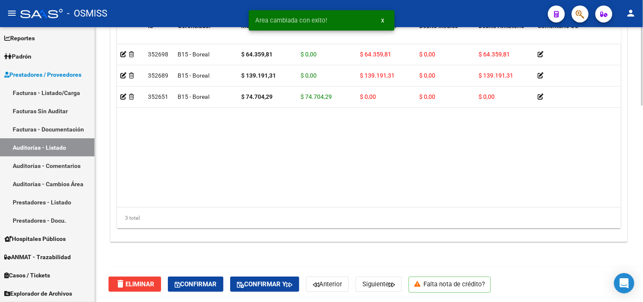
click at [200, 279] on button "Confirmar" at bounding box center [196, 283] width 56 height 15
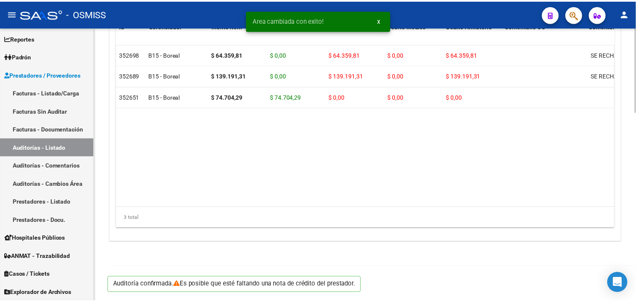
scroll to position [610, 0]
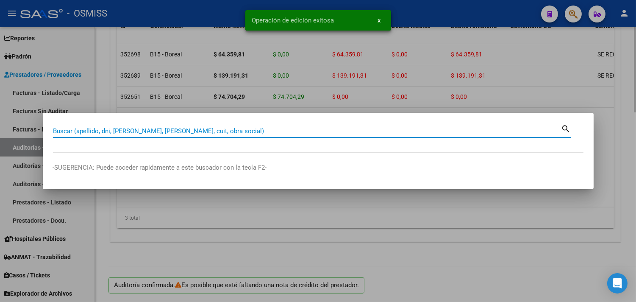
paste input "0 - 32439"
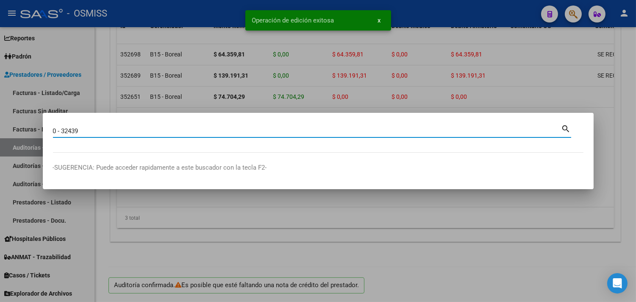
type input "0 - 32439"
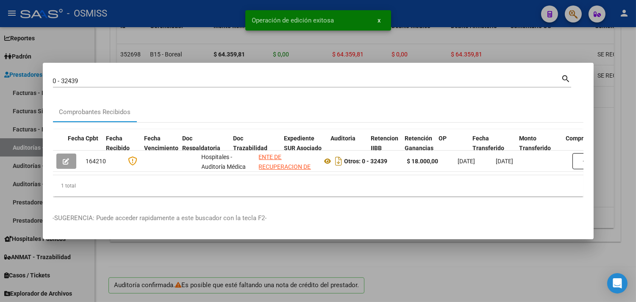
scroll to position [0, 396]
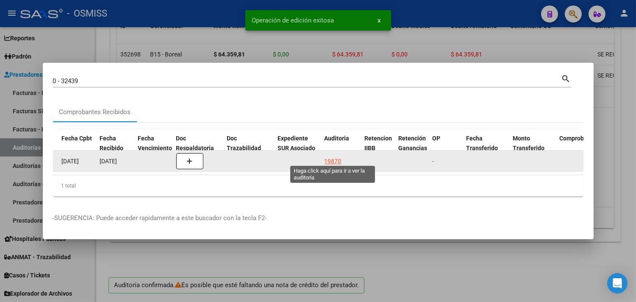
click at [333, 150] on datatable-body-cell "19870" at bounding box center [341, 160] width 40 height 21
click at [335, 156] on div "19870" at bounding box center [333, 161] width 17 height 10
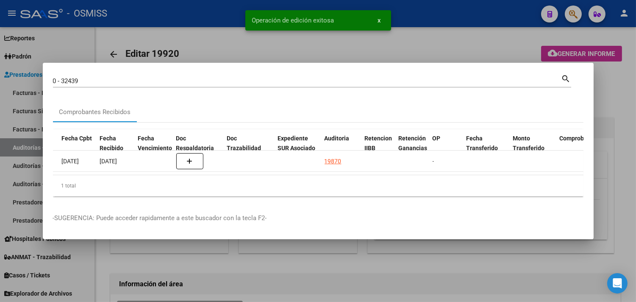
click at [621, 123] on div at bounding box center [318, 151] width 636 height 302
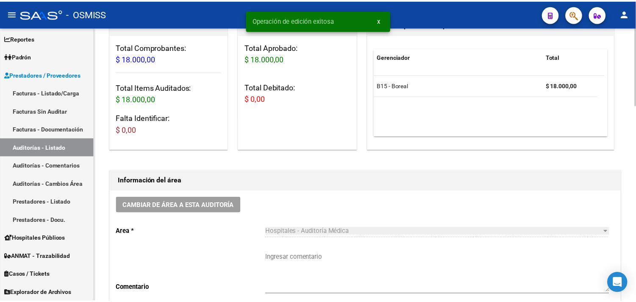
scroll to position [282, 0]
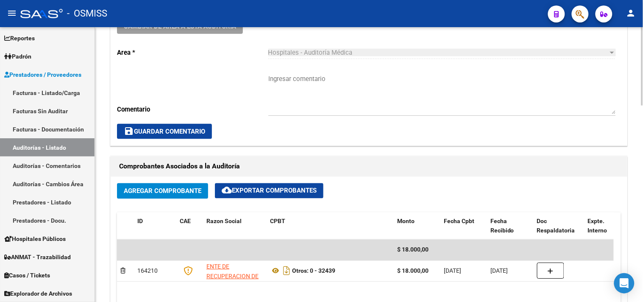
click at [184, 31] on button "Cambiar de área a esta auditoría" at bounding box center [180, 26] width 126 height 16
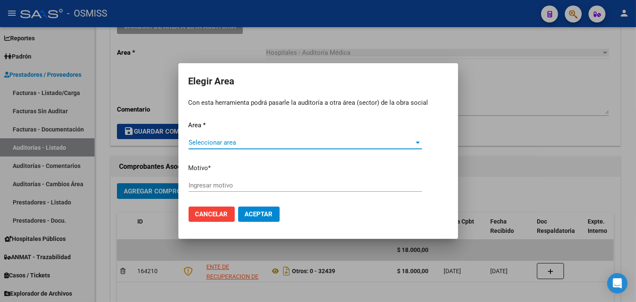
click at [228, 146] on span "Seleccionar area" at bounding box center [302, 143] width 226 height 8
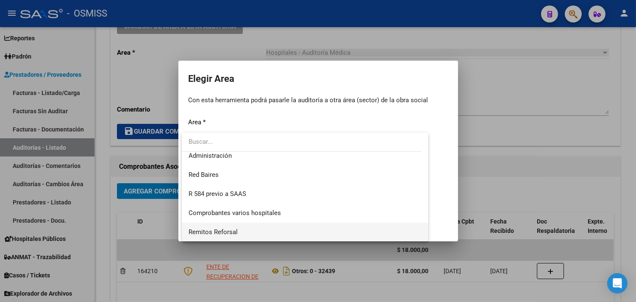
click at [224, 229] on span "Remitos Reforsal" at bounding box center [213, 232] width 49 height 8
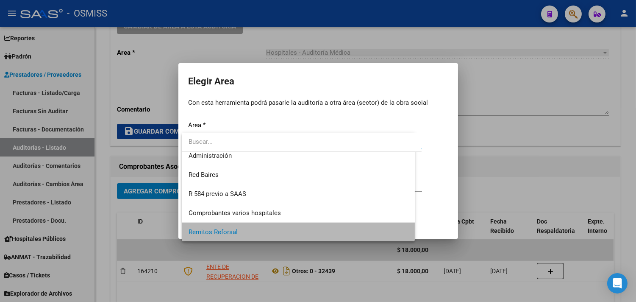
scroll to position [197, 0]
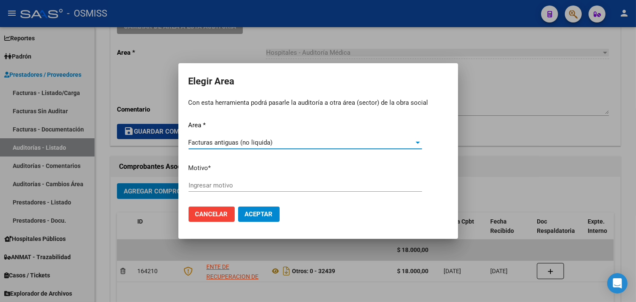
click at [240, 187] on input "Ingresar motivo" at bounding box center [306, 185] width 234 height 8
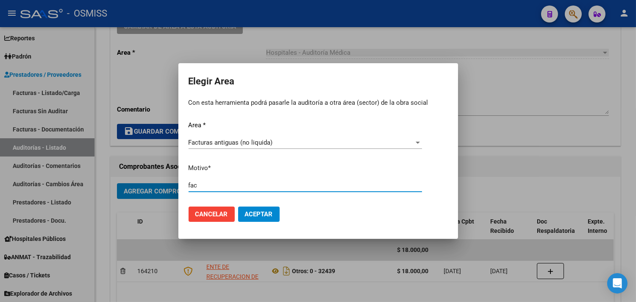
type input "fac"
click at [255, 145] on span "Facturas antiguas (no liquida)" at bounding box center [231, 143] width 84 height 8
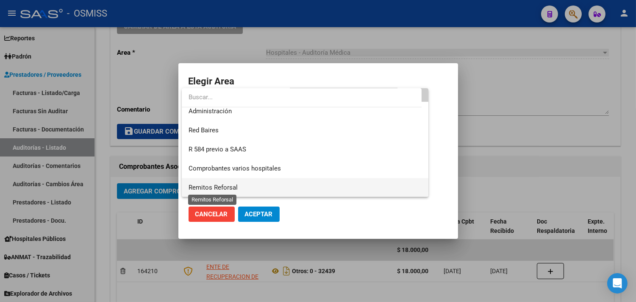
click at [212, 188] on span "Remitos Reforsal" at bounding box center [213, 188] width 49 height 8
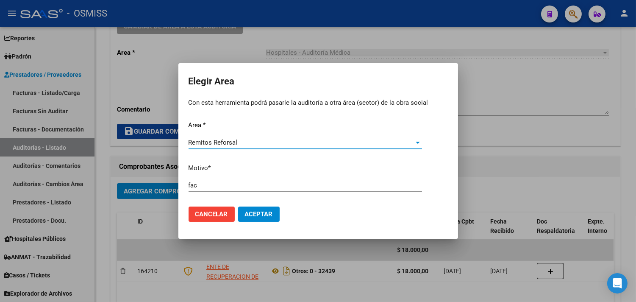
click at [260, 217] on span "Aceptar" at bounding box center [259, 214] width 28 height 8
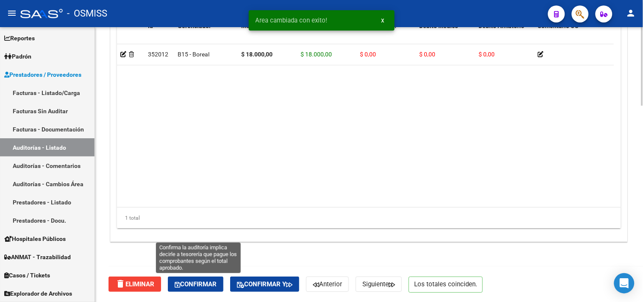
click at [214, 281] on span "Confirmar" at bounding box center [196, 284] width 42 height 8
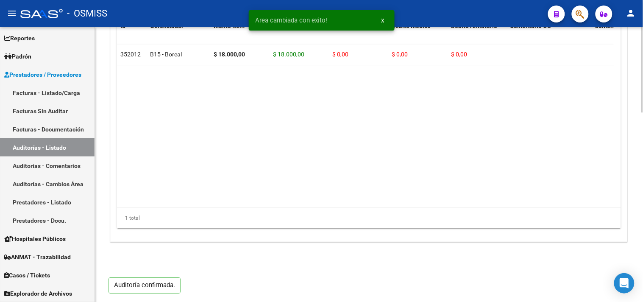
scroll to position [610, 0]
click at [73, 148] on link "Auditorías - Listado" at bounding box center [47, 147] width 95 height 18
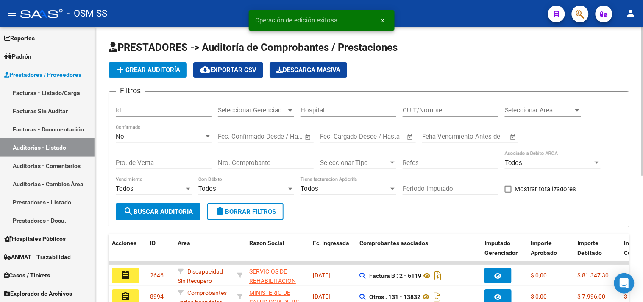
click at [545, 110] on span "Seleccionar Area" at bounding box center [539, 110] width 69 height 8
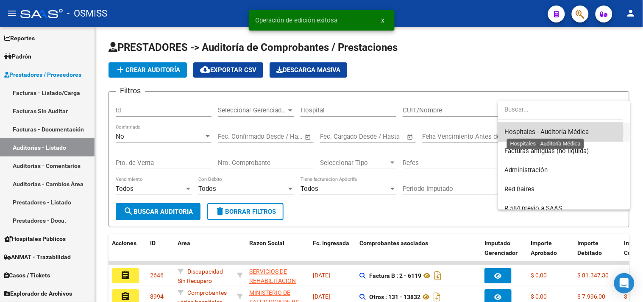
click at [554, 131] on span "Hospitales - Auditoría Médica" at bounding box center [547, 132] width 84 height 8
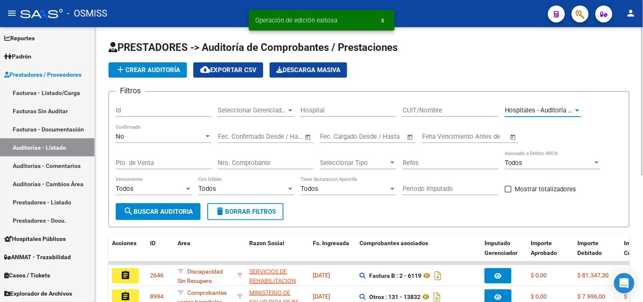
click at [181, 208] on span "search Buscar Auditoria" at bounding box center [158, 212] width 70 height 8
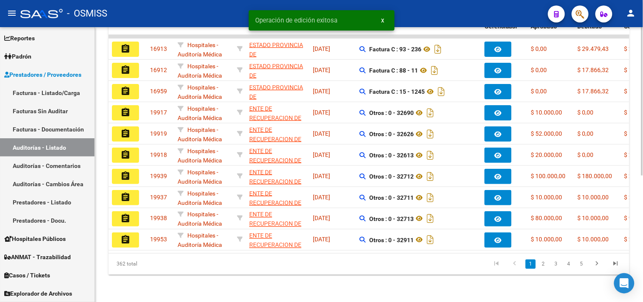
scroll to position [234, 0]
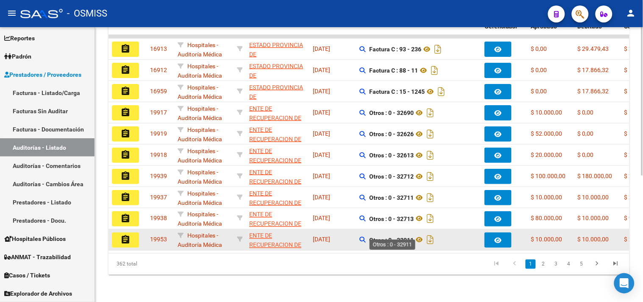
drag, startPoint x: 390, startPoint y: 233, endPoint x: 414, endPoint y: 234, distance: 24.2
click at [414, 237] on strong "Otros : 0 - 32911" at bounding box center [391, 240] width 45 height 7
copy strong "0 - 32911"
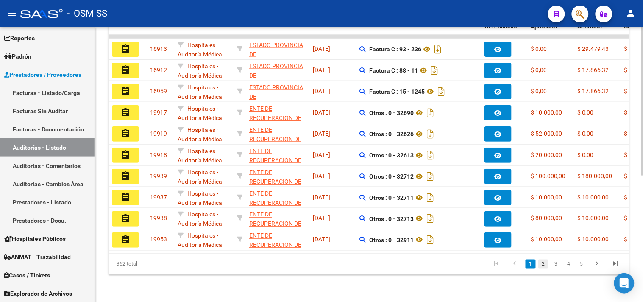
click at [546, 264] on link "2" at bounding box center [543, 263] width 10 height 9
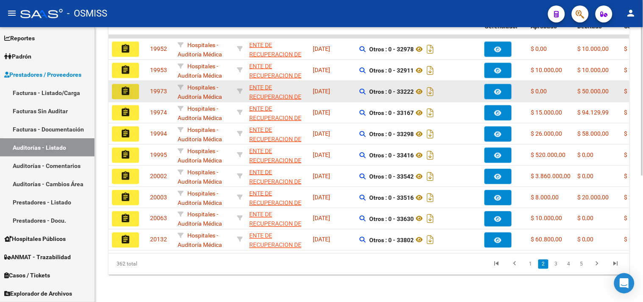
click at [132, 84] on button "assignment" at bounding box center [125, 91] width 27 height 15
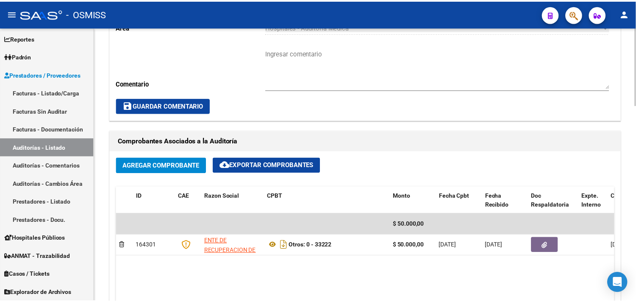
scroll to position [188, 0]
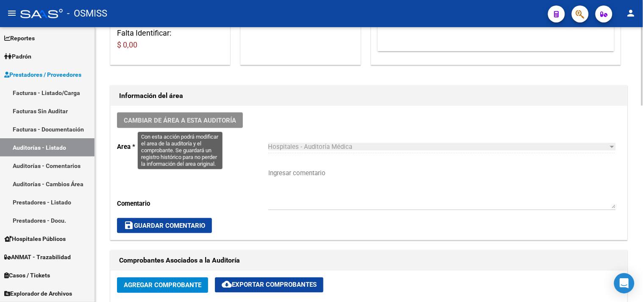
click at [210, 116] on button "Cambiar de área a esta auditoría" at bounding box center [180, 120] width 126 height 16
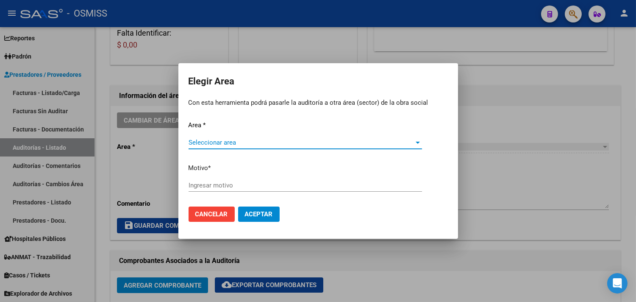
click at [265, 141] on span "Seleccionar area" at bounding box center [302, 143] width 226 height 8
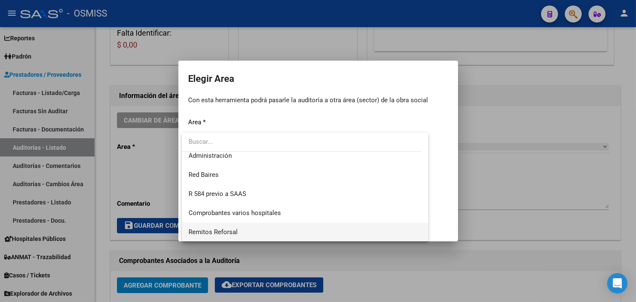
click at [230, 231] on span "Remitos Reforsal" at bounding box center [213, 232] width 49 height 8
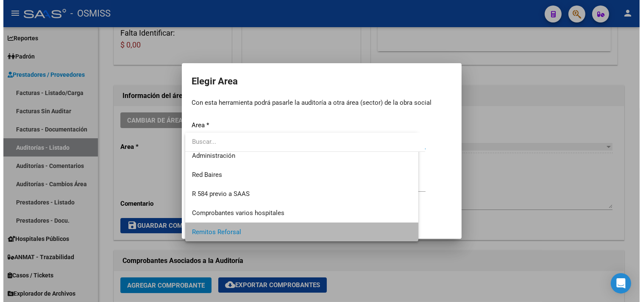
scroll to position [197, 0]
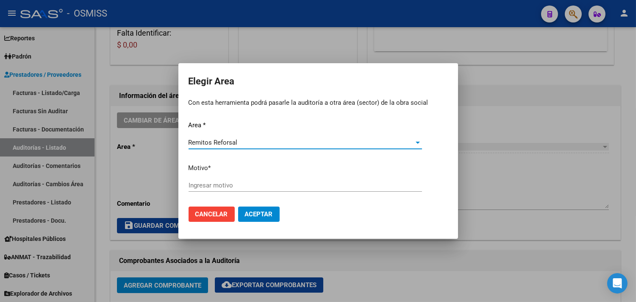
click at [223, 188] on input "Ingresar motivo" at bounding box center [306, 185] width 234 height 8
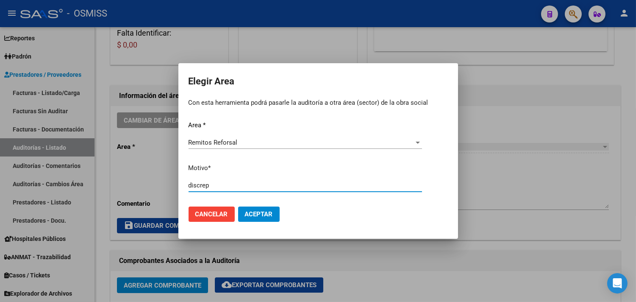
type input "discrep"
click at [238, 206] on button "Aceptar" at bounding box center [259, 213] width 42 height 15
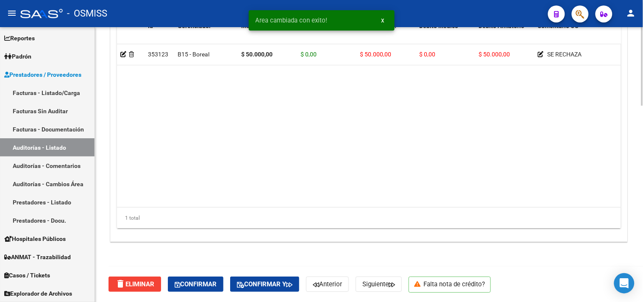
click at [201, 281] on span "Confirmar" at bounding box center [196, 284] width 42 height 8
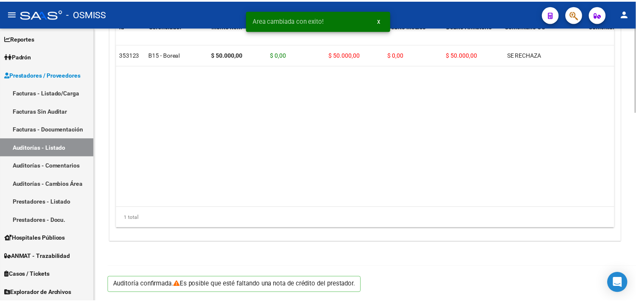
scroll to position [610, 0]
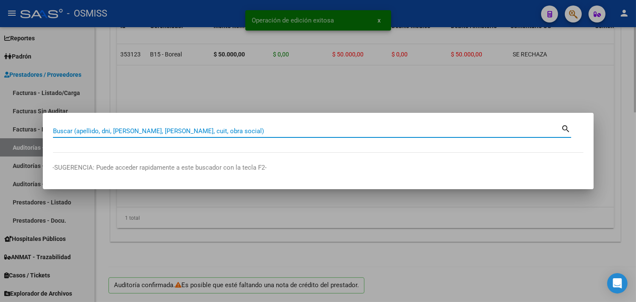
paste input "0 - 32911"
type input "0 - 32911"
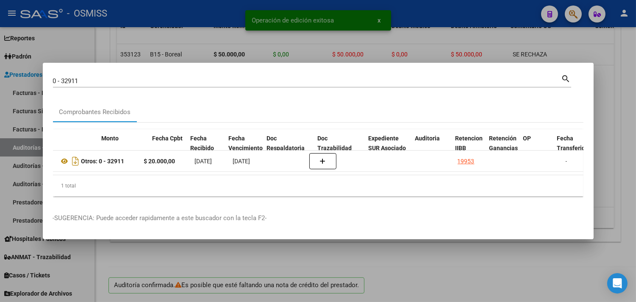
scroll to position [0, 320]
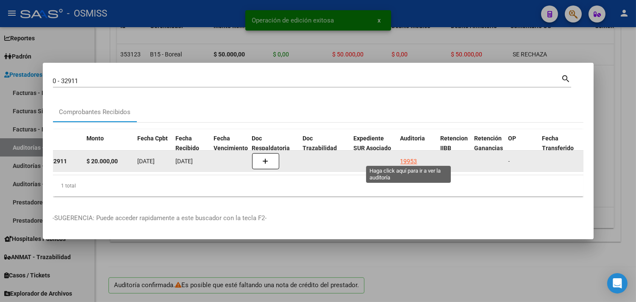
click at [403, 156] on div "19953" at bounding box center [409, 161] width 17 height 10
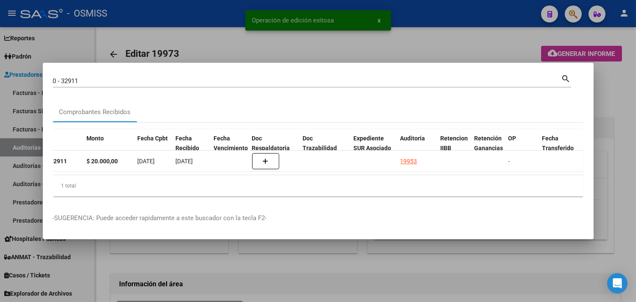
click at [609, 86] on div at bounding box center [318, 151] width 636 height 302
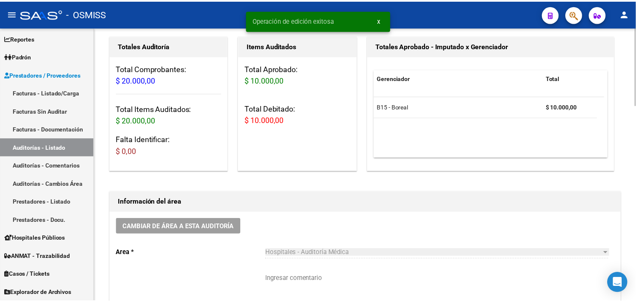
scroll to position [235, 0]
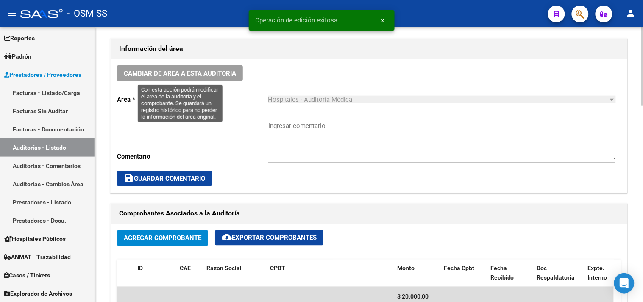
click at [180, 68] on button "Cambiar de área a esta auditoría" at bounding box center [180, 73] width 126 height 16
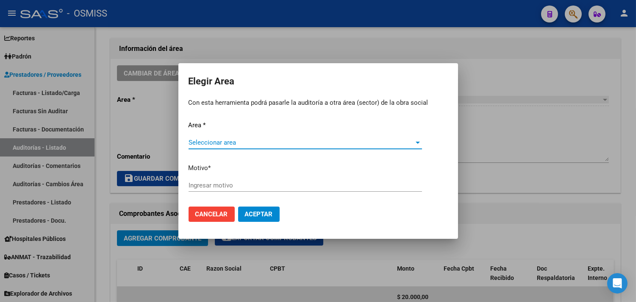
click at [226, 141] on span "Seleccionar area" at bounding box center [302, 143] width 226 height 8
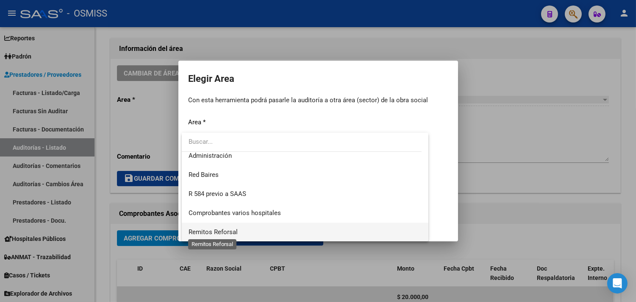
click at [231, 234] on span "Remitos Reforsal" at bounding box center [213, 232] width 49 height 8
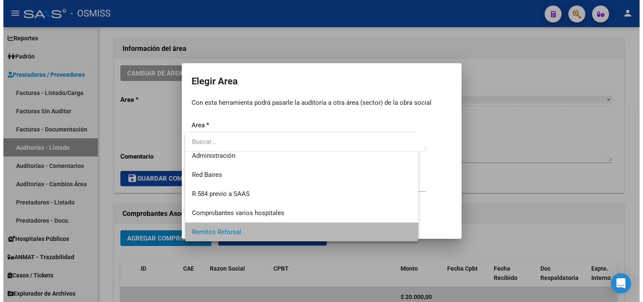
scroll to position [197, 0]
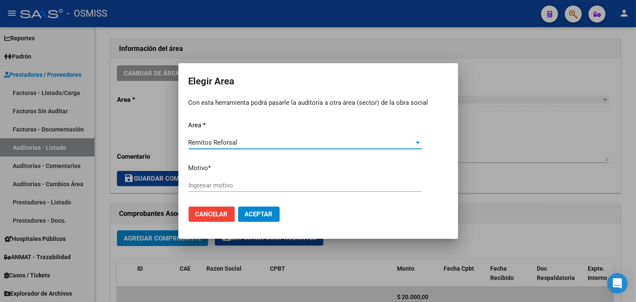
click at [225, 179] on div "Ingresar motivo" at bounding box center [306, 185] width 234 height 13
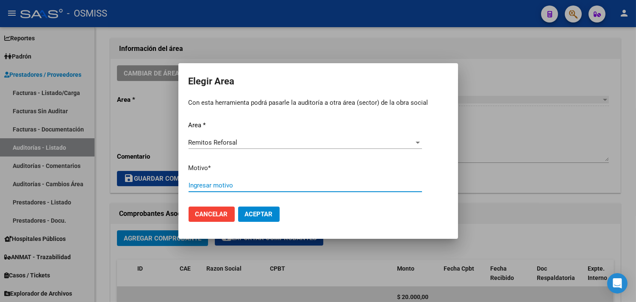
click at [225, 187] on input "Ingresar motivo" at bounding box center [306, 185] width 234 height 8
type input "discrep"
click at [238, 206] on button "Aceptar" at bounding box center [259, 213] width 42 height 15
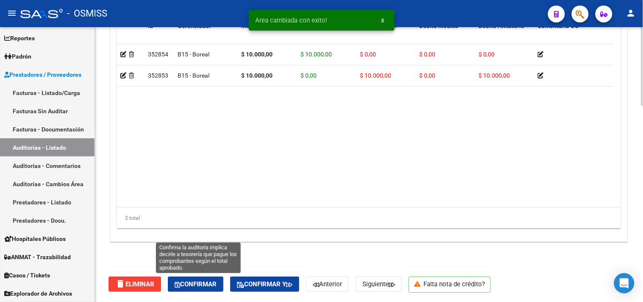
click at [212, 278] on button "Confirmar" at bounding box center [196, 283] width 56 height 15
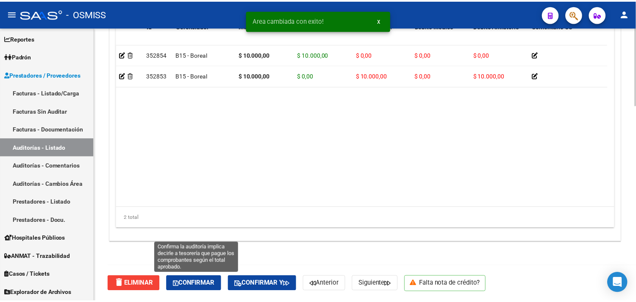
scroll to position [610, 0]
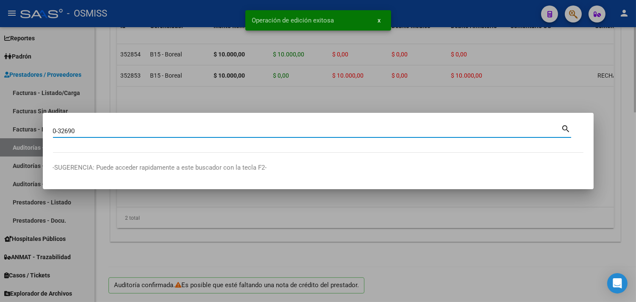
type input "0-32690"
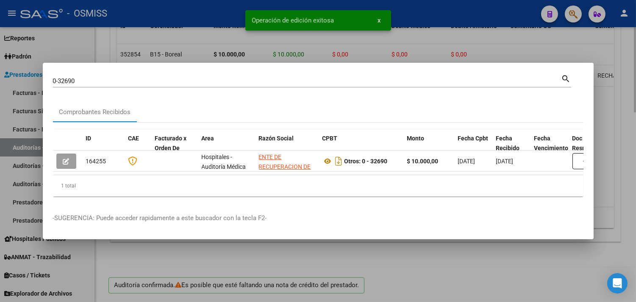
scroll to position [0, 297]
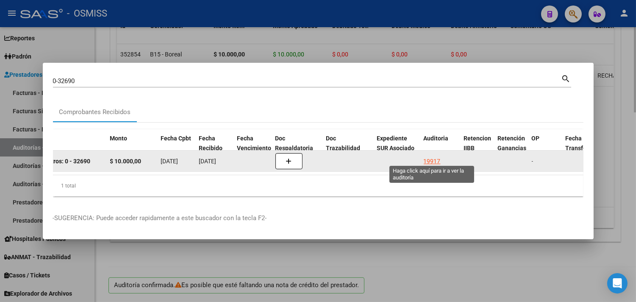
click at [427, 156] on div "19917" at bounding box center [432, 161] width 17 height 10
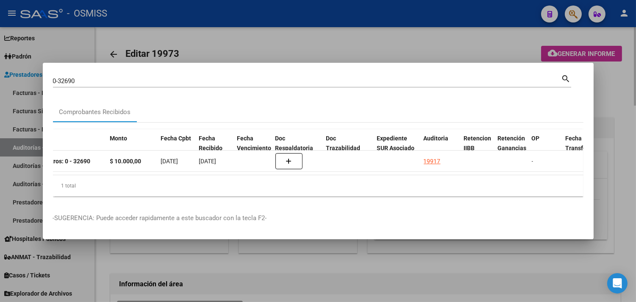
click at [620, 94] on div at bounding box center [318, 151] width 636 height 302
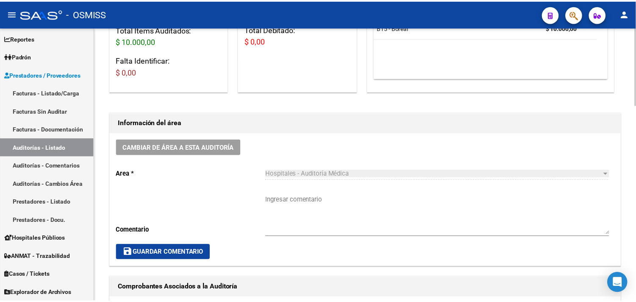
scroll to position [282, 0]
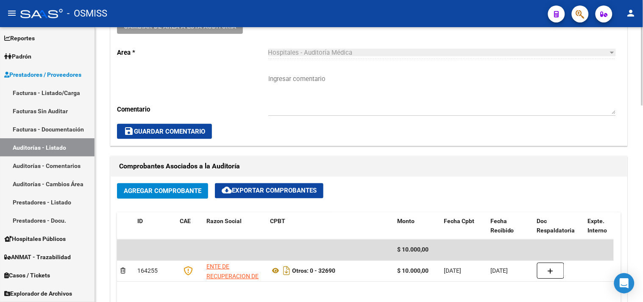
click at [205, 32] on button "Cambiar de área a esta auditoría" at bounding box center [180, 26] width 126 height 16
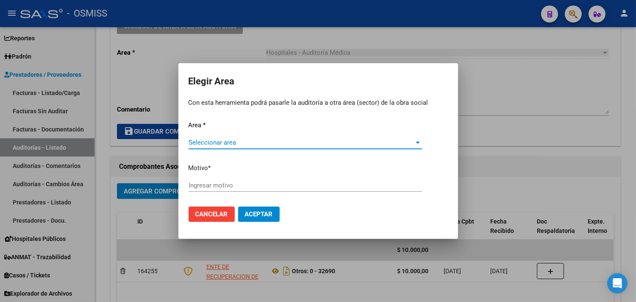
click at [242, 137] on div "Seleccionar area Seleccionar area" at bounding box center [306, 142] width 234 height 13
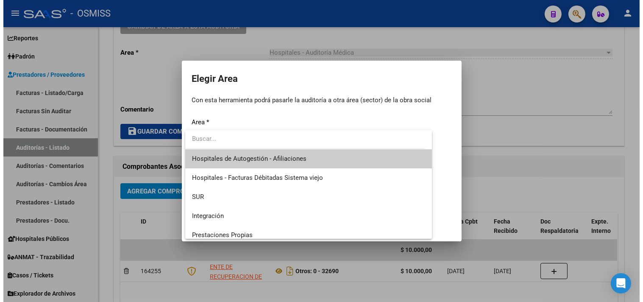
scroll to position [197, 0]
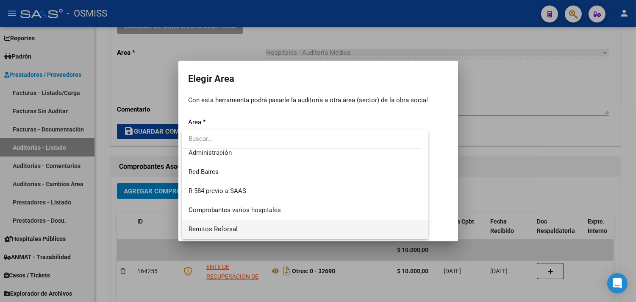
click at [235, 230] on span "Remitos Reforsal" at bounding box center [213, 229] width 49 height 8
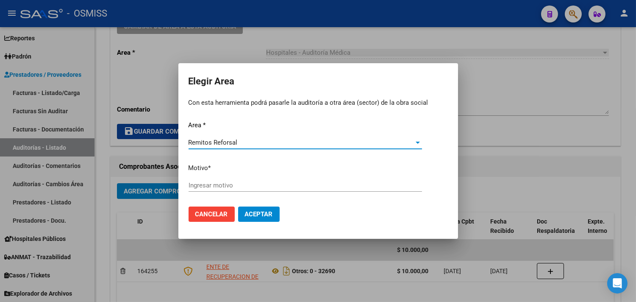
click at [222, 186] on input "Ingresar motivo" at bounding box center [306, 185] width 234 height 8
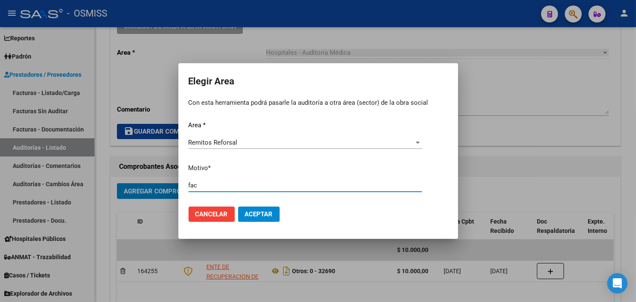
type input "fac"
click at [256, 215] on span "Aceptar" at bounding box center [259, 214] width 28 height 8
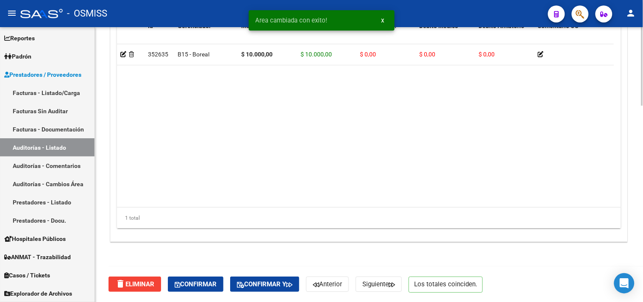
click at [210, 280] on span "Confirmar" at bounding box center [196, 284] width 42 height 8
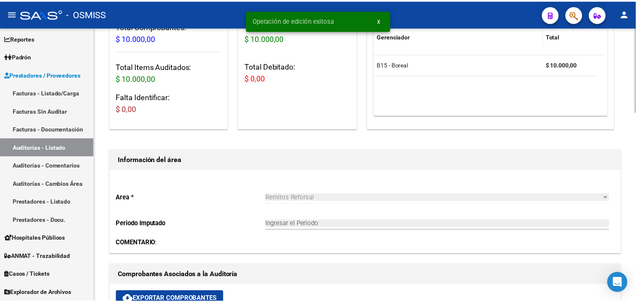
scroll to position [92, 0]
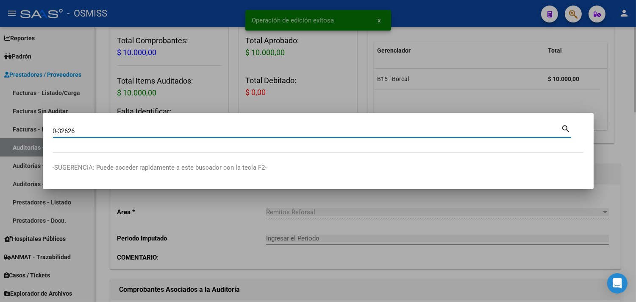
type input "0-32626"
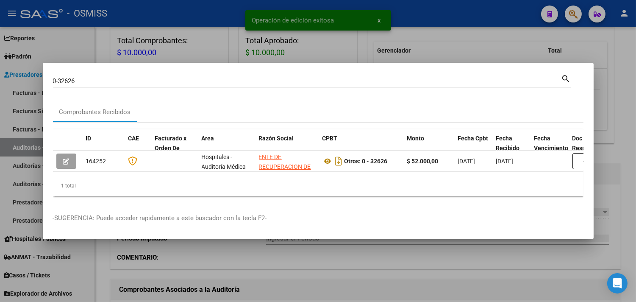
scroll to position [0, 361]
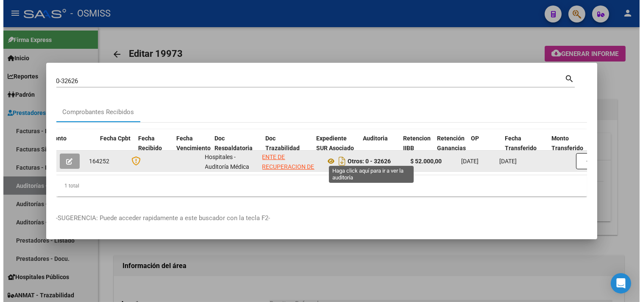
scroll to position [0, 361]
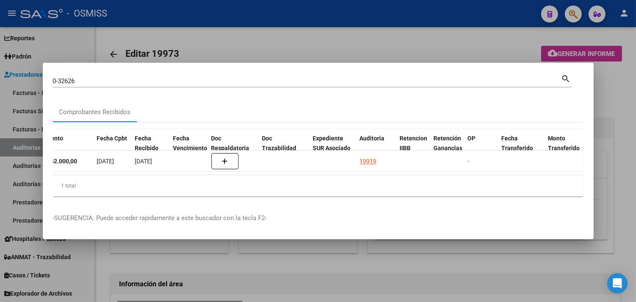
click at [610, 98] on div at bounding box center [318, 151] width 636 height 302
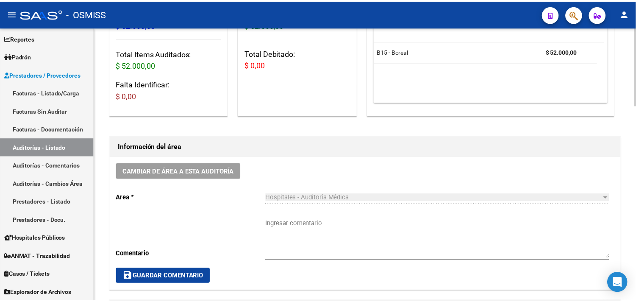
scroll to position [235, 0]
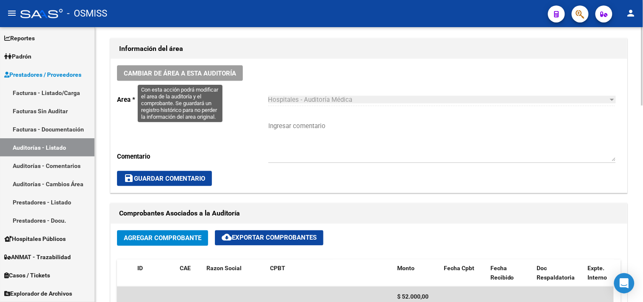
click at [185, 65] on button "Cambiar de área a esta auditoría" at bounding box center [180, 73] width 126 height 16
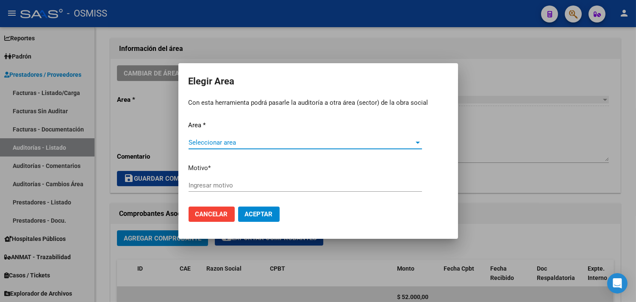
click at [231, 140] on span "Seleccionar area" at bounding box center [302, 143] width 226 height 8
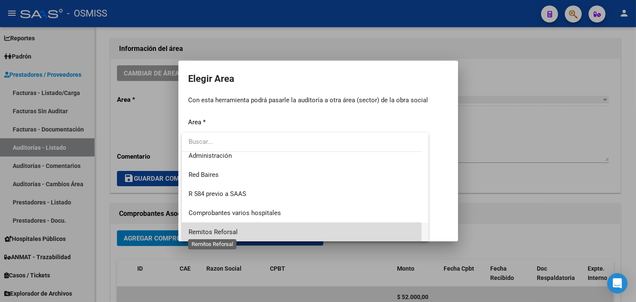
click at [227, 232] on span "Remitos Reforsal" at bounding box center [213, 232] width 49 height 8
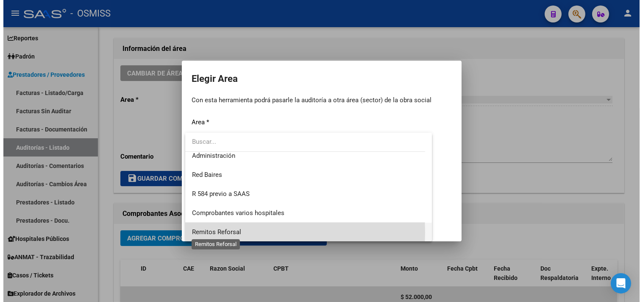
scroll to position [197, 0]
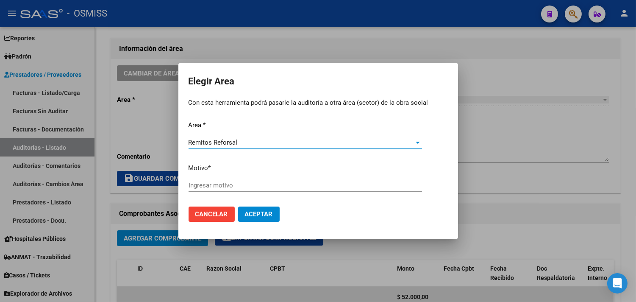
click at [220, 184] on input "Ingresar motivo" at bounding box center [306, 185] width 234 height 8
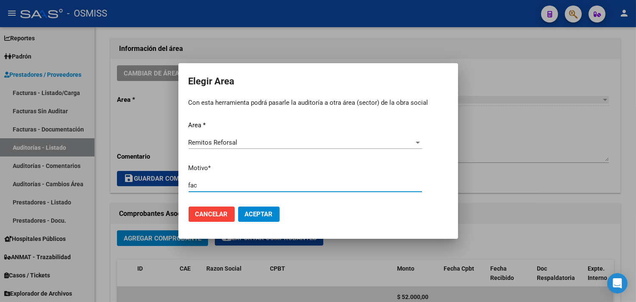
type input "fac"
click at [268, 215] on span "Aceptar" at bounding box center [259, 214] width 28 height 8
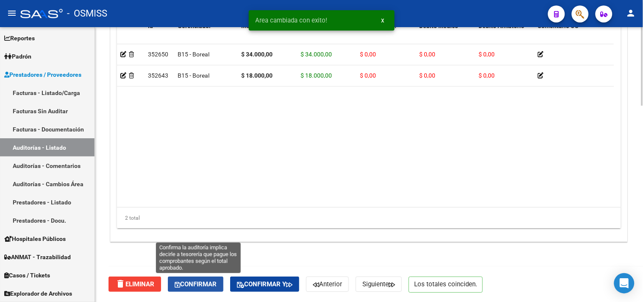
click at [209, 278] on button "Confirmar" at bounding box center [196, 283] width 56 height 15
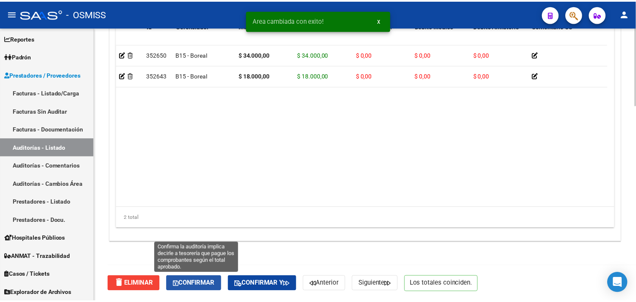
scroll to position [610, 0]
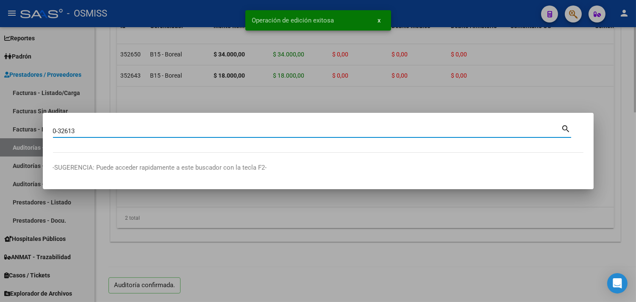
type input "0-32613"
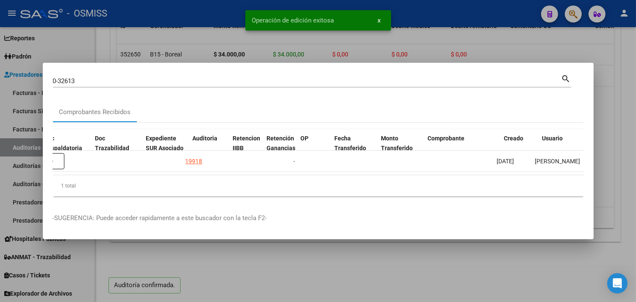
scroll to position [0, 528]
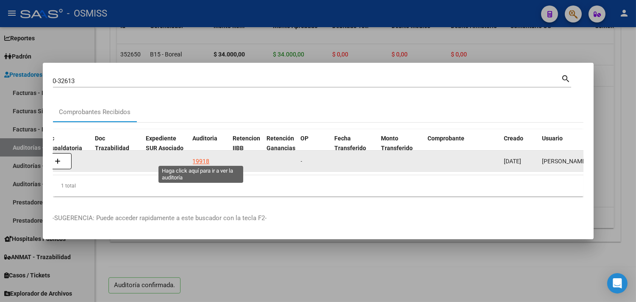
click at [201, 157] on div "19918" at bounding box center [201, 161] width 17 height 10
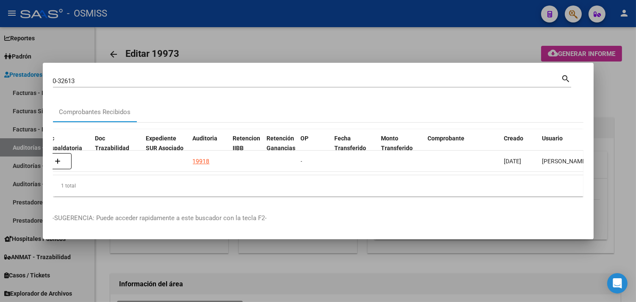
click at [611, 120] on div at bounding box center [318, 151] width 636 height 302
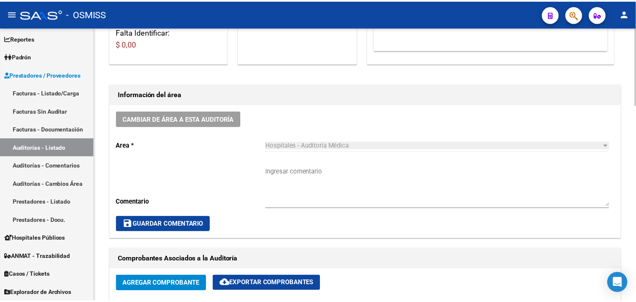
scroll to position [235, 0]
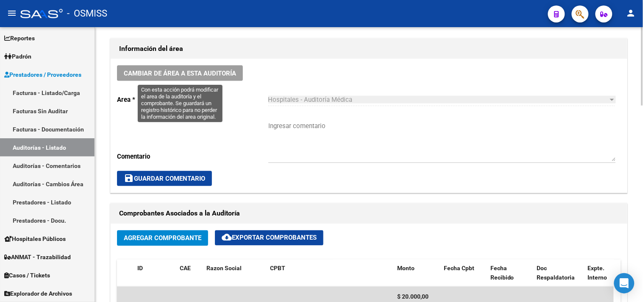
click at [197, 73] on span "Cambiar de área a esta auditoría" at bounding box center [180, 74] width 112 height 8
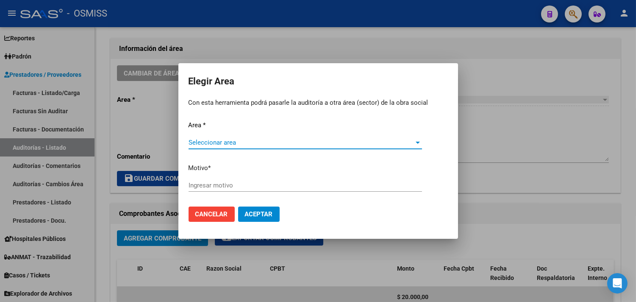
click at [233, 145] on span "Seleccionar area" at bounding box center [302, 143] width 226 height 8
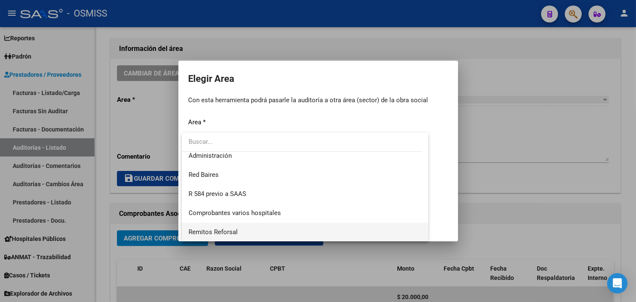
click at [236, 227] on span "Remitos Reforsal" at bounding box center [306, 232] width 234 height 19
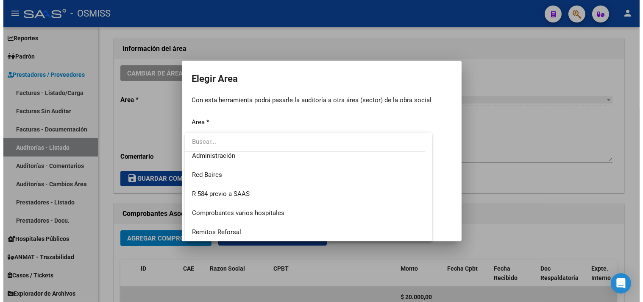
scroll to position [197, 0]
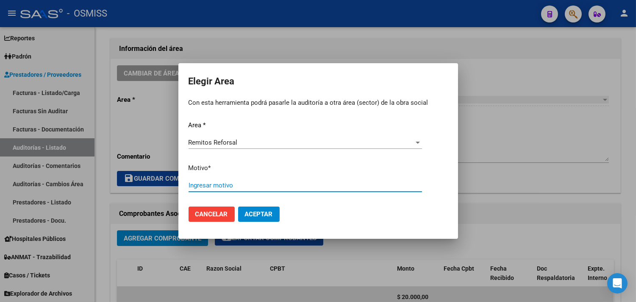
click at [226, 185] on input "Ingresar motivo" at bounding box center [306, 185] width 234 height 8
type input "fac"
click at [263, 210] on span "Aceptar" at bounding box center [259, 214] width 28 height 8
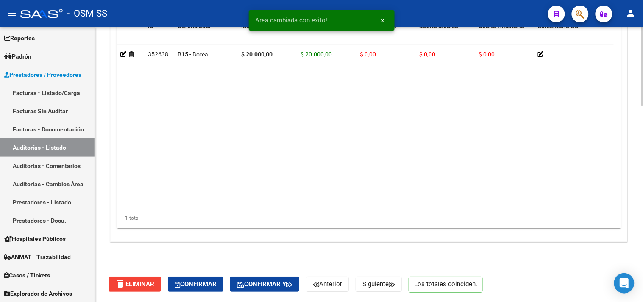
click at [194, 294] on div "delete Eliminar Confirmar Confirmar y Anterior Siguiente Los totales coinciden." at bounding box center [373, 284] width 528 height 36
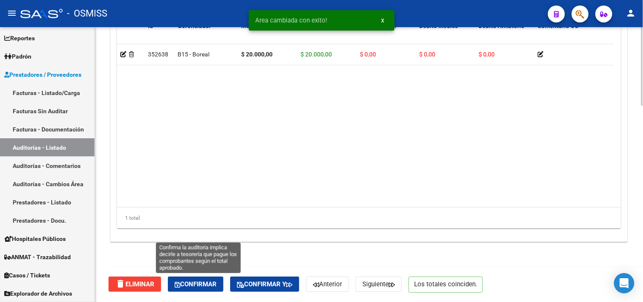
click at [206, 278] on button "Confirmar" at bounding box center [196, 283] width 56 height 15
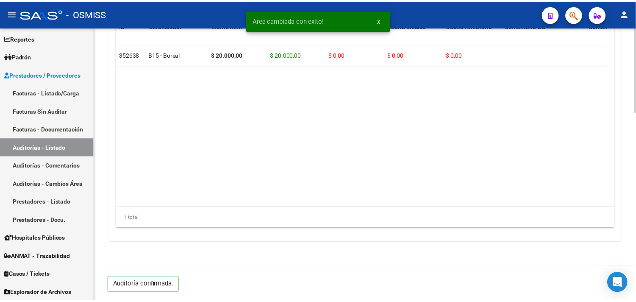
scroll to position [610, 0]
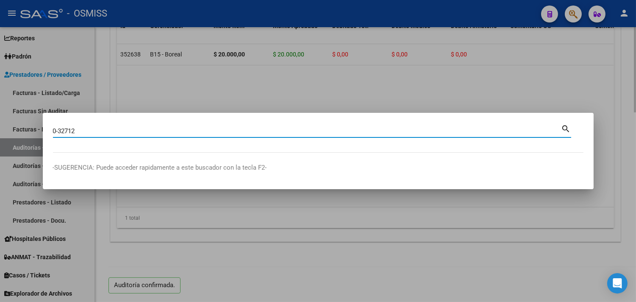
type input "0-32712"
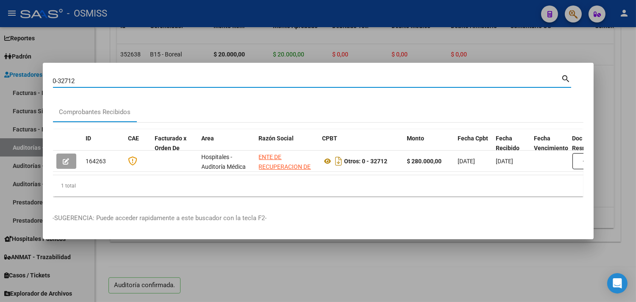
drag, startPoint x: 82, startPoint y: 75, endPoint x: 0, endPoint y: 71, distance: 81.9
click at [0, 71] on div "0-32712 Buscar (apellido, dni, cuil, nro traspaso, cuit, obra social) search Co…" at bounding box center [318, 151] width 636 height 302
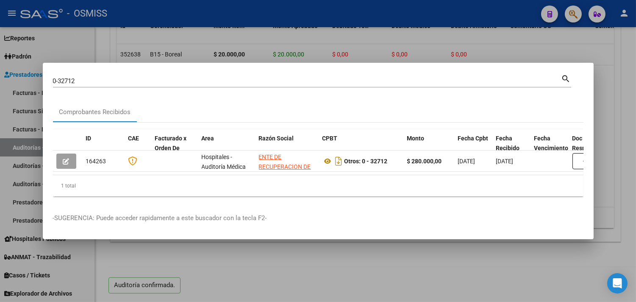
scroll to position [0, 251]
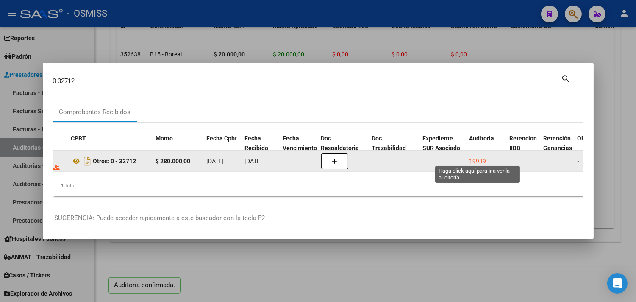
click at [481, 159] on div "19939" at bounding box center [478, 161] width 17 height 10
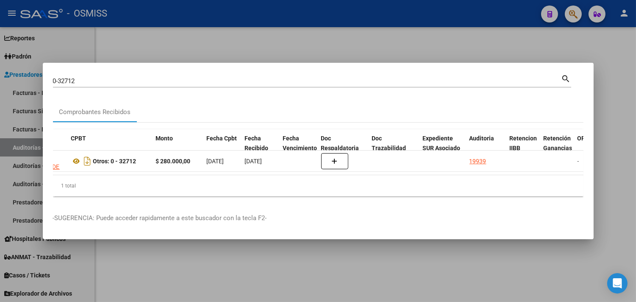
click at [613, 86] on div at bounding box center [318, 151] width 636 height 302
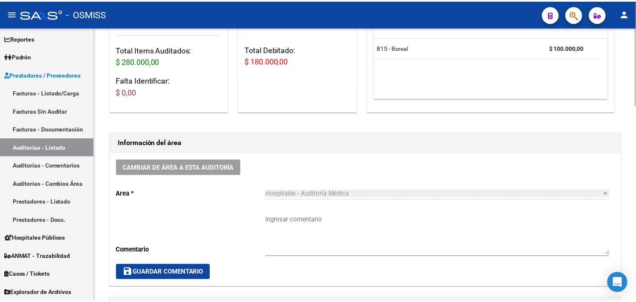
scroll to position [235, 0]
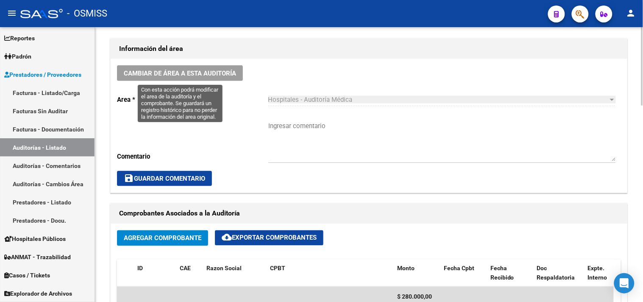
click at [214, 73] on span "Cambiar de área a esta auditoría" at bounding box center [180, 74] width 112 height 8
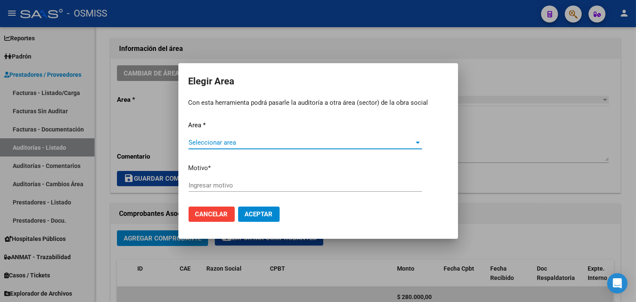
click at [234, 147] on div "Seleccionar area Seleccionar area" at bounding box center [306, 146] width 234 height 21
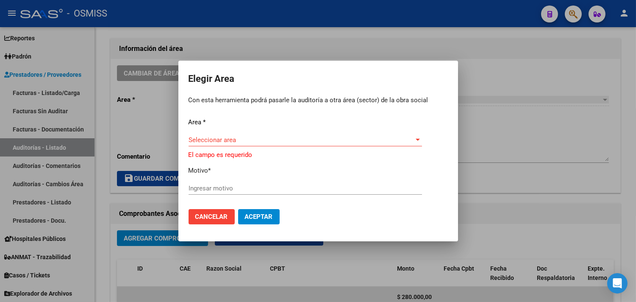
click at [230, 134] on div "Seleccionar area Seleccionar area" at bounding box center [306, 140] width 234 height 13
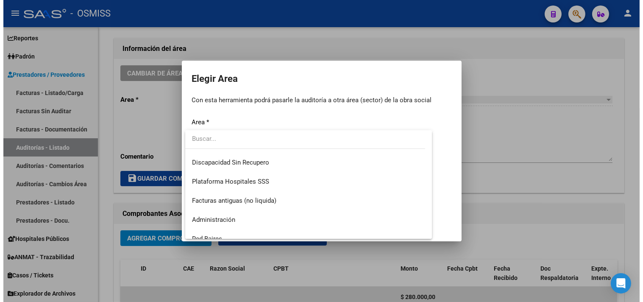
scroll to position [197, 0]
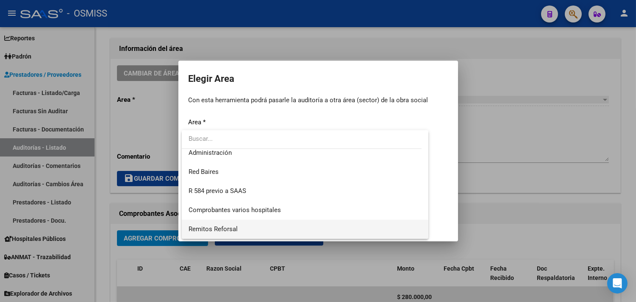
click at [237, 223] on span "Remitos Reforsal" at bounding box center [306, 229] width 234 height 19
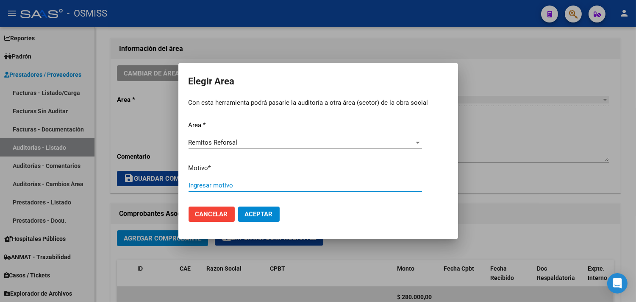
click at [239, 187] on input "Ingresar motivo" at bounding box center [306, 185] width 234 height 8
type input "discrep"
click at [238, 206] on button "Aceptar" at bounding box center [259, 213] width 42 height 15
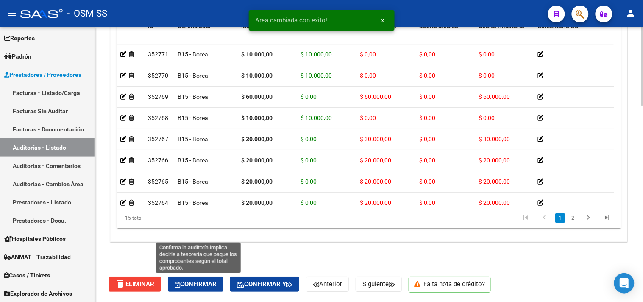
click at [209, 285] on span "Confirmar" at bounding box center [196, 284] width 42 height 8
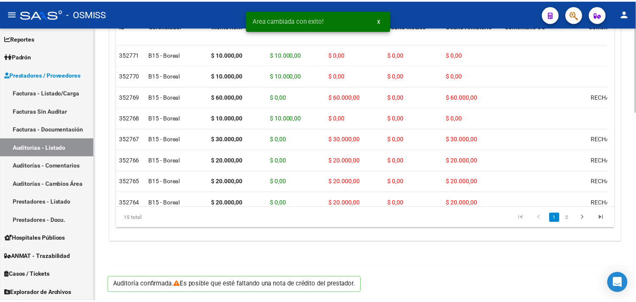
scroll to position [610, 0]
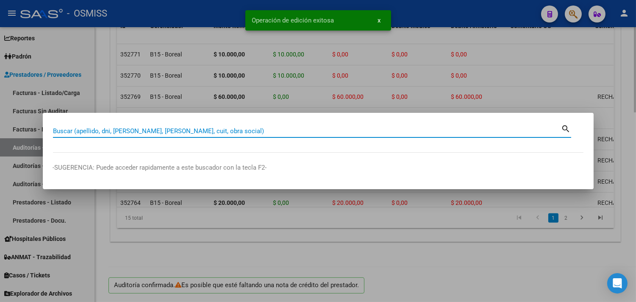
paste input "0-32712"
type input "0-32713"
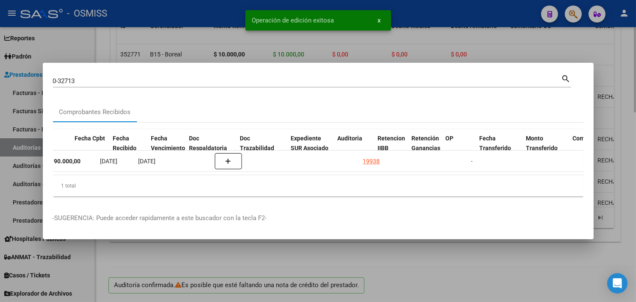
scroll to position [0, 379]
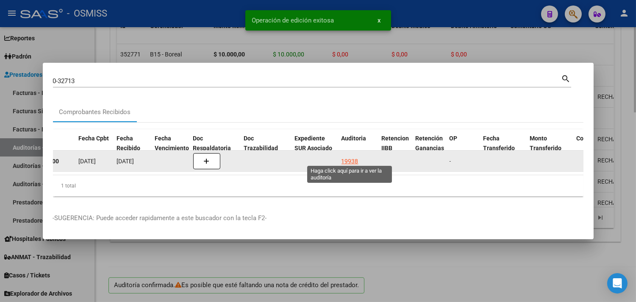
click at [353, 159] on div "19938" at bounding box center [350, 161] width 17 height 10
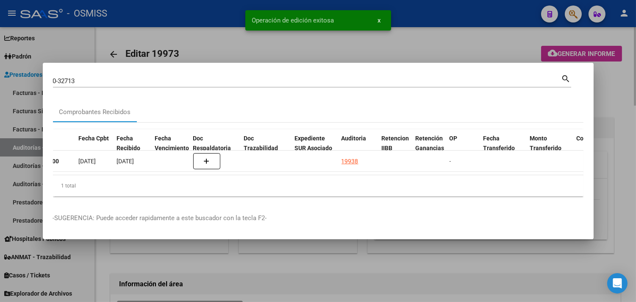
click at [621, 122] on div at bounding box center [318, 151] width 636 height 302
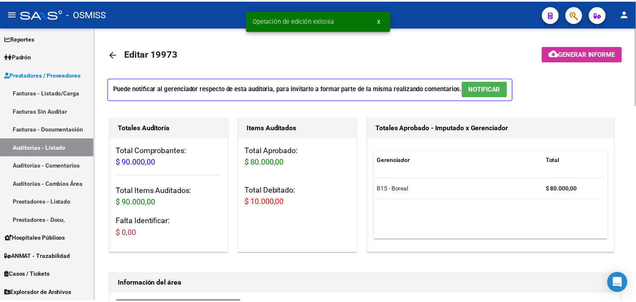
scroll to position [282, 0]
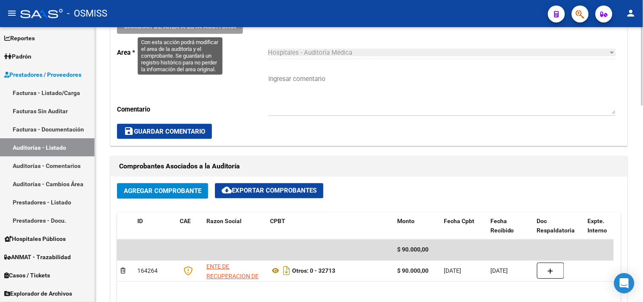
click at [171, 32] on button "Cambiar de área a esta auditoría" at bounding box center [180, 26] width 126 height 16
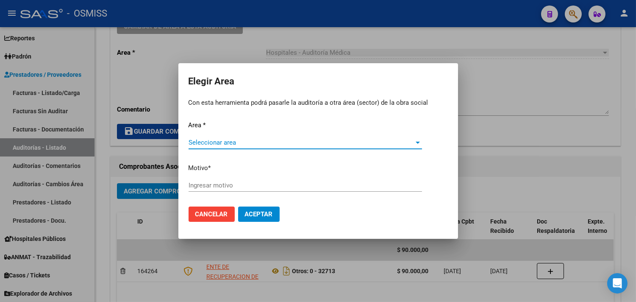
click at [221, 139] on span "Seleccionar area" at bounding box center [302, 143] width 226 height 8
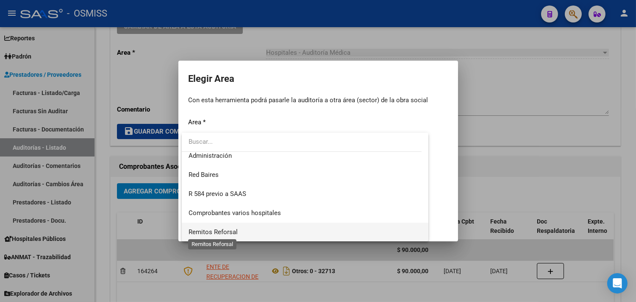
click at [225, 228] on span "Remitos Reforsal" at bounding box center [213, 232] width 49 height 8
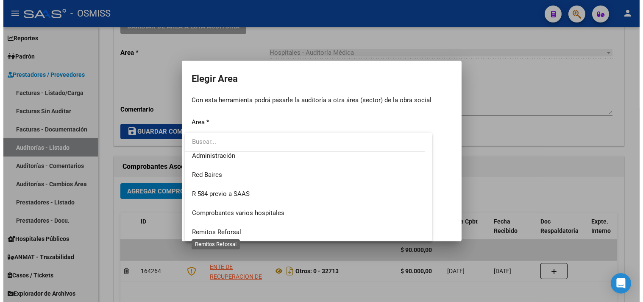
scroll to position [197, 0]
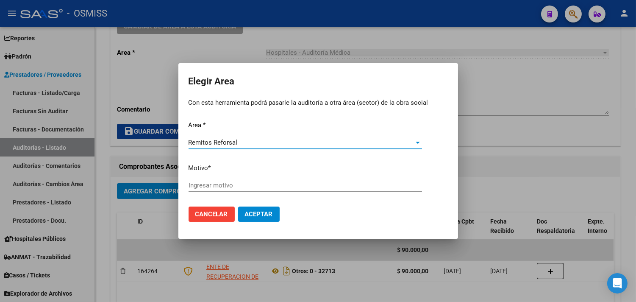
click at [208, 187] on input "Ingresar motivo" at bounding box center [306, 185] width 234 height 8
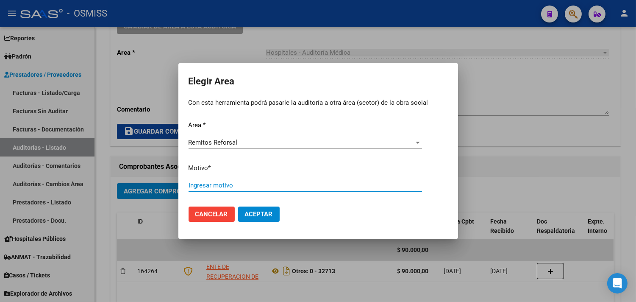
paste input "0-32712"
drag, startPoint x: 226, startPoint y: 188, endPoint x: 125, endPoint y: 189, distance: 100.1
click at [125, 189] on div "Elegir Area Con esta herramienta podrá pasarle la auditoría a otra área (sector…" at bounding box center [318, 151] width 636 height 302
type input "discrep"
click at [238, 206] on button "Aceptar" at bounding box center [259, 213] width 42 height 15
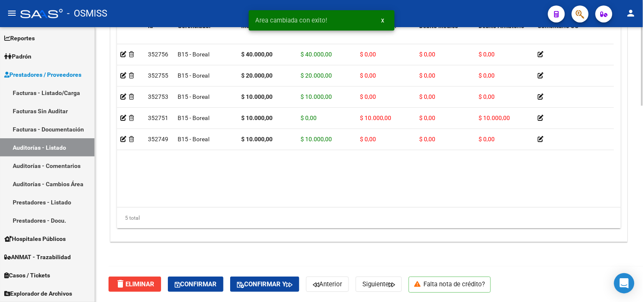
click at [211, 282] on span "Confirmar" at bounding box center [196, 284] width 42 height 8
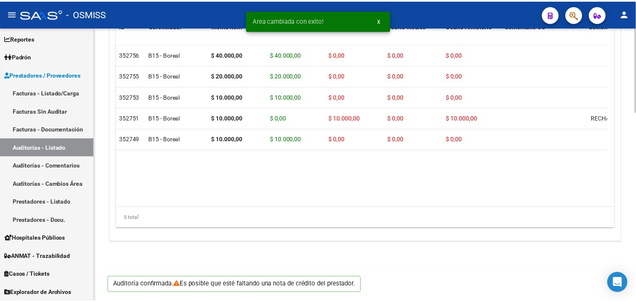
scroll to position [610, 0]
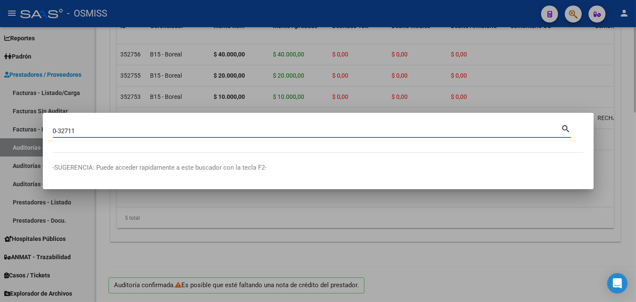
type input "0-32711"
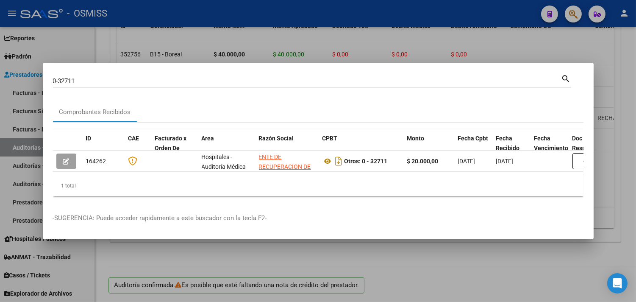
scroll to position [0, 508]
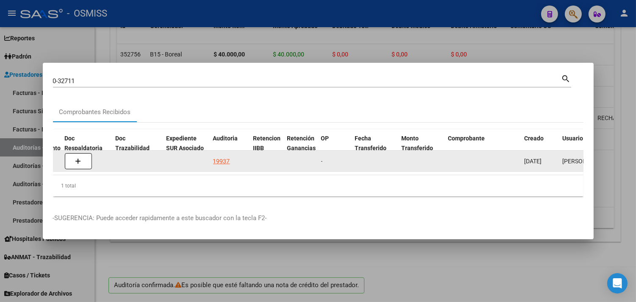
click at [226, 161] on div "19937" at bounding box center [221, 161] width 17 height 10
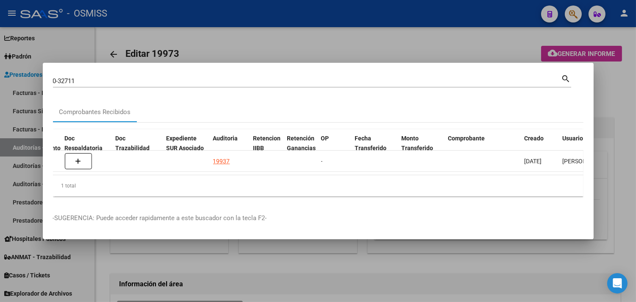
click at [622, 92] on div at bounding box center [318, 151] width 636 height 302
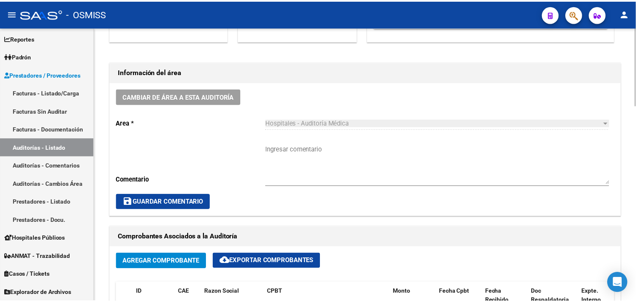
scroll to position [235, 0]
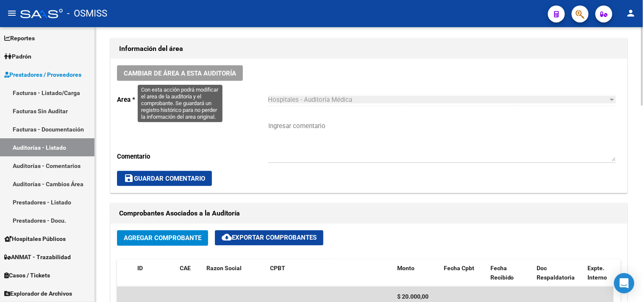
click at [176, 70] on span "Cambiar de área a esta auditoría" at bounding box center [180, 74] width 112 height 8
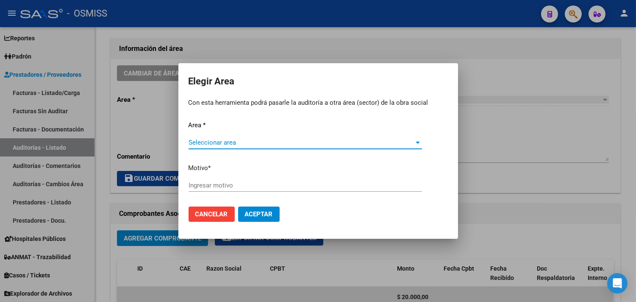
click at [225, 140] on span "Seleccionar area" at bounding box center [302, 143] width 226 height 8
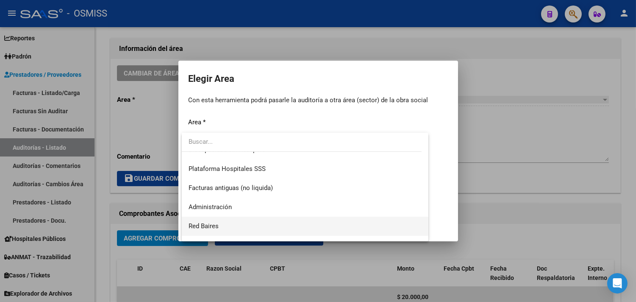
scroll to position [196, 0]
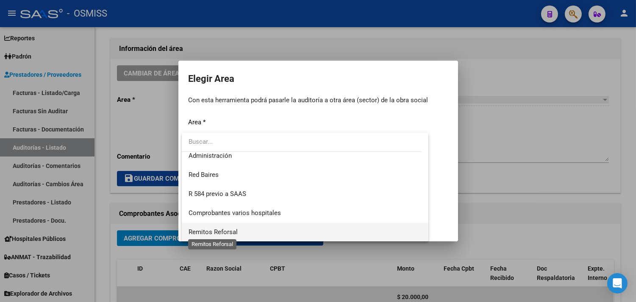
click at [229, 228] on span "Remitos Reforsal" at bounding box center [213, 232] width 49 height 8
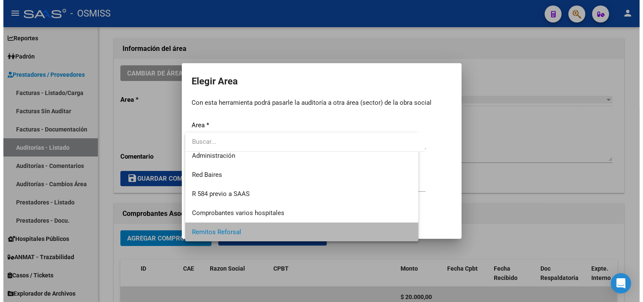
scroll to position [197, 0]
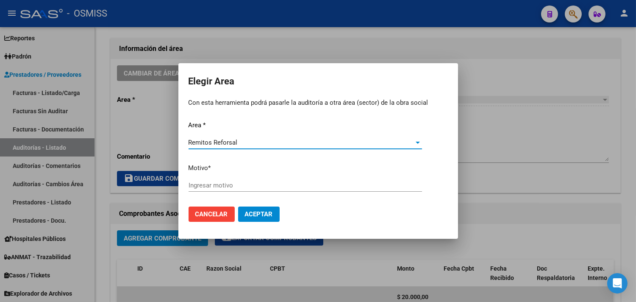
click at [223, 181] on div "Ingresar motivo" at bounding box center [306, 185] width 234 height 13
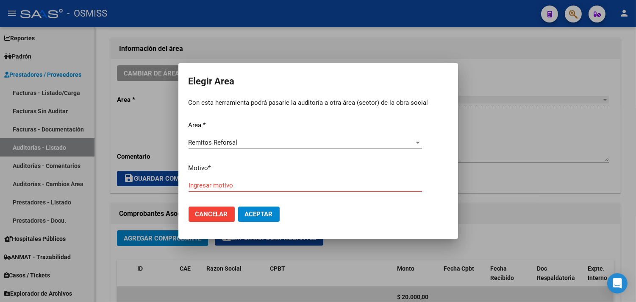
click at [222, 190] on div "Ingresar motivo" at bounding box center [306, 185] width 234 height 13
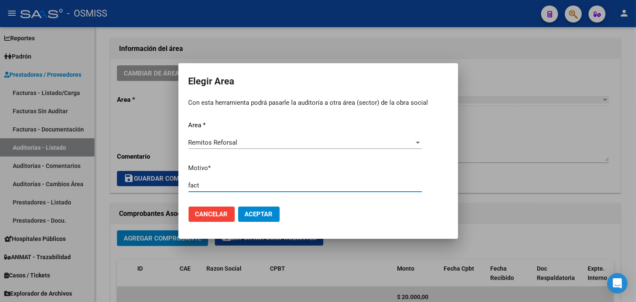
type input "fact"
click at [258, 210] on span "Aceptar" at bounding box center [259, 214] width 28 height 8
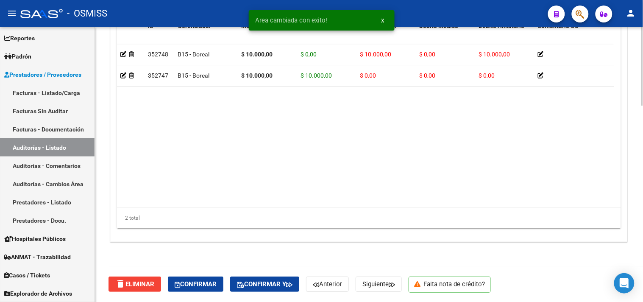
click at [194, 280] on span "Confirmar" at bounding box center [196, 284] width 42 height 8
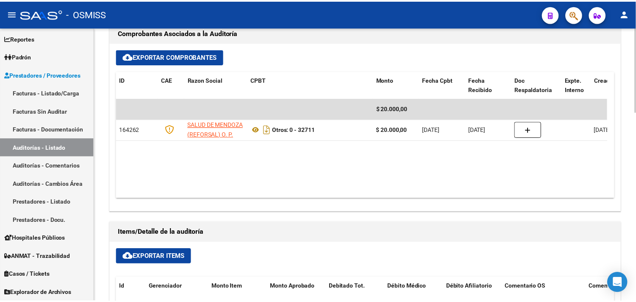
scroll to position [327, 0]
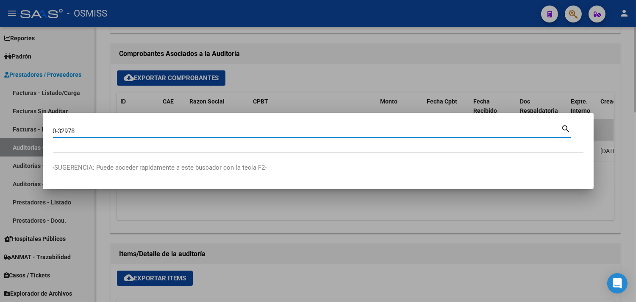
type input "0-32978"
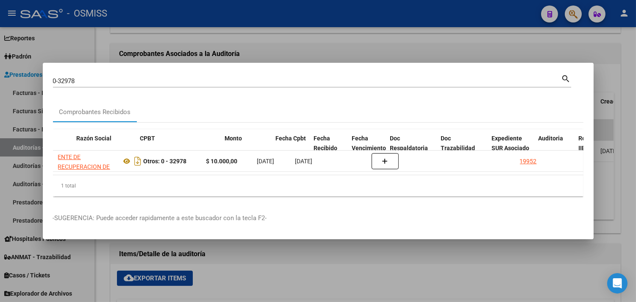
scroll to position [0, 202]
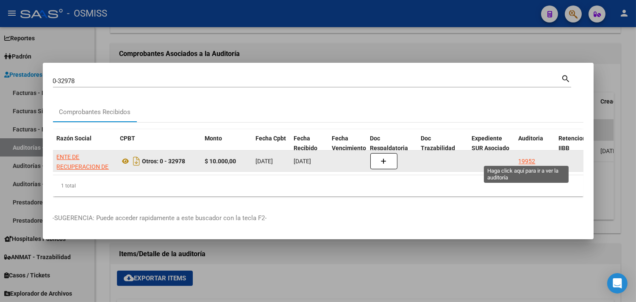
click at [521, 158] on div "19952" at bounding box center [527, 161] width 17 height 10
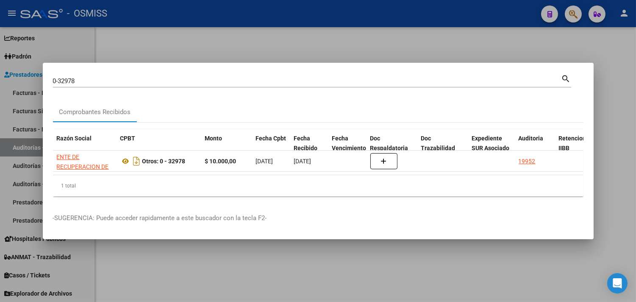
click at [604, 96] on div at bounding box center [318, 151] width 636 height 302
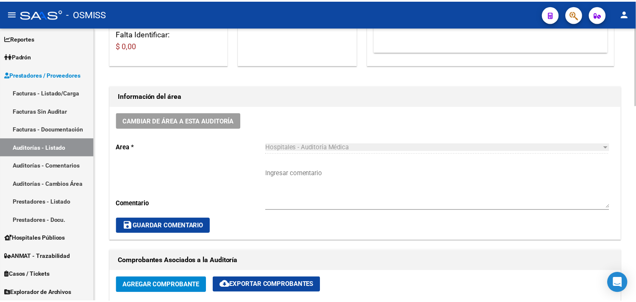
scroll to position [188, 0]
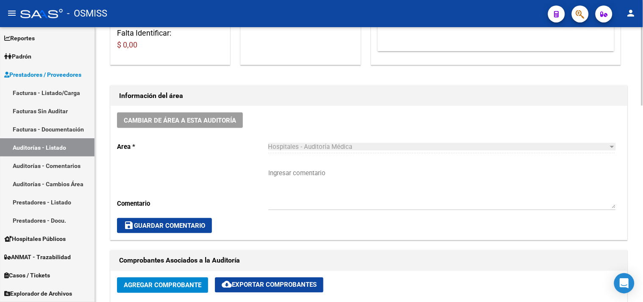
click at [201, 130] on div "Cambiar de área a esta auditoría Area * Hospitales - Auditoría Médica Seleccion…" at bounding box center [369, 173] width 517 height 134
click at [200, 117] on span "Cambiar de área a esta auditoría" at bounding box center [180, 121] width 112 height 8
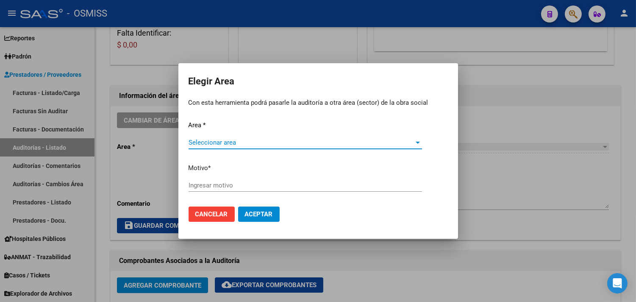
click at [217, 146] on div "Seleccionar area Seleccionar area" at bounding box center [306, 146] width 234 height 21
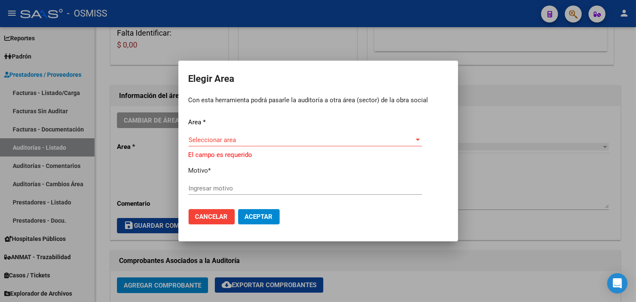
click at [223, 139] on span "Seleccionar area" at bounding box center [302, 140] width 226 height 8
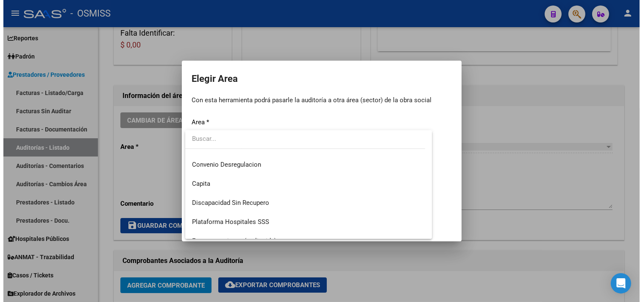
scroll to position [197, 0]
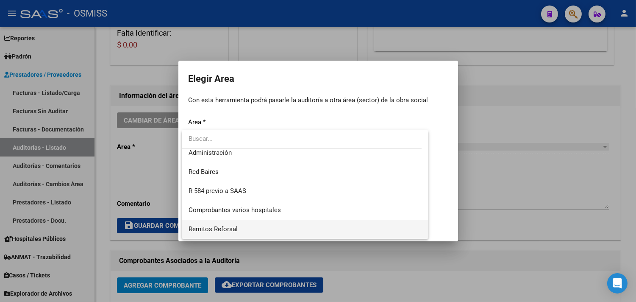
click at [228, 229] on span "Remitos Reforsal" at bounding box center [213, 229] width 49 height 8
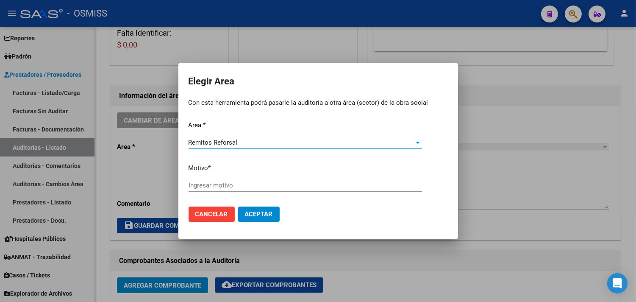
click at [211, 186] on input "Ingresar motivo" at bounding box center [306, 185] width 234 height 8
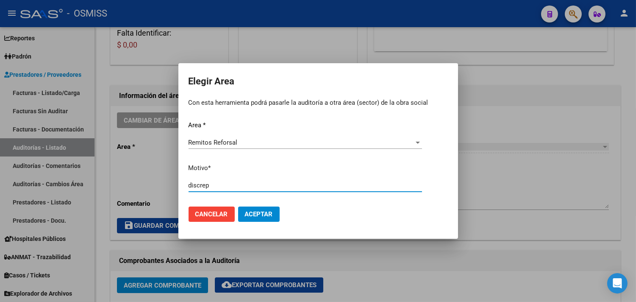
type input "discrep"
click at [238, 206] on button "Aceptar" at bounding box center [259, 213] width 42 height 15
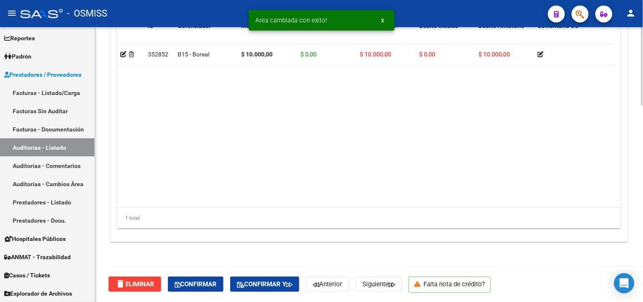
click at [198, 276] on div "delete Eliminar Confirmar Confirmar y Anterior Siguiente Falta nota de crédito?" at bounding box center [373, 284] width 528 height 36
click at [198, 279] on button "Confirmar" at bounding box center [196, 283] width 56 height 15
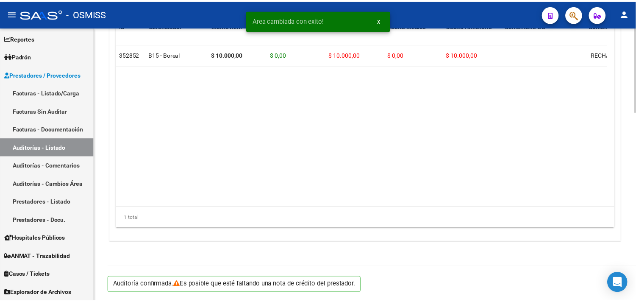
scroll to position [610, 0]
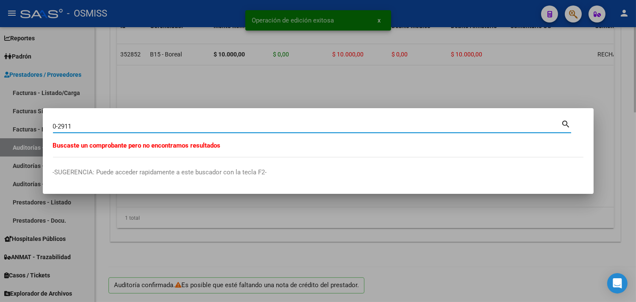
click at [60, 124] on input "0-2911" at bounding box center [307, 127] width 509 height 8
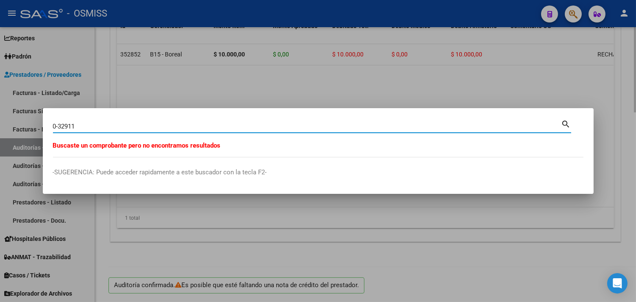
type input "0-32911"
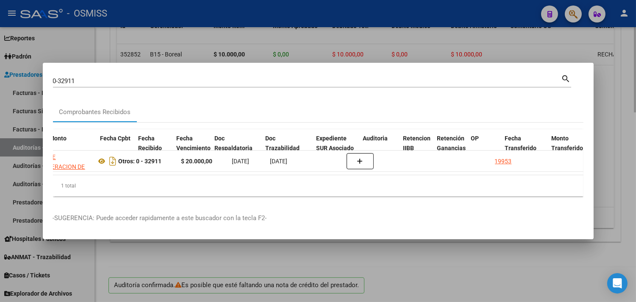
scroll to position [0, 435]
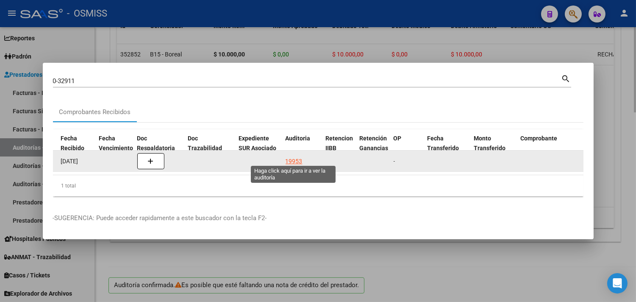
click at [291, 159] on div "19953" at bounding box center [294, 161] width 17 height 10
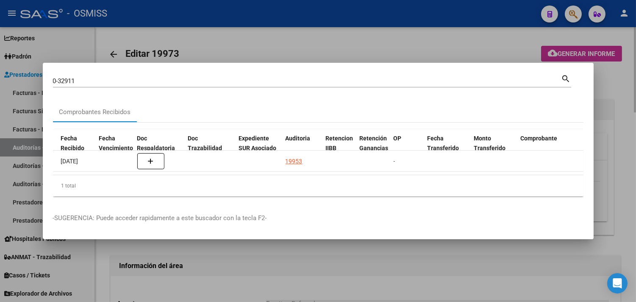
click at [632, 97] on div at bounding box center [318, 151] width 636 height 302
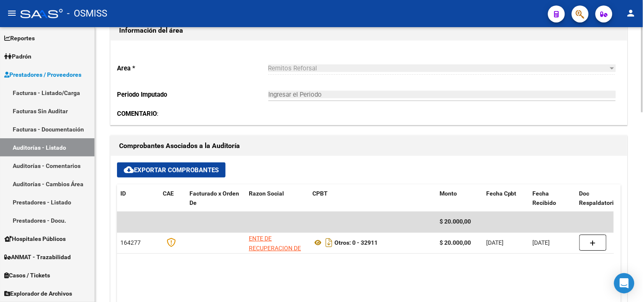
scroll to position [188, 0]
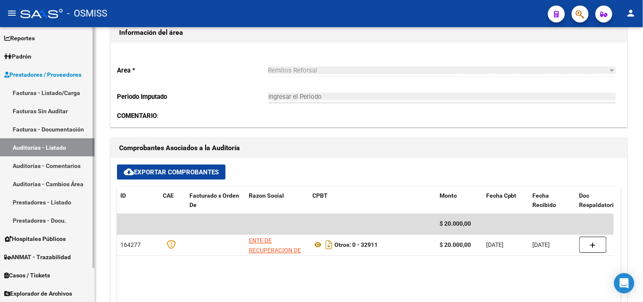
click at [64, 140] on link "Auditorías - Listado" at bounding box center [47, 147] width 95 height 18
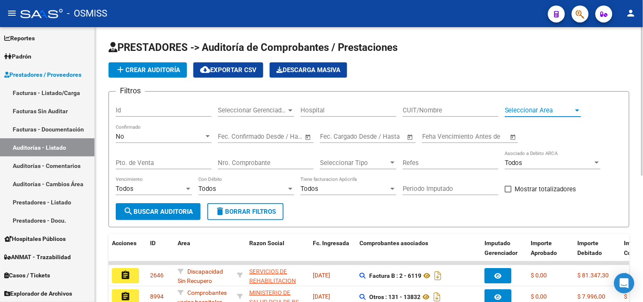
click at [529, 109] on span "Seleccionar Area" at bounding box center [539, 110] width 69 height 8
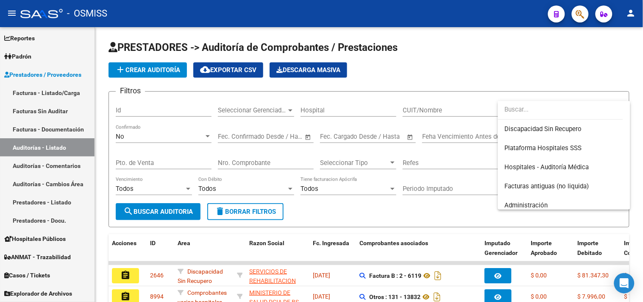
scroll to position [141, 0]
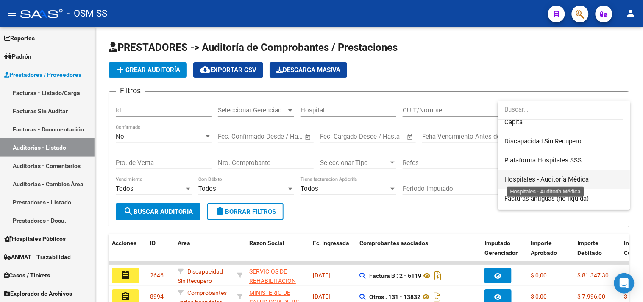
click at [568, 180] on span "Hospitales - Auditoría Médica" at bounding box center [547, 180] width 84 height 8
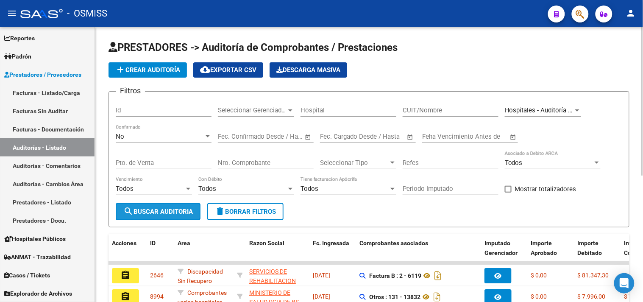
click at [181, 213] on span "search Buscar Auditoria" at bounding box center [158, 212] width 70 height 8
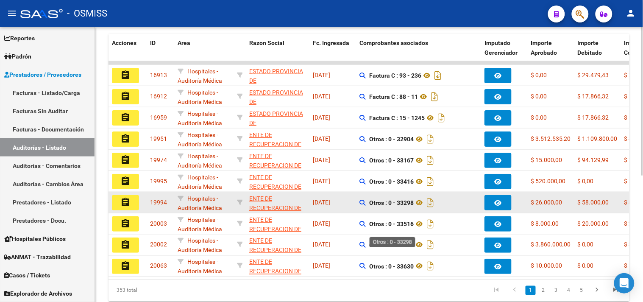
scroll to position [234, 0]
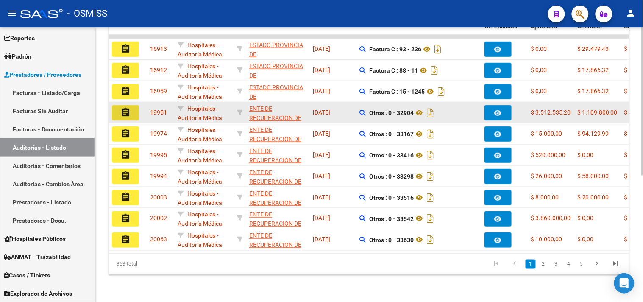
click at [115, 105] on button "assignment" at bounding box center [125, 112] width 27 height 15
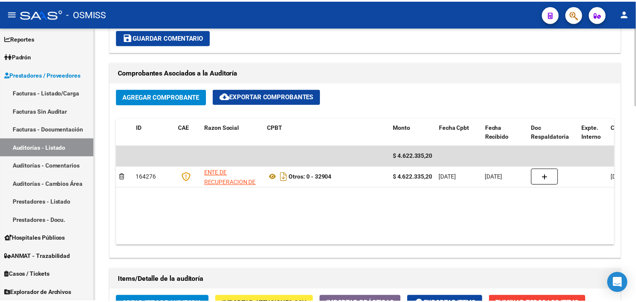
scroll to position [141, 0]
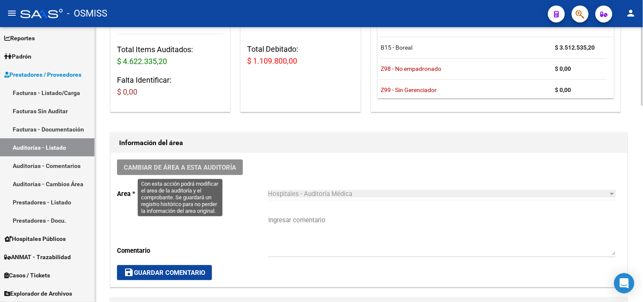
click at [205, 170] on span "Cambiar de área a esta auditoría" at bounding box center [180, 168] width 112 height 8
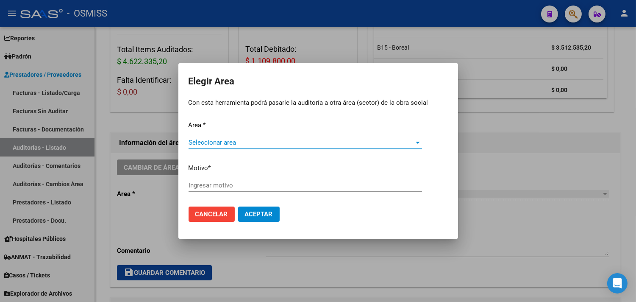
click at [215, 139] on span "Seleccionar area" at bounding box center [302, 143] width 226 height 8
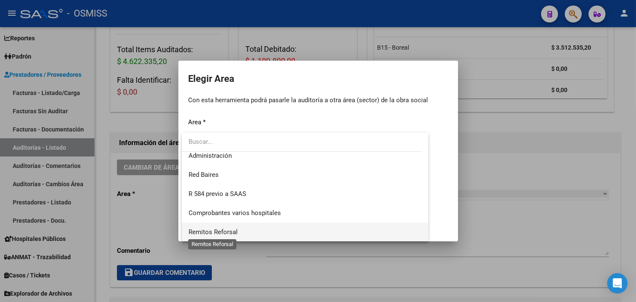
click at [220, 230] on span "Remitos Reforsal" at bounding box center [213, 232] width 49 height 8
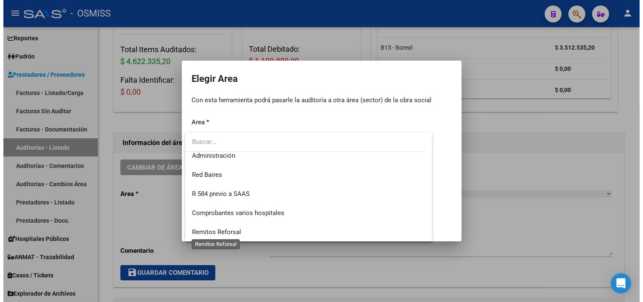
scroll to position [197, 0]
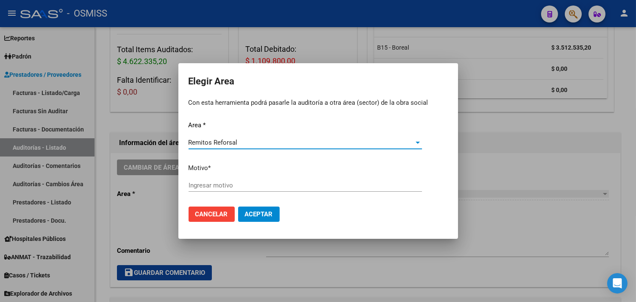
click at [231, 184] on input "Ingresar motivo" at bounding box center [306, 185] width 234 height 8
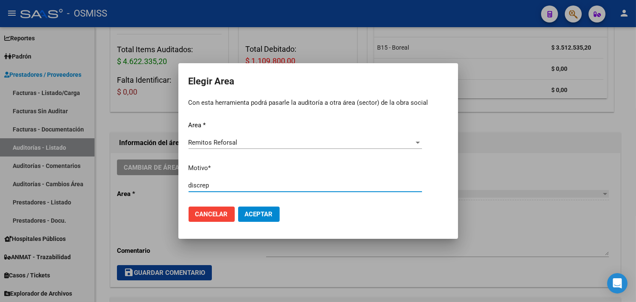
type input "discrep"
click at [238, 206] on button "Aceptar" at bounding box center [259, 213] width 42 height 15
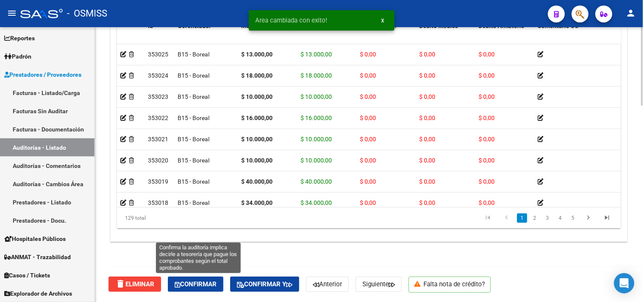
click at [209, 277] on button "Confirmar" at bounding box center [196, 283] width 56 height 15
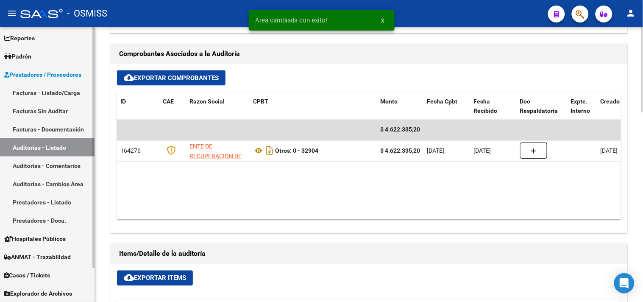
drag, startPoint x: 61, startPoint y: 146, endPoint x: 93, endPoint y: 145, distance: 32.7
click at [61, 146] on link "Auditorías - Listado" at bounding box center [47, 147] width 95 height 18
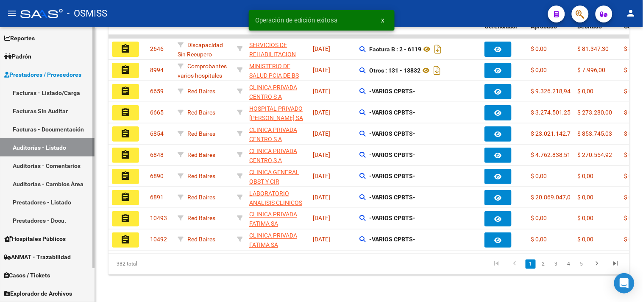
click at [73, 142] on link "Auditorías - Listado" at bounding box center [47, 147] width 95 height 18
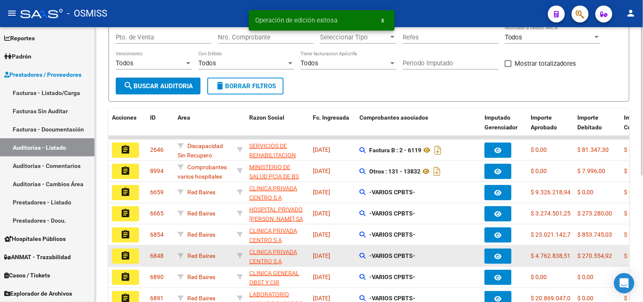
scroll to position [0, 0]
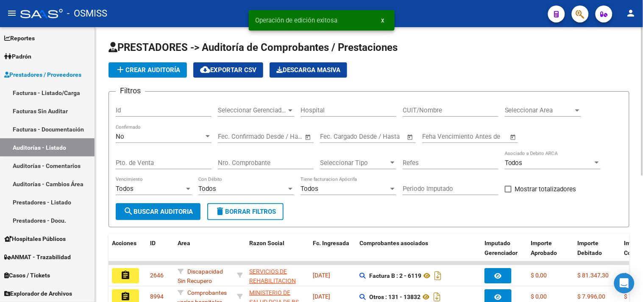
click at [556, 105] on div "Seleccionar Area Seleccionar Area" at bounding box center [543, 107] width 76 height 18
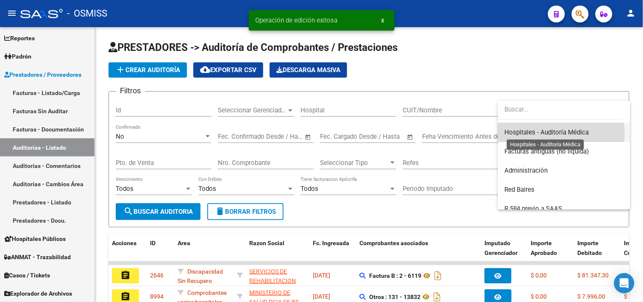
click at [561, 134] on span "Hospitales - Auditoría Médica" at bounding box center [547, 132] width 84 height 8
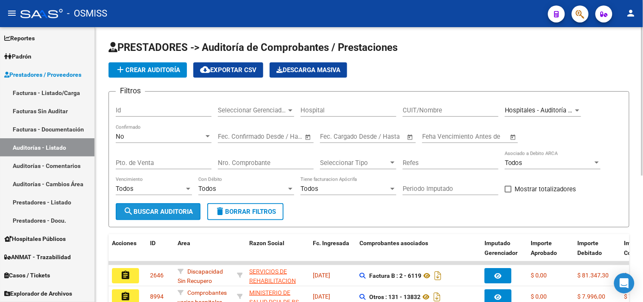
click at [192, 212] on span "search Buscar Auditoria" at bounding box center [158, 212] width 70 height 8
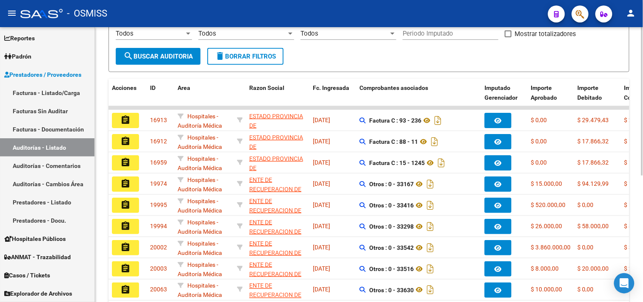
scroll to position [188, 0]
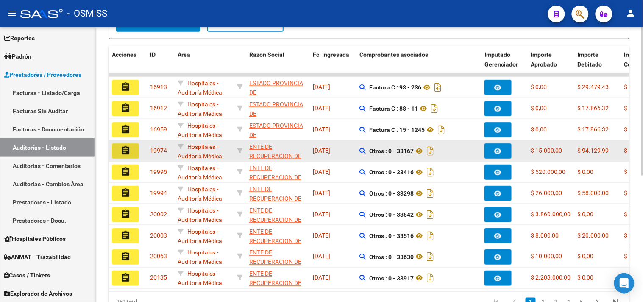
click at [133, 153] on button "assignment" at bounding box center [125, 150] width 27 height 15
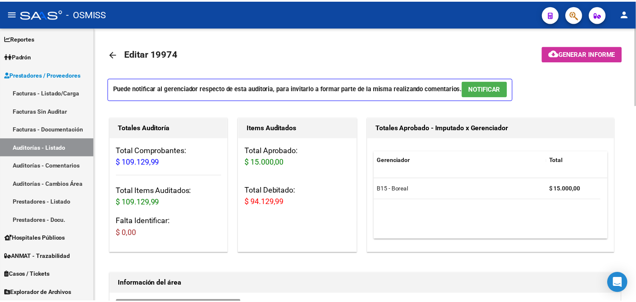
scroll to position [235, 0]
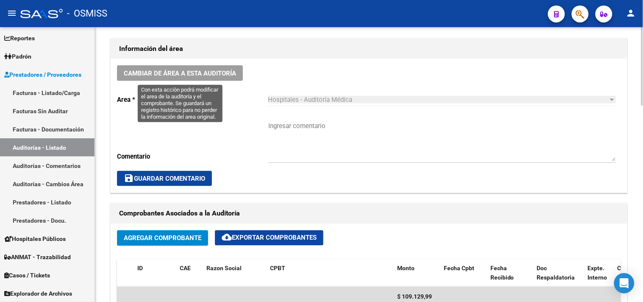
click at [164, 61] on div "Cambiar de área a esta auditoría Area * Hospitales - Auditoría Médica Seleccion…" at bounding box center [369, 126] width 517 height 134
click at [192, 73] on span "Cambiar de área a esta auditoría" at bounding box center [180, 74] width 112 height 8
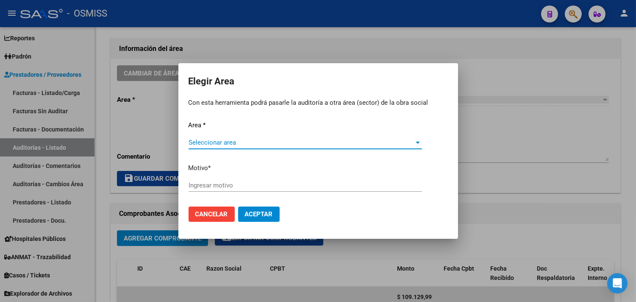
click at [234, 144] on span "Seleccionar area" at bounding box center [302, 143] width 226 height 8
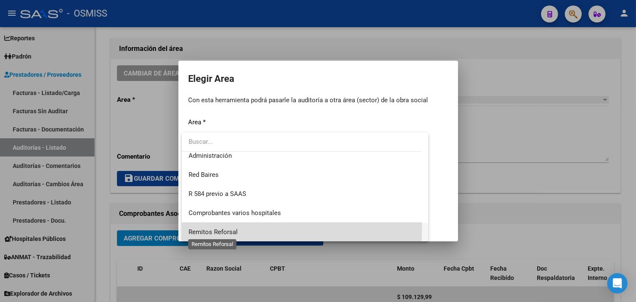
click at [235, 229] on span "Remitos Reforsal" at bounding box center [213, 232] width 49 height 8
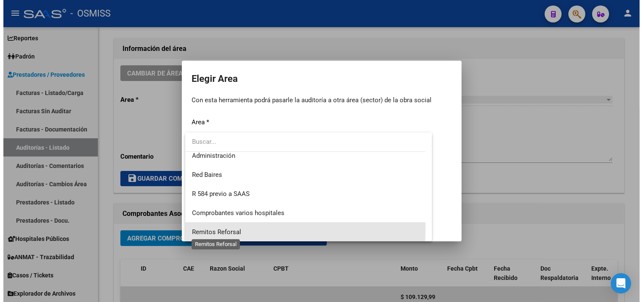
scroll to position [197, 0]
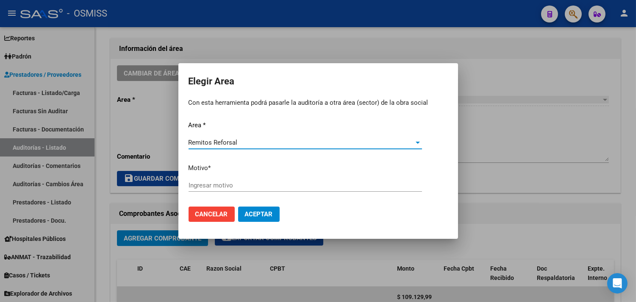
click at [235, 186] on input "Ingresar motivo" at bounding box center [306, 185] width 234 height 8
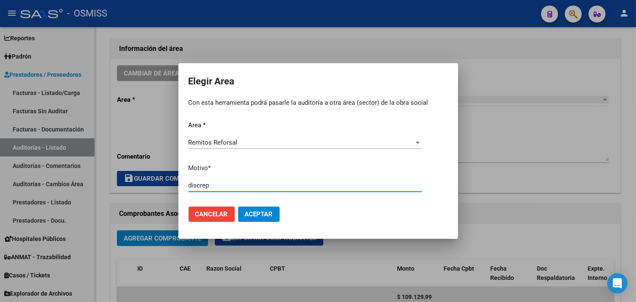
type input "discrep"
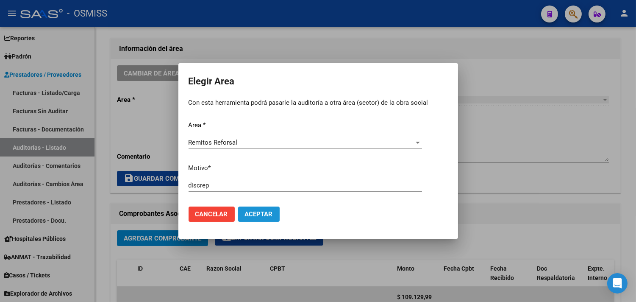
click at [257, 209] on button "Aceptar" at bounding box center [259, 213] width 42 height 15
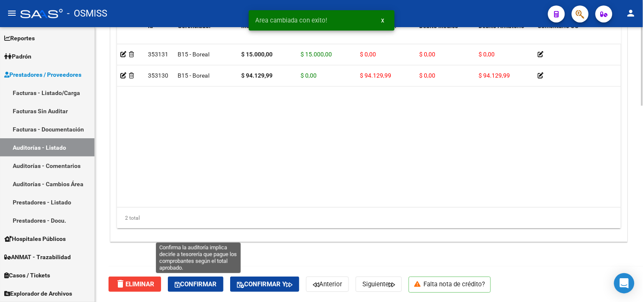
click at [182, 280] on span "Confirmar" at bounding box center [196, 284] width 42 height 8
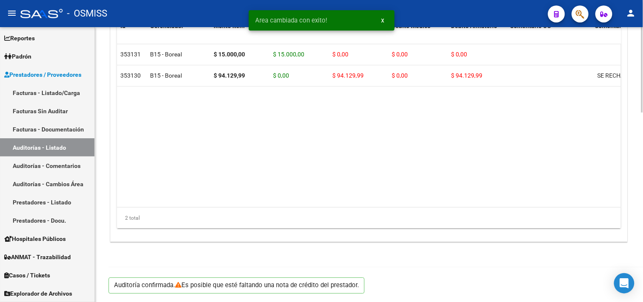
scroll to position [233, 0]
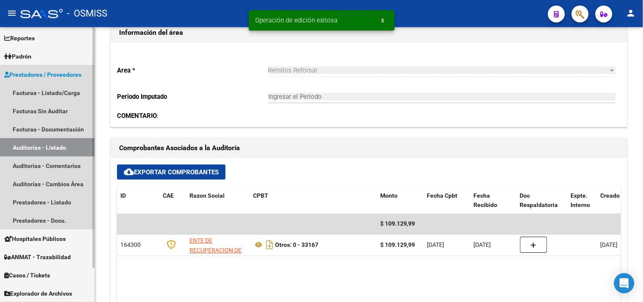
click at [64, 146] on link "Auditorías - Listado" at bounding box center [47, 147] width 95 height 18
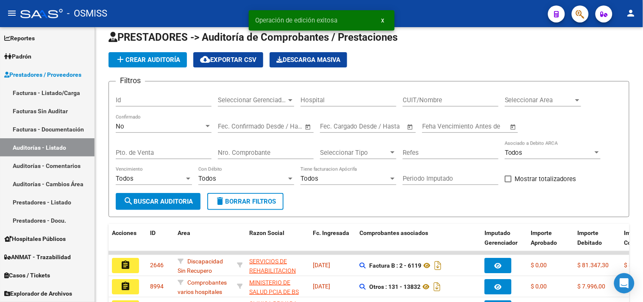
scroll to position [233, 0]
